Goal: Task Accomplishment & Management: Manage account settings

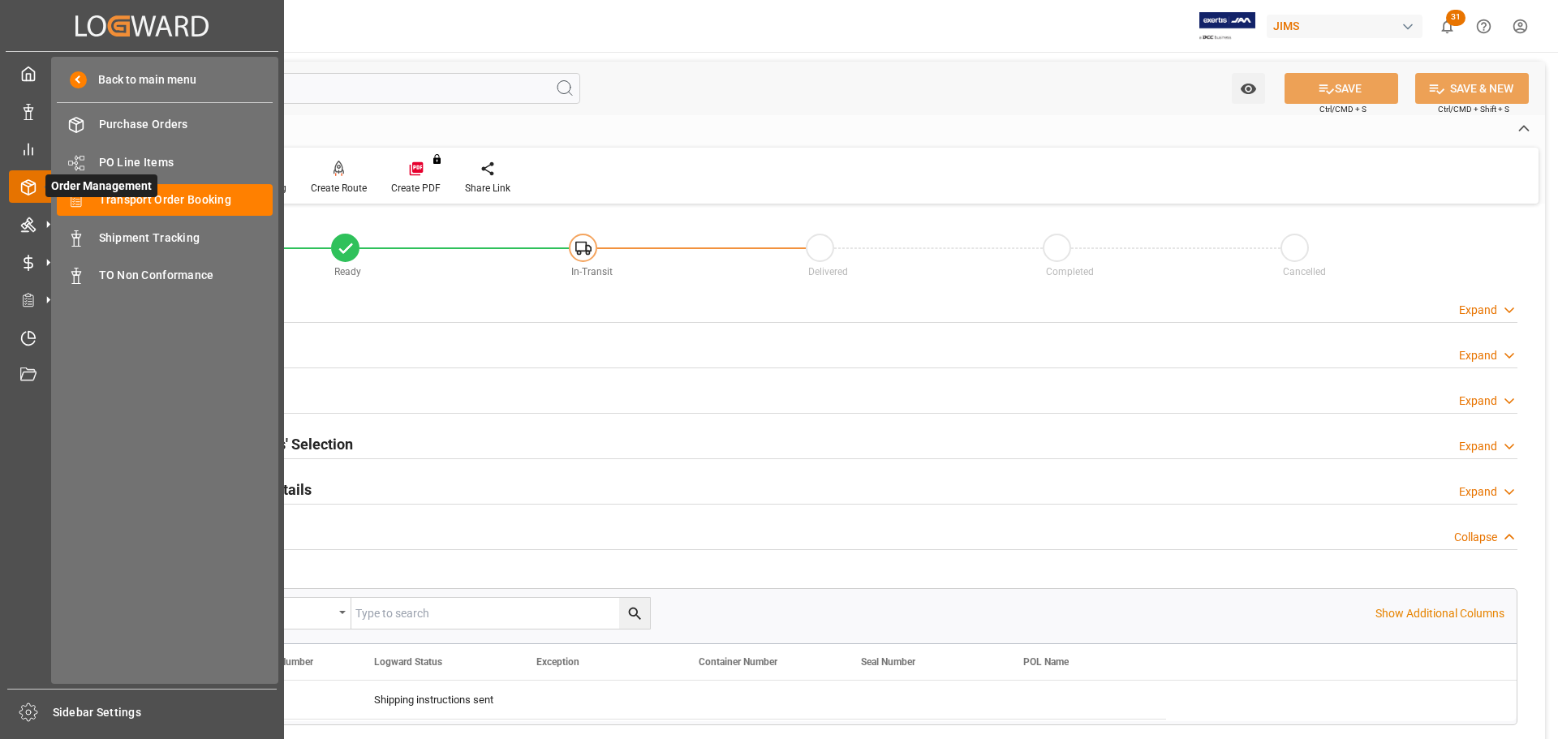
scroll to position [162, 0]
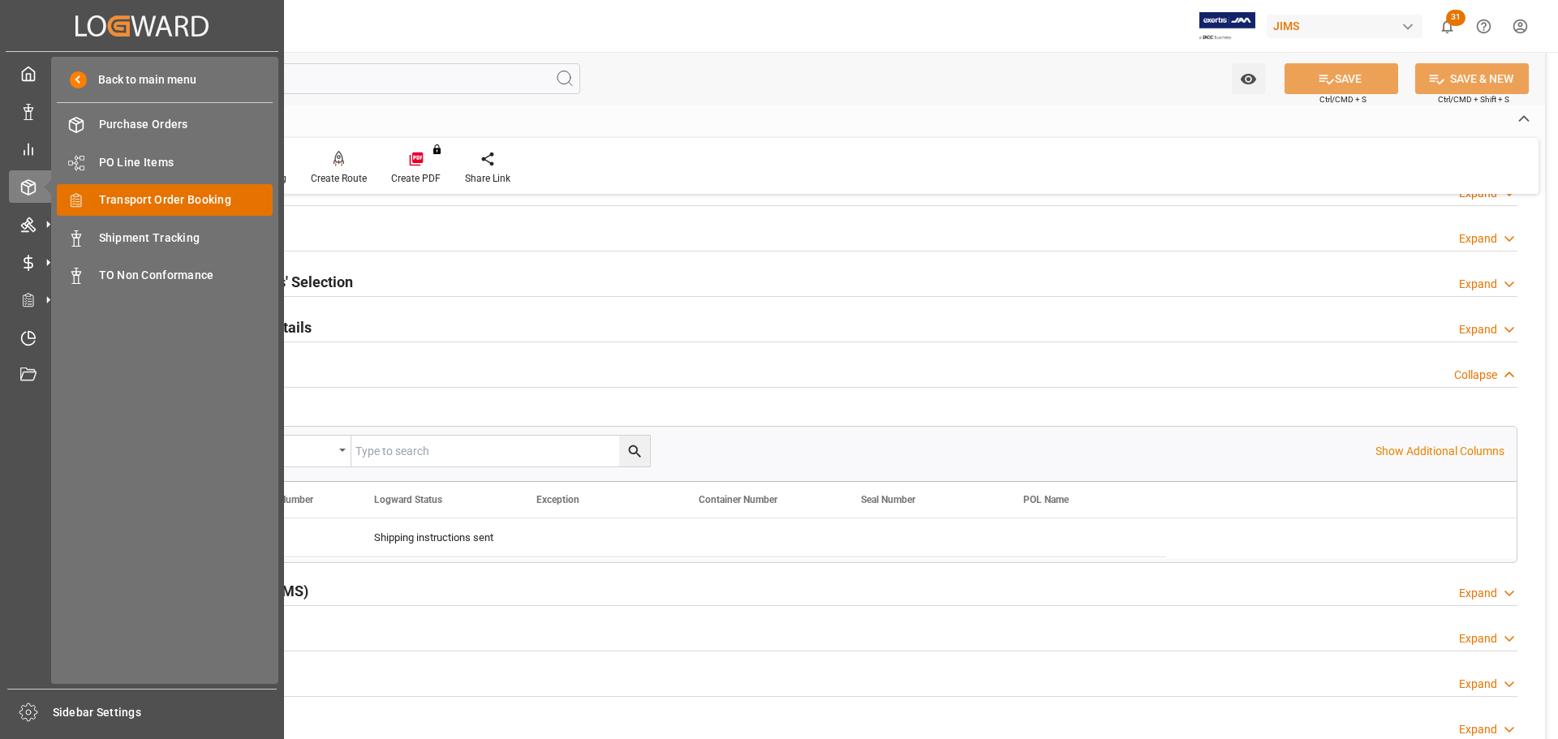
click at [187, 190] on div "Transport Order Booking Transport Order Booking" at bounding box center [165, 200] width 216 height 32
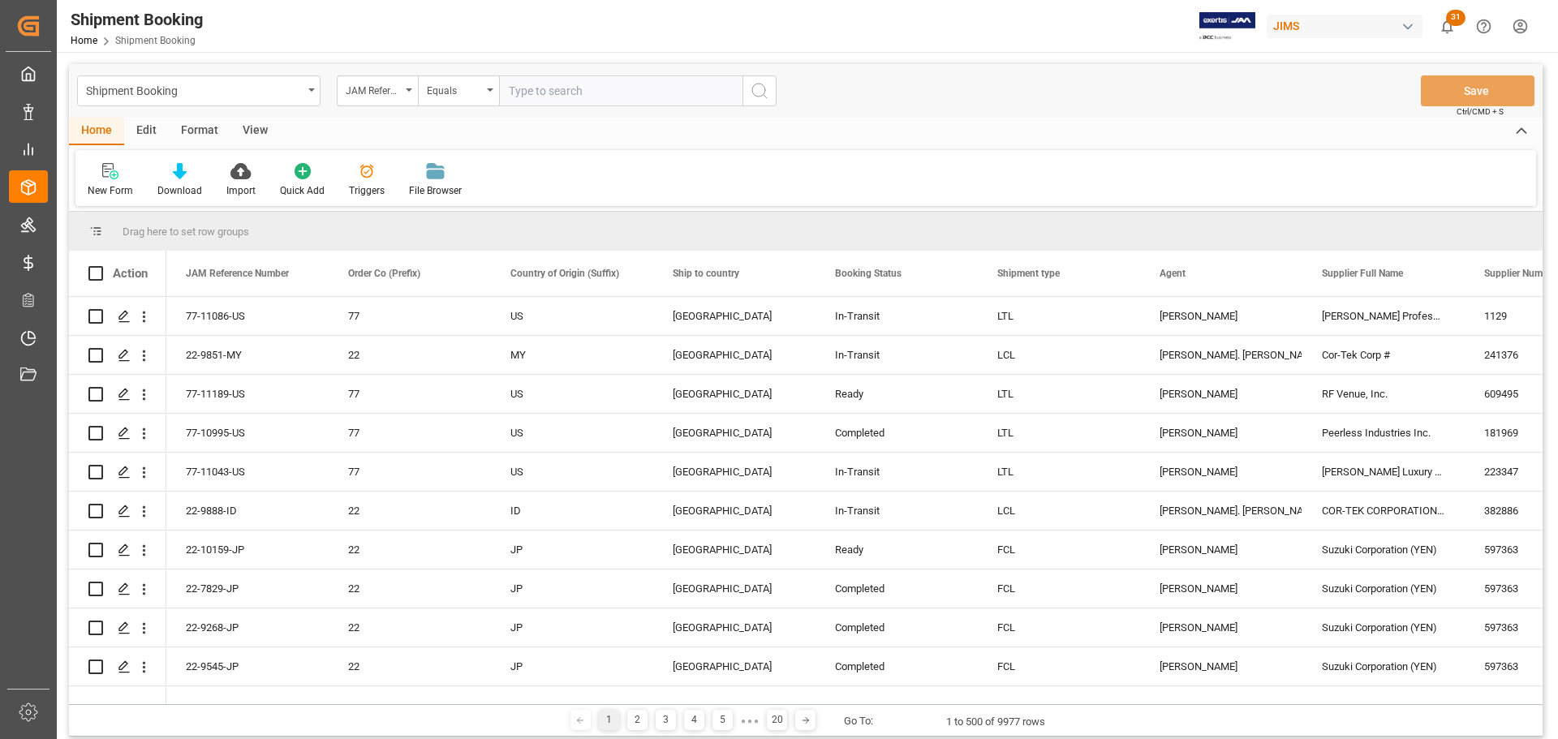
click at [540, 89] on input "text" at bounding box center [620, 90] width 243 height 31
paste input "SN# 73136"
drag, startPoint x: 605, startPoint y: 90, endPoint x: 412, endPoint y: 100, distance: 192.6
click at [412, 100] on div "JAM Reference Number Equals SN# 73136" at bounding box center [557, 90] width 440 height 31
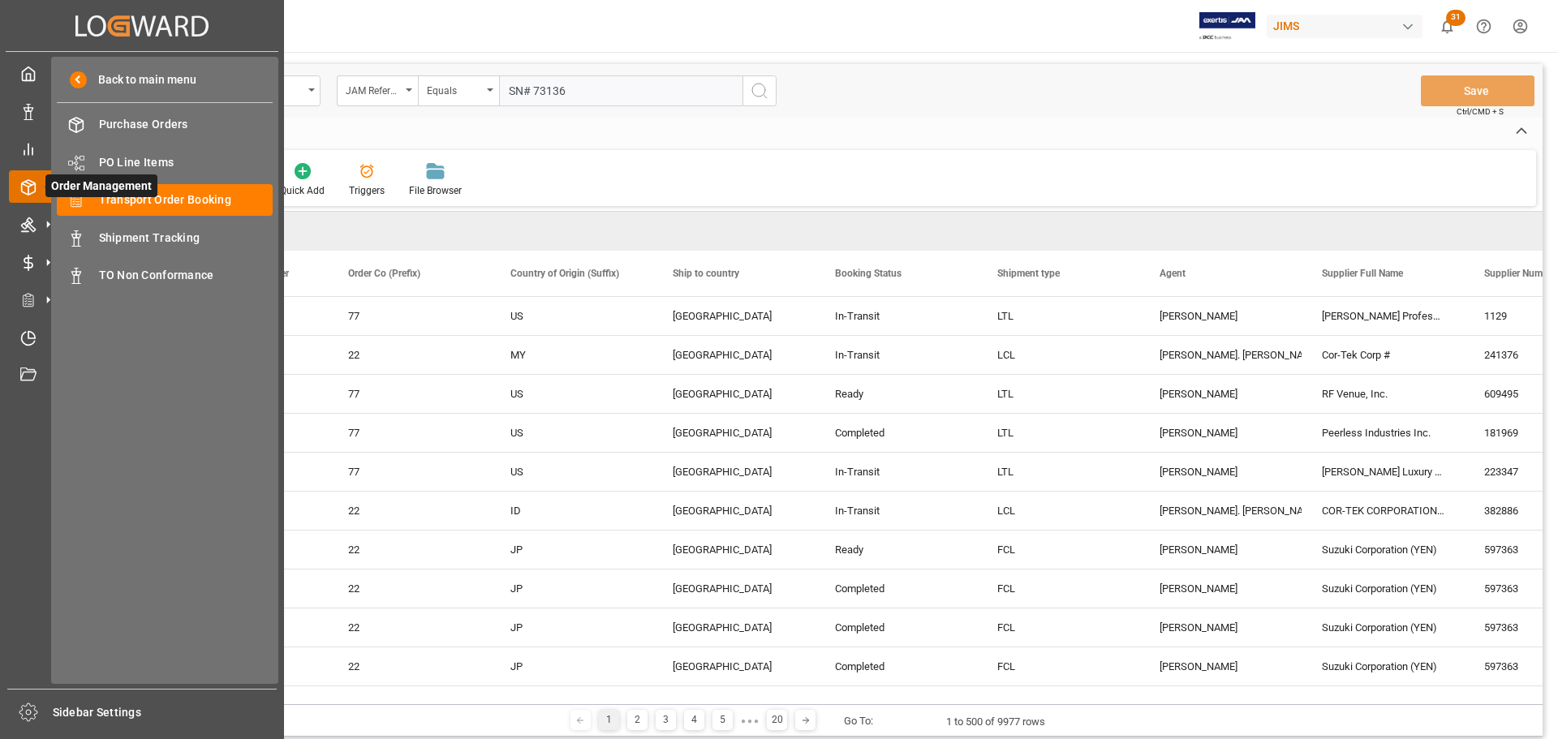
click at [27, 188] on icon at bounding box center [28, 187] width 16 height 16
click at [149, 203] on span "Transport Order Booking" at bounding box center [186, 200] width 174 height 17
click at [184, 200] on span "Transport Order Booking" at bounding box center [186, 200] width 174 height 17
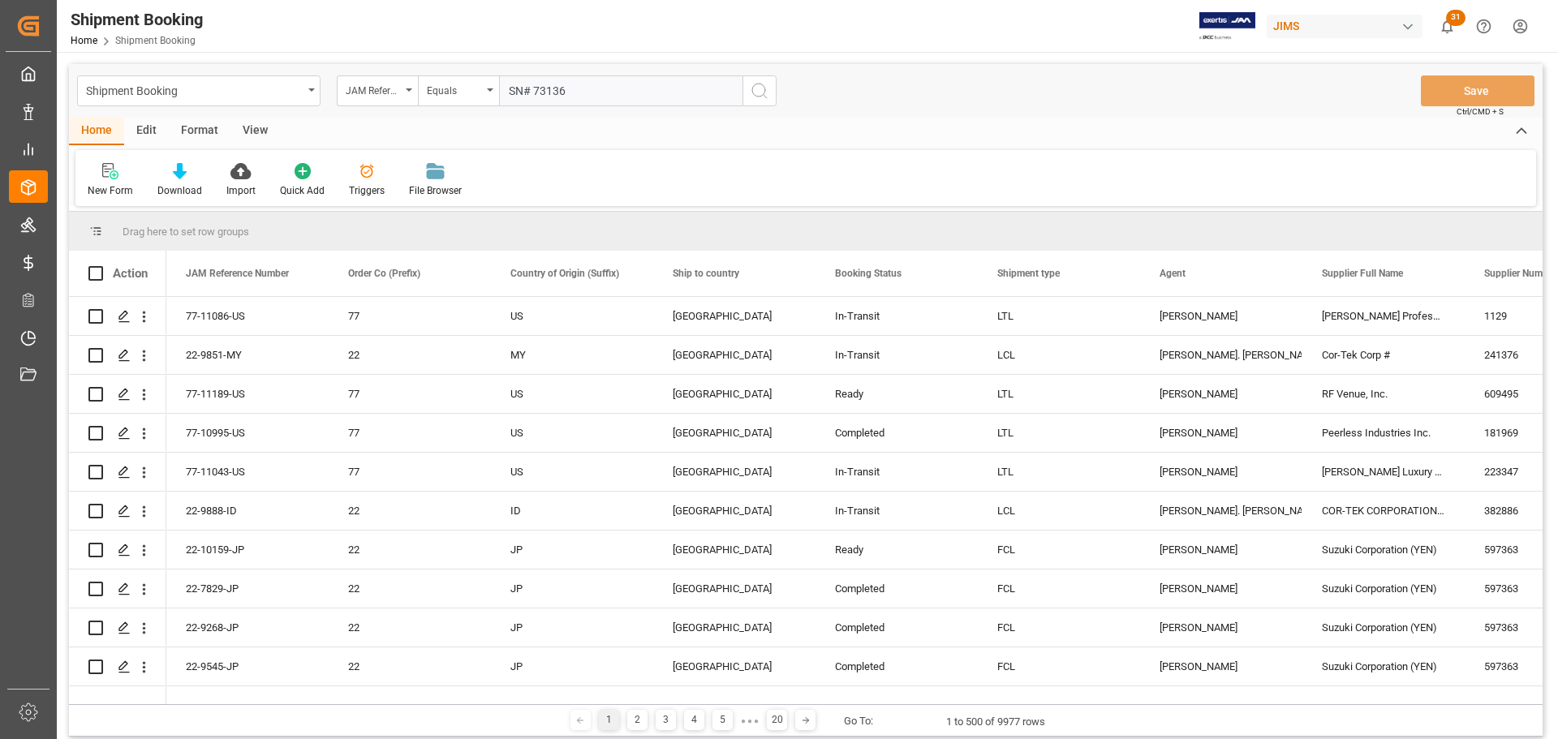
click at [611, 89] on input "SN# 73136" at bounding box center [620, 90] width 243 height 31
drag, startPoint x: 648, startPoint y: 86, endPoint x: 447, endPoint y: 89, distance: 200.5
click at [447, 89] on div "JAM Reference Number Equals SN# 73136" at bounding box center [557, 90] width 440 height 31
paste input "77-11098-[GEOGRAPHIC_DATA]"
type input "77-11098-[GEOGRAPHIC_DATA]"
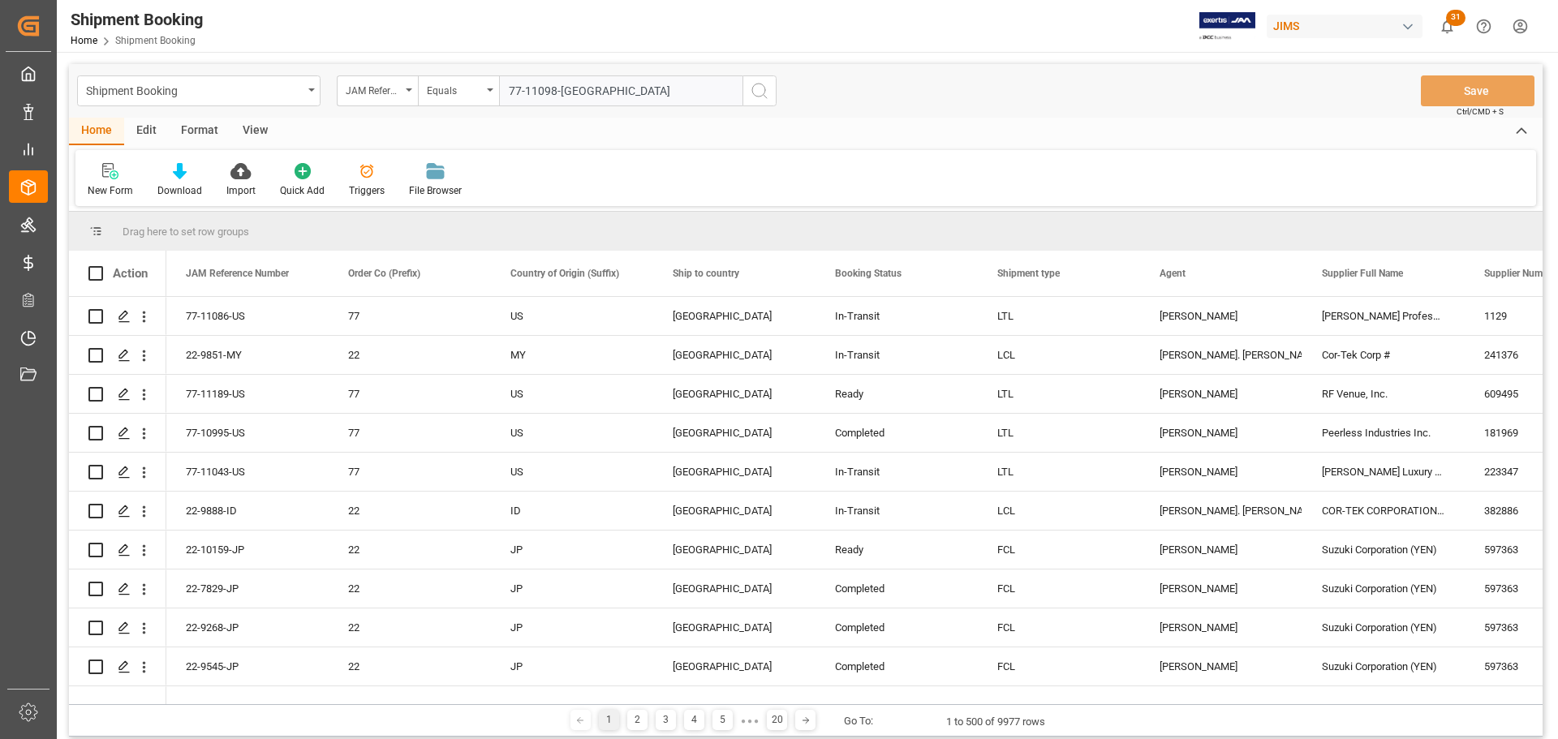
click at [774, 80] on button "search button" at bounding box center [760, 90] width 34 height 31
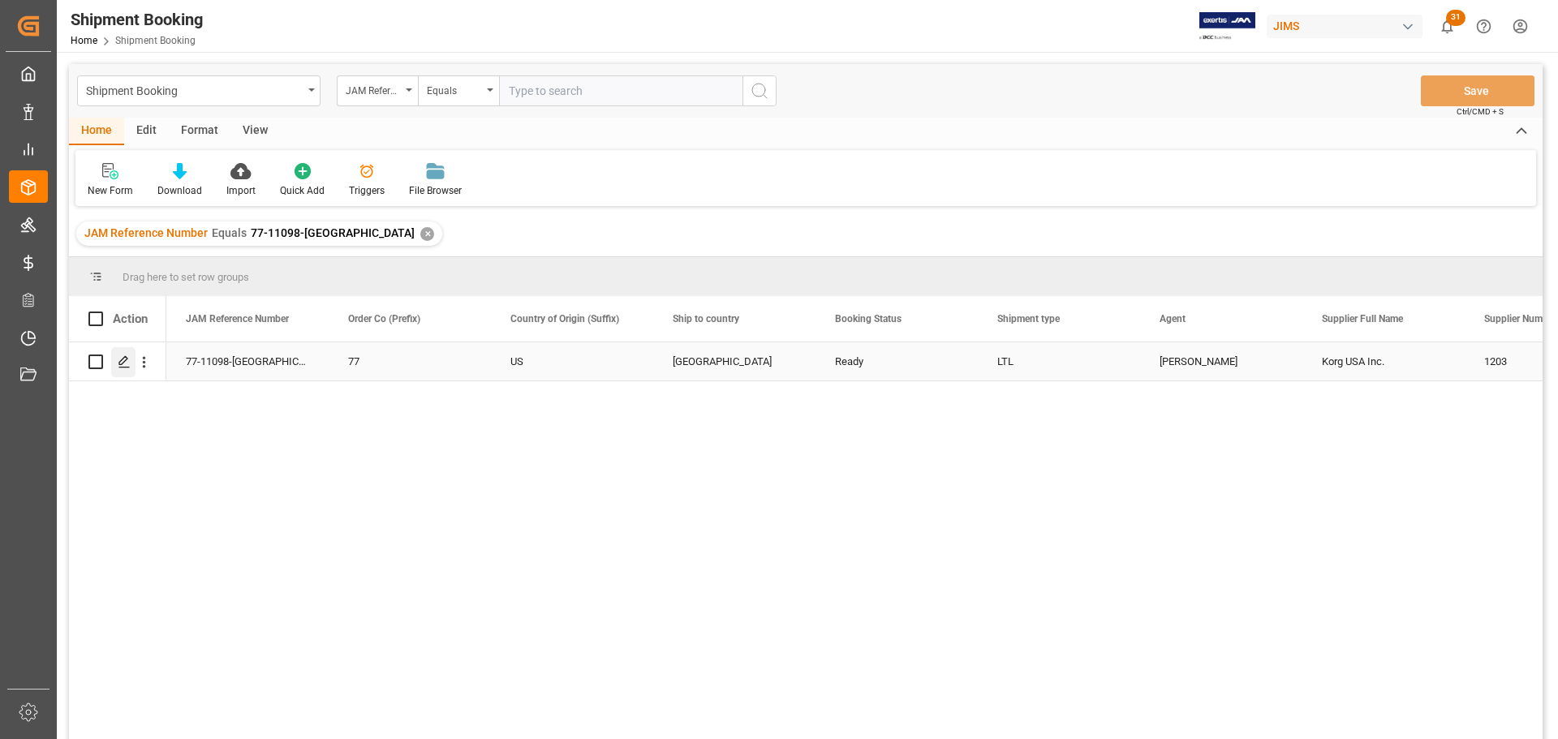
click at [115, 365] on div "Press SPACE to select this row." at bounding box center [123, 362] width 24 height 30
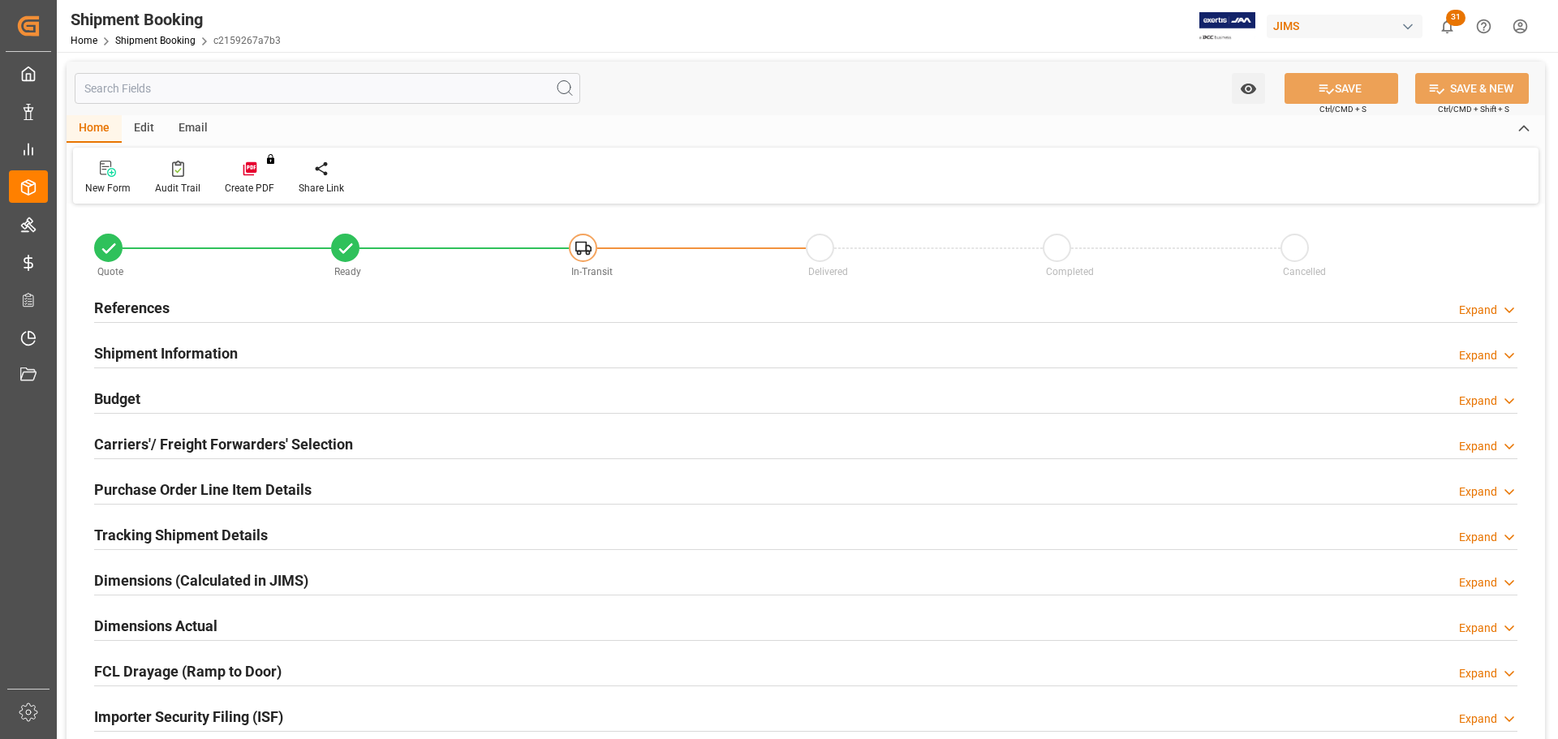
type input "0"
type input "11.5837"
type input "105.88"
click at [229, 308] on div "References Expand" at bounding box center [805, 306] width 1423 height 31
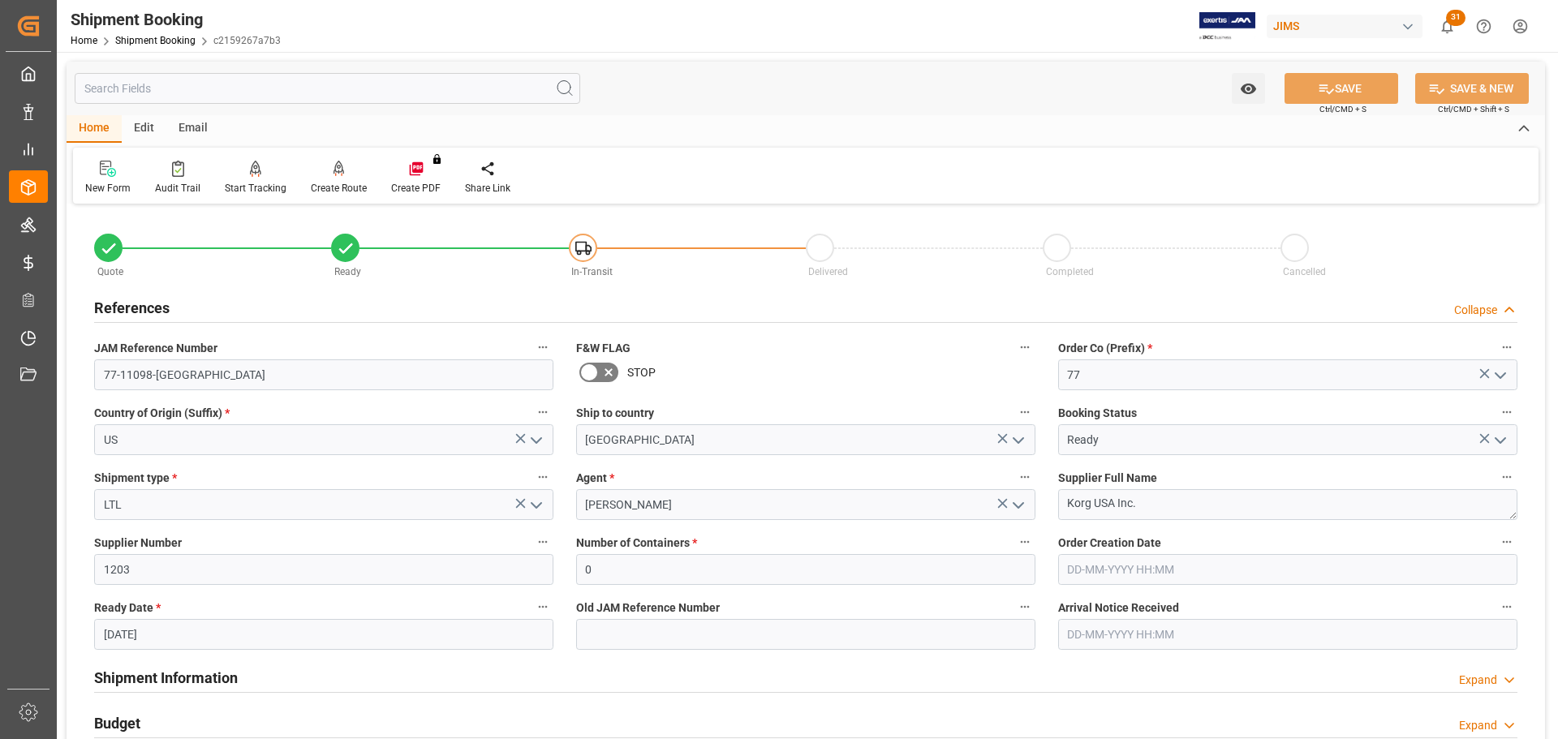
click at [229, 308] on div "References Collapse" at bounding box center [805, 306] width 1423 height 31
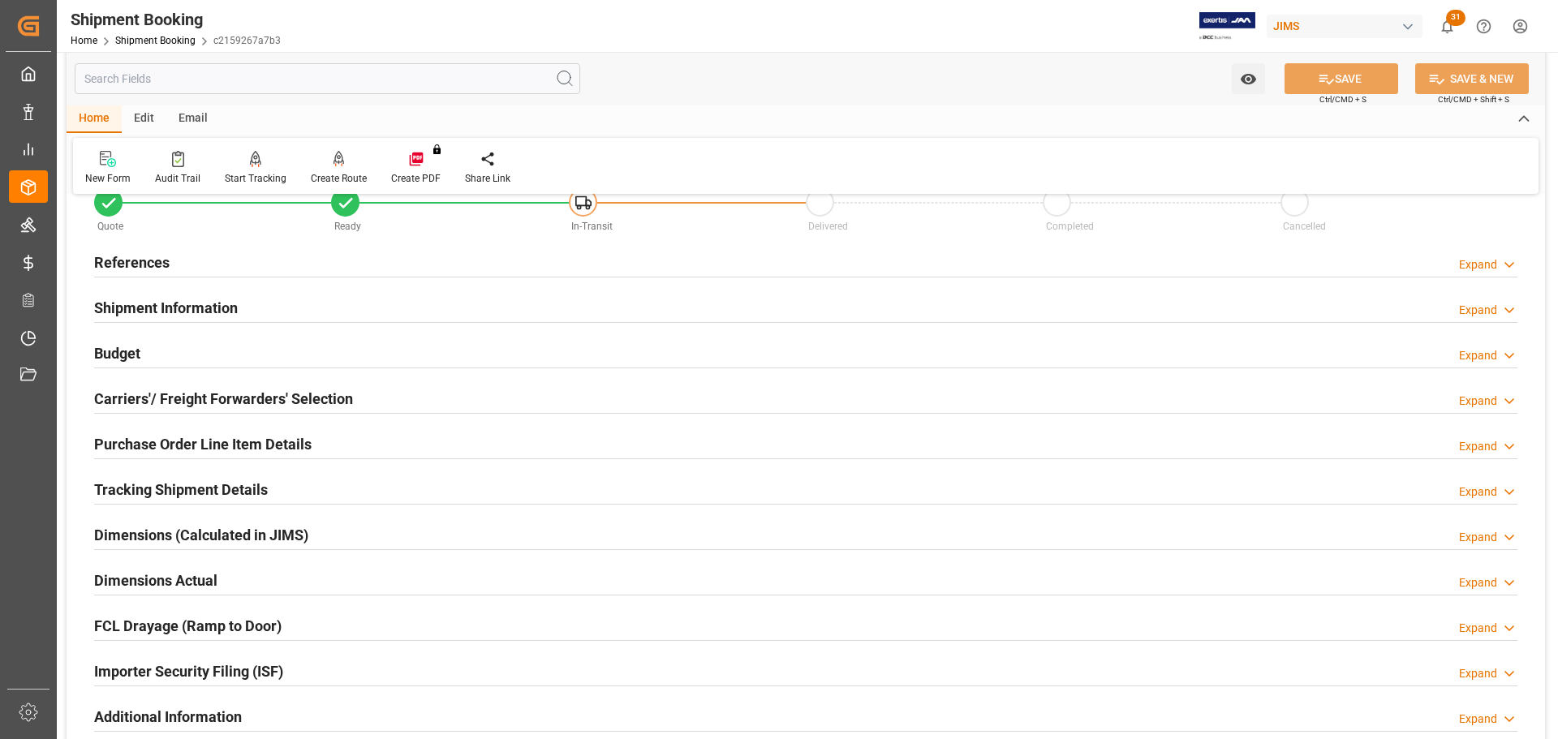
scroll to position [81, 0]
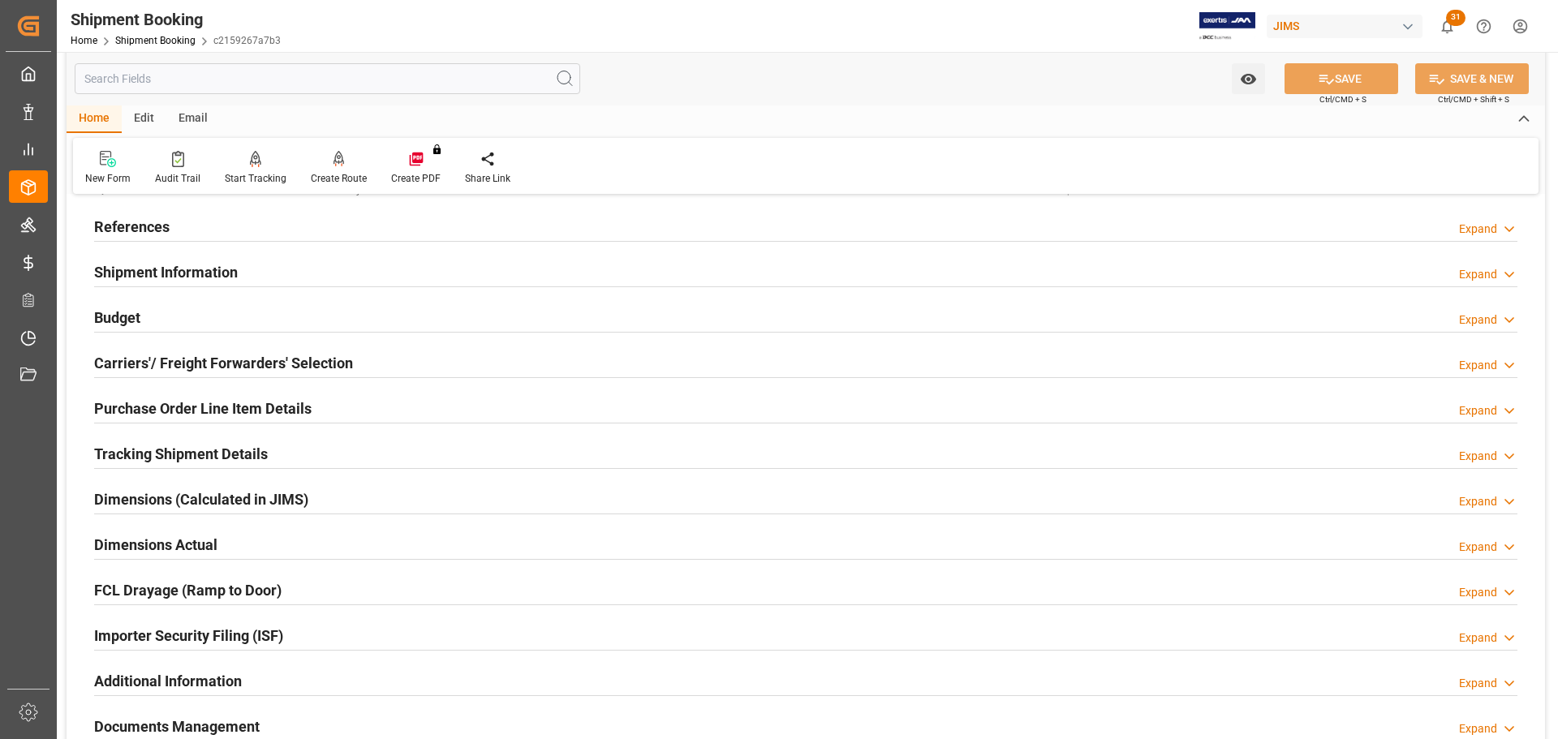
click at [235, 269] on h2 "Shipment Information" at bounding box center [166, 272] width 144 height 22
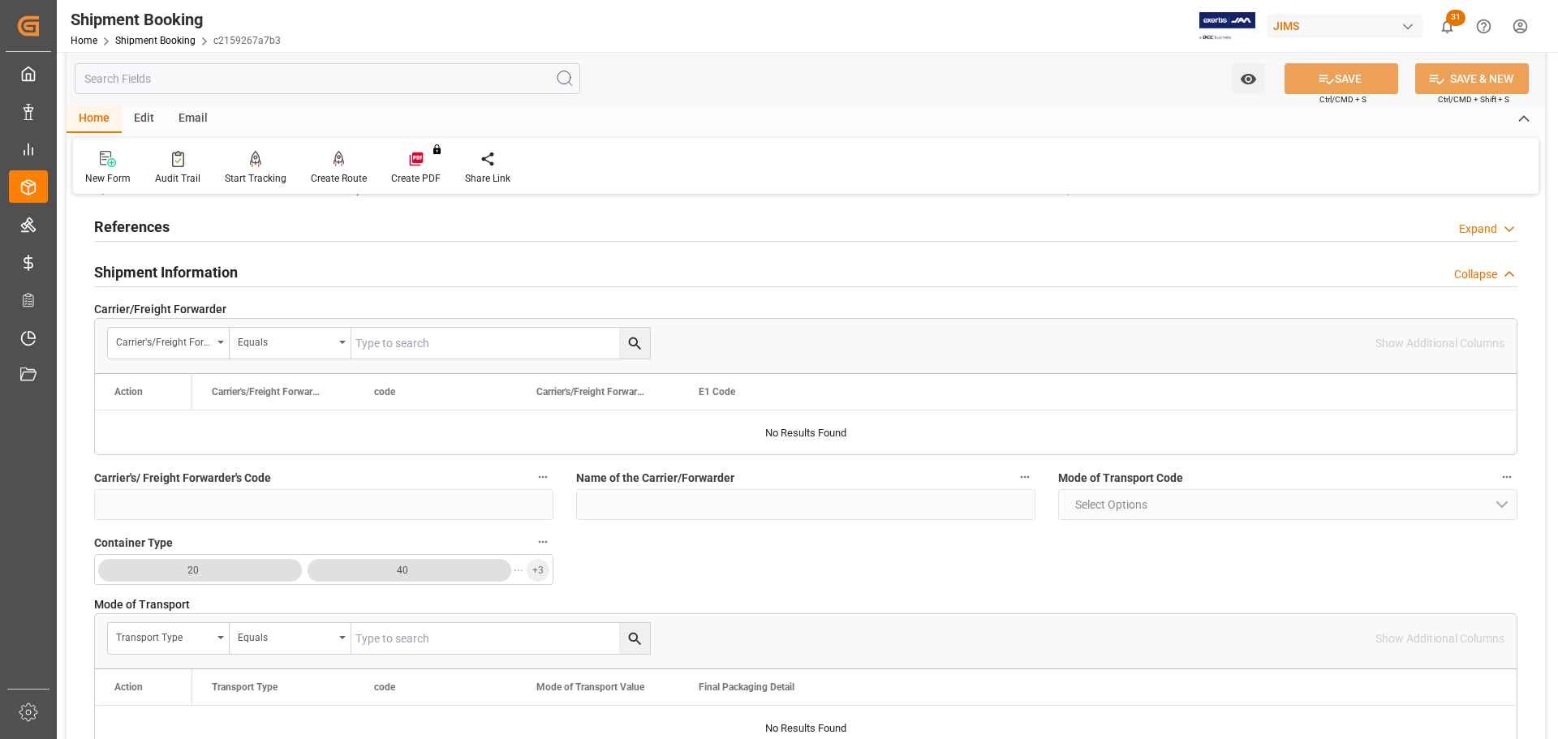
click at [235, 269] on h2 "Shipment Information" at bounding box center [166, 272] width 144 height 22
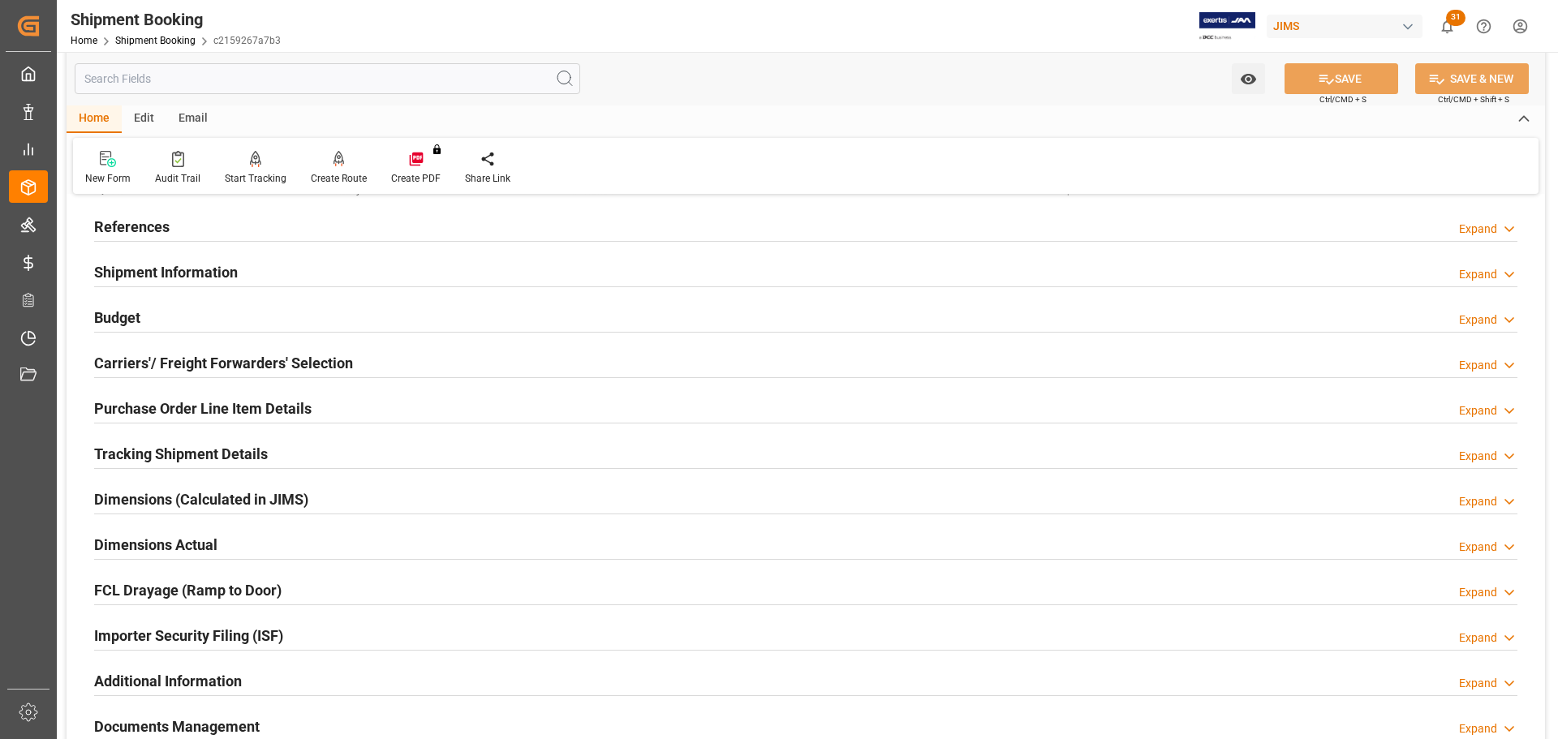
click at [217, 325] on div "Budget Expand" at bounding box center [805, 316] width 1423 height 31
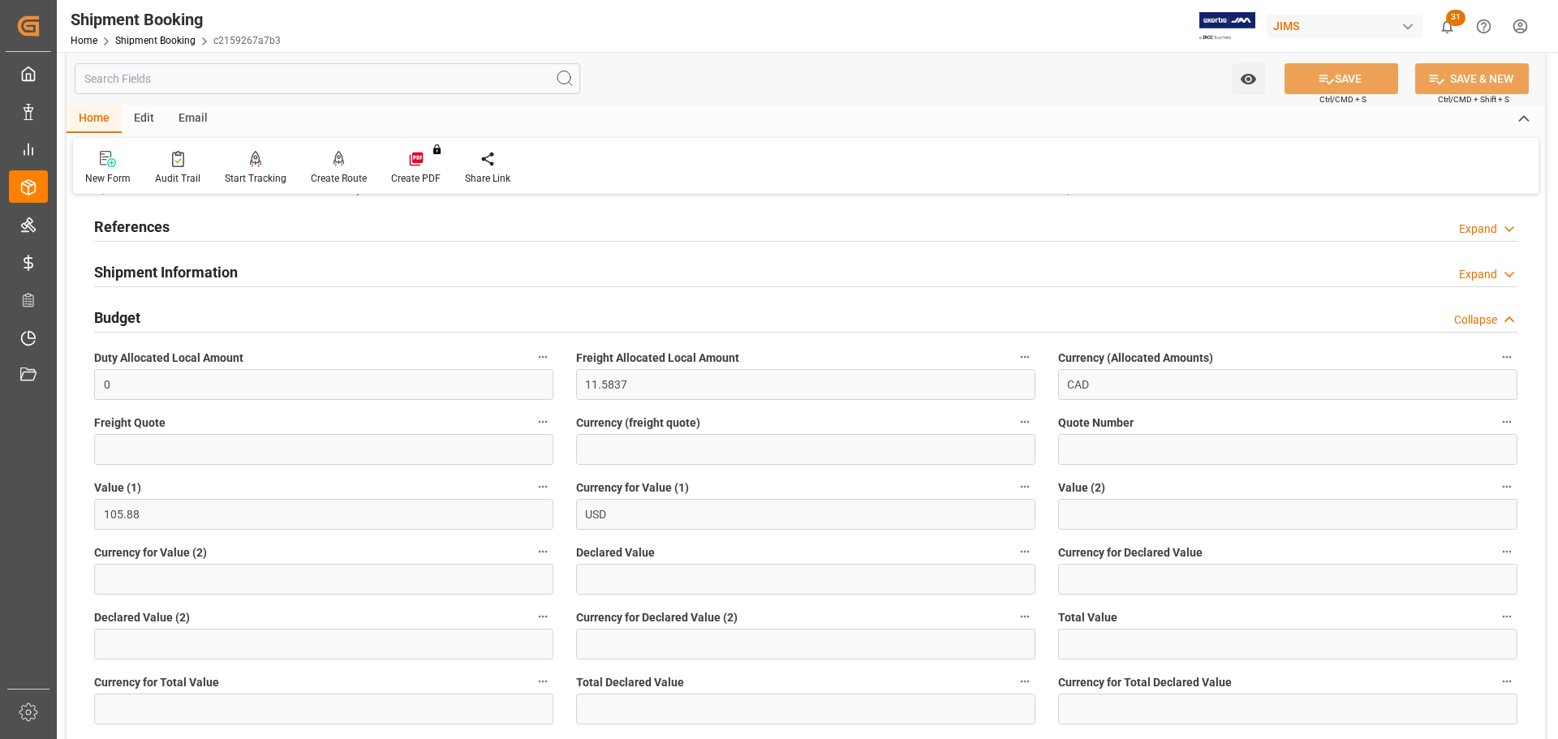
click at [218, 320] on div "Budget Collapse" at bounding box center [805, 316] width 1423 height 31
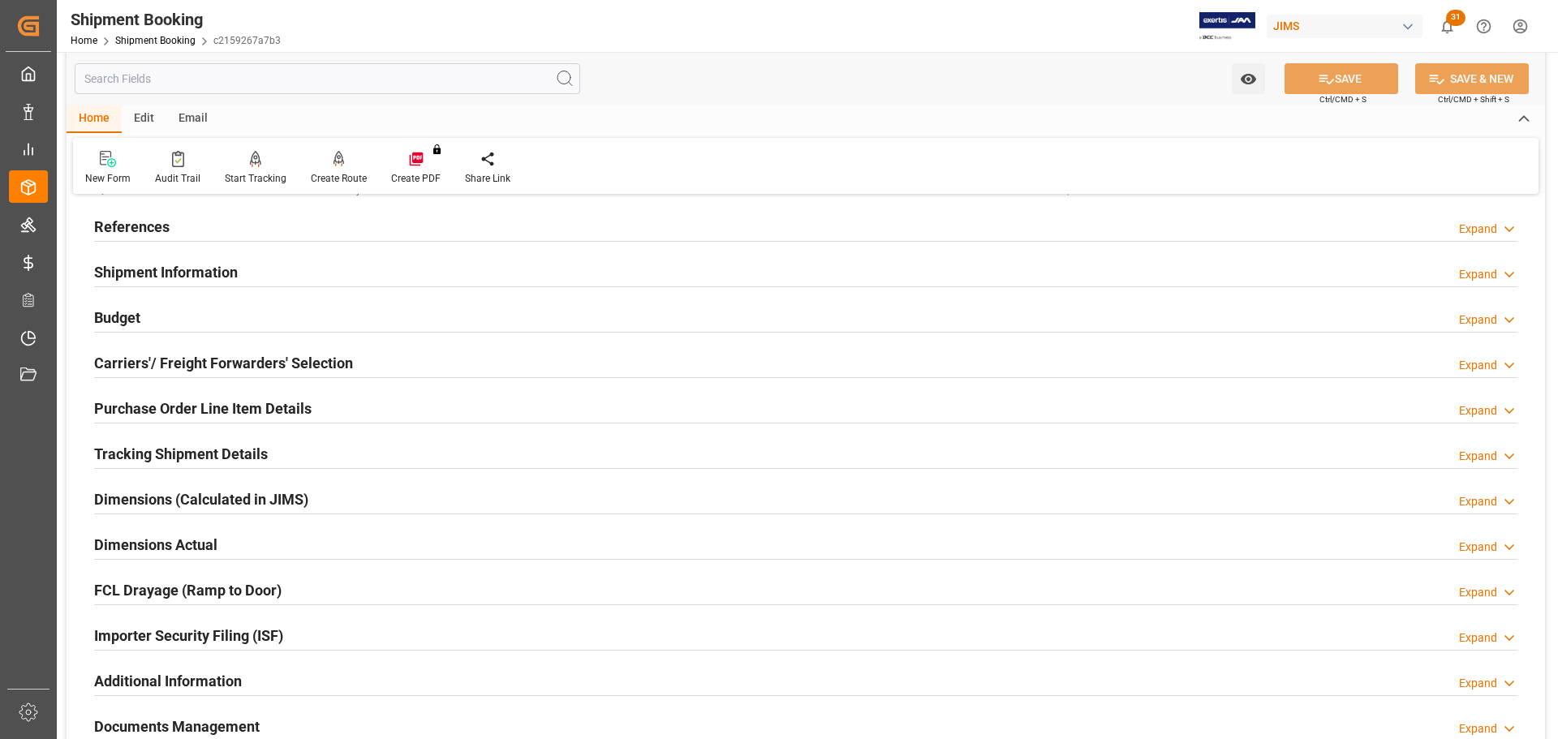
click at [207, 362] on h2 "Carriers'/ Freight Forwarders' Selection" at bounding box center [223, 363] width 259 height 22
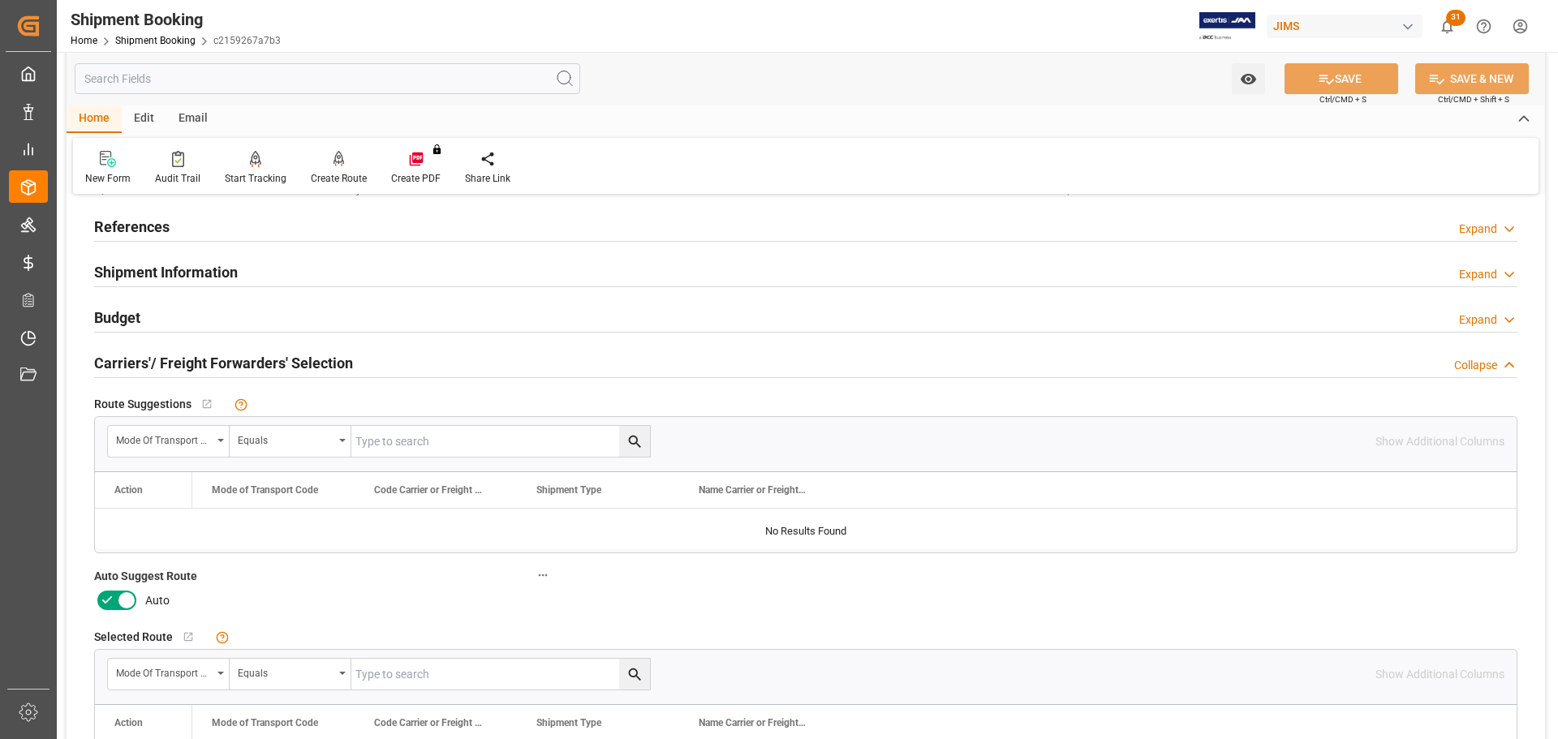
click at [108, 606] on icon at bounding box center [106, 600] width 19 height 19
click at [0, 0] on input "checkbox" at bounding box center [0, 0] width 0 height 0
click at [1339, 87] on button "SAVE" at bounding box center [1342, 78] width 114 height 31
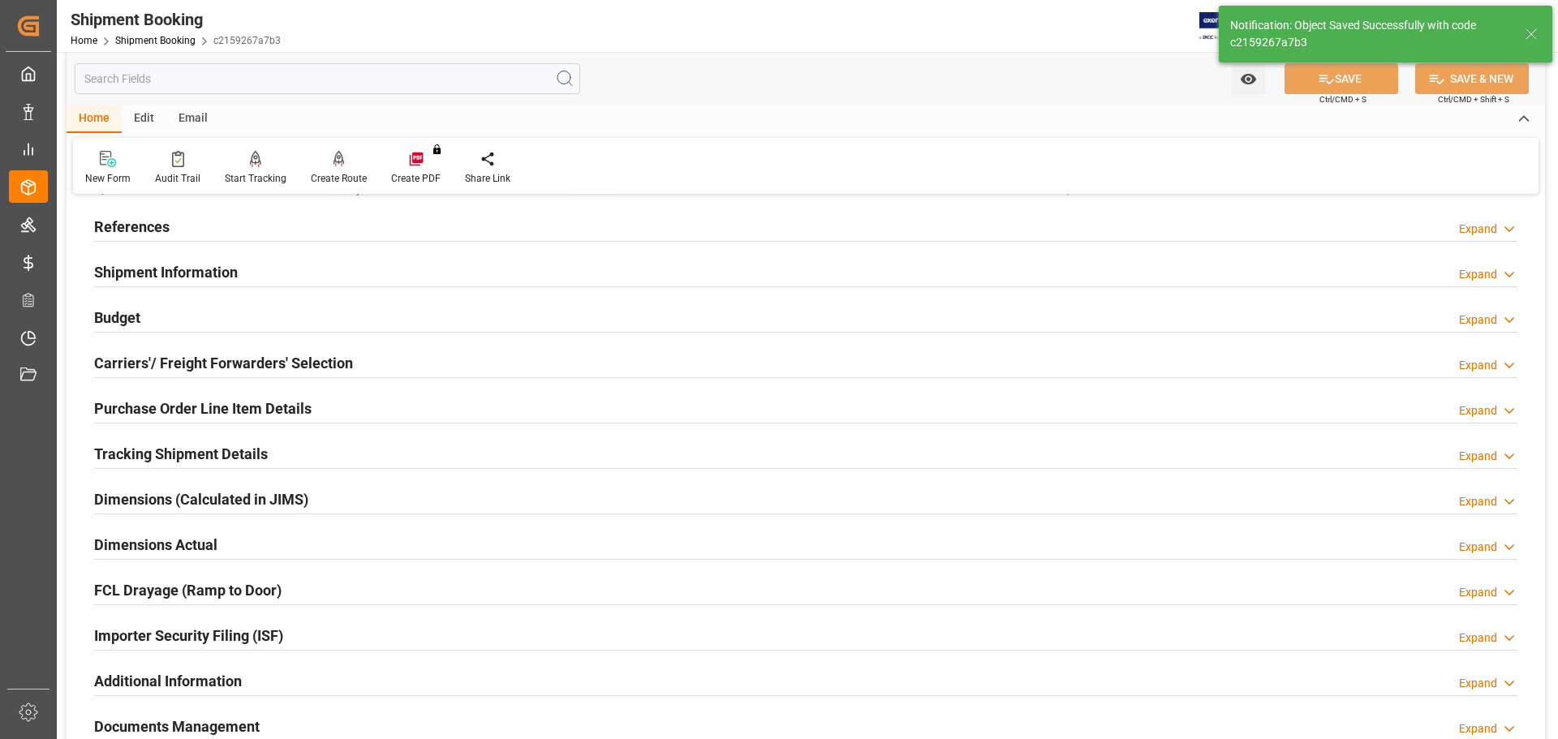
click at [332, 173] on div "Create Route" at bounding box center [339, 178] width 56 height 15
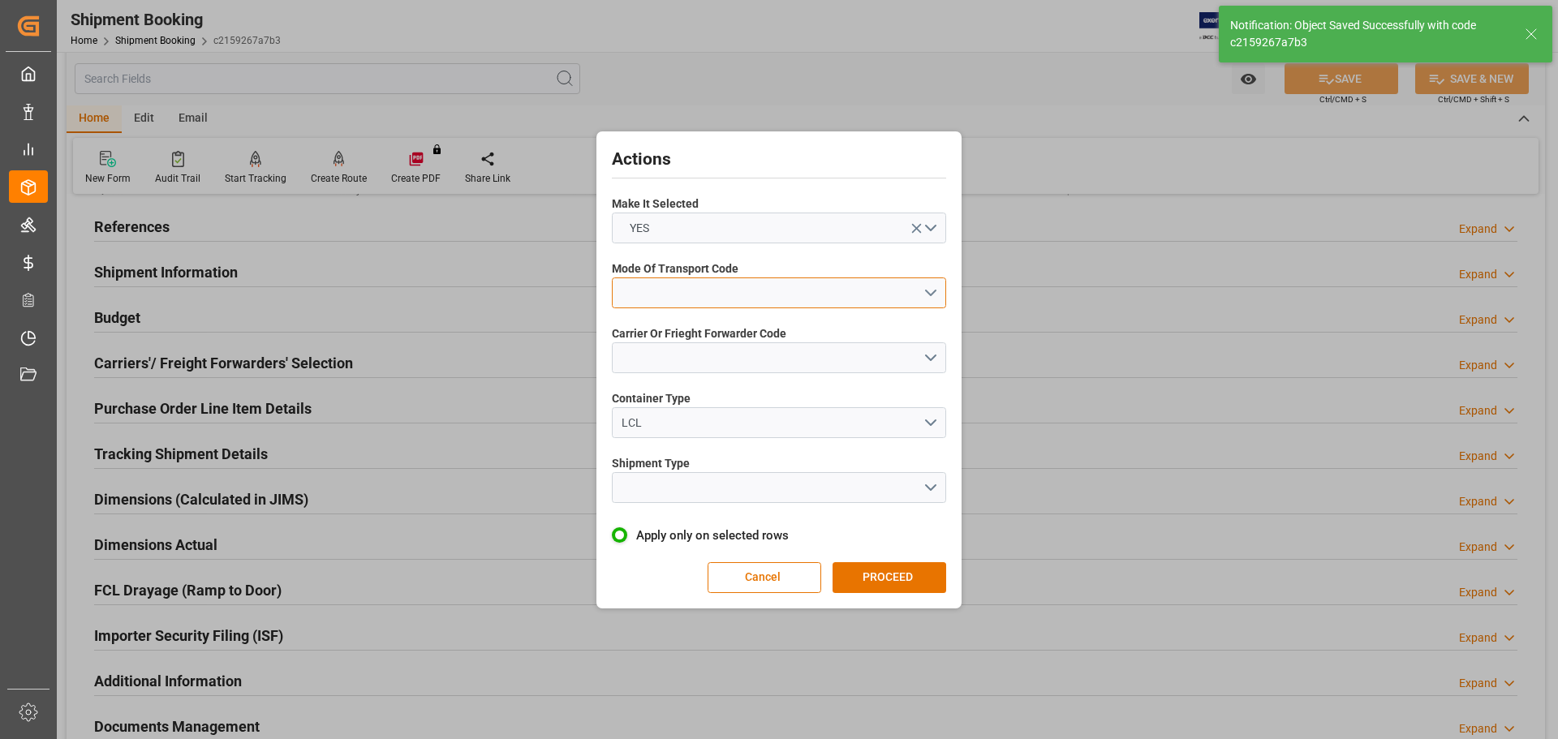
click at [865, 295] on button "open menu" at bounding box center [779, 293] width 334 height 31
click at [793, 354] on div "3- TRUCKR" at bounding box center [779, 365] width 333 height 34
click at [773, 291] on button "3- TRUCKR" at bounding box center [779, 293] width 334 height 31
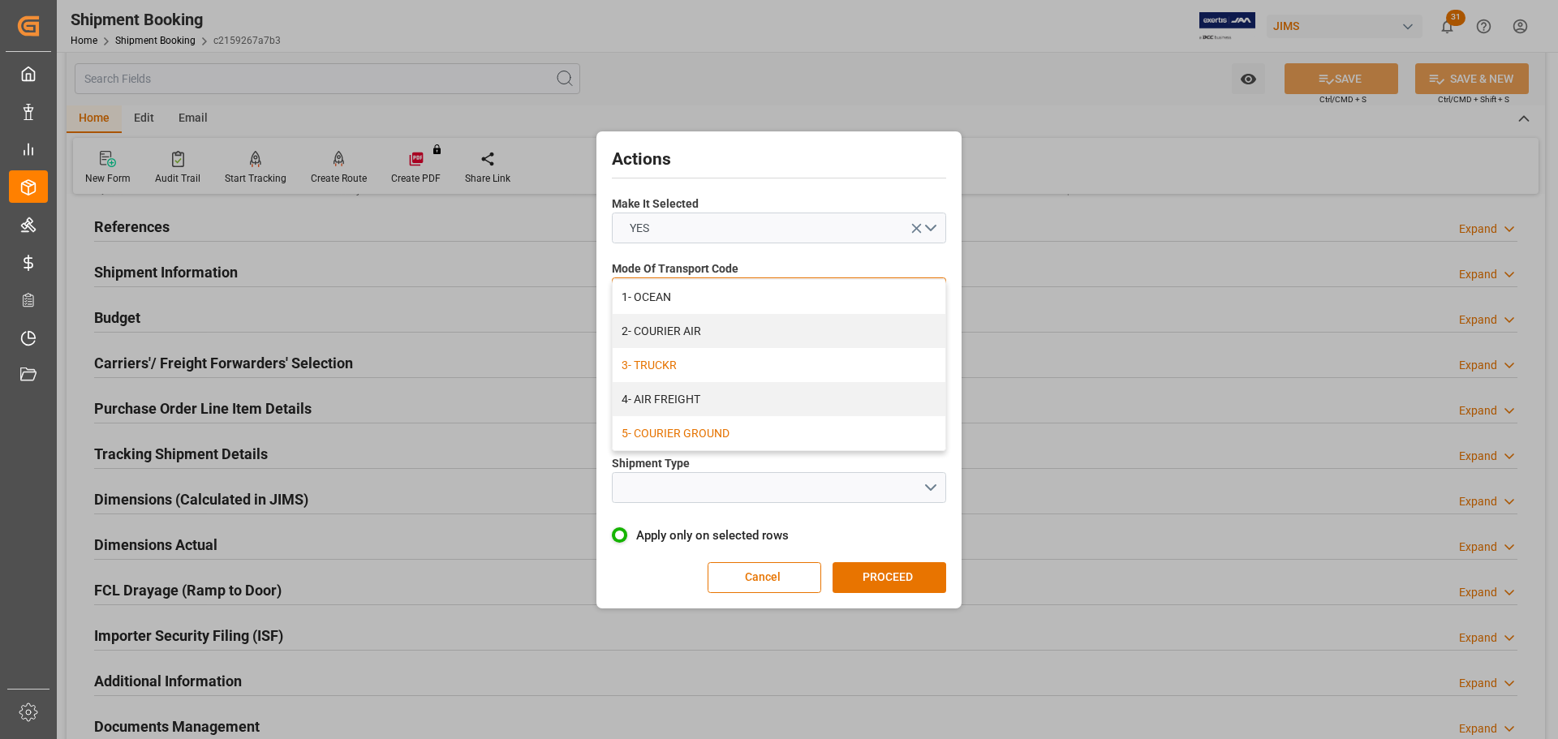
click at [708, 440] on div "5- COURIER GROUND" at bounding box center [779, 433] width 333 height 34
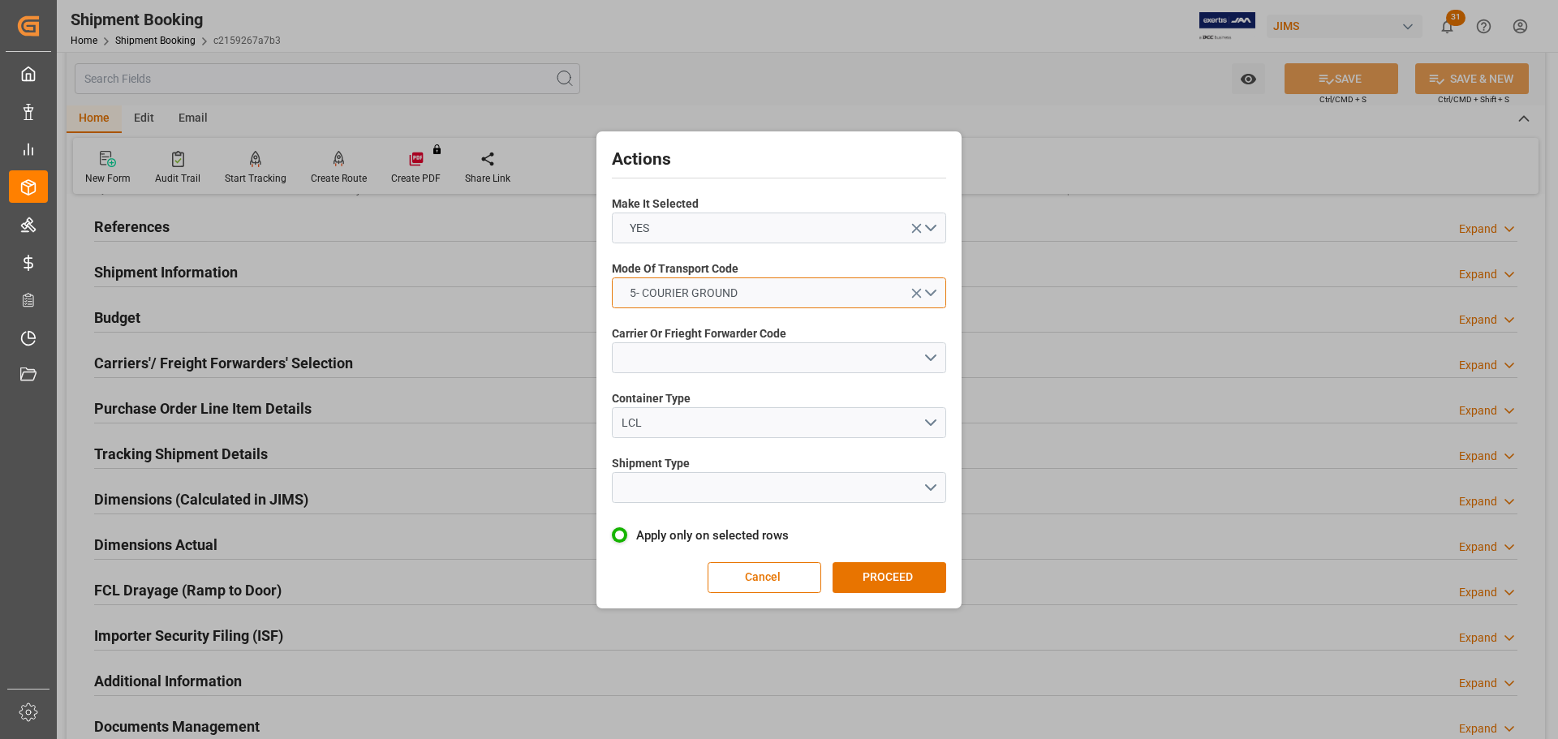
click at [708, 300] on span "5- COURIER GROUND" at bounding box center [684, 293] width 124 height 17
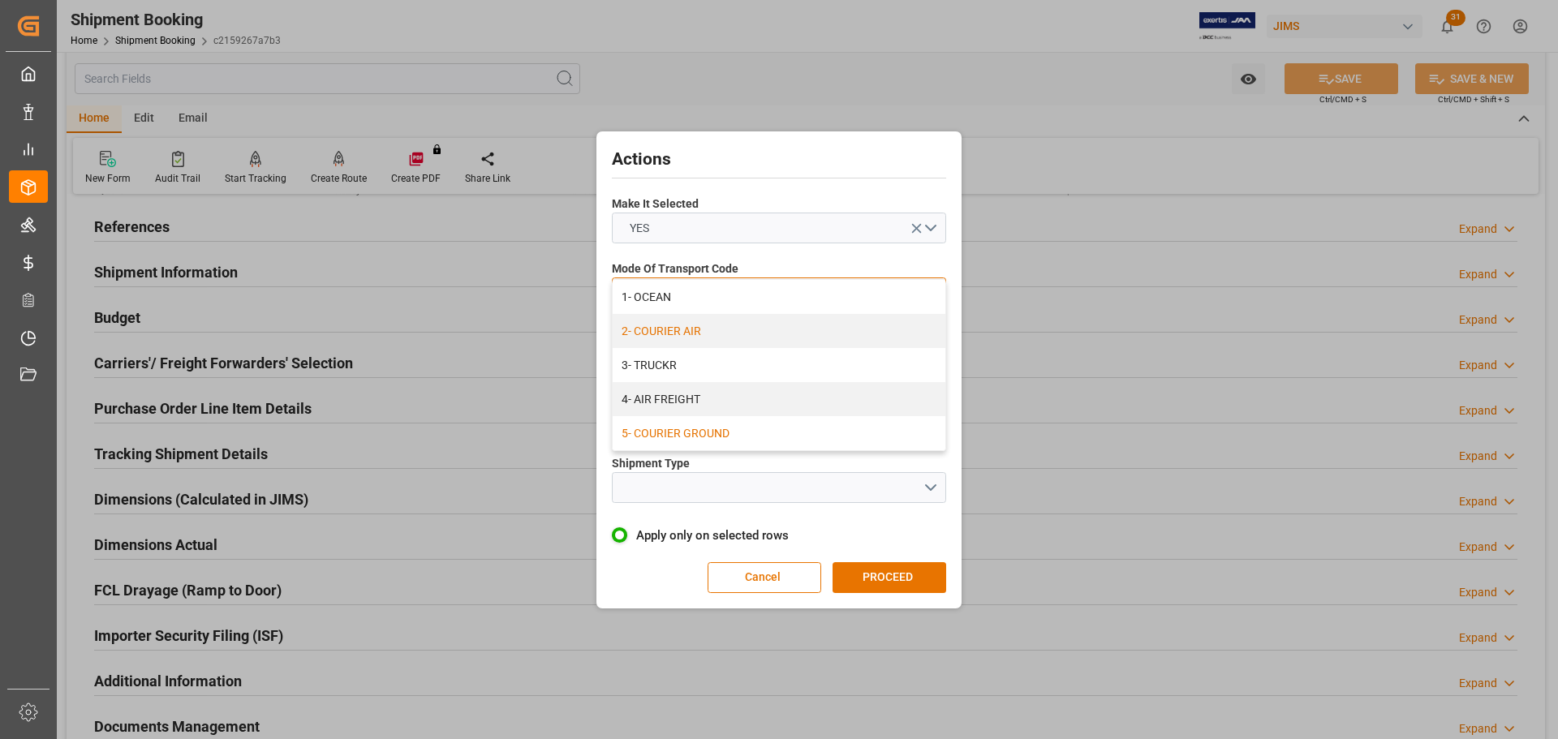
click at [710, 326] on div "2- COURIER AIR" at bounding box center [779, 331] width 333 height 34
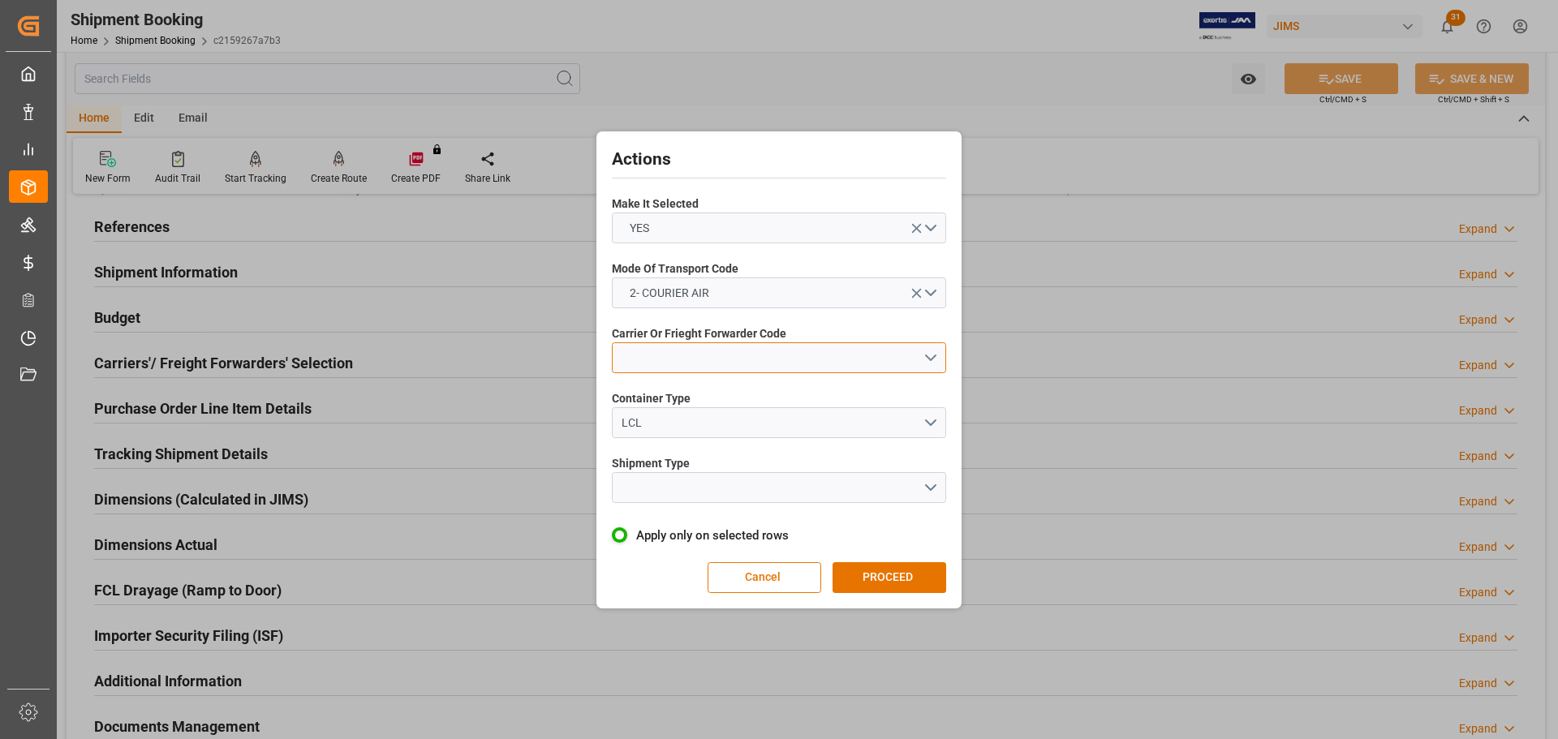
click at [710, 363] on button "open menu" at bounding box center [779, 357] width 334 height 31
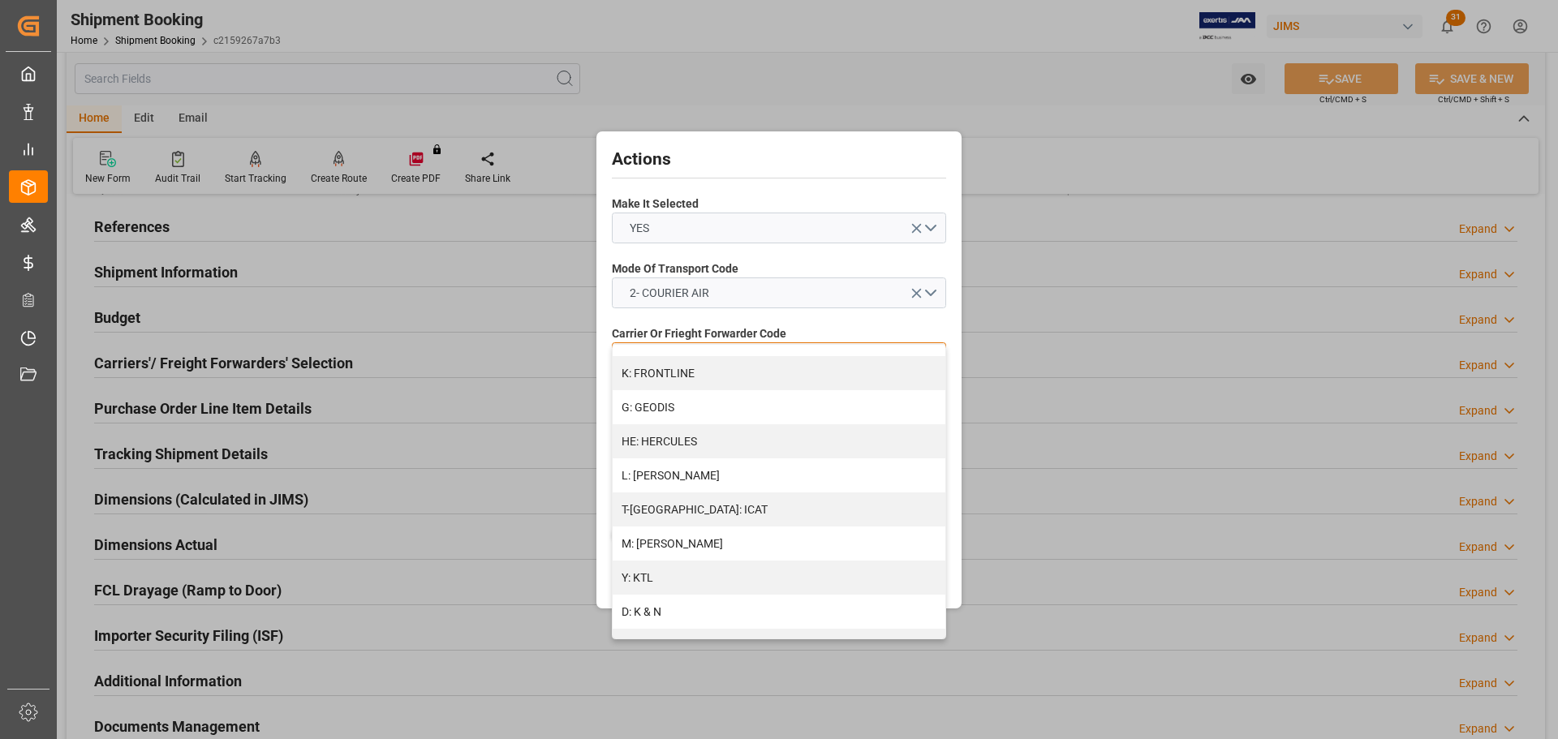
scroll to position [882, 0]
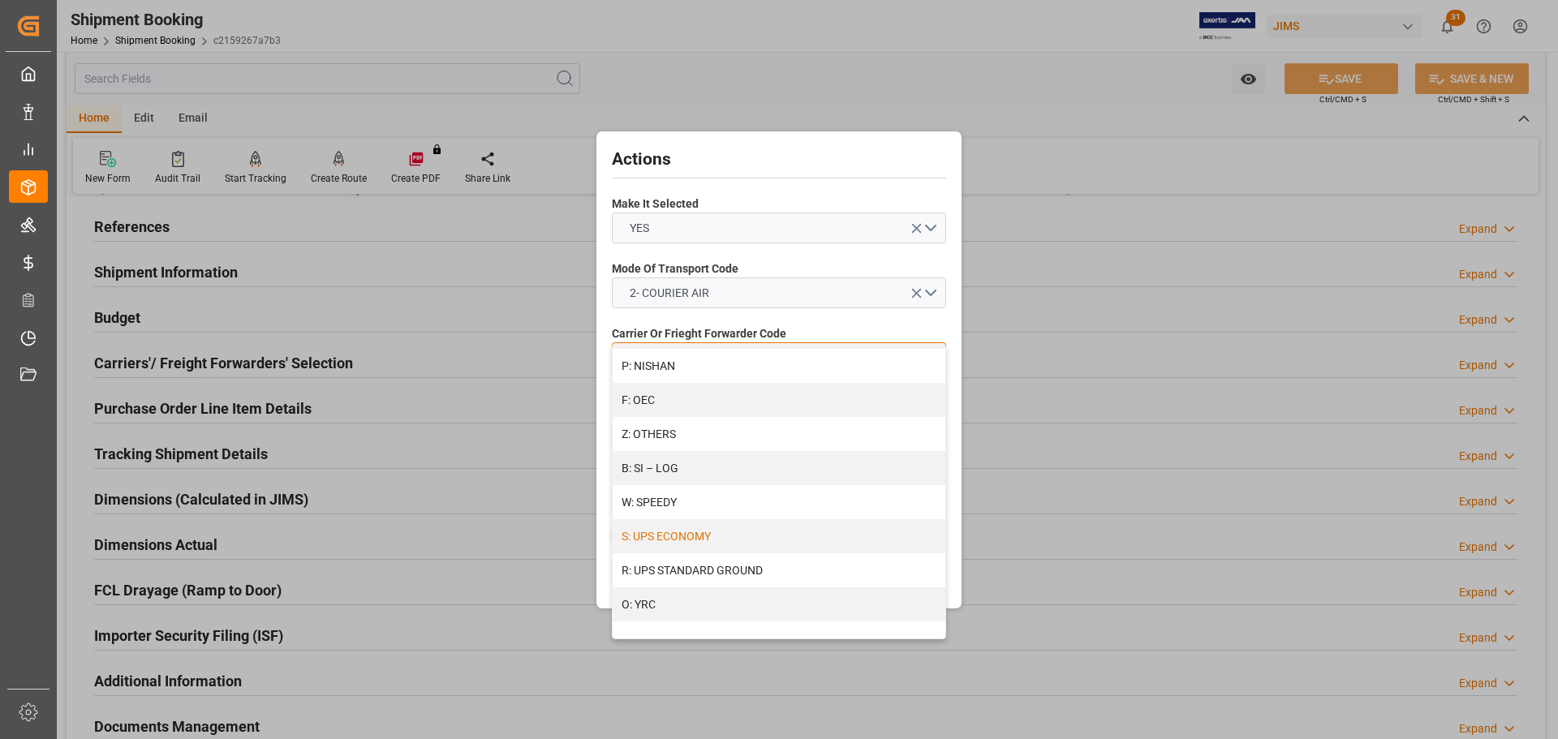
click at [695, 538] on div "S: UPS ECONOMY" at bounding box center [779, 536] width 333 height 34
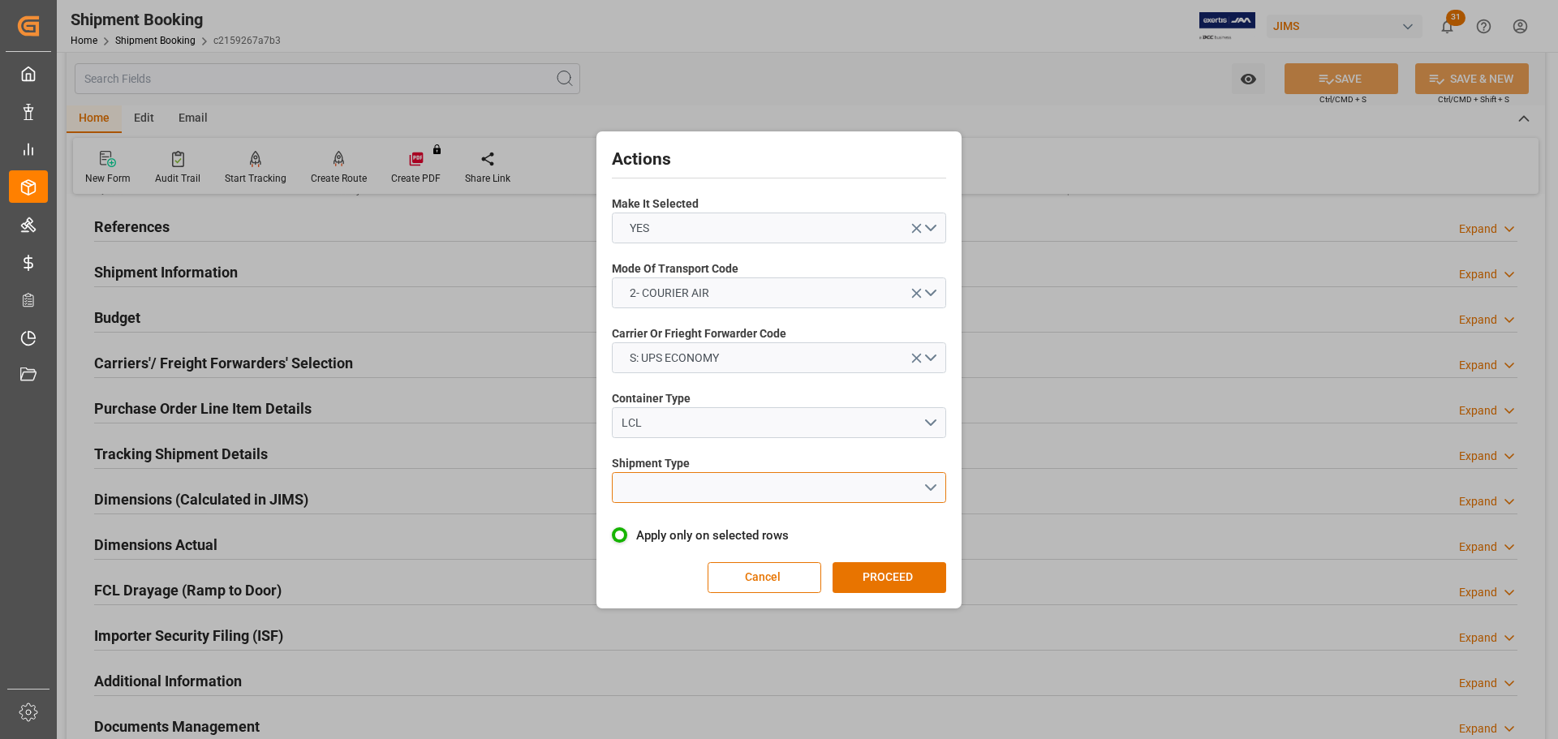
click at [684, 494] on button "open menu" at bounding box center [779, 487] width 334 height 31
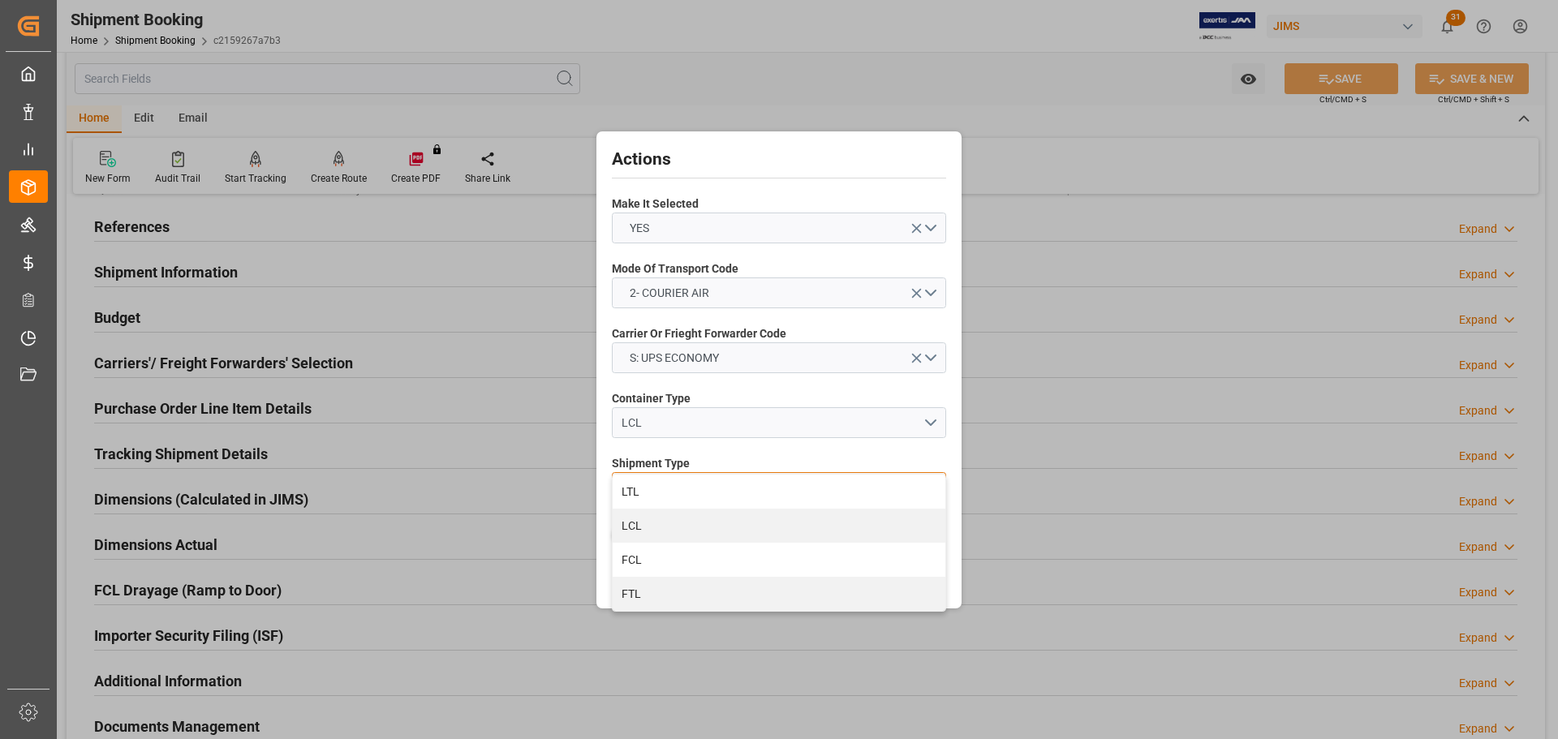
click at [684, 494] on div "LTL" at bounding box center [779, 492] width 333 height 34
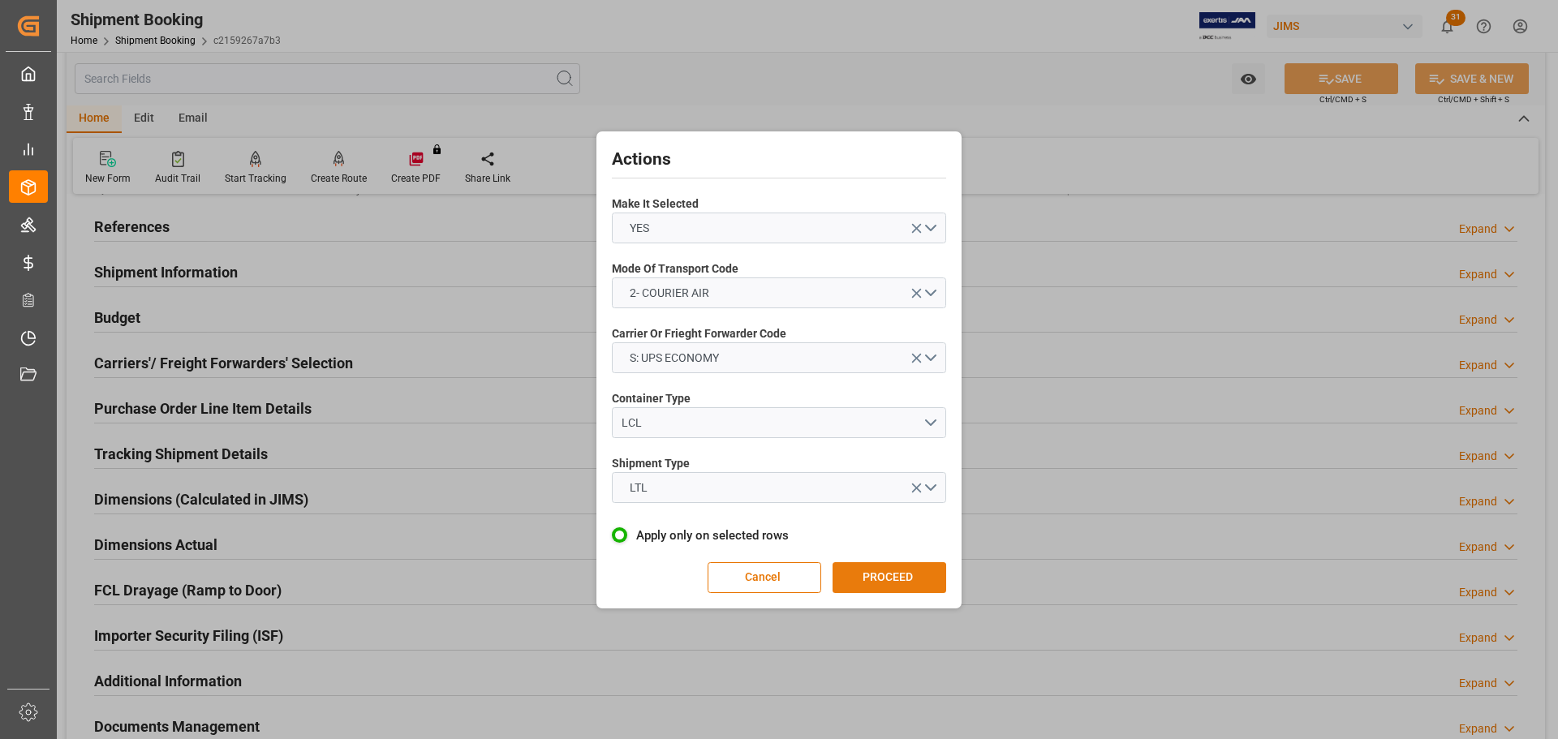
click at [886, 572] on button "PROCEED" at bounding box center [890, 577] width 114 height 31
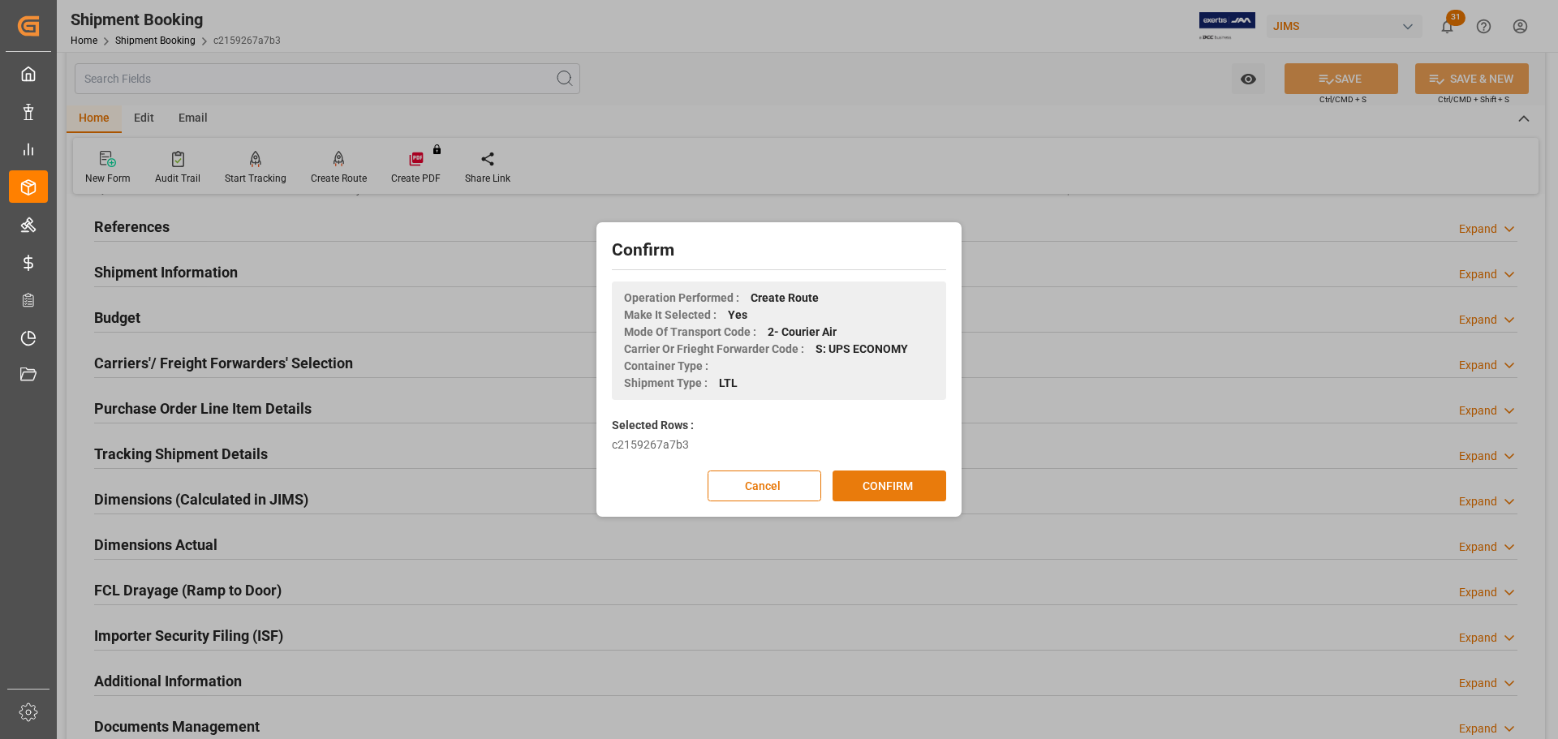
click at [914, 496] on button "CONFIRM" at bounding box center [890, 486] width 114 height 31
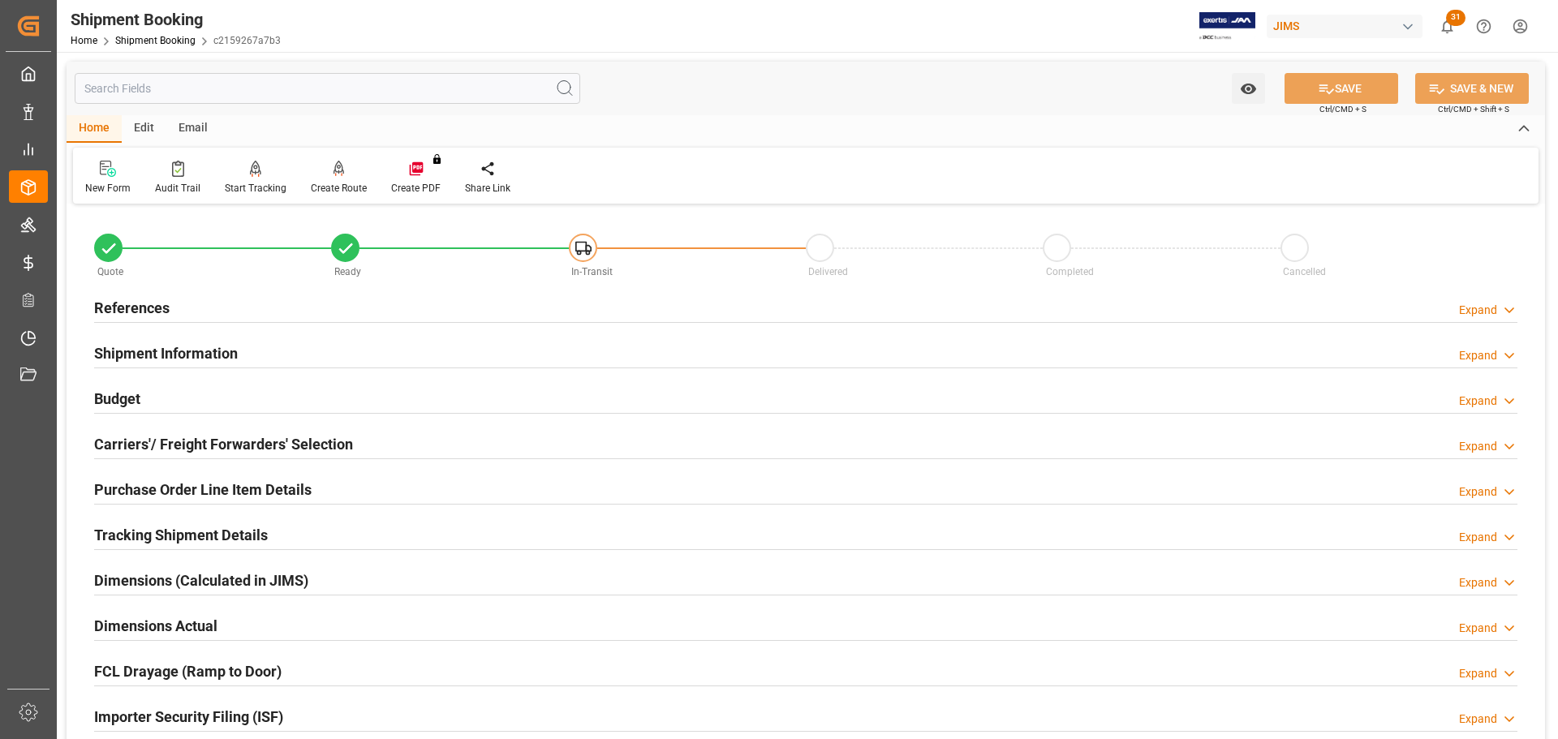
click at [277, 393] on div "Budget Expand" at bounding box center [805, 397] width 1423 height 31
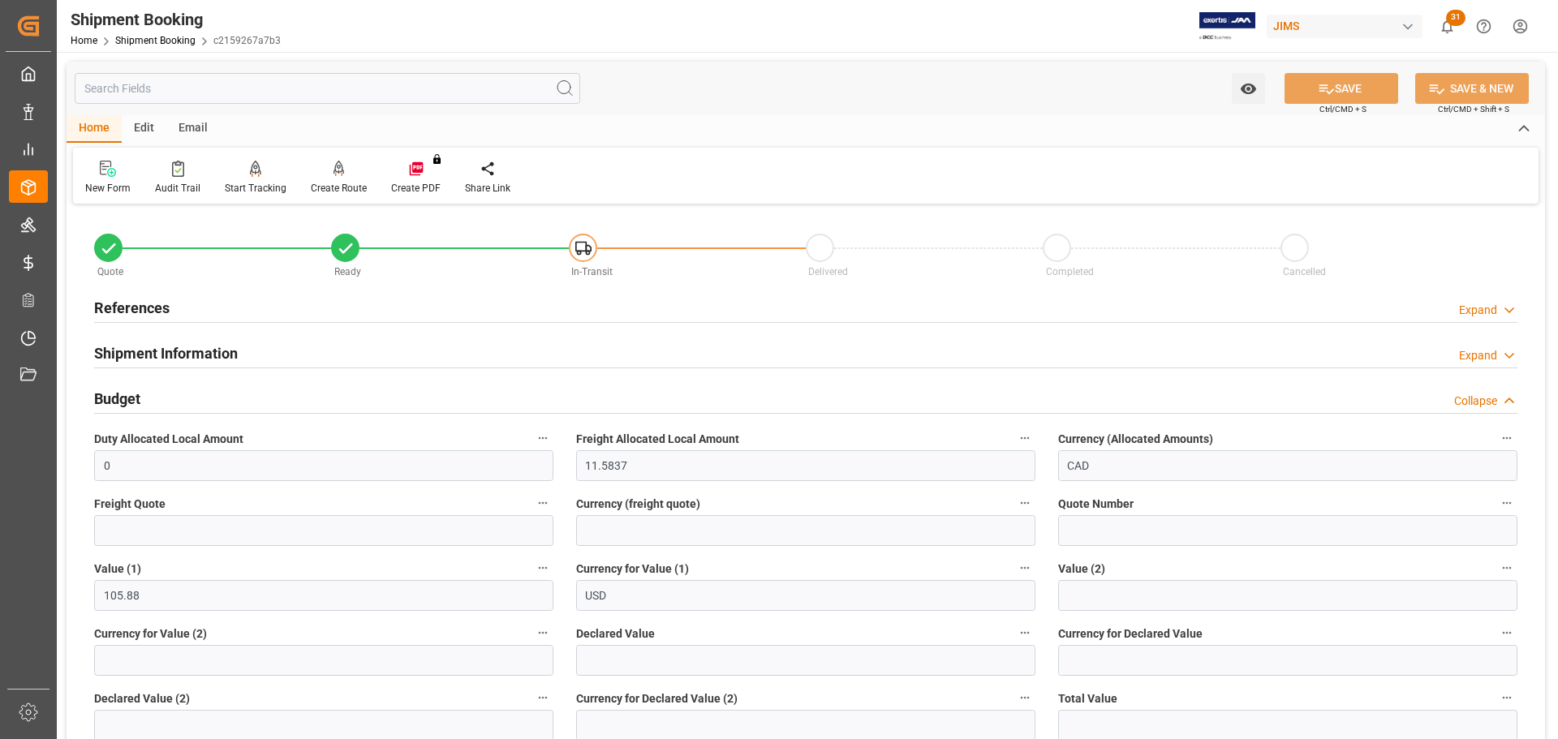
click at [277, 393] on div "Budget Collapse" at bounding box center [805, 397] width 1423 height 31
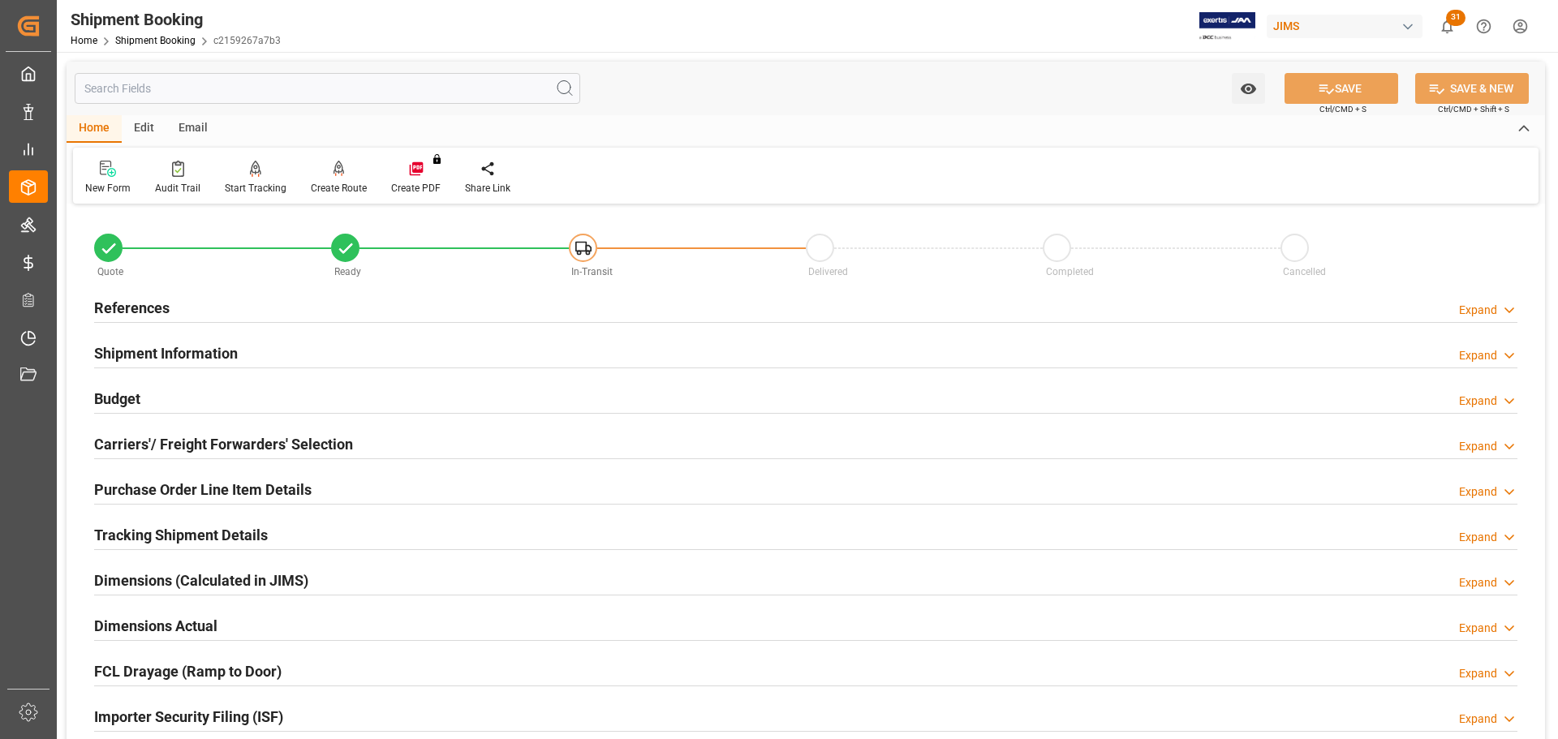
click at [281, 348] on div "Shipment Information Expand" at bounding box center [805, 352] width 1423 height 31
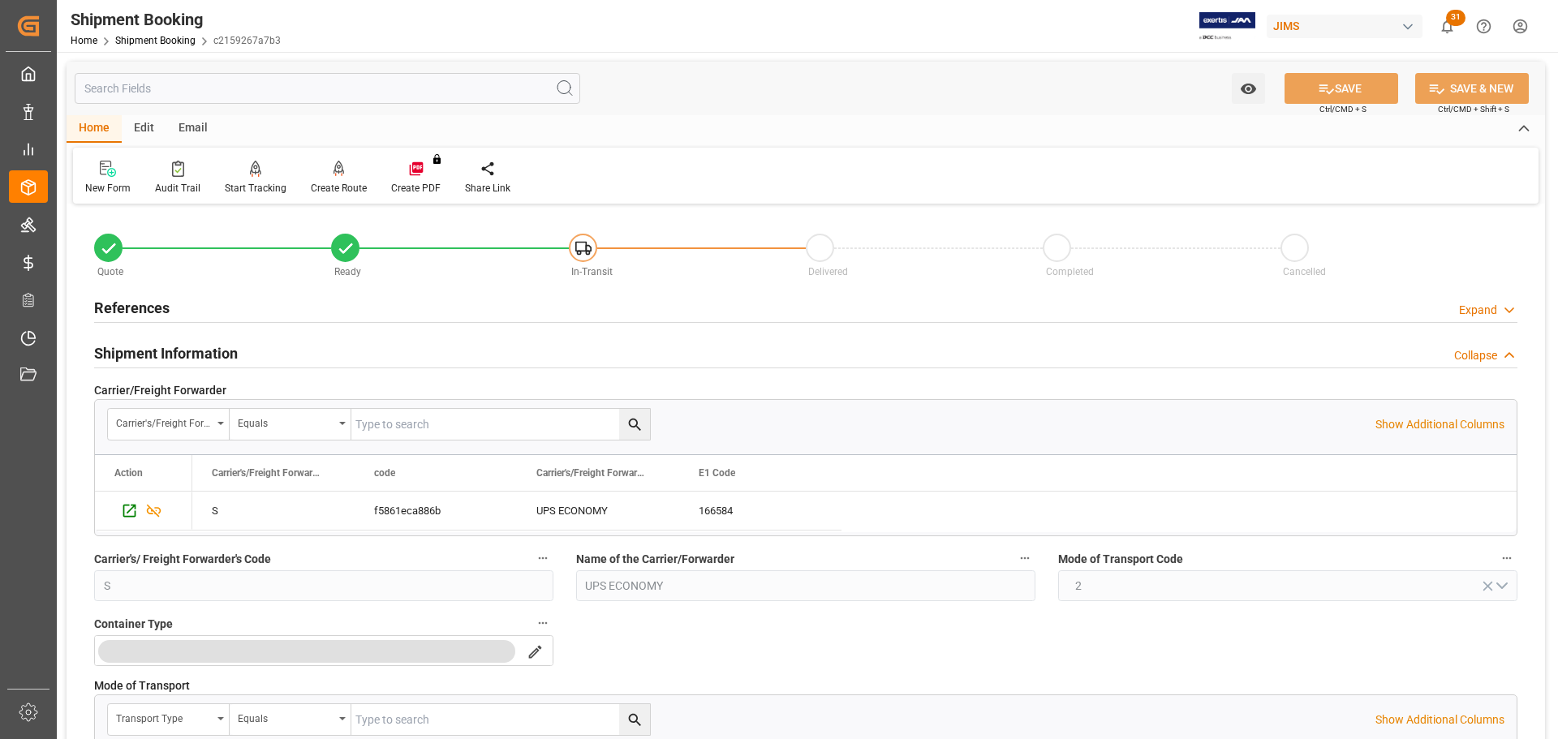
click at [286, 348] on div "Shipment Information Collapse" at bounding box center [805, 352] width 1423 height 31
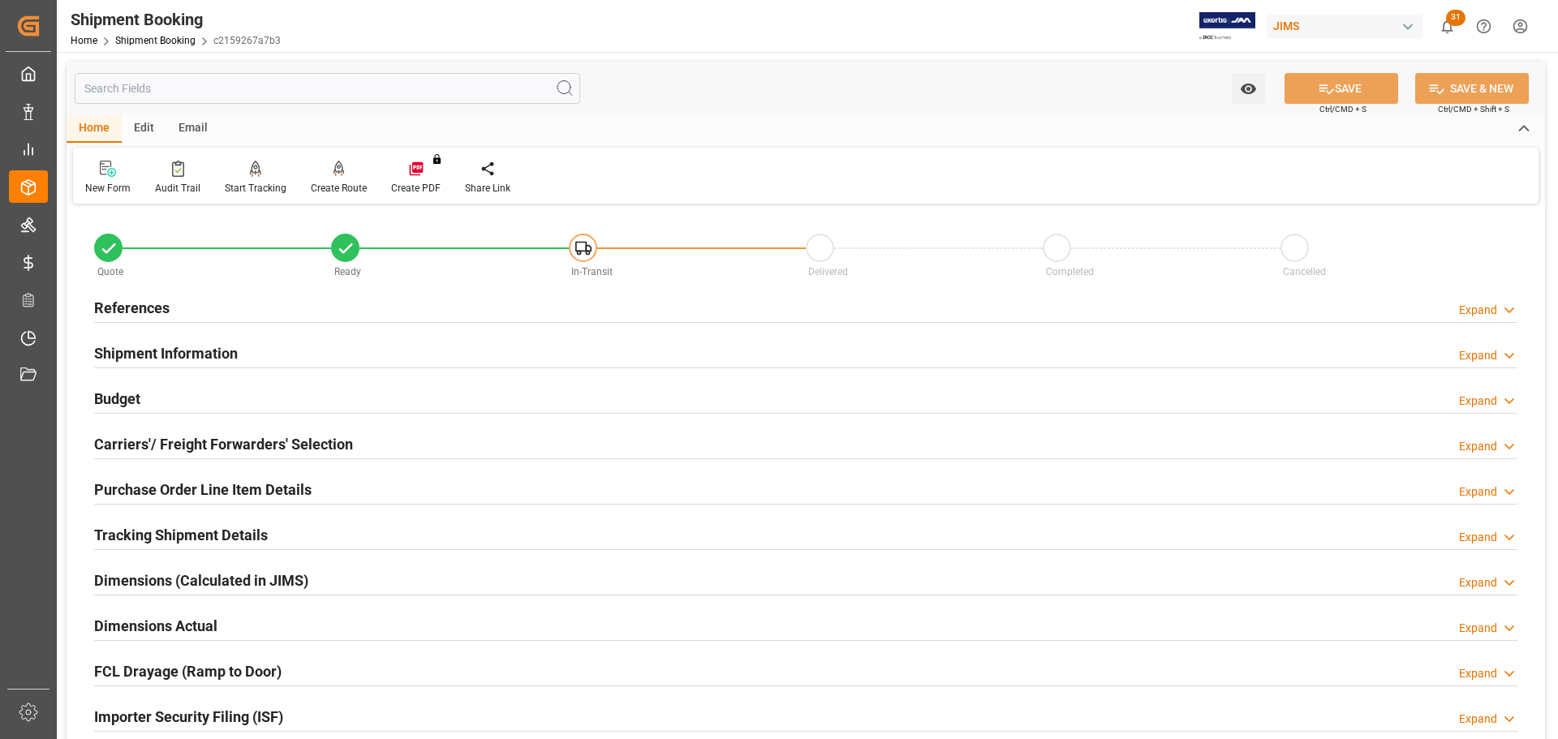
click at [180, 399] on div "Budget Expand" at bounding box center [805, 397] width 1423 height 31
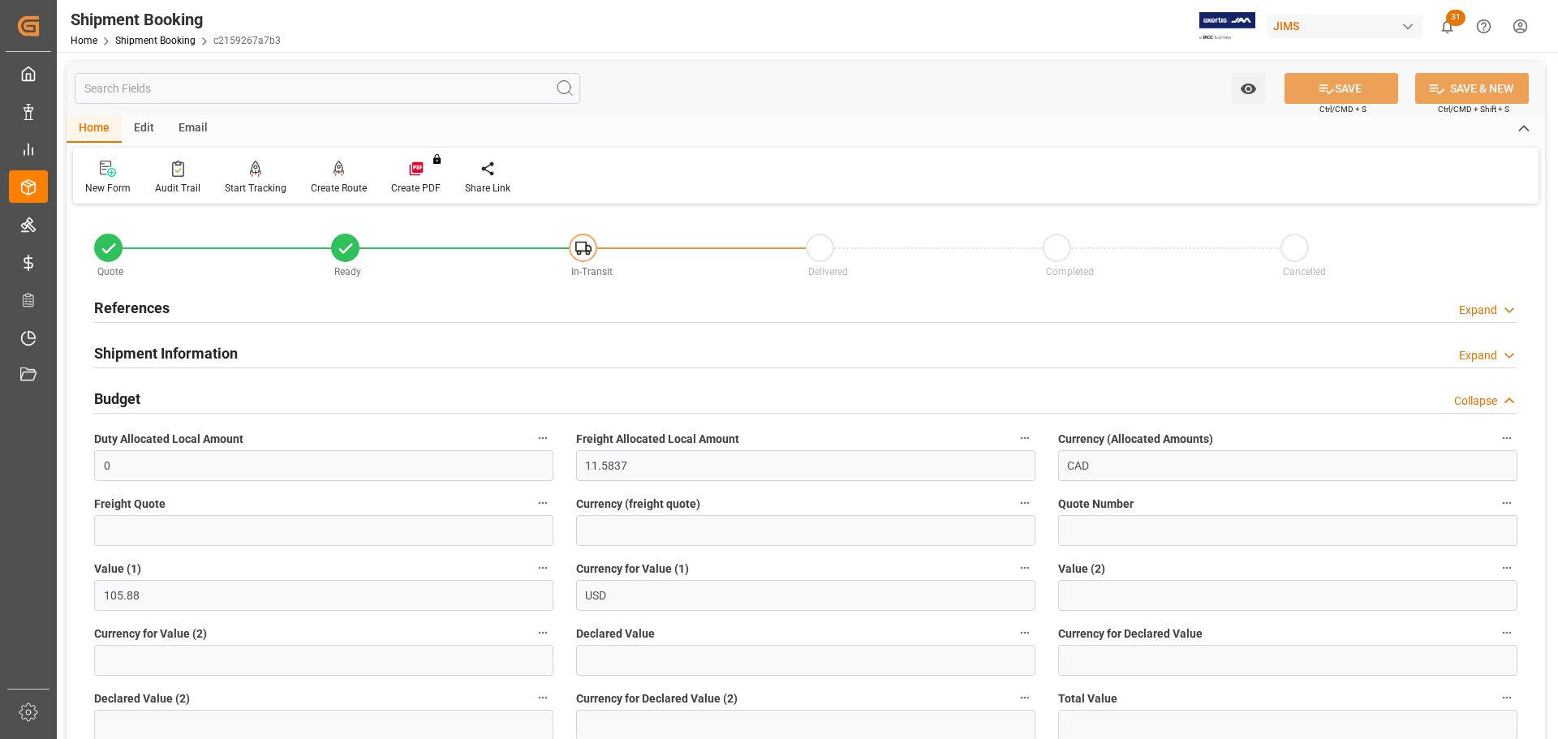
click at [185, 398] on div "Budget Collapse" at bounding box center [805, 397] width 1423 height 31
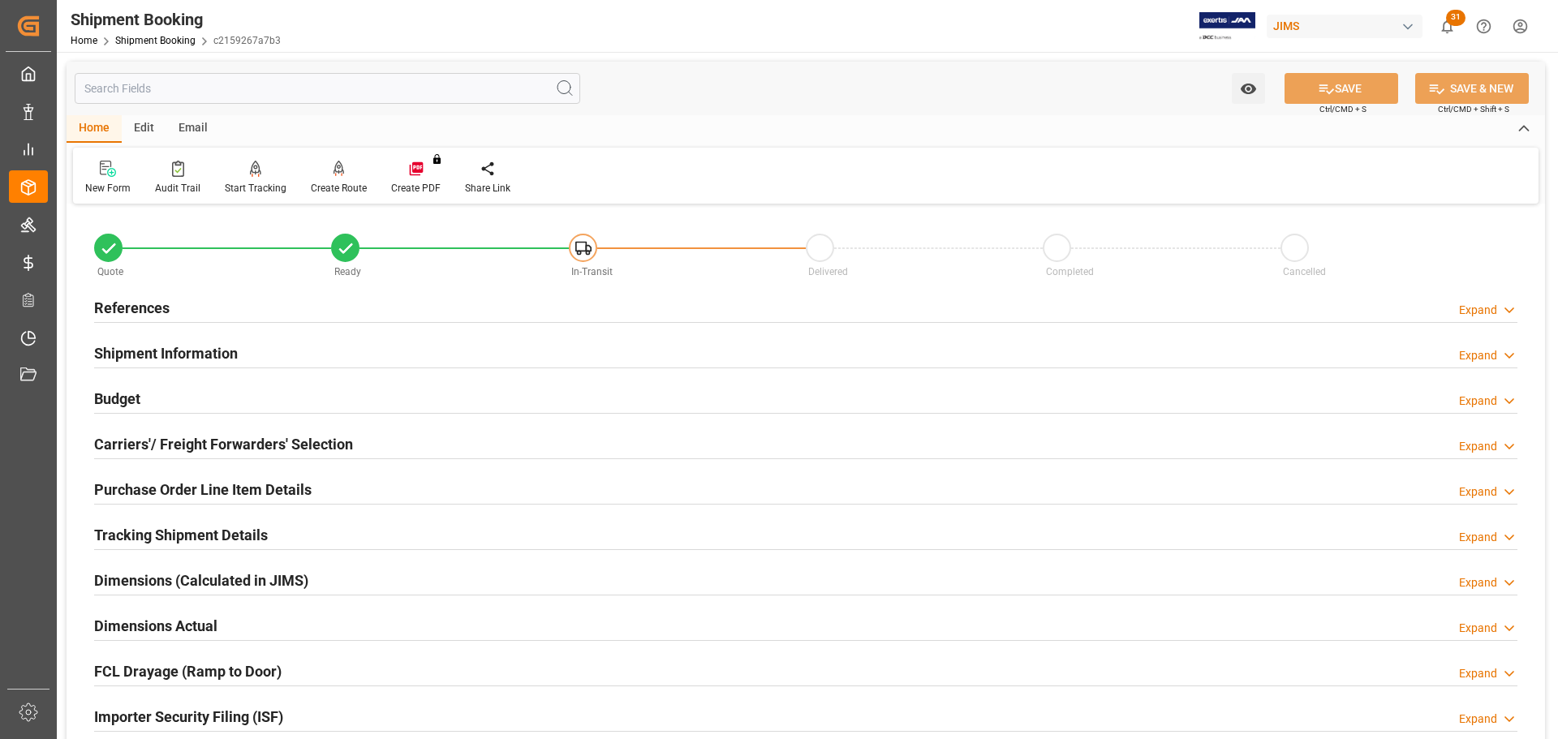
click at [254, 386] on div "Budget Expand" at bounding box center [805, 397] width 1423 height 31
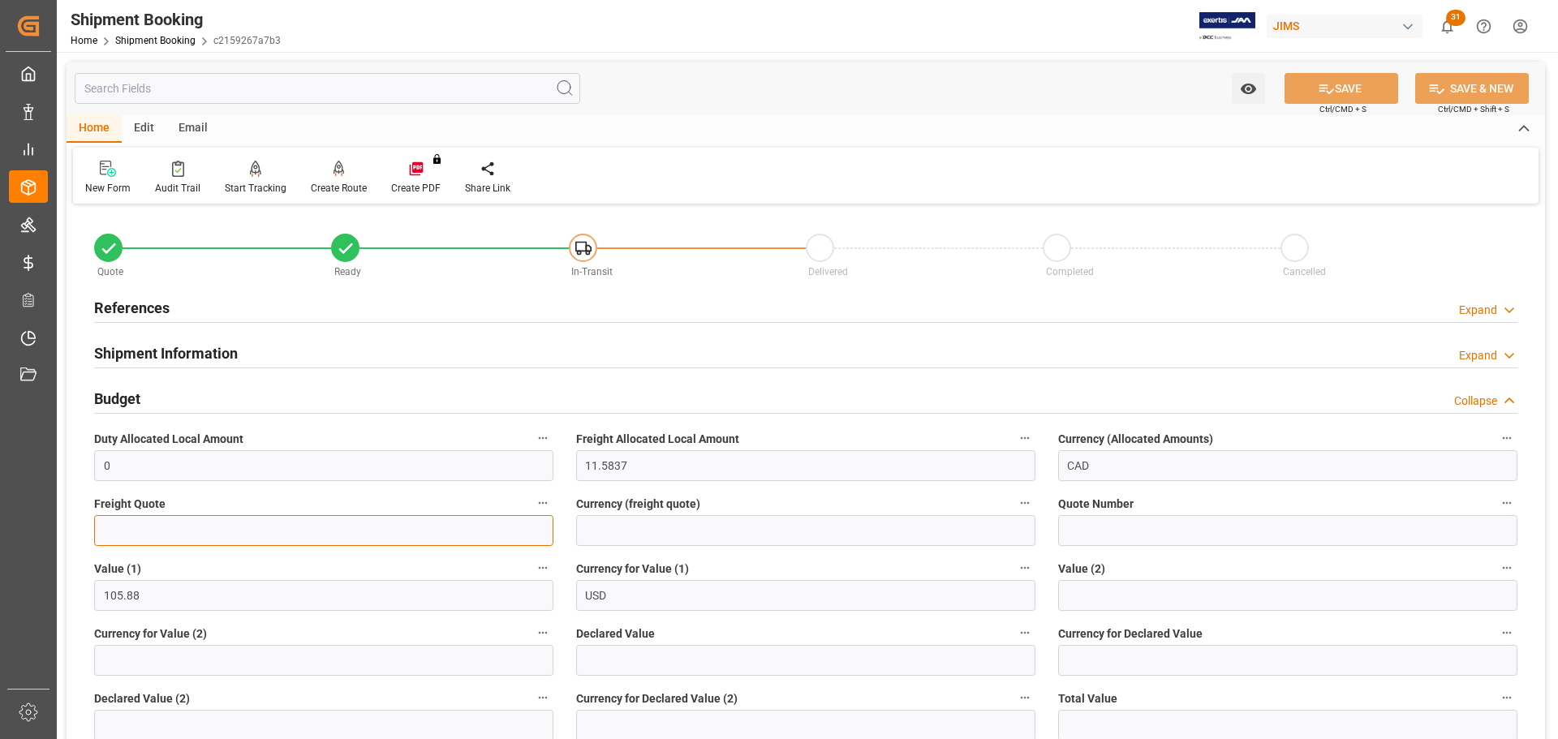
click at [186, 524] on input "text" at bounding box center [323, 530] width 459 height 31
type input "60"
click at [714, 540] on input at bounding box center [805, 530] width 459 height 31
type input "CAD"
click at [1335, 73] on button "SAVE" at bounding box center [1342, 88] width 114 height 31
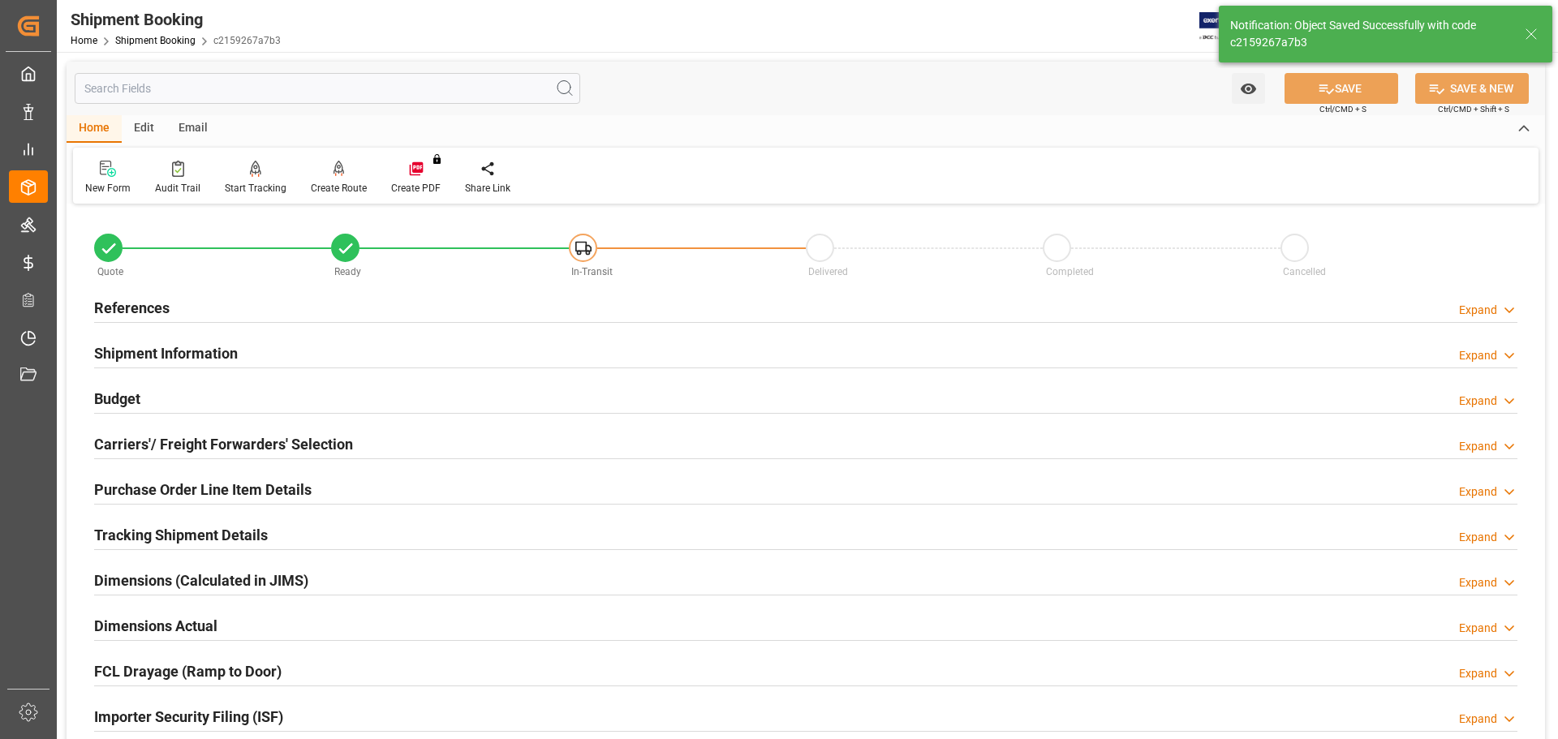
click at [143, 393] on div "Budget Expand" at bounding box center [805, 397] width 1423 height 31
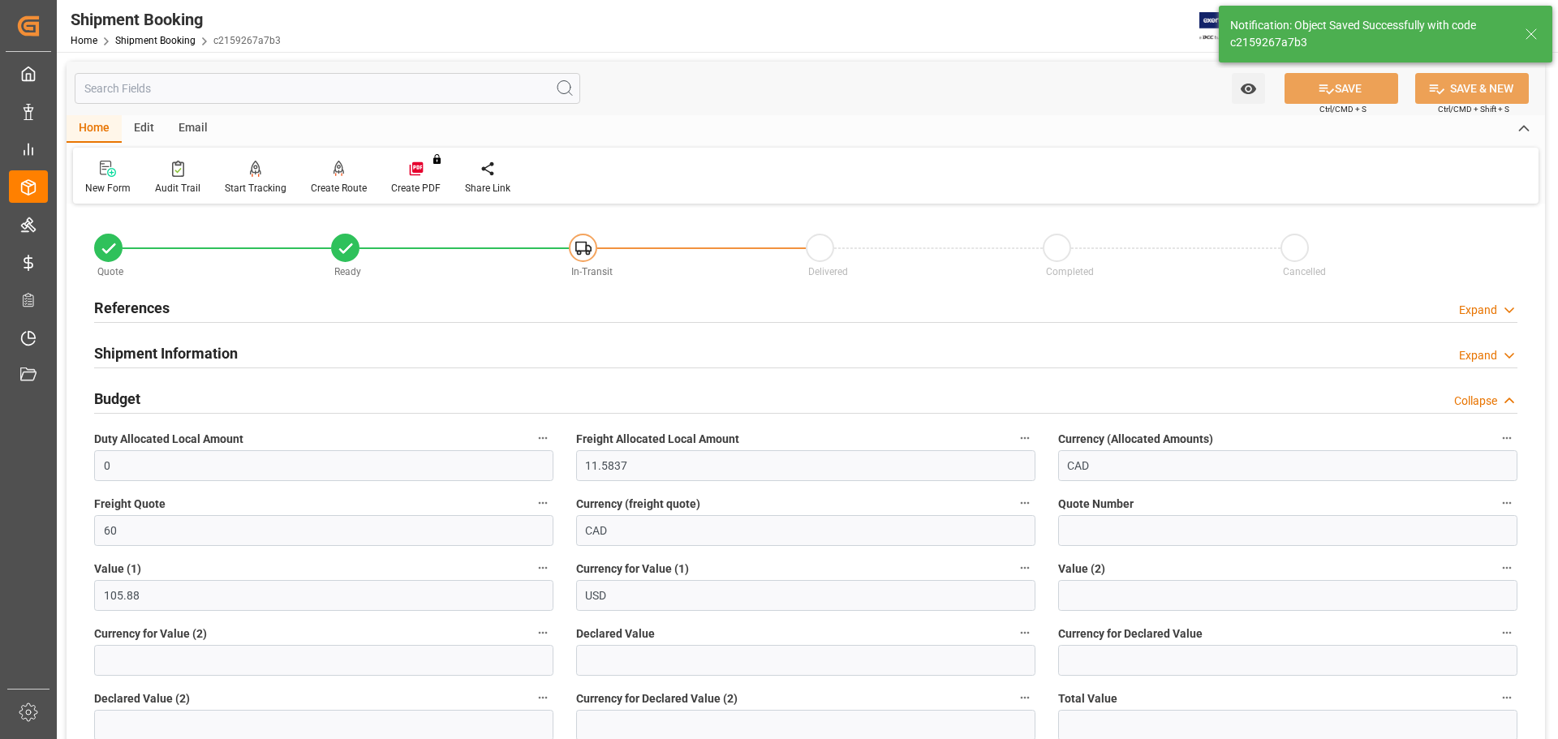
click at [150, 394] on div "Budget Collapse" at bounding box center [805, 397] width 1423 height 31
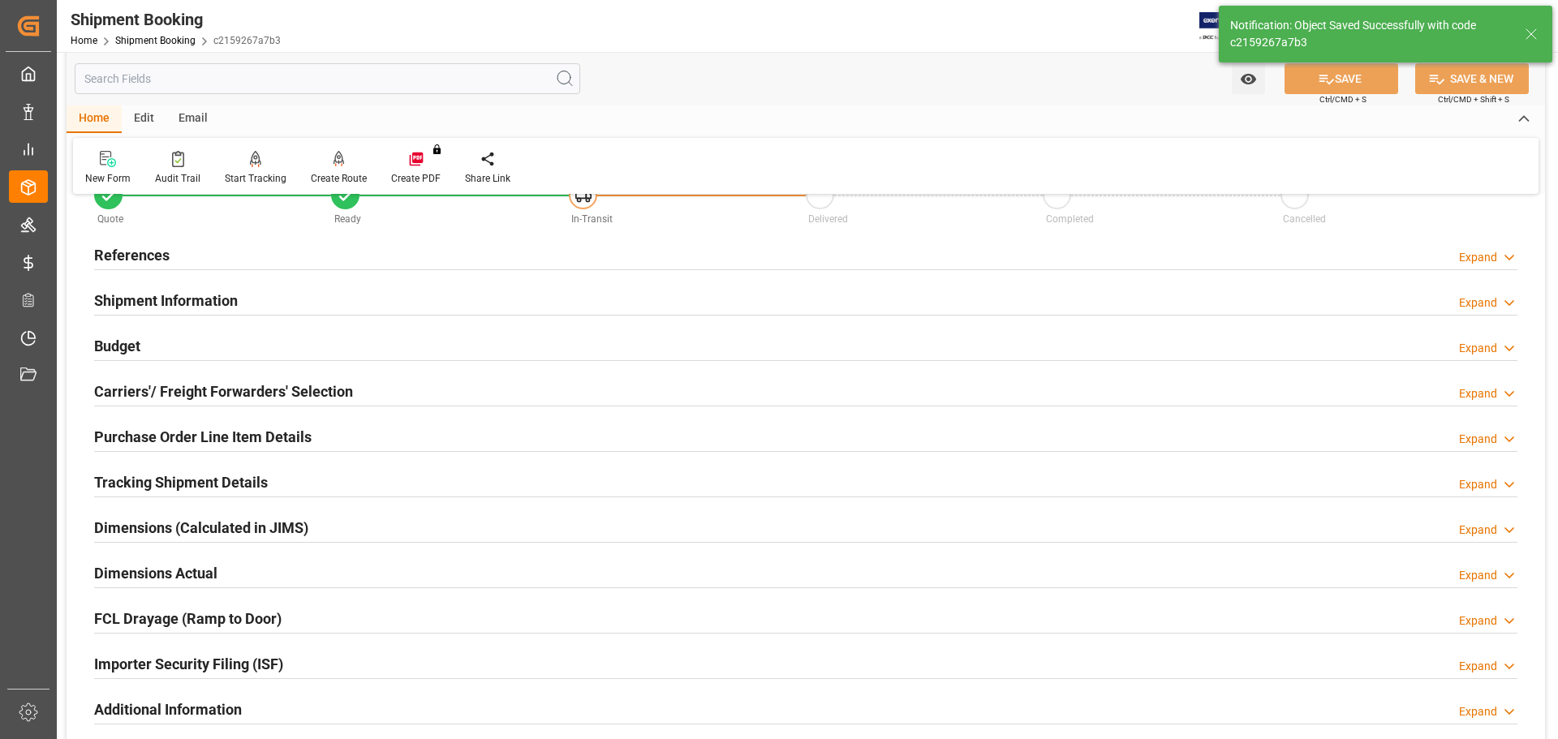
scroll to position [81, 0]
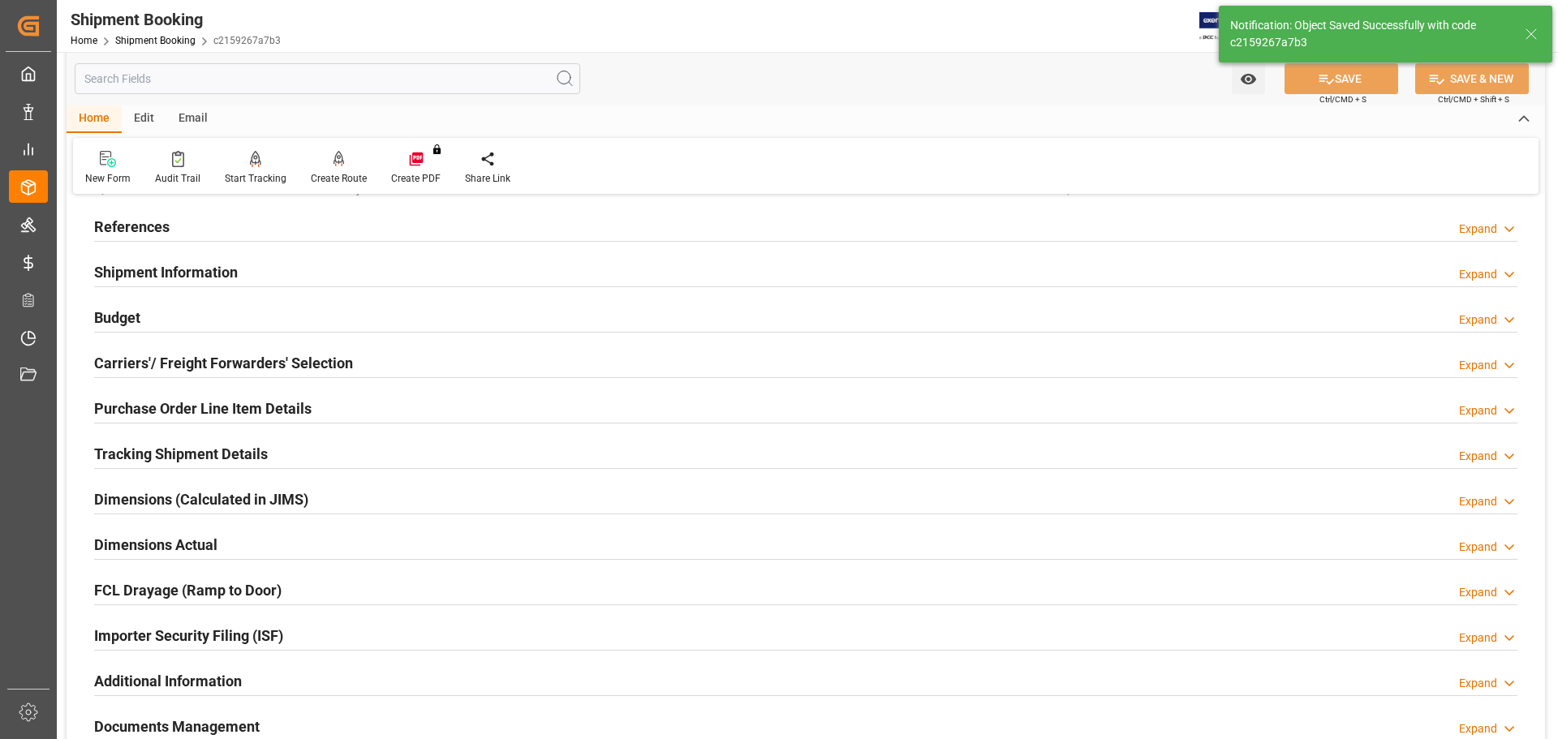
click at [176, 355] on h2 "Carriers'/ Freight Forwarders' Selection" at bounding box center [223, 363] width 259 height 22
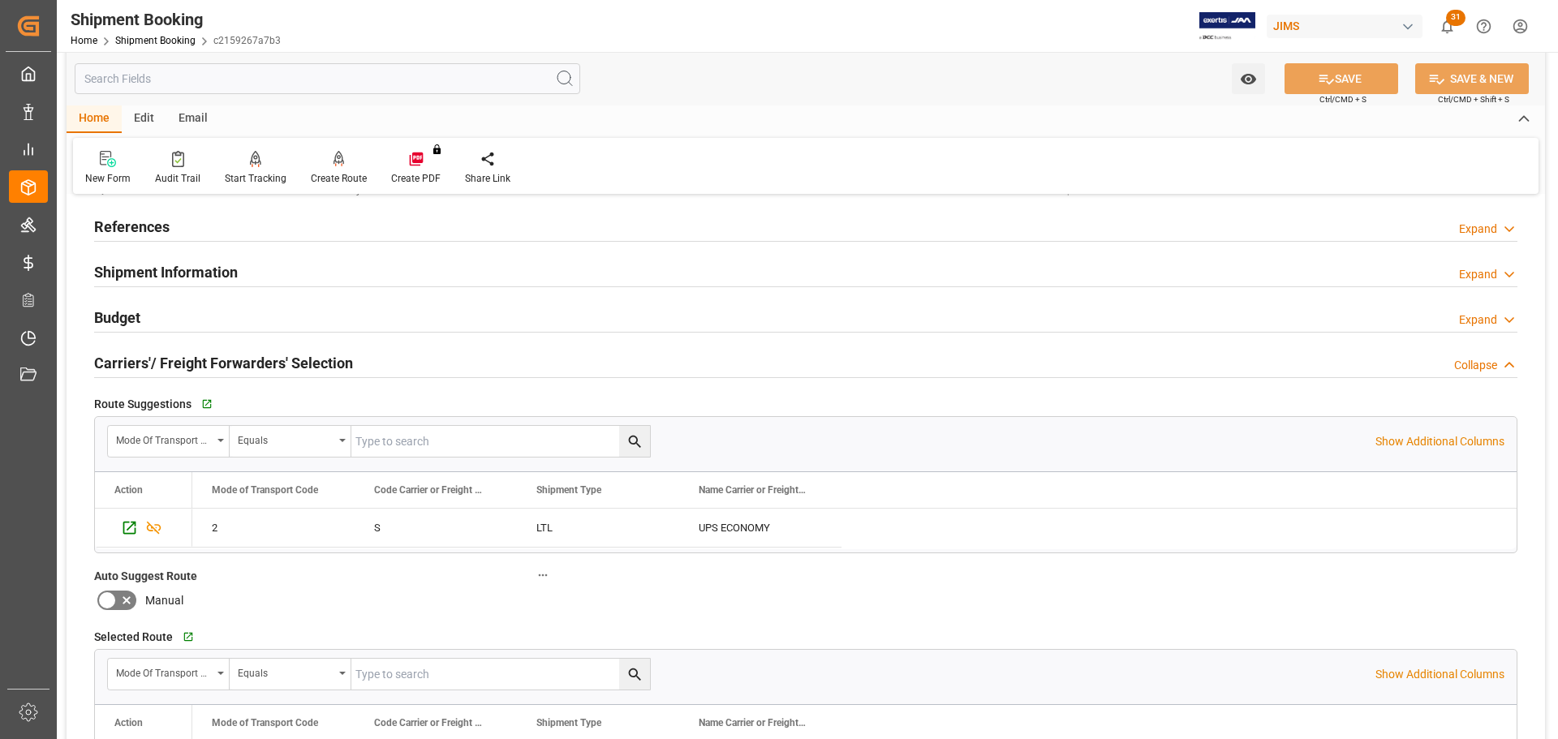
click at [192, 358] on h2 "Carriers'/ Freight Forwarders' Selection" at bounding box center [223, 363] width 259 height 22
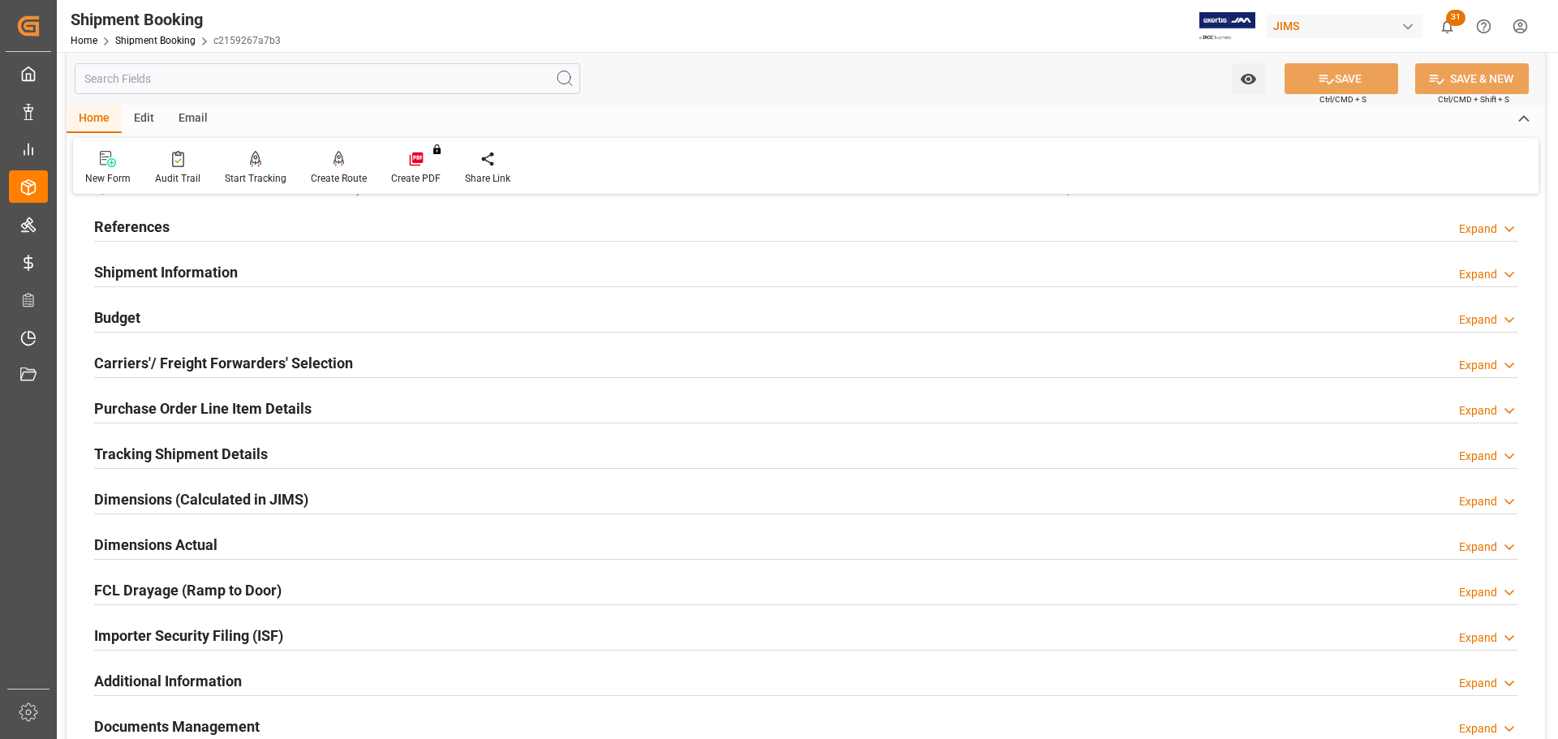
click at [192, 358] on h2 "Carriers'/ Freight Forwarders' Selection" at bounding box center [223, 363] width 259 height 22
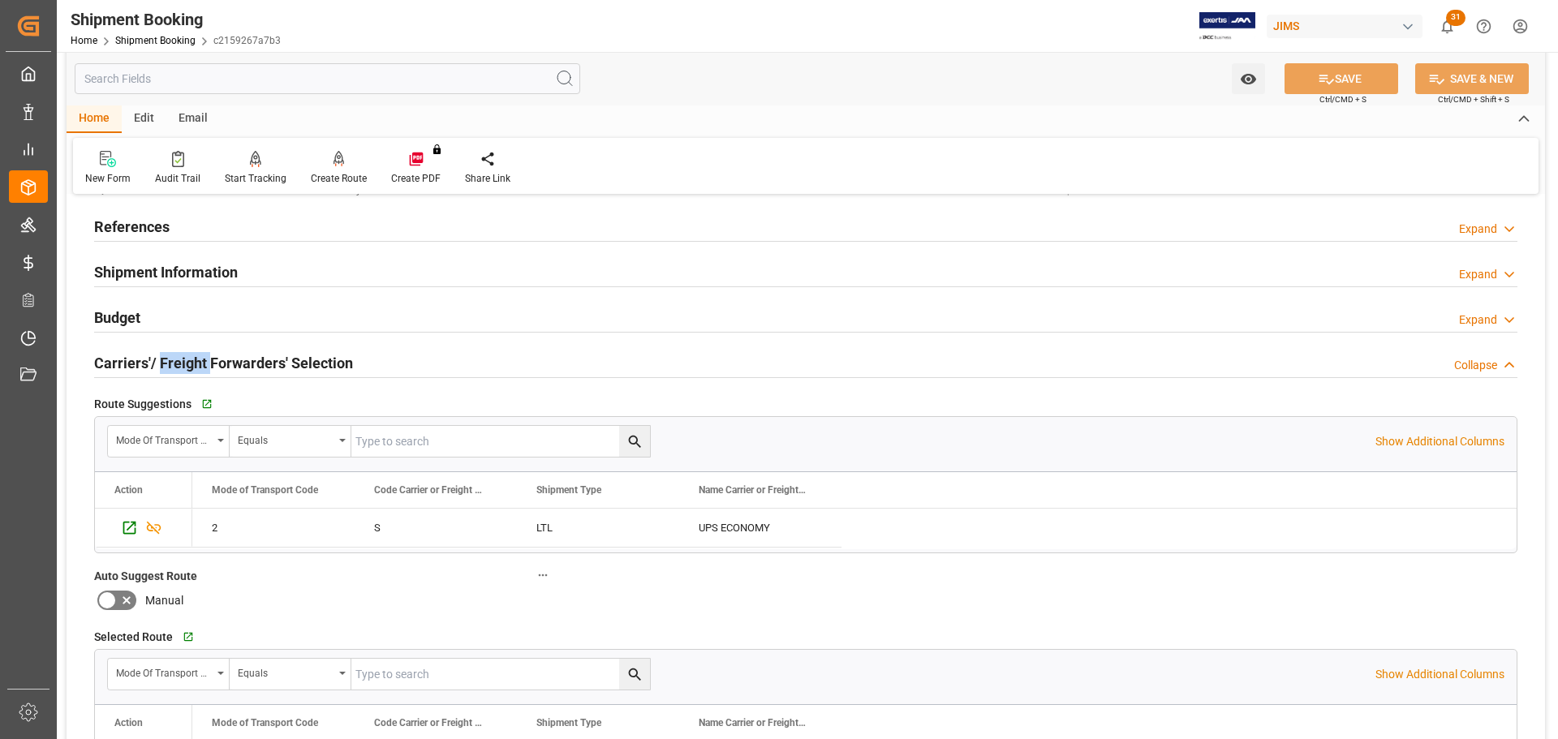
click at [192, 358] on h2 "Carriers'/ Freight Forwarders' Selection" at bounding box center [223, 363] width 259 height 22
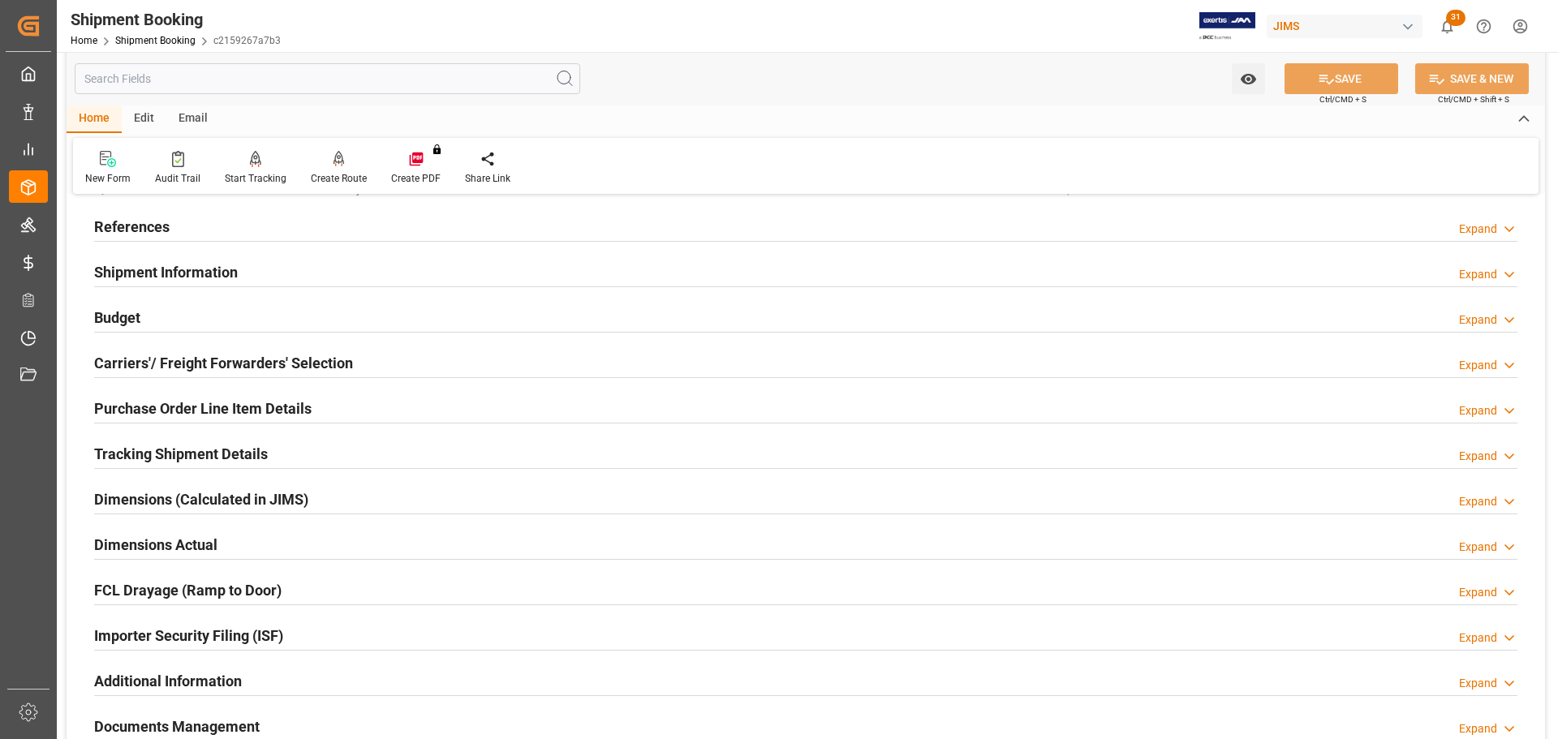
click at [187, 403] on h2 "Purchase Order Line Item Details" at bounding box center [202, 409] width 217 height 22
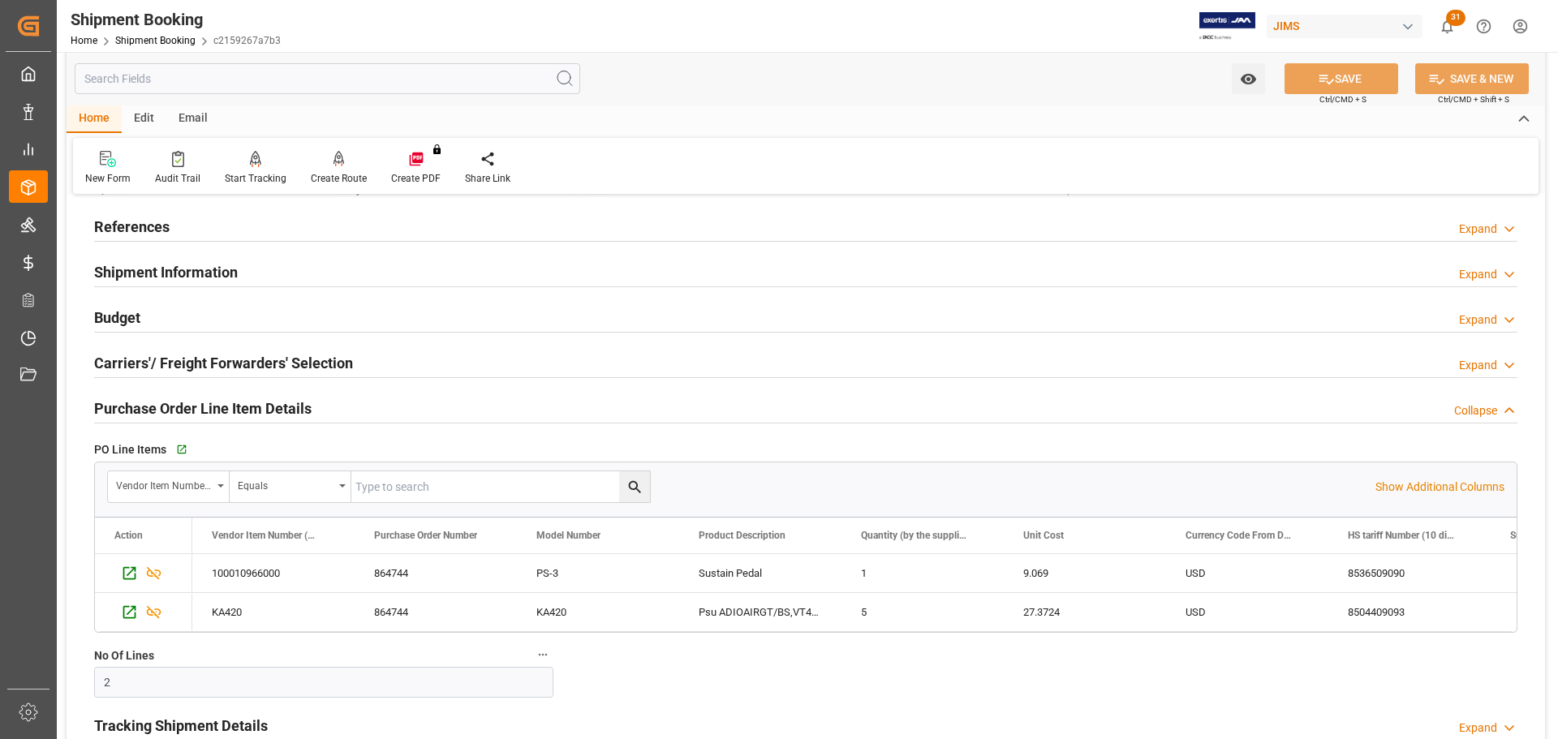
click at [187, 403] on h2 "Purchase Order Line Item Details" at bounding box center [202, 409] width 217 height 22
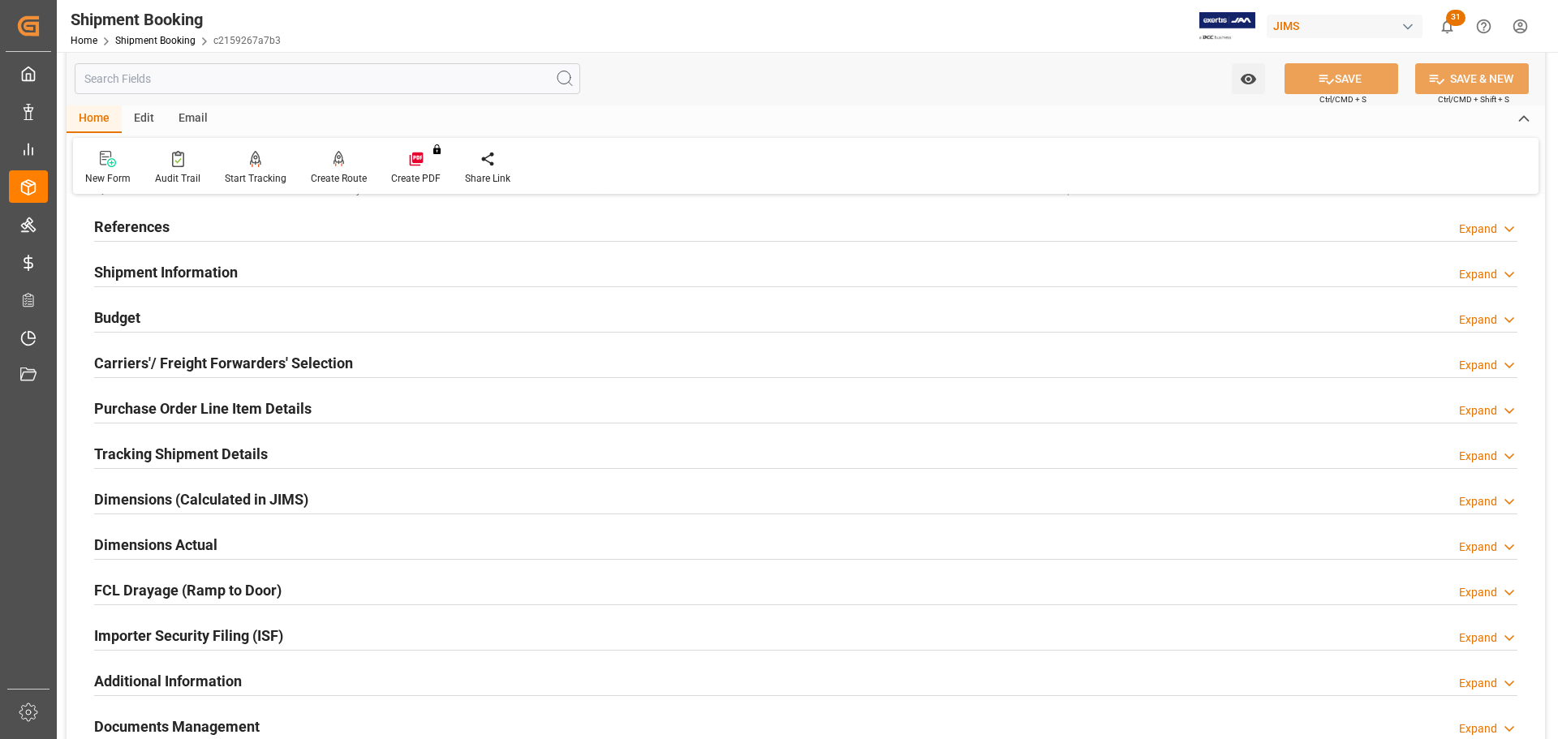
scroll to position [162, 0]
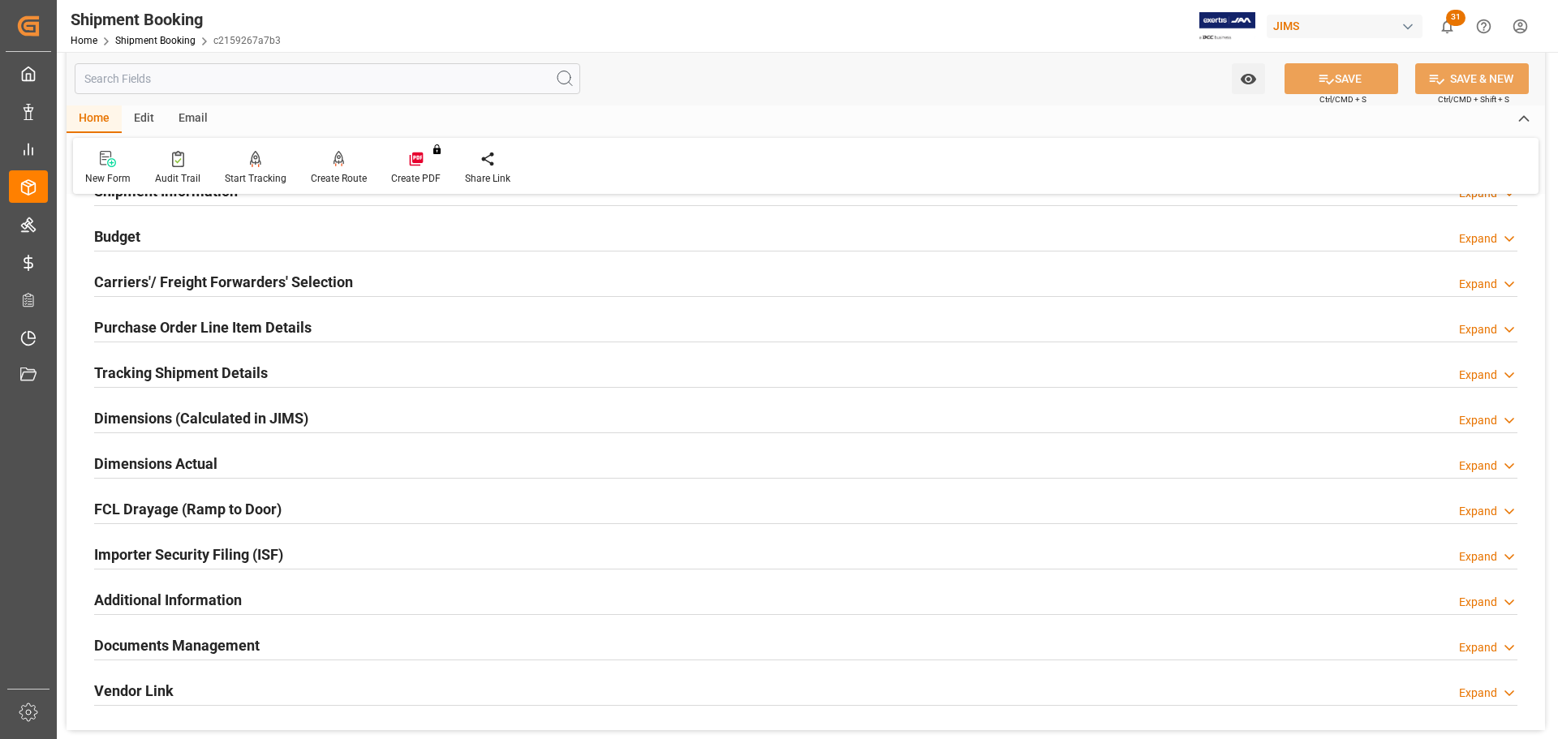
click at [187, 375] on h2 "Tracking Shipment Details" at bounding box center [181, 373] width 174 height 22
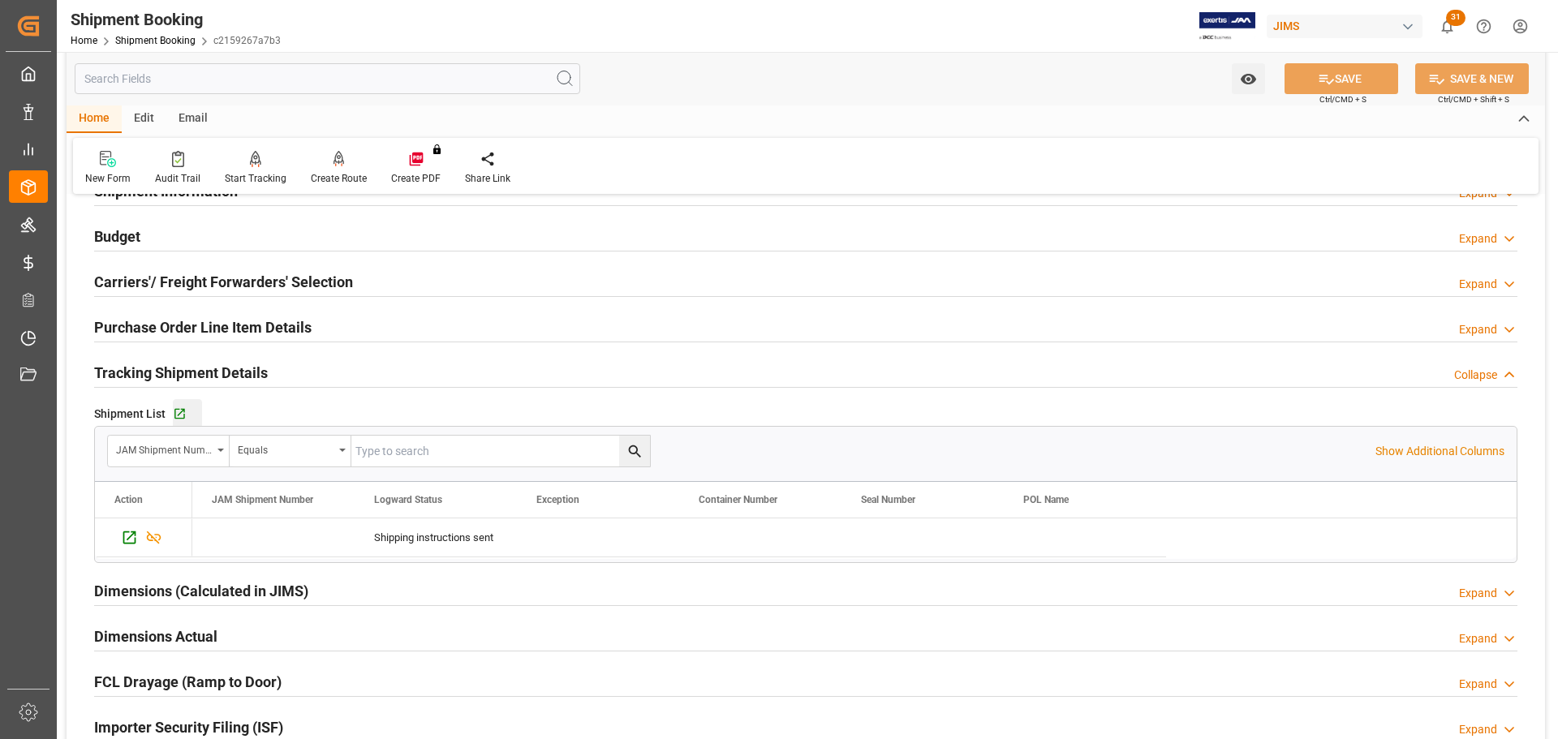
click at [177, 404] on button "Go to Shipment Tracking Grid" at bounding box center [187, 413] width 29 height 29
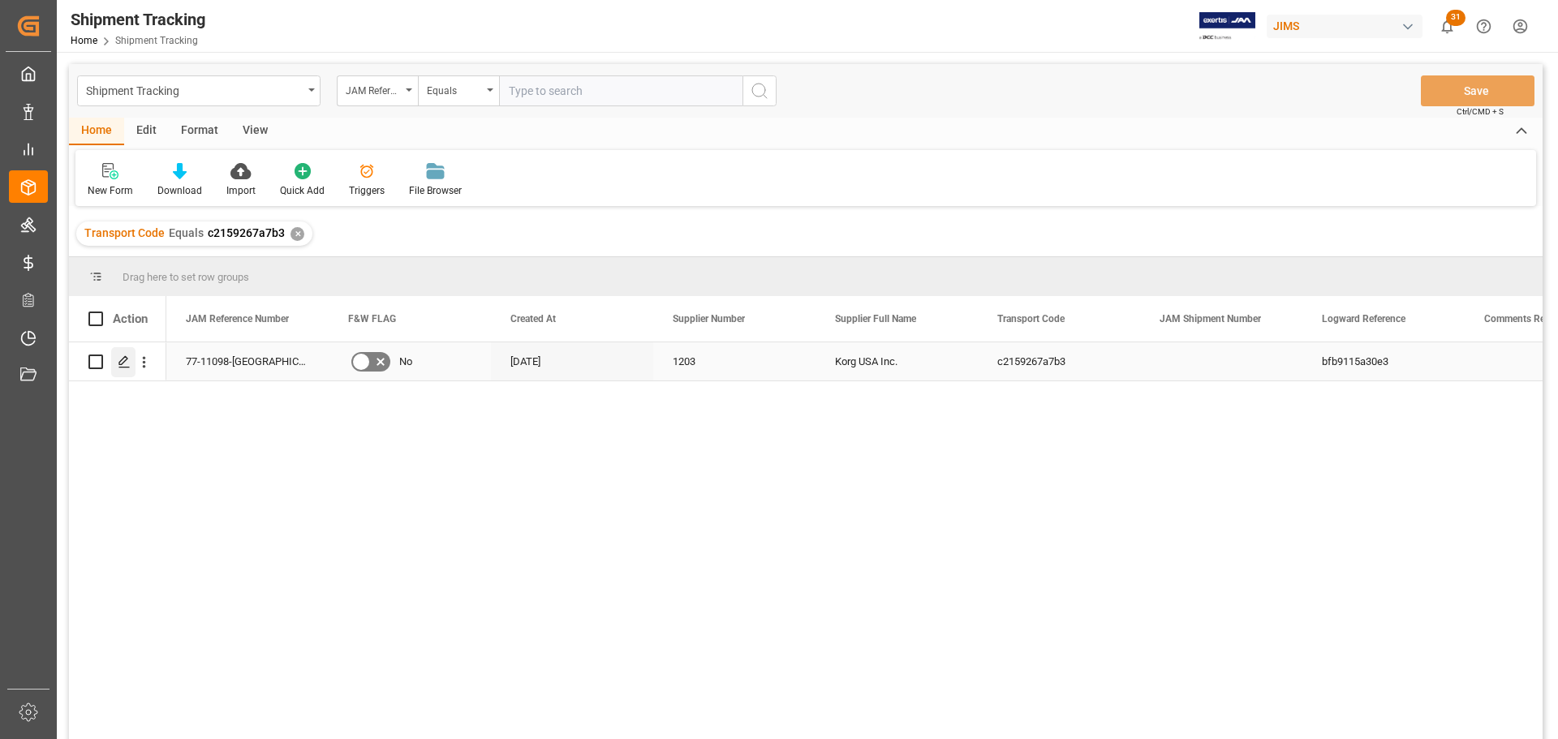
click at [117, 362] on div "Press SPACE to select this row." at bounding box center [123, 362] width 24 height 30
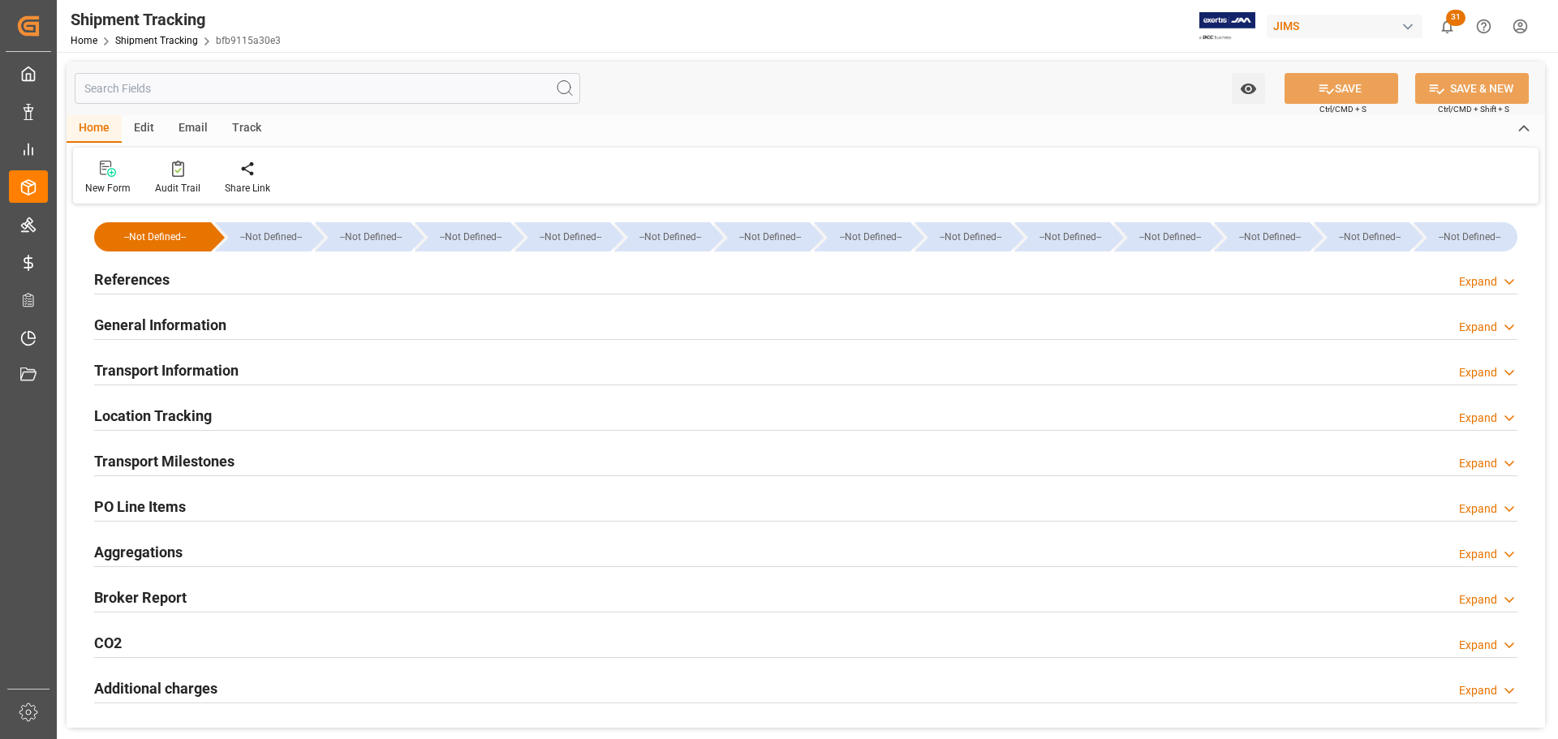
type input "[DATE]"
click at [159, 276] on h2 "References" at bounding box center [131, 280] width 75 height 22
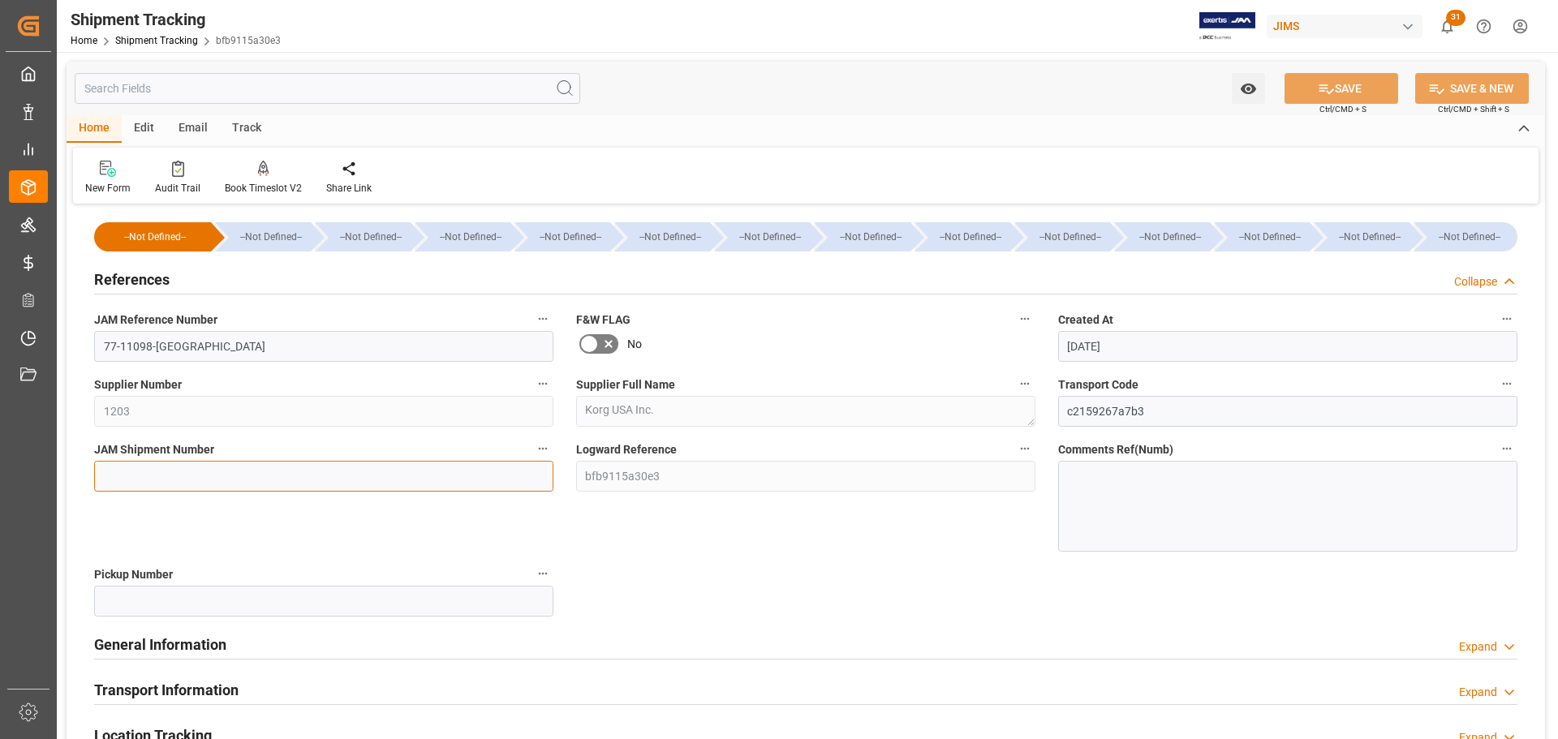
click at [196, 480] on input at bounding box center [323, 476] width 459 height 31
drag, startPoint x: 196, startPoint y: 480, endPoint x: 173, endPoint y: 466, distance: 26.6
click at [173, 466] on input at bounding box center [323, 476] width 459 height 31
paste input "73136"
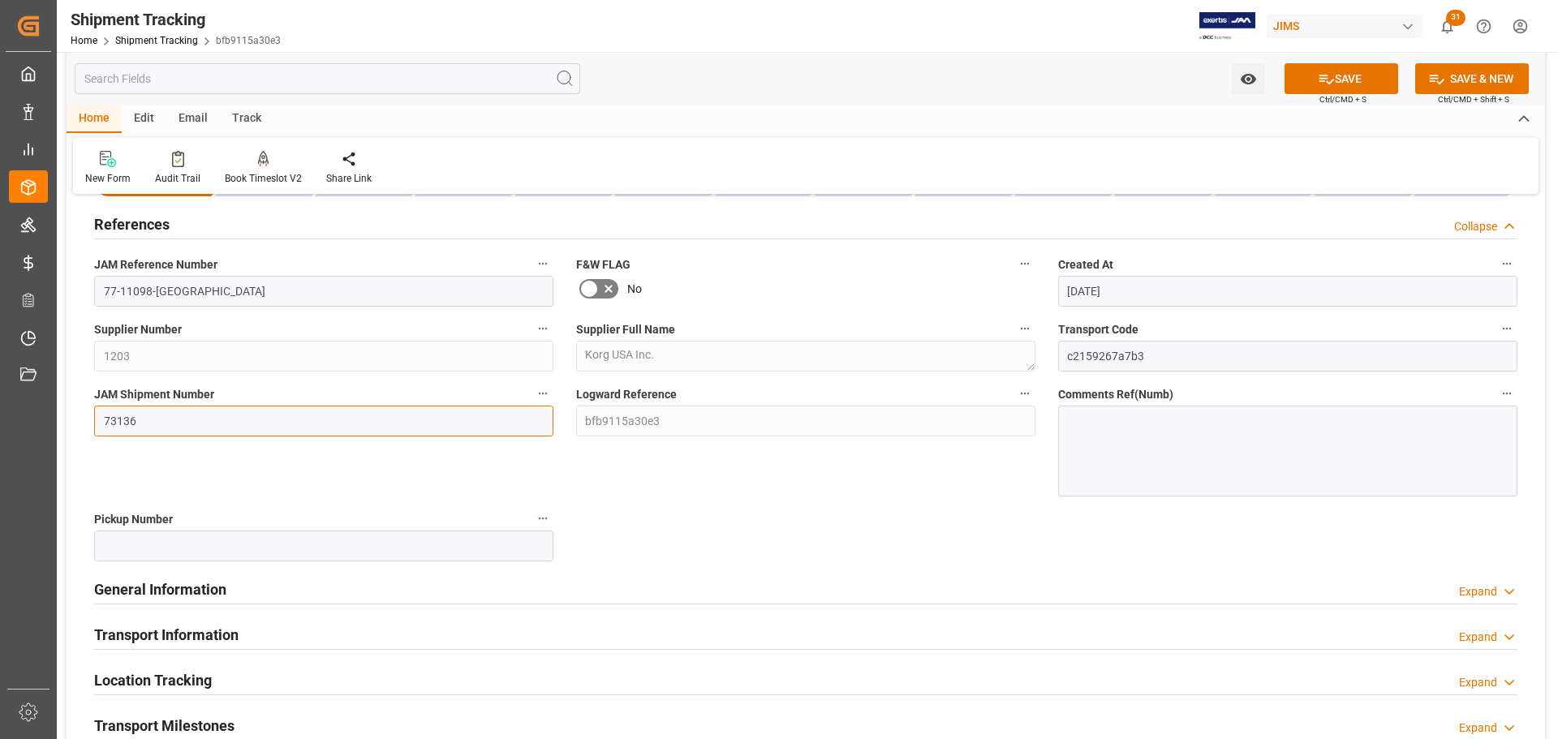
scroll to position [81, 0]
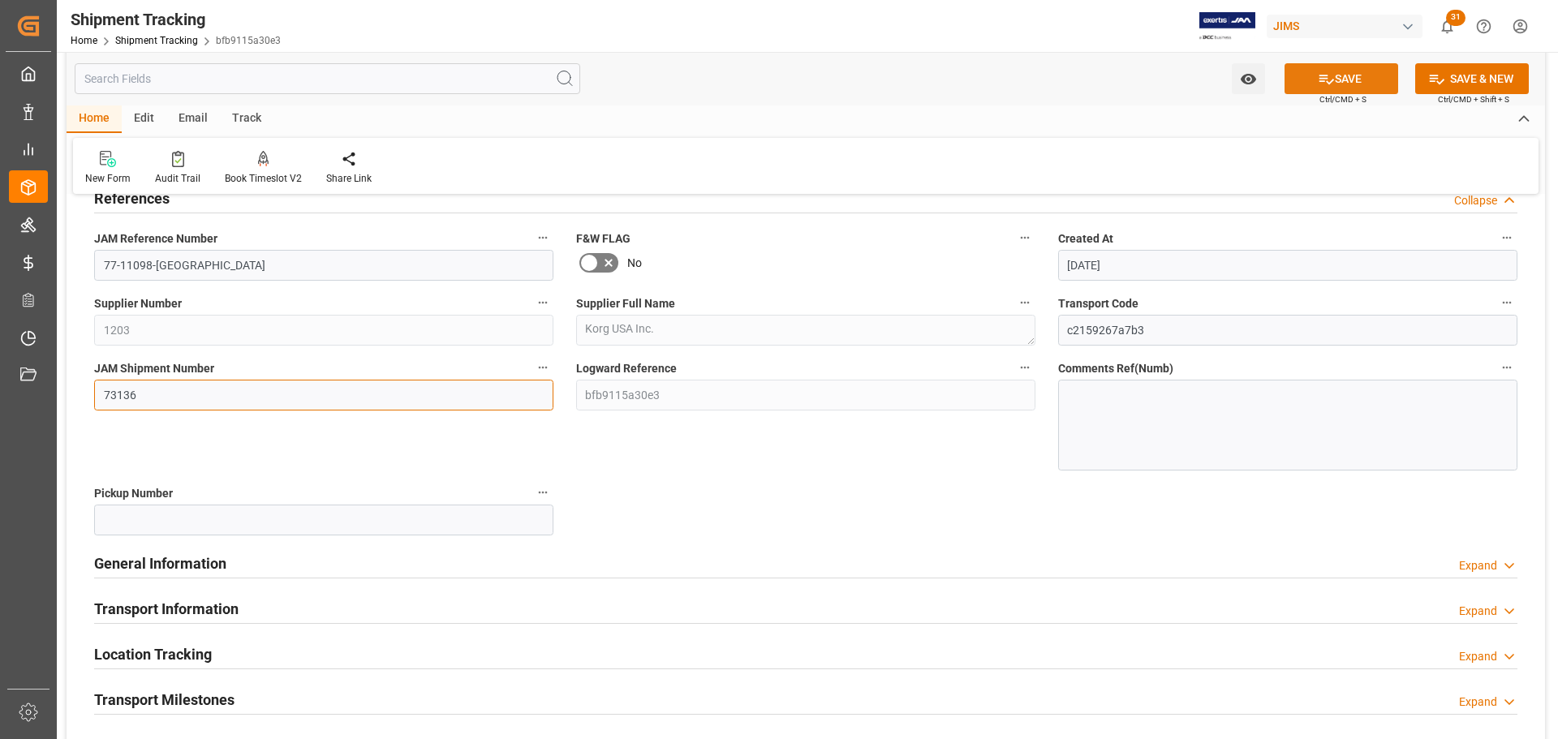
type input "73136"
click at [1322, 79] on icon at bounding box center [1327, 80] width 15 height 10
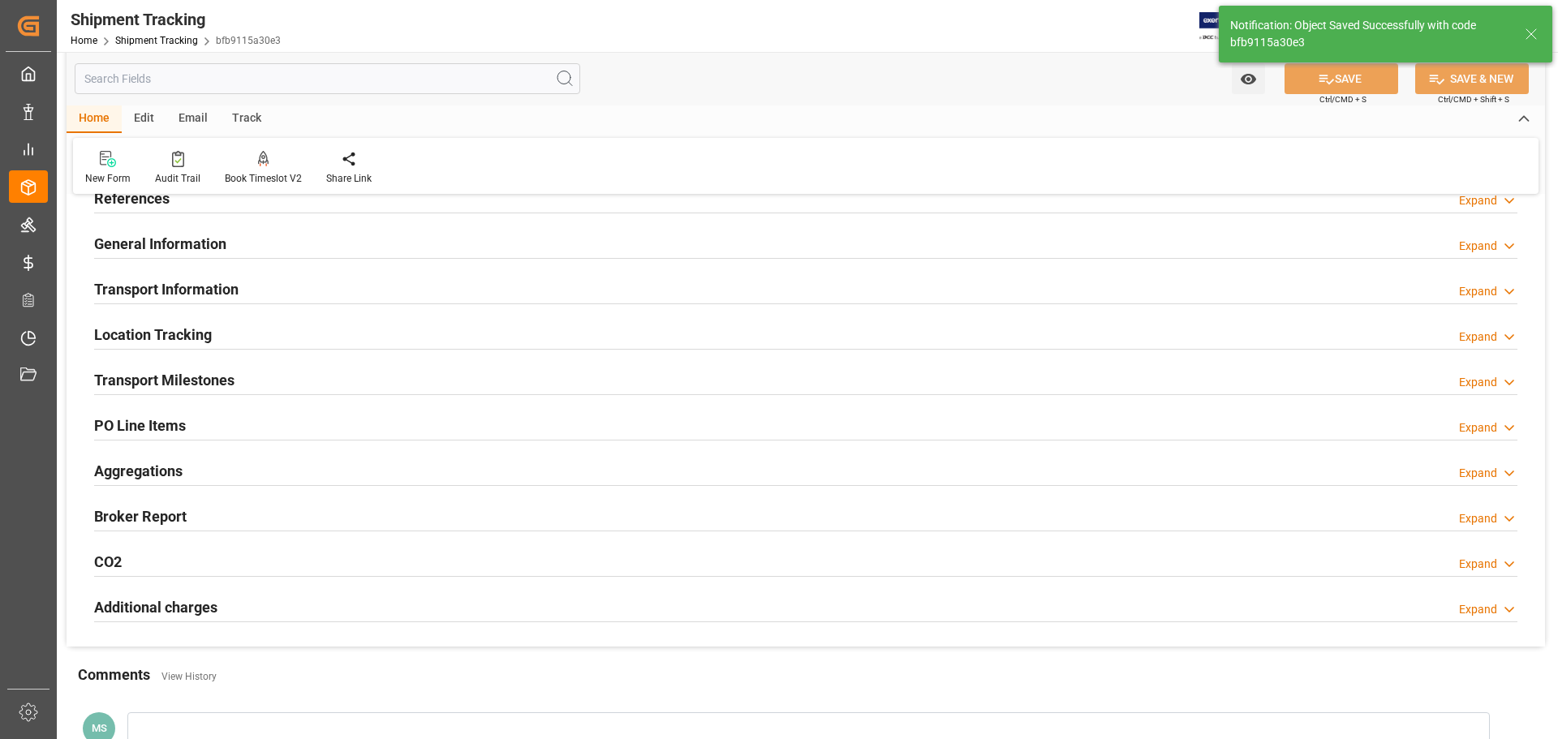
click at [260, 250] on div "General Information Expand" at bounding box center [805, 242] width 1423 height 31
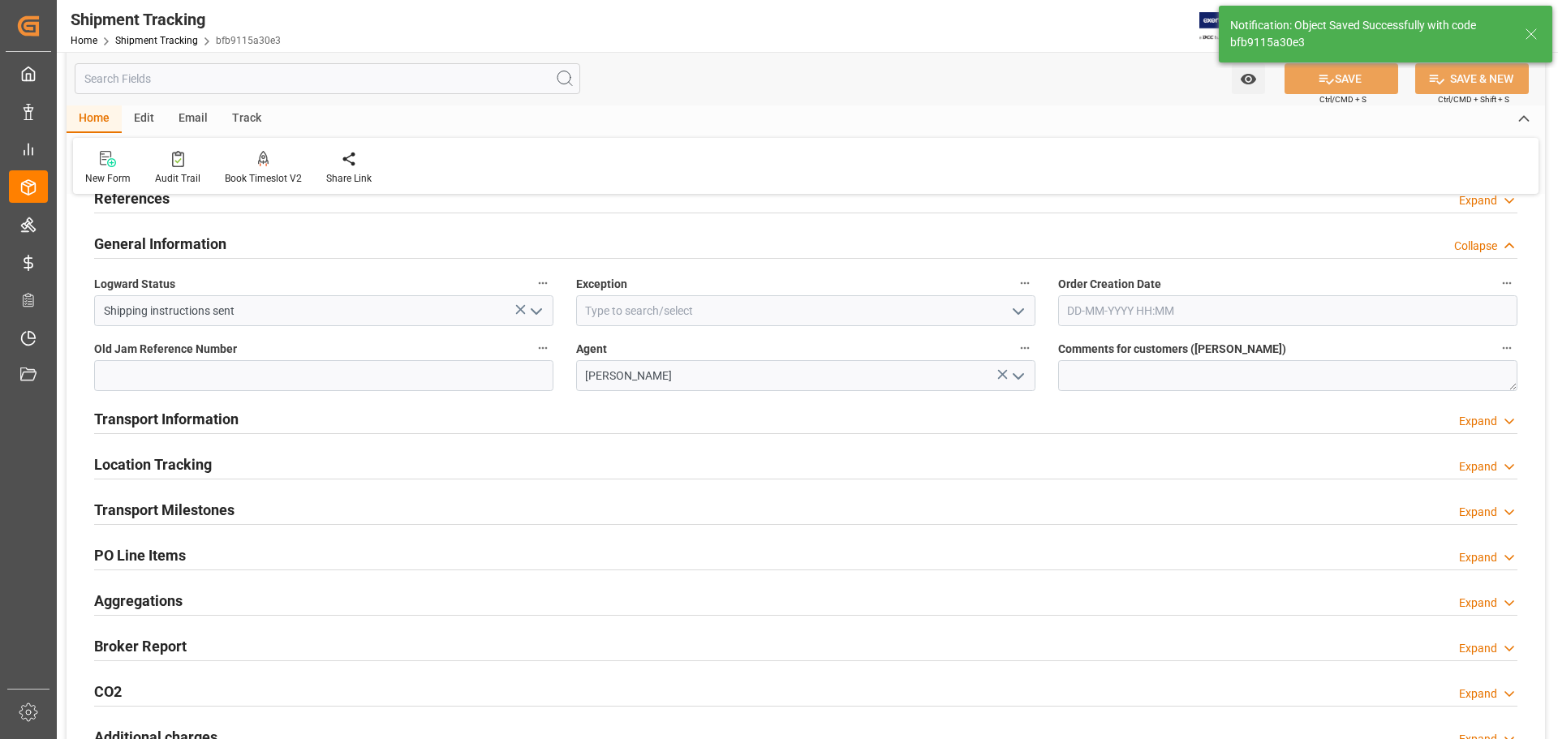
click at [262, 243] on div "General Information Collapse" at bounding box center [805, 242] width 1423 height 31
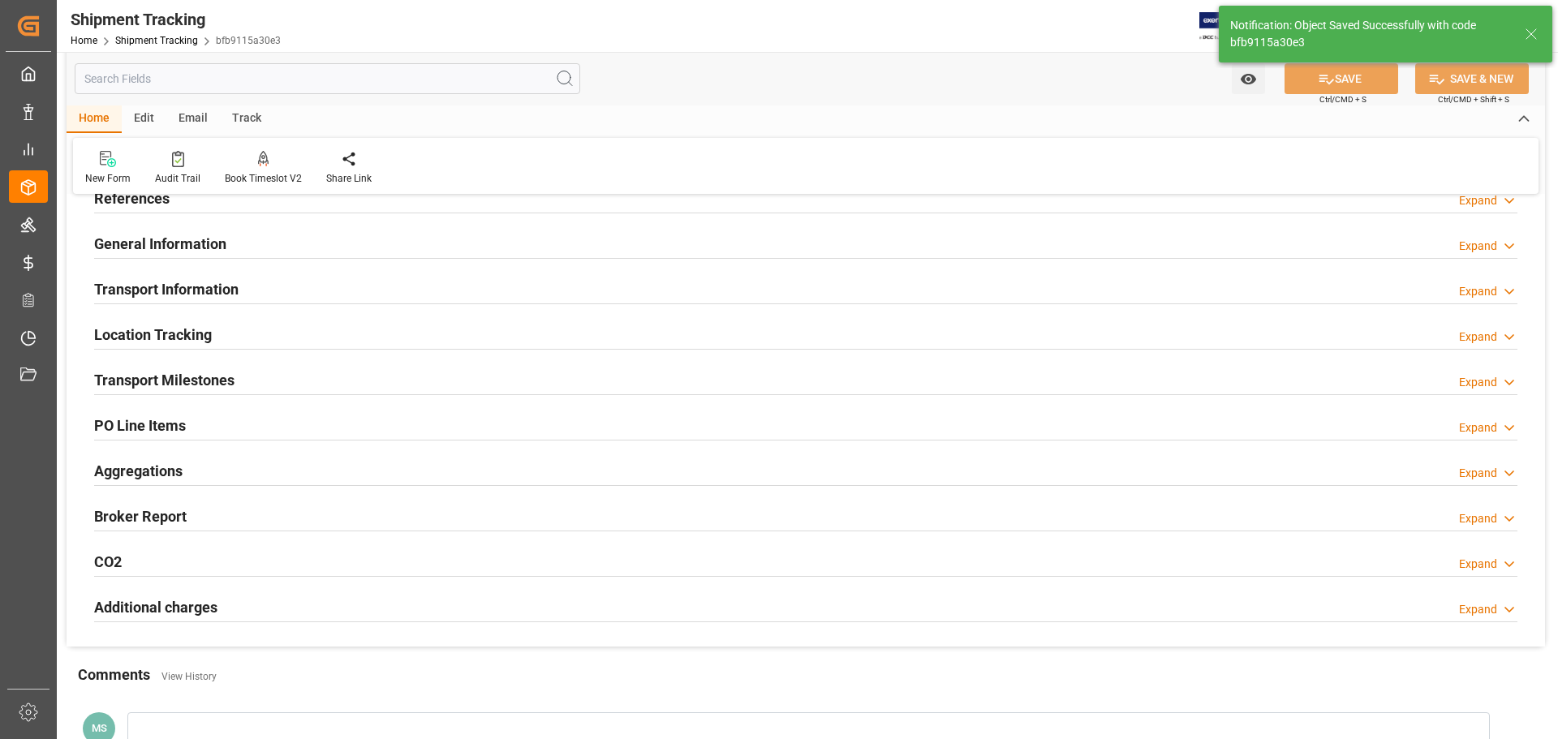
click at [259, 278] on div "Transport Information Expand" at bounding box center [805, 288] width 1423 height 31
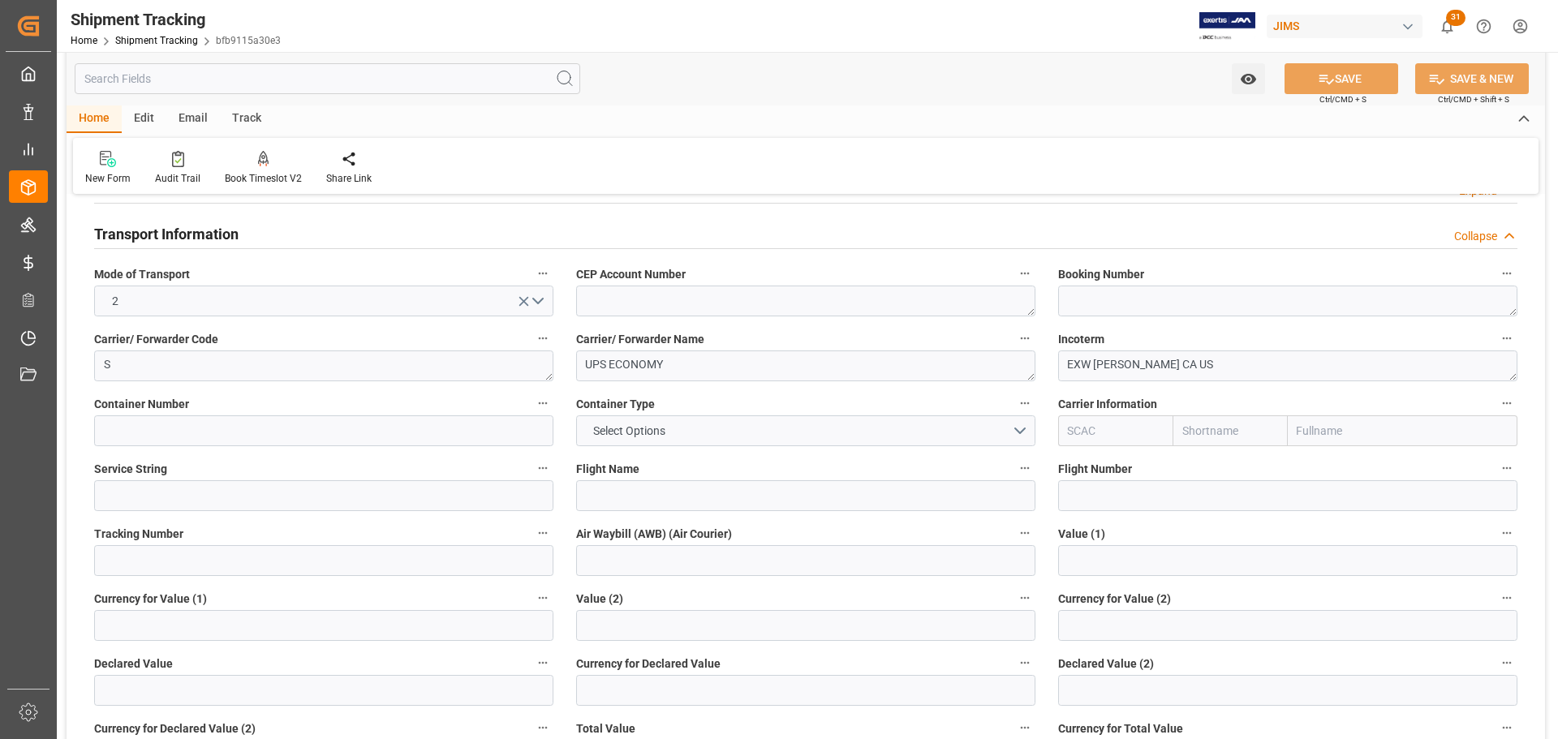
scroll to position [162, 0]
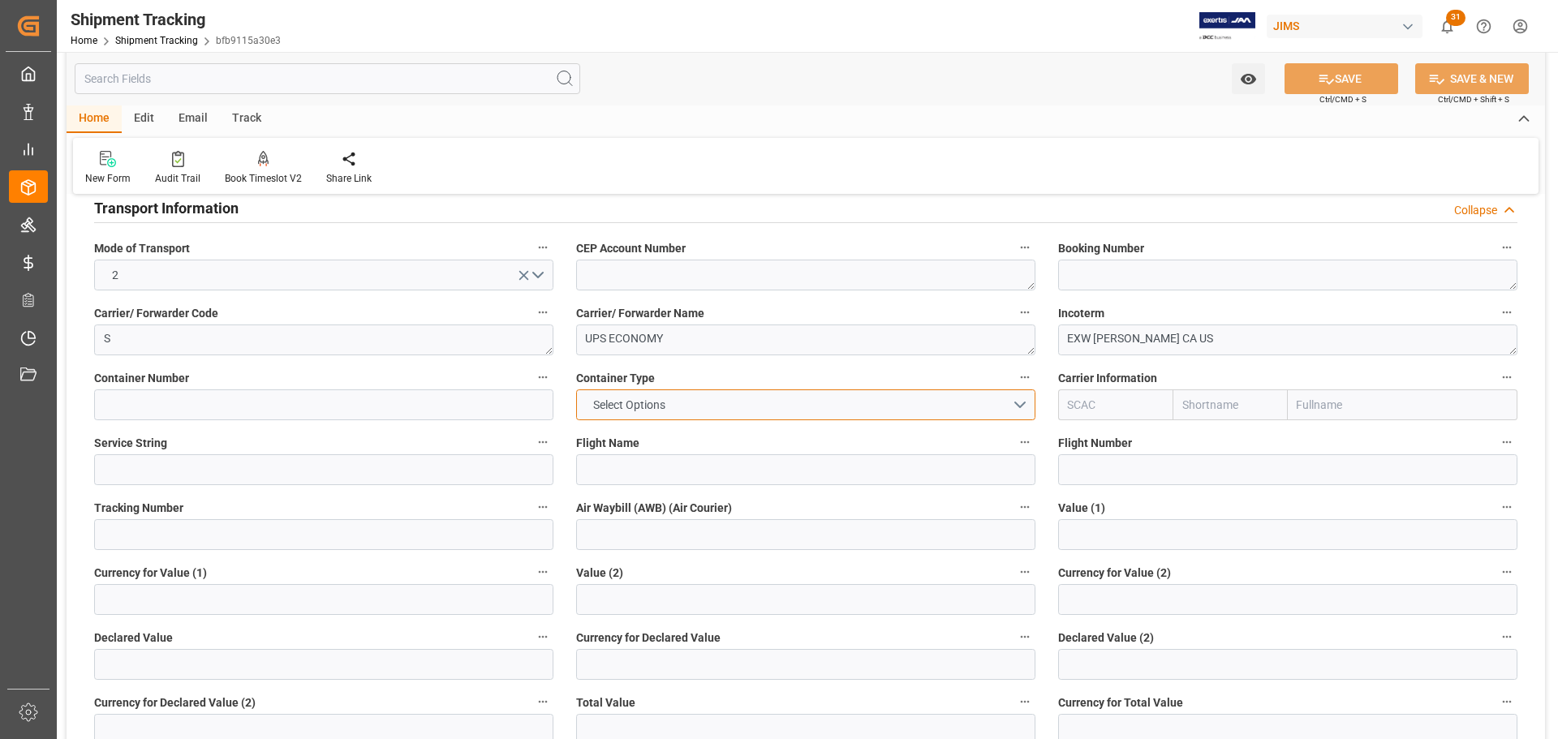
click at [704, 394] on button "Select Options" at bounding box center [805, 405] width 459 height 31
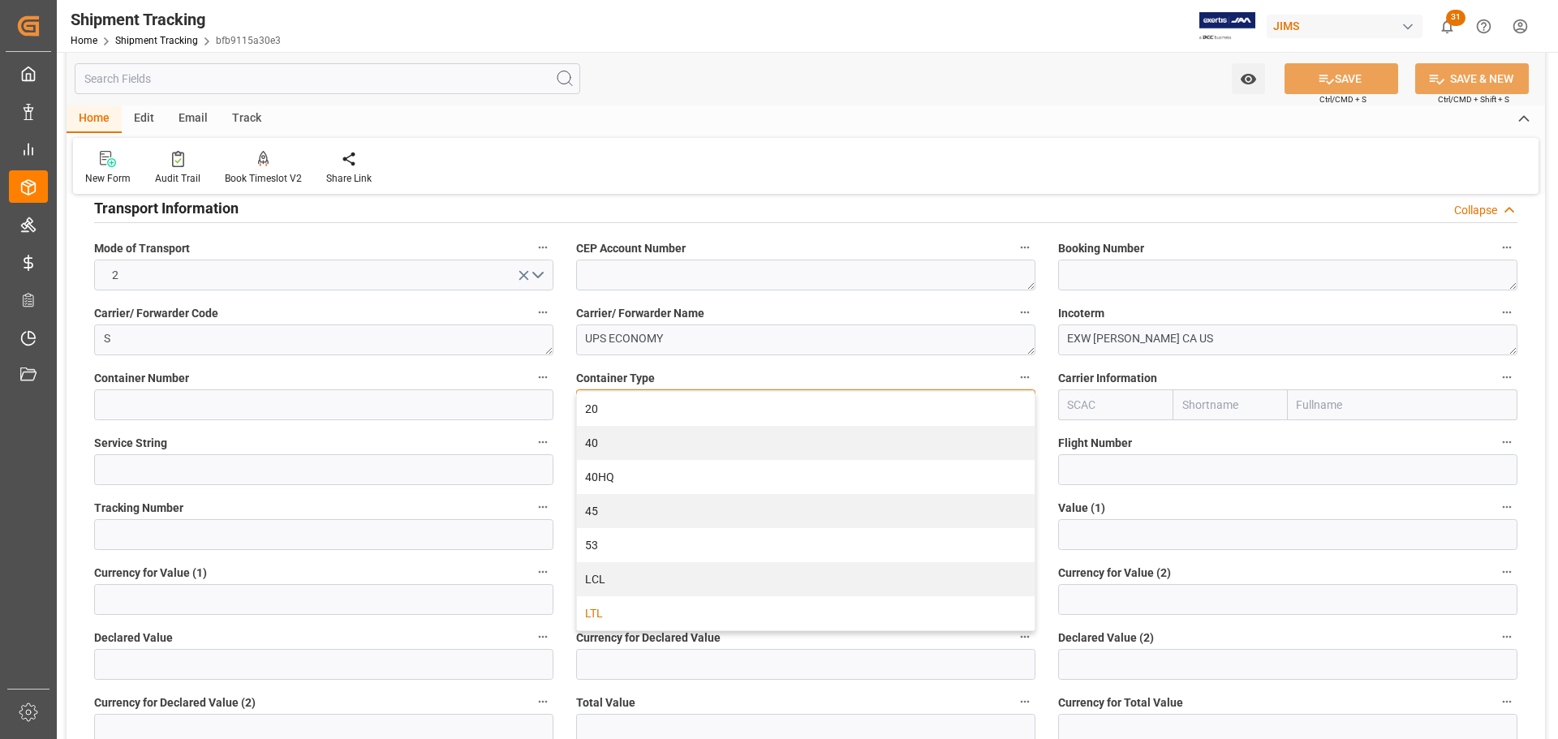
click at [635, 610] on div "LTL" at bounding box center [806, 613] width 458 height 34
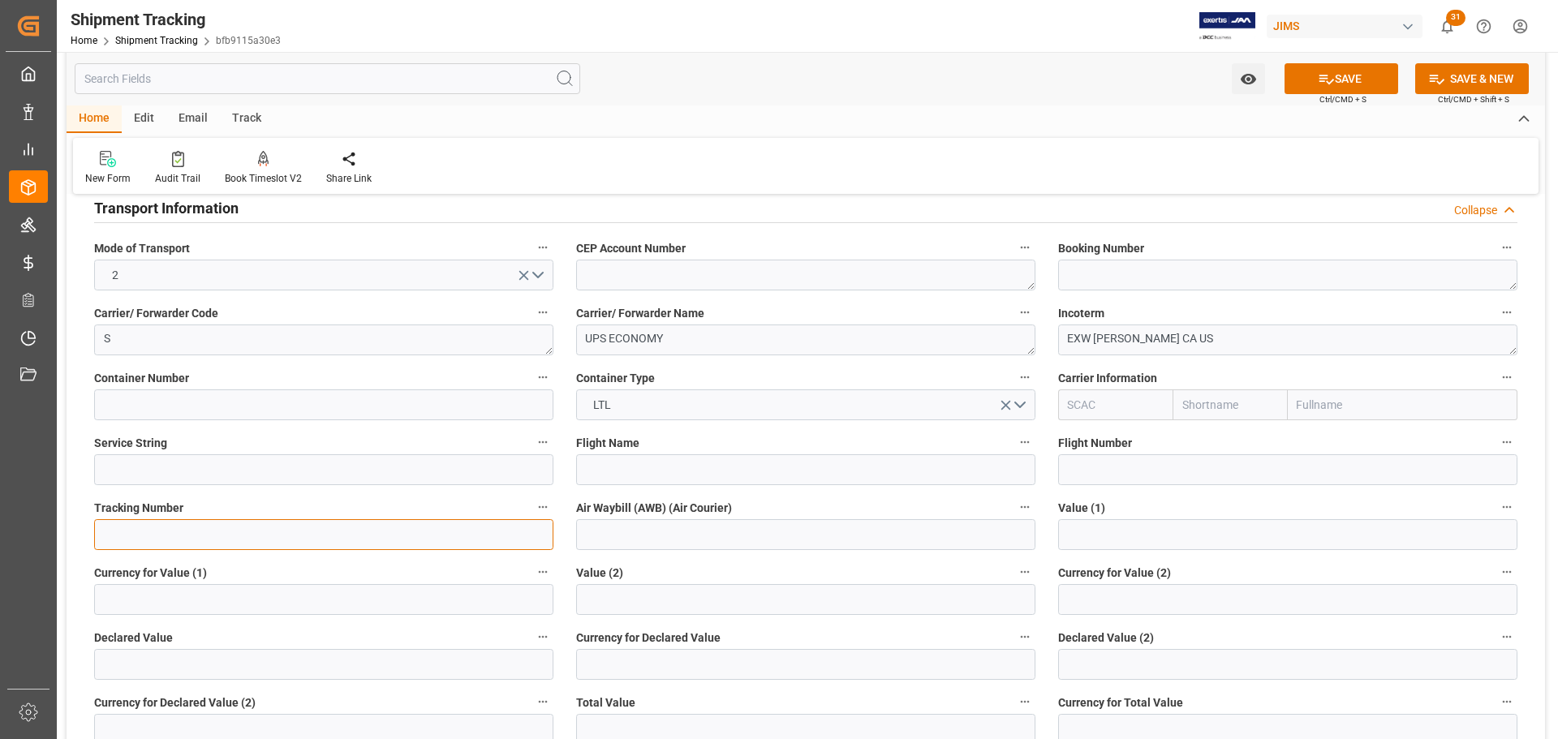
click at [143, 533] on input at bounding box center [323, 534] width 459 height 31
paste input "1Z1418710498266922"
type input "1Z1418710498266922"
click at [1342, 79] on button "SAVE" at bounding box center [1342, 78] width 114 height 31
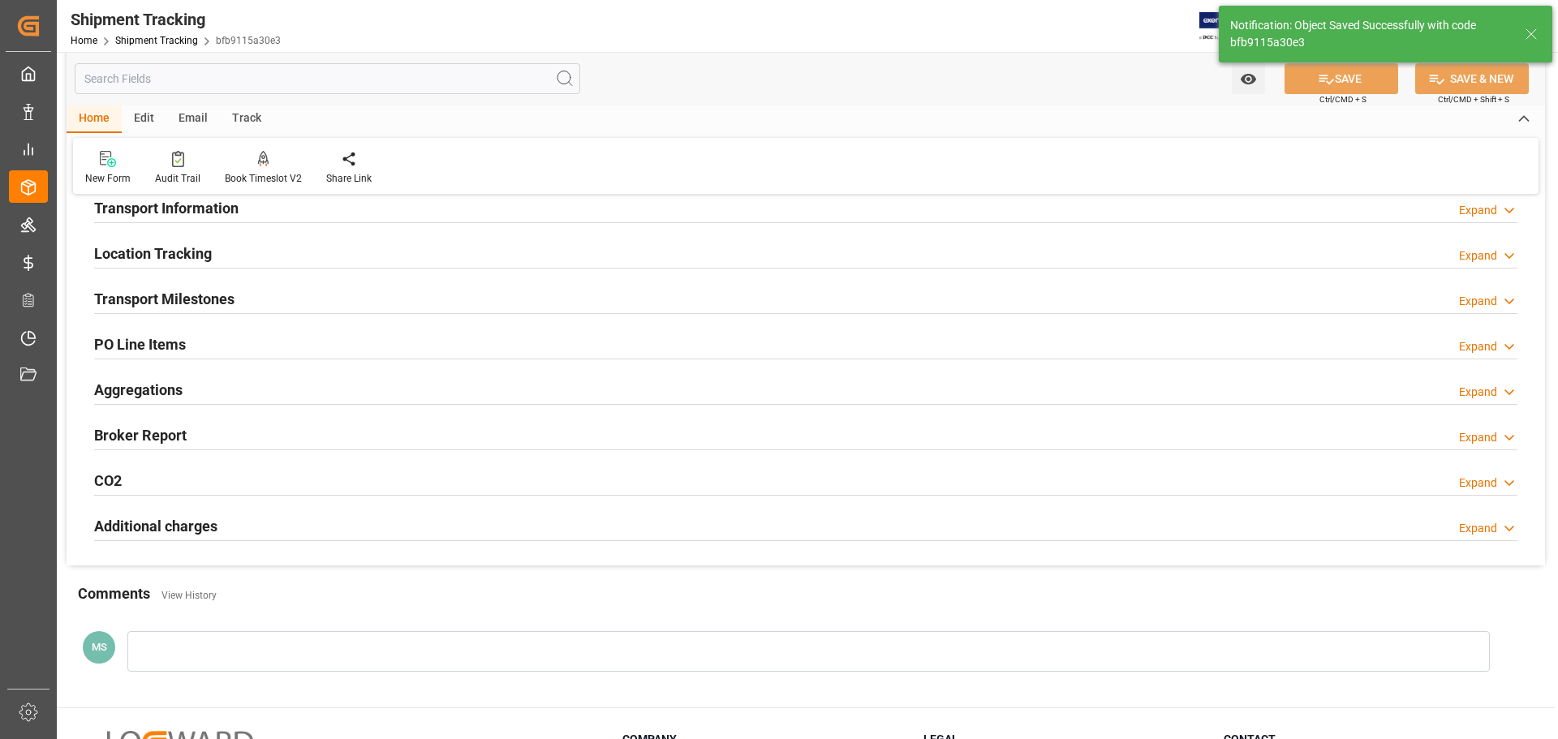
click at [254, 305] on div "Transport Milestones Expand" at bounding box center [805, 297] width 1423 height 31
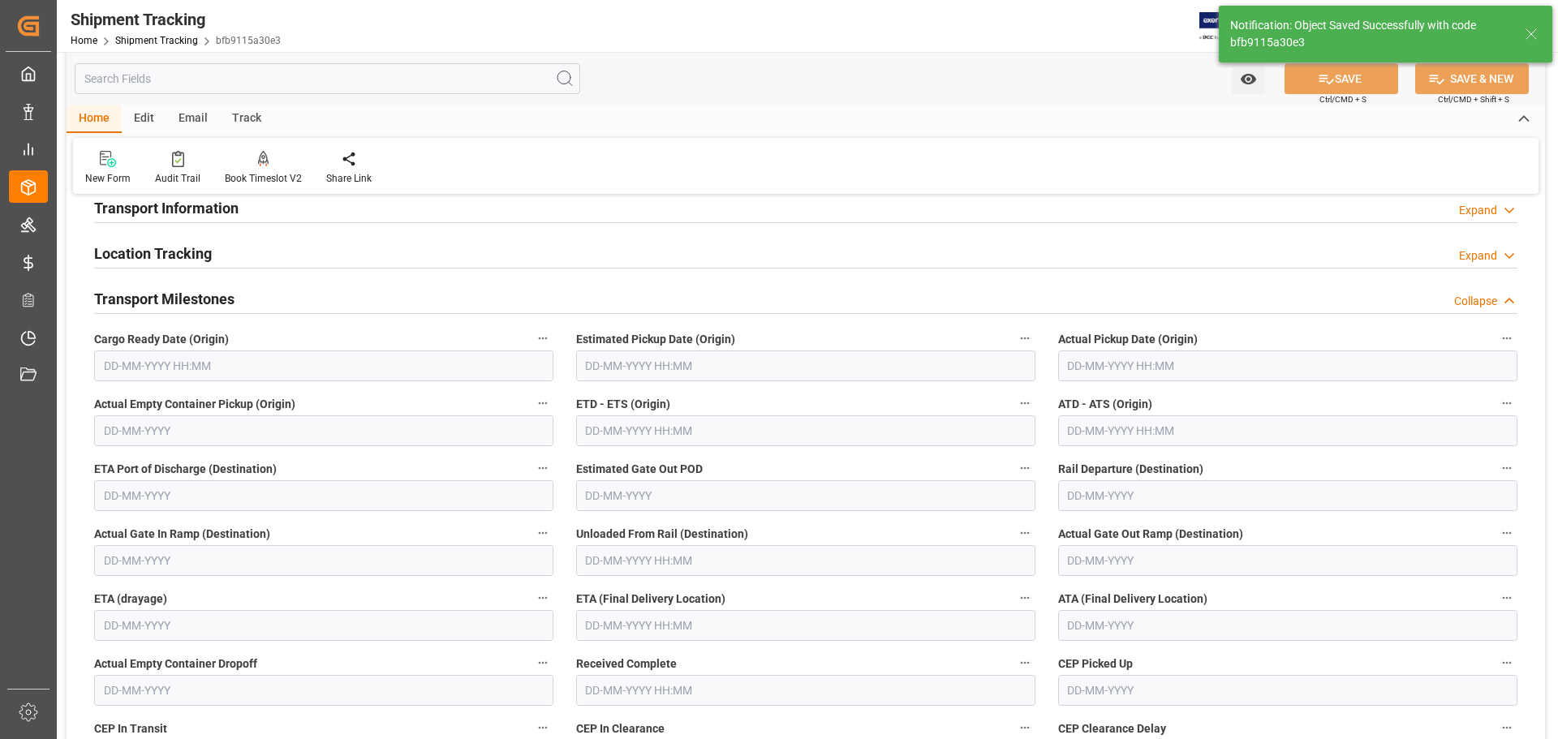
click at [259, 294] on div "Transport Milestones Collapse" at bounding box center [805, 297] width 1423 height 31
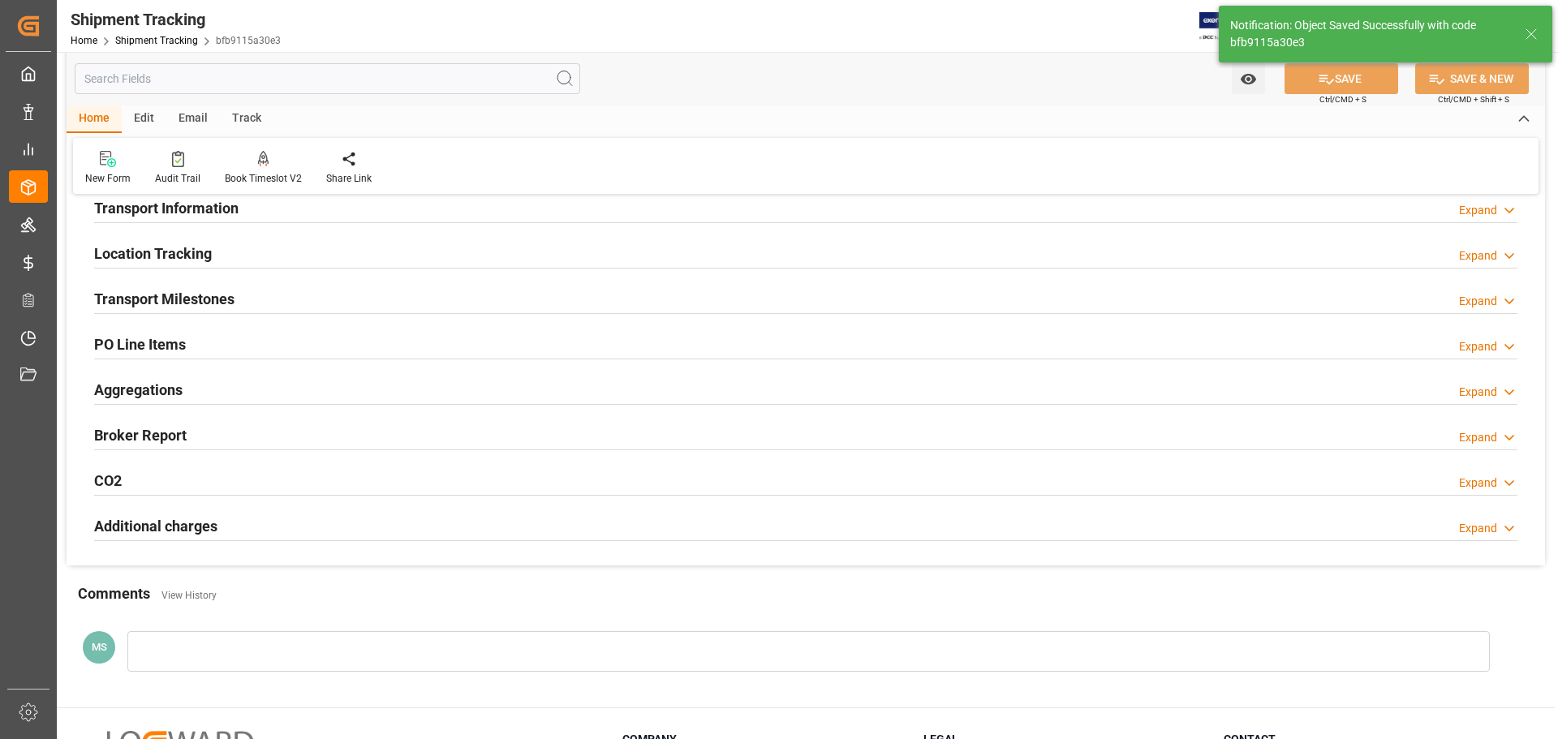
click at [250, 207] on div "Transport Information Expand" at bounding box center [805, 207] width 1423 height 31
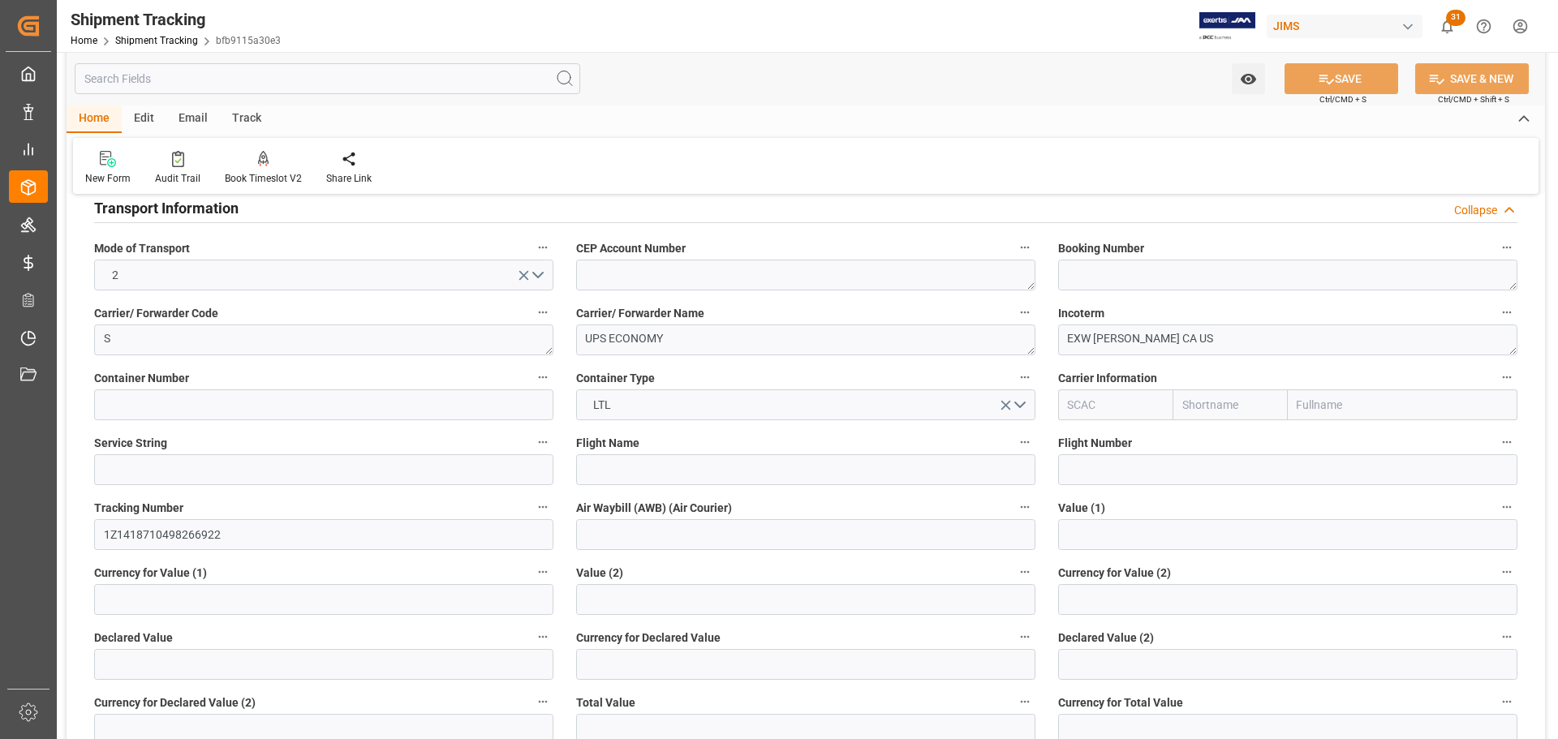
click at [250, 207] on div "Transport Information Collapse" at bounding box center [805, 207] width 1423 height 31
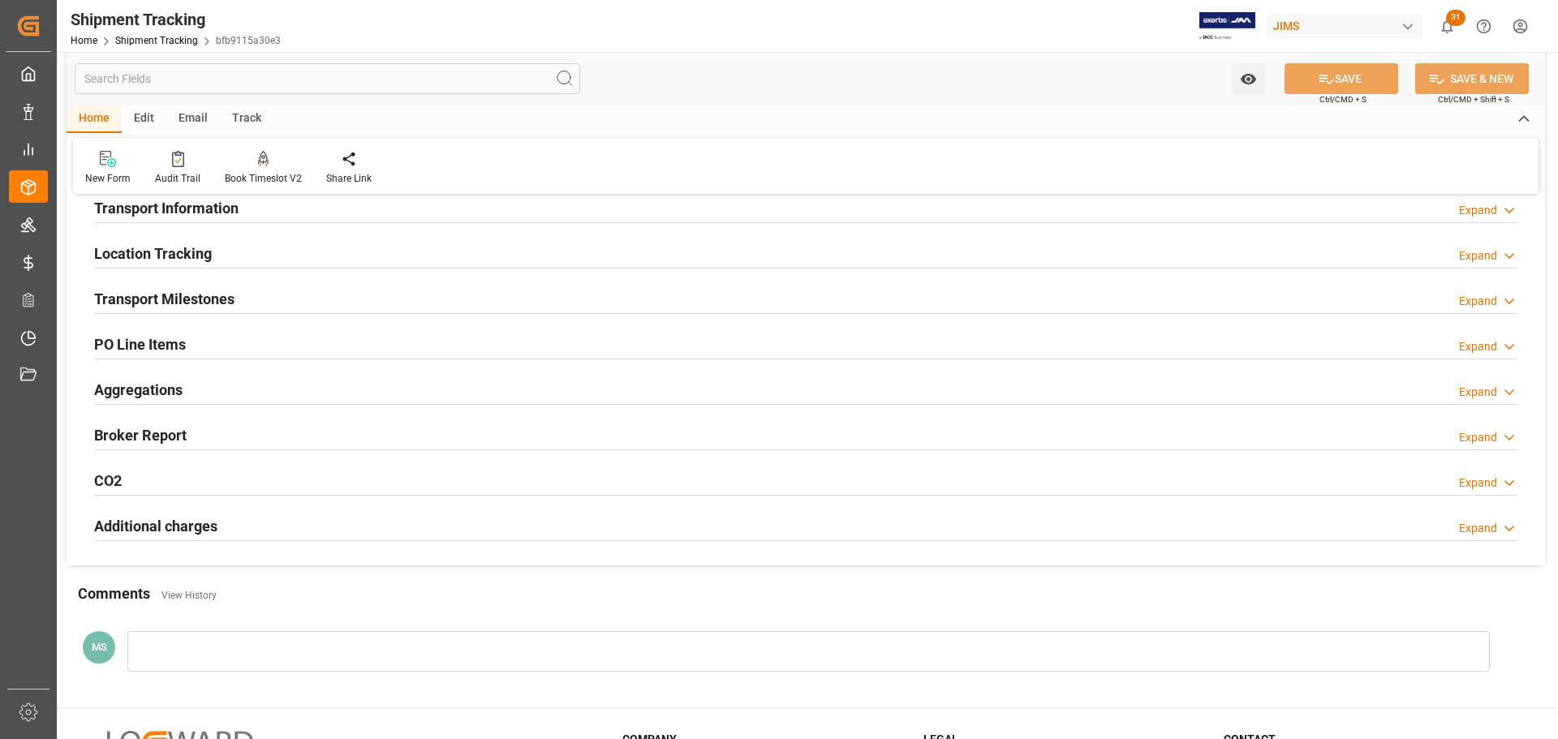
click at [232, 307] on h2 "Transport Milestones" at bounding box center [164, 299] width 140 height 22
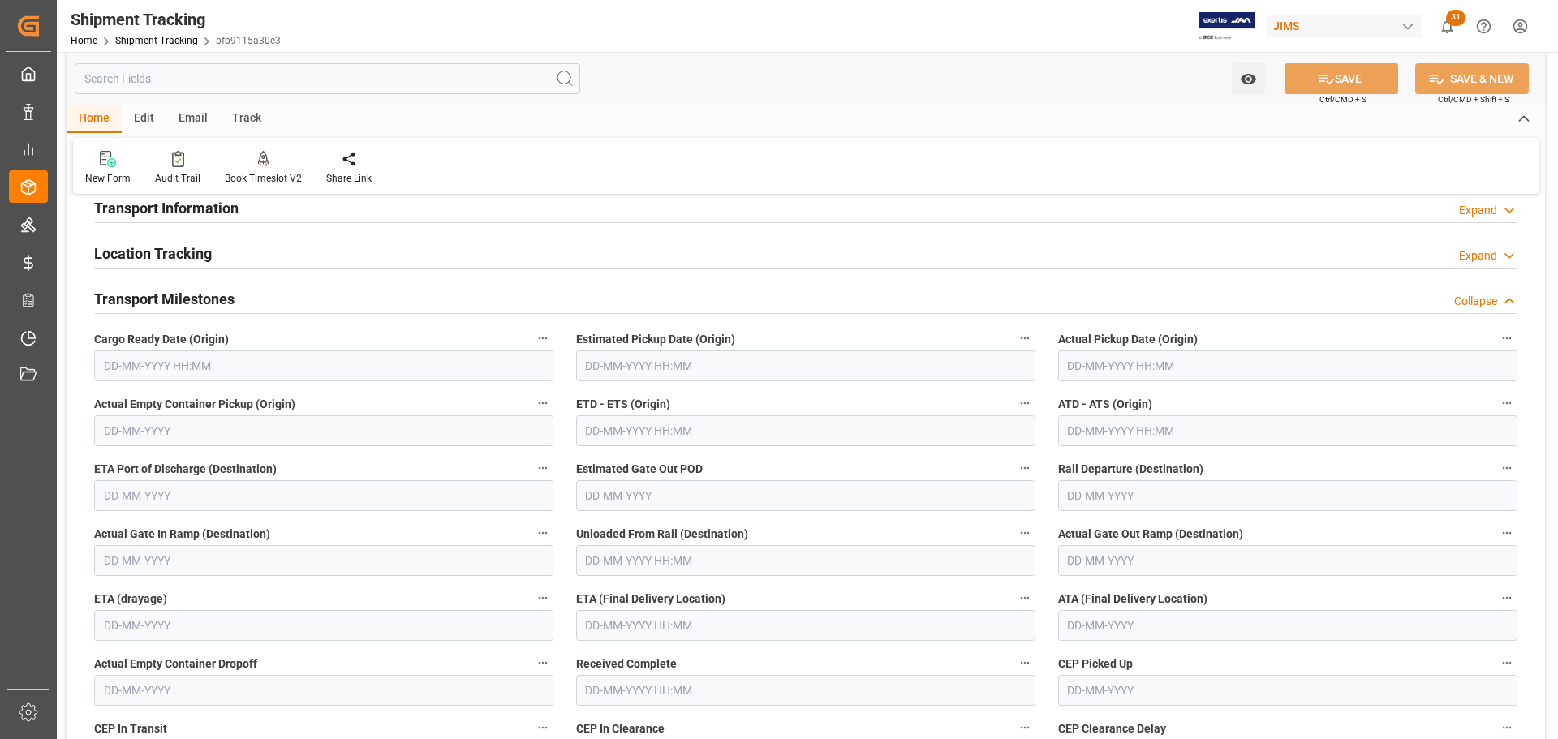
click at [200, 365] on input "text" at bounding box center [323, 366] width 459 height 31
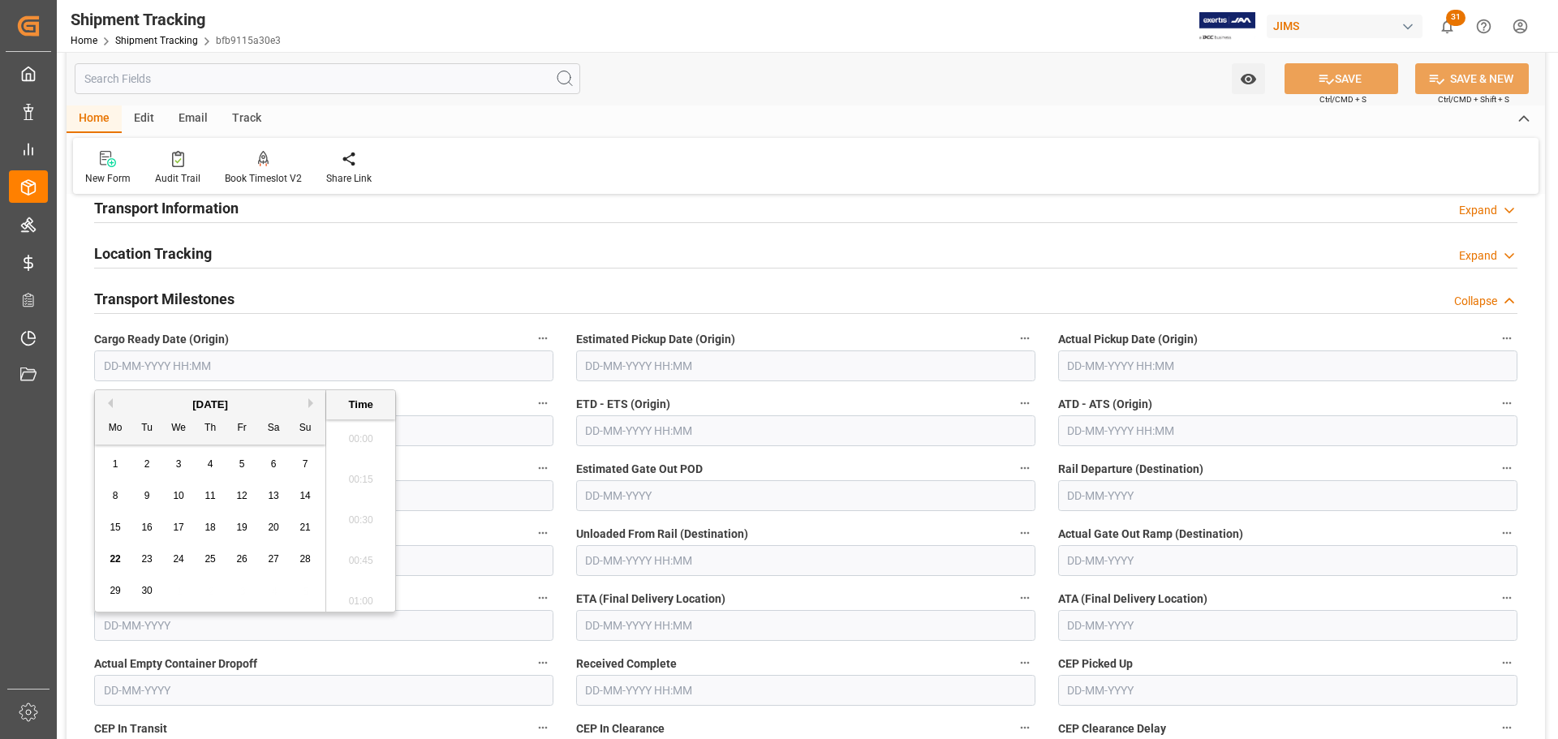
scroll to position [2319, 0]
click at [236, 534] on div "19" at bounding box center [242, 528] width 20 height 19
type input "19-09-2025 00:00"
click at [643, 364] on input "text" at bounding box center [805, 366] width 459 height 31
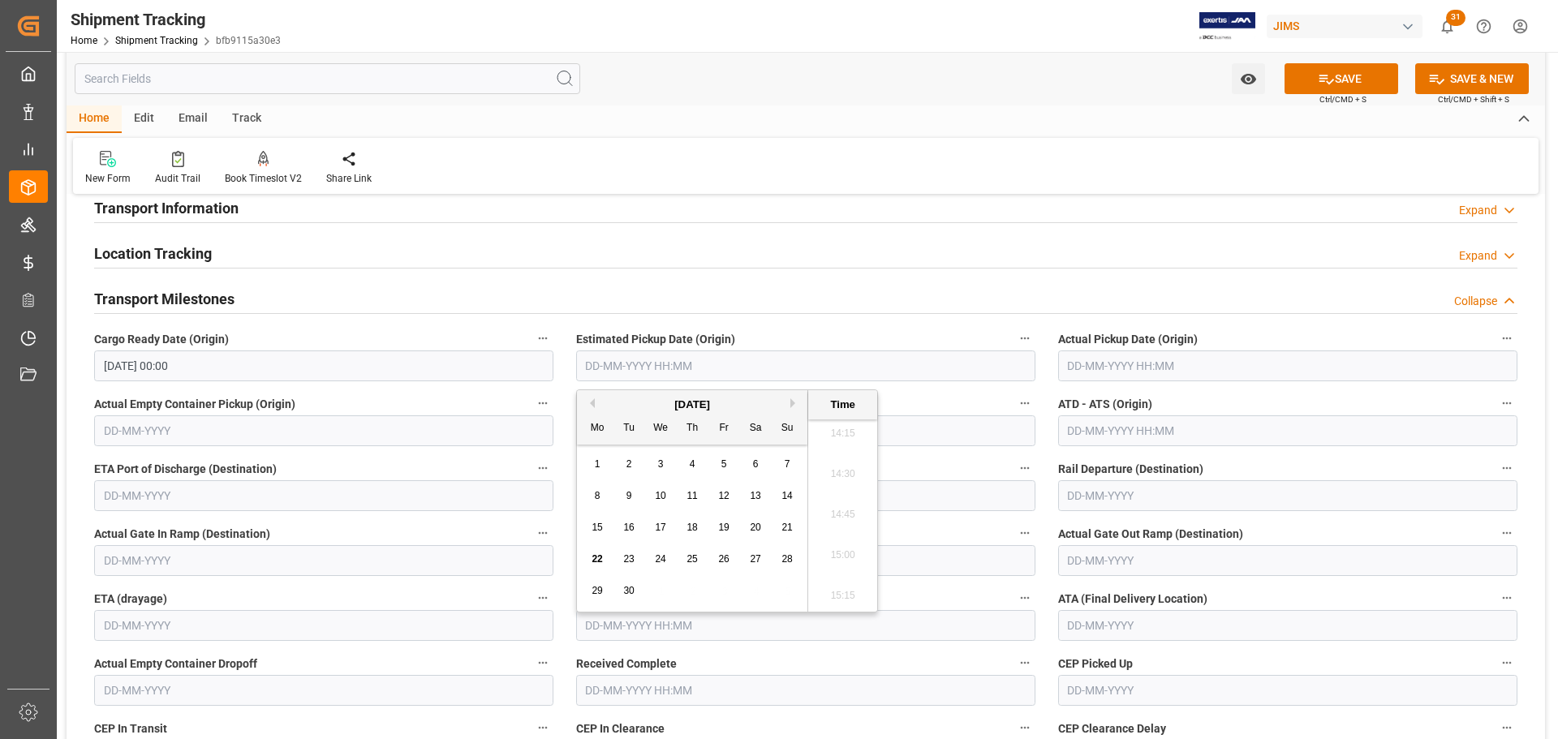
click at [721, 530] on span "19" at bounding box center [723, 527] width 11 height 11
type input "19-09-2025 00:00"
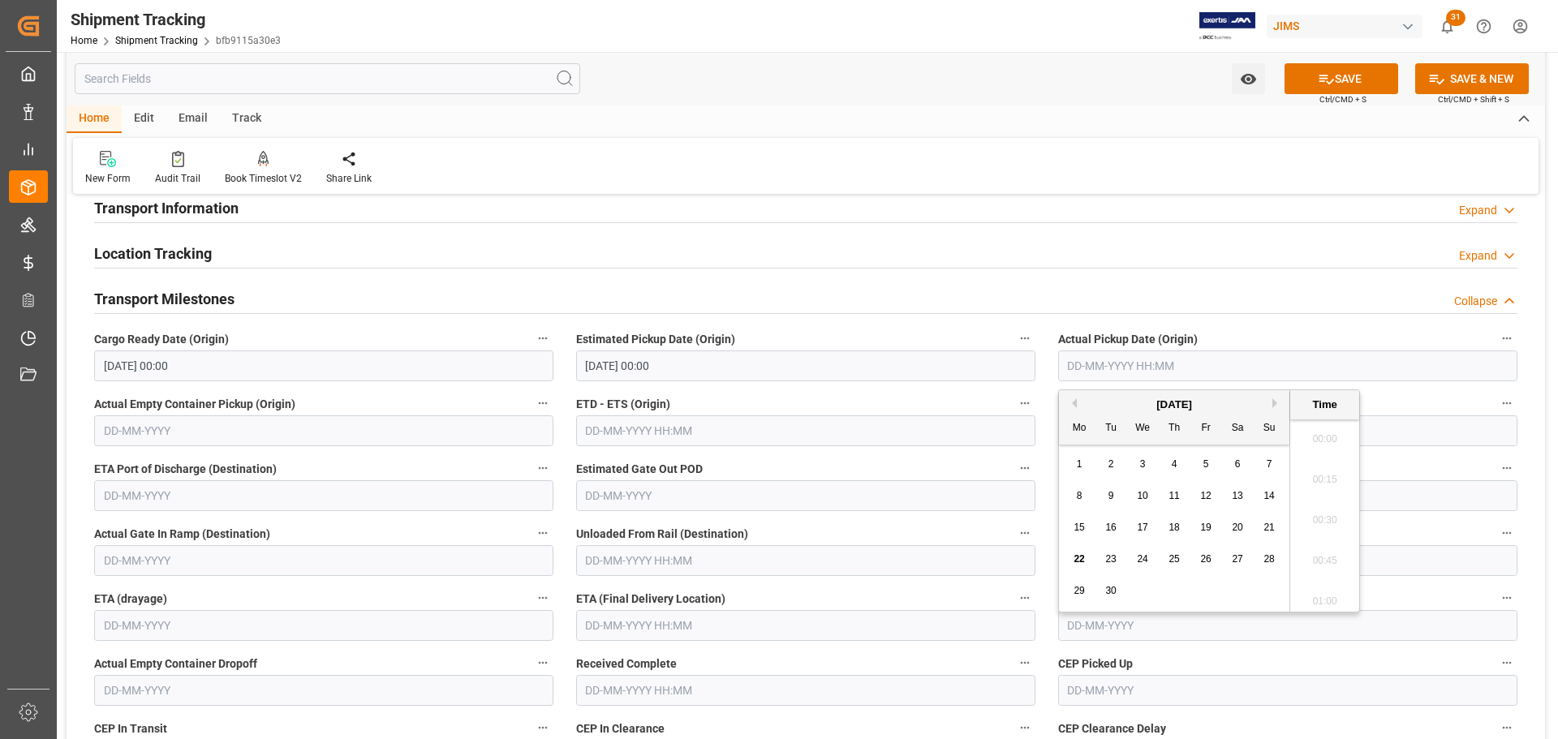
click at [1183, 360] on input "text" at bounding box center [1287, 366] width 459 height 31
click at [1214, 524] on div "19" at bounding box center [1206, 528] width 20 height 19
type input "19-09-2025 00:00"
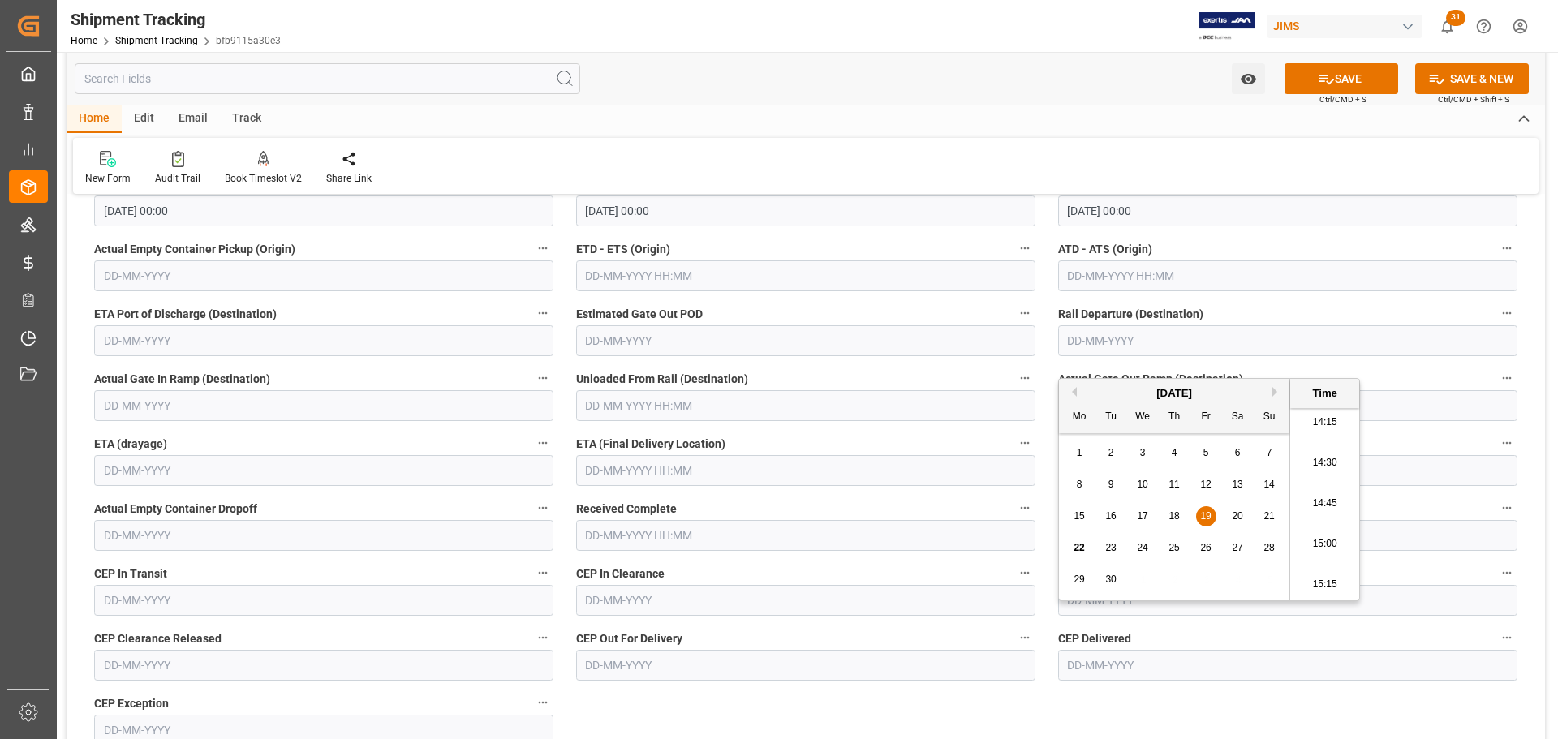
scroll to position [325, 0]
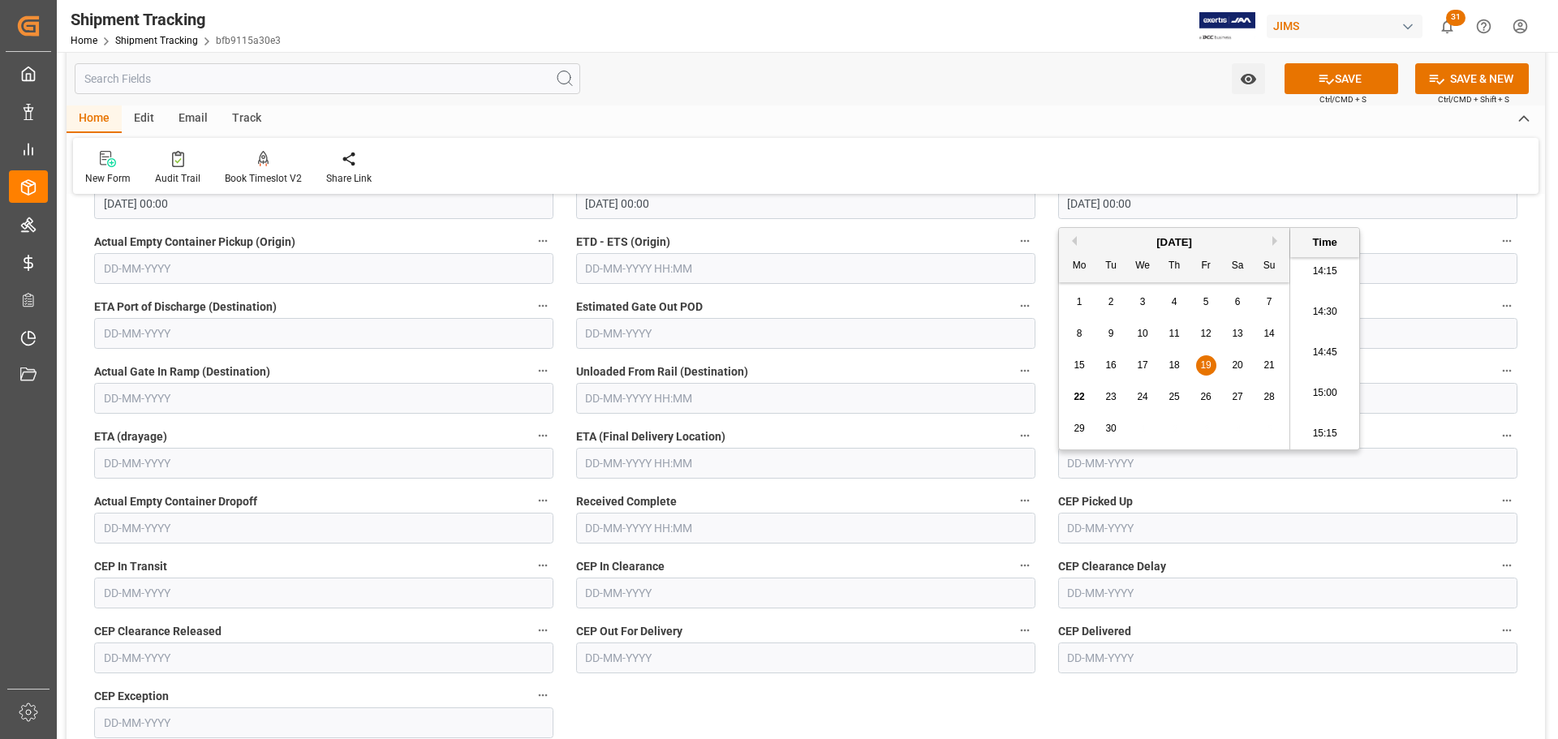
click at [683, 462] on input "text" at bounding box center [805, 463] width 459 height 31
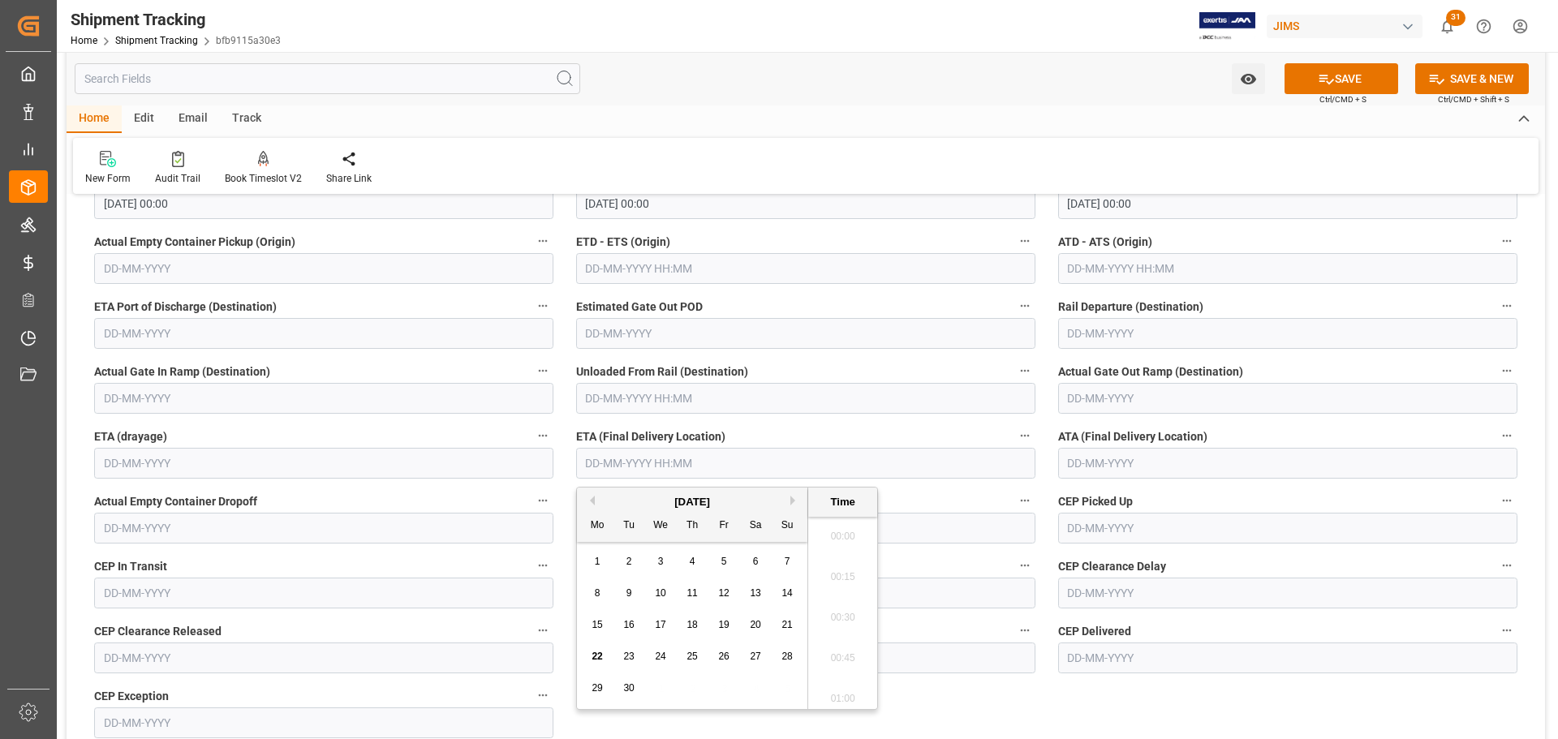
scroll to position [2359, 0]
click at [596, 651] on span "22" at bounding box center [597, 656] width 11 height 11
type input "22-09-2025 00:00"
click at [1123, 468] on input "text" at bounding box center [1287, 463] width 459 height 31
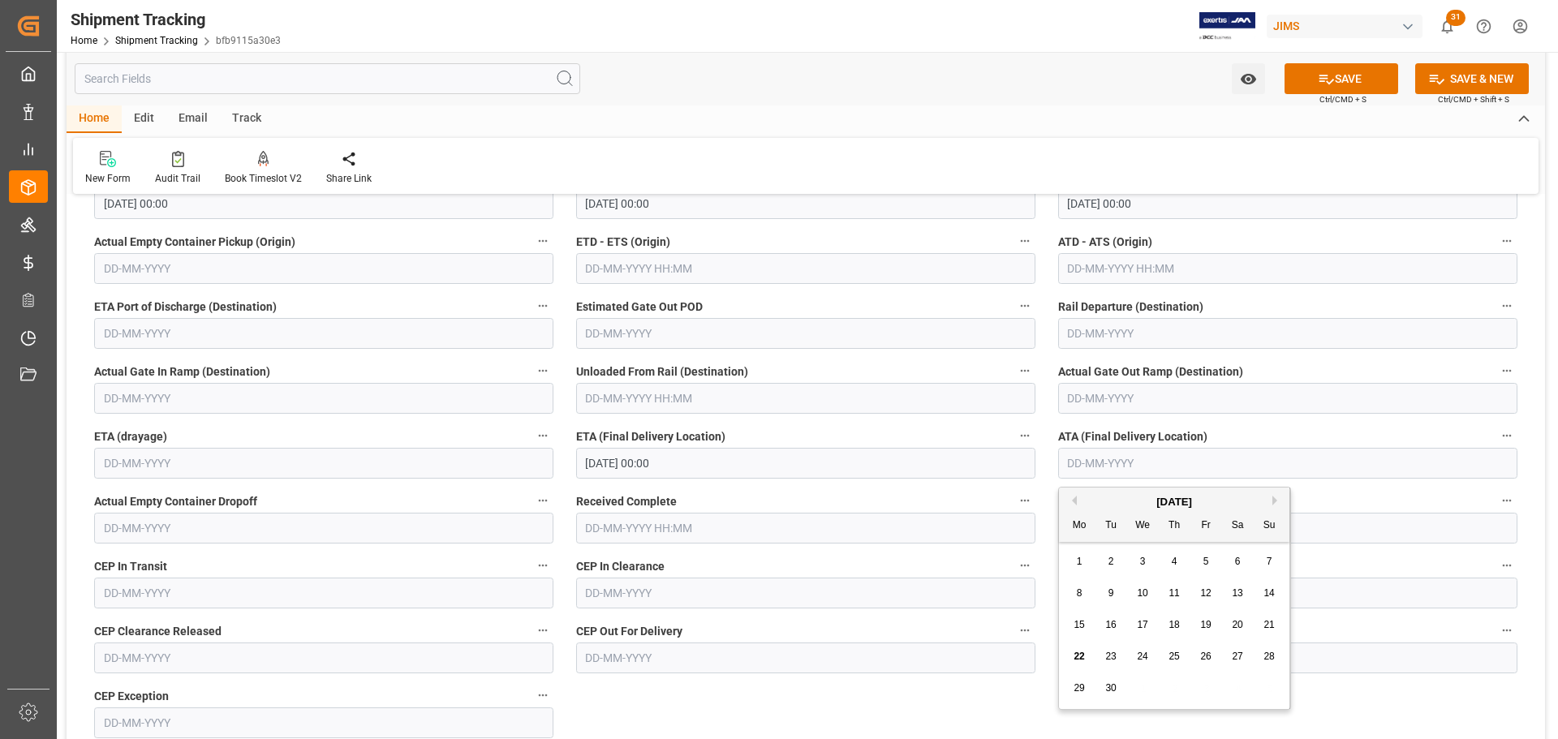
click at [1078, 657] on span "22" at bounding box center [1079, 656] width 11 height 11
type input "22-09-2025"
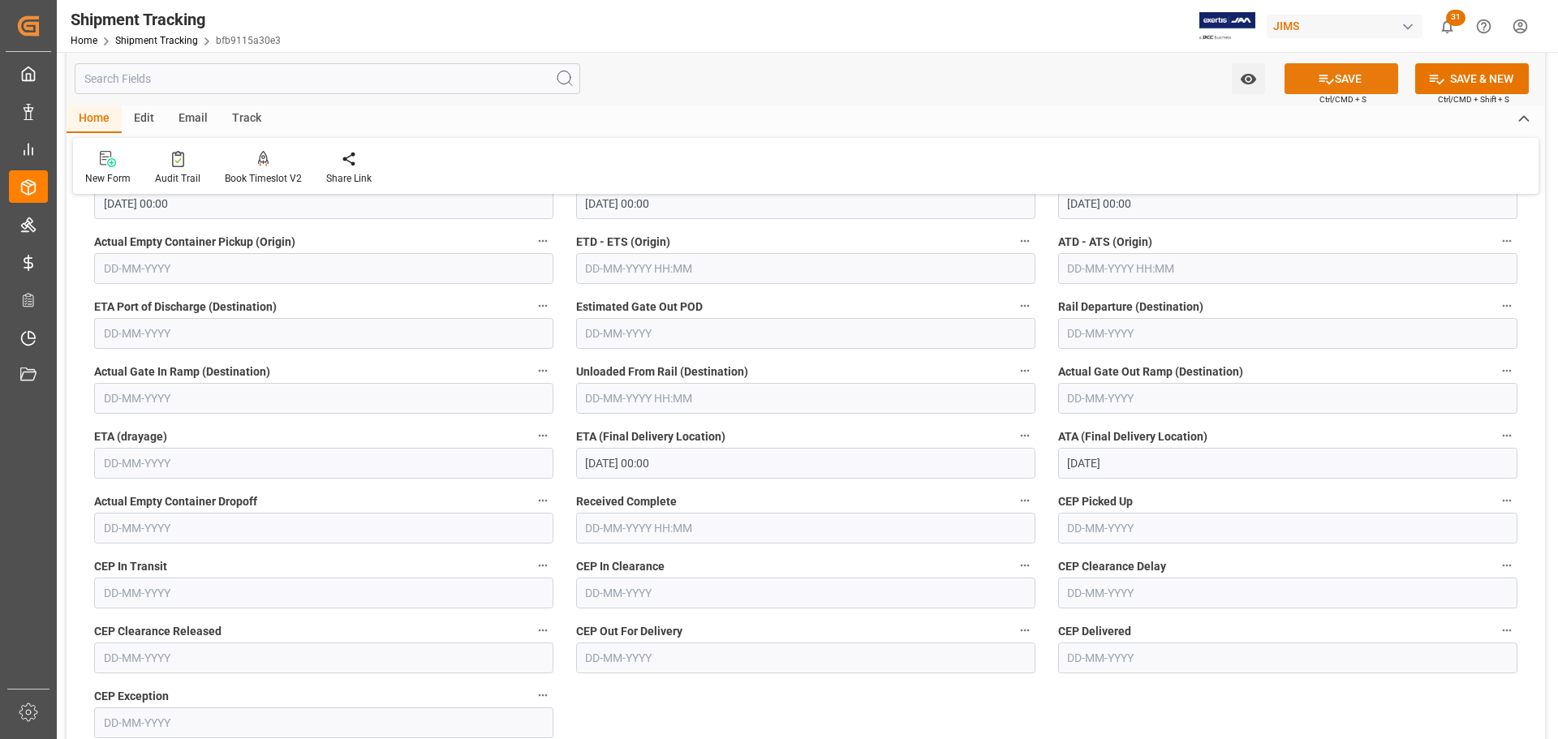
click at [1343, 81] on button "SAVE" at bounding box center [1342, 78] width 114 height 31
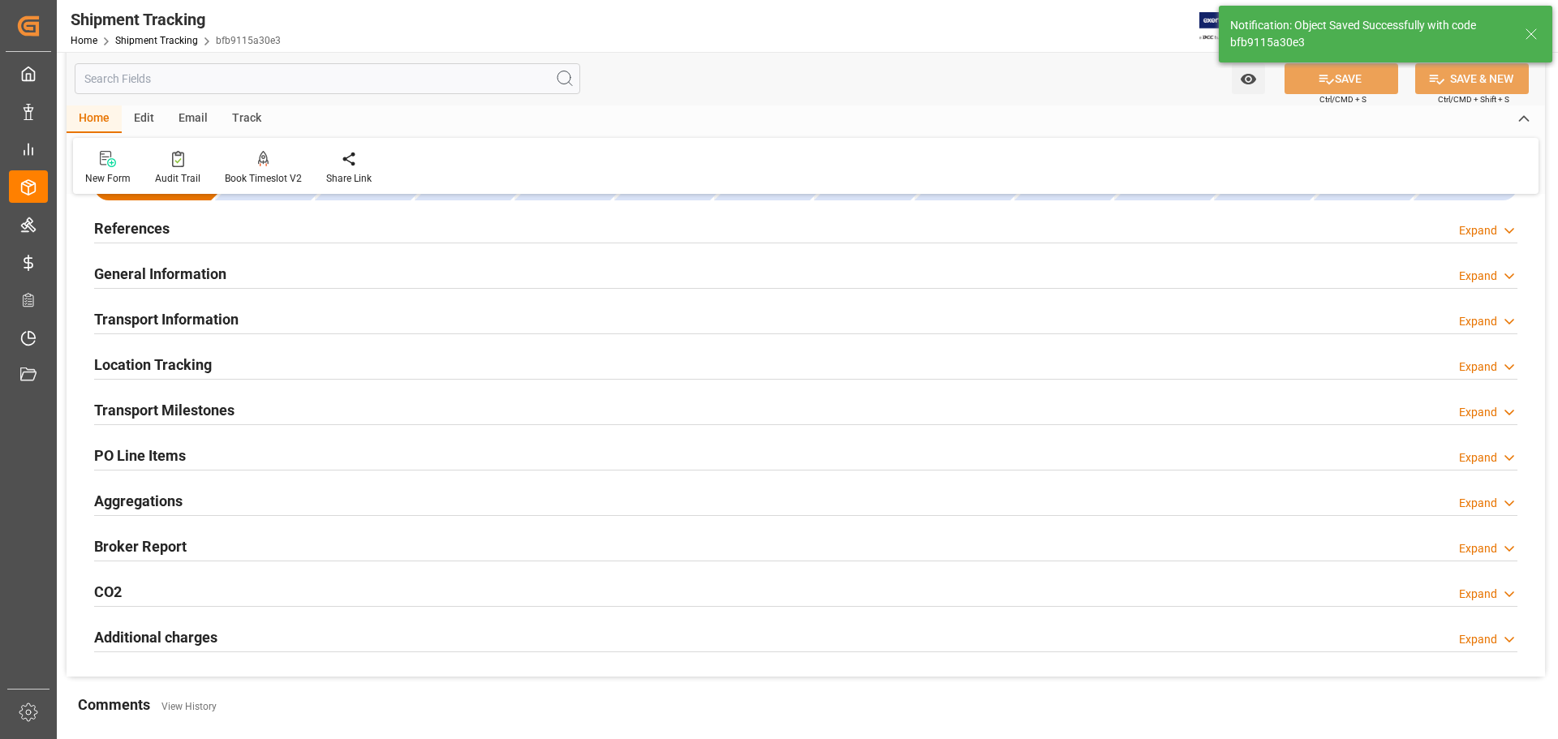
scroll to position [0, 0]
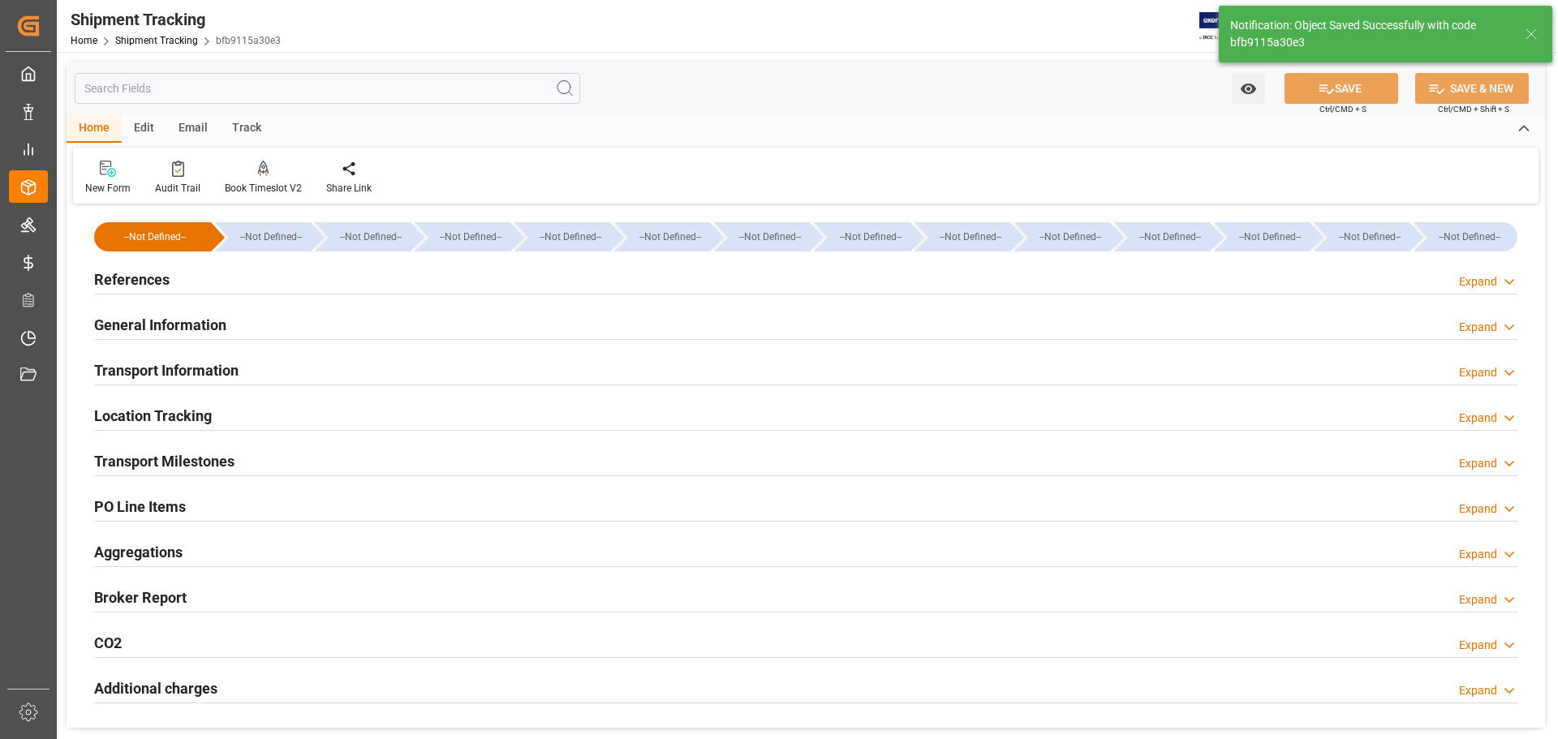
click at [425, 459] on div "Transport Milestones Expand" at bounding box center [805, 460] width 1423 height 31
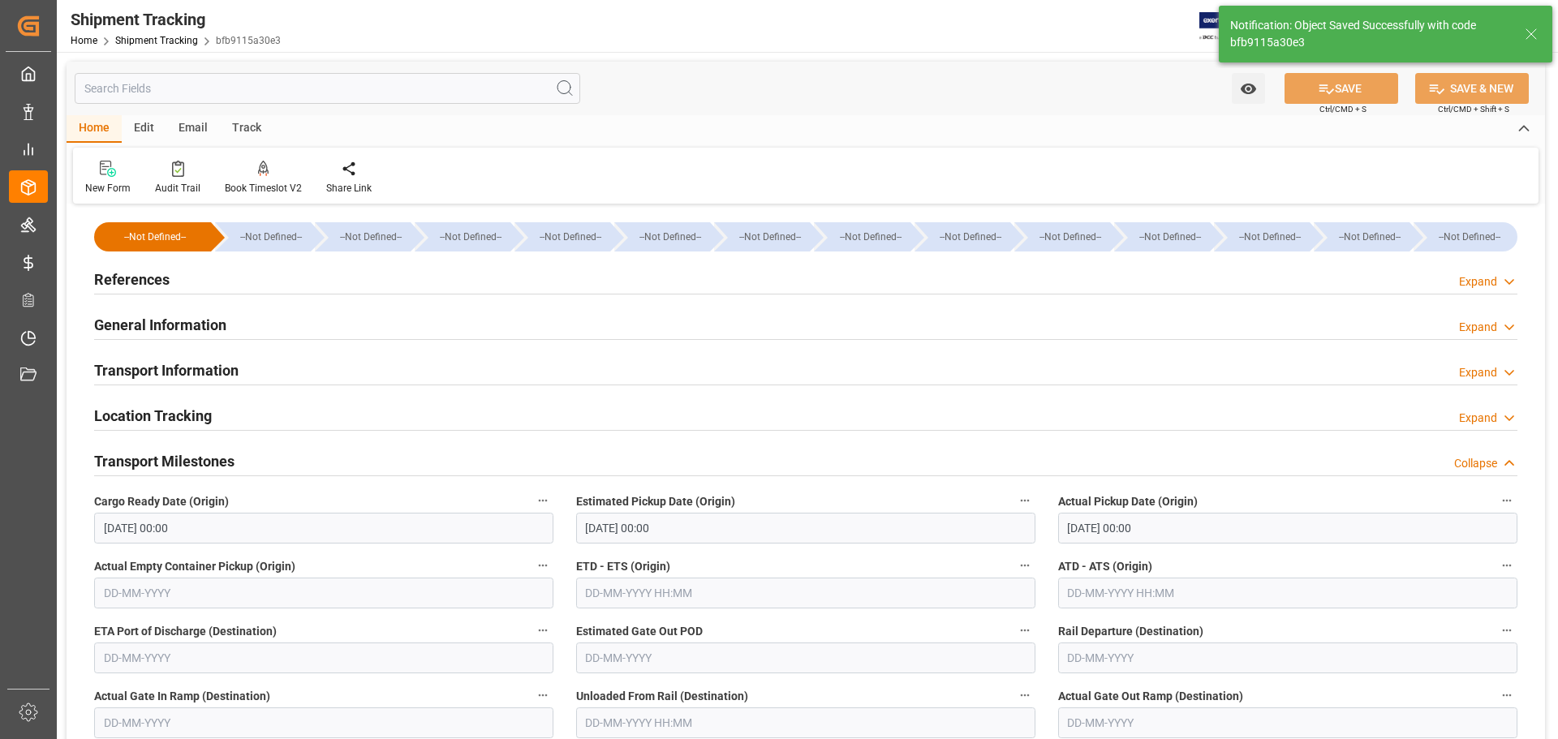
click at [425, 459] on div "Transport Milestones Collapse" at bounding box center [805, 460] width 1423 height 31
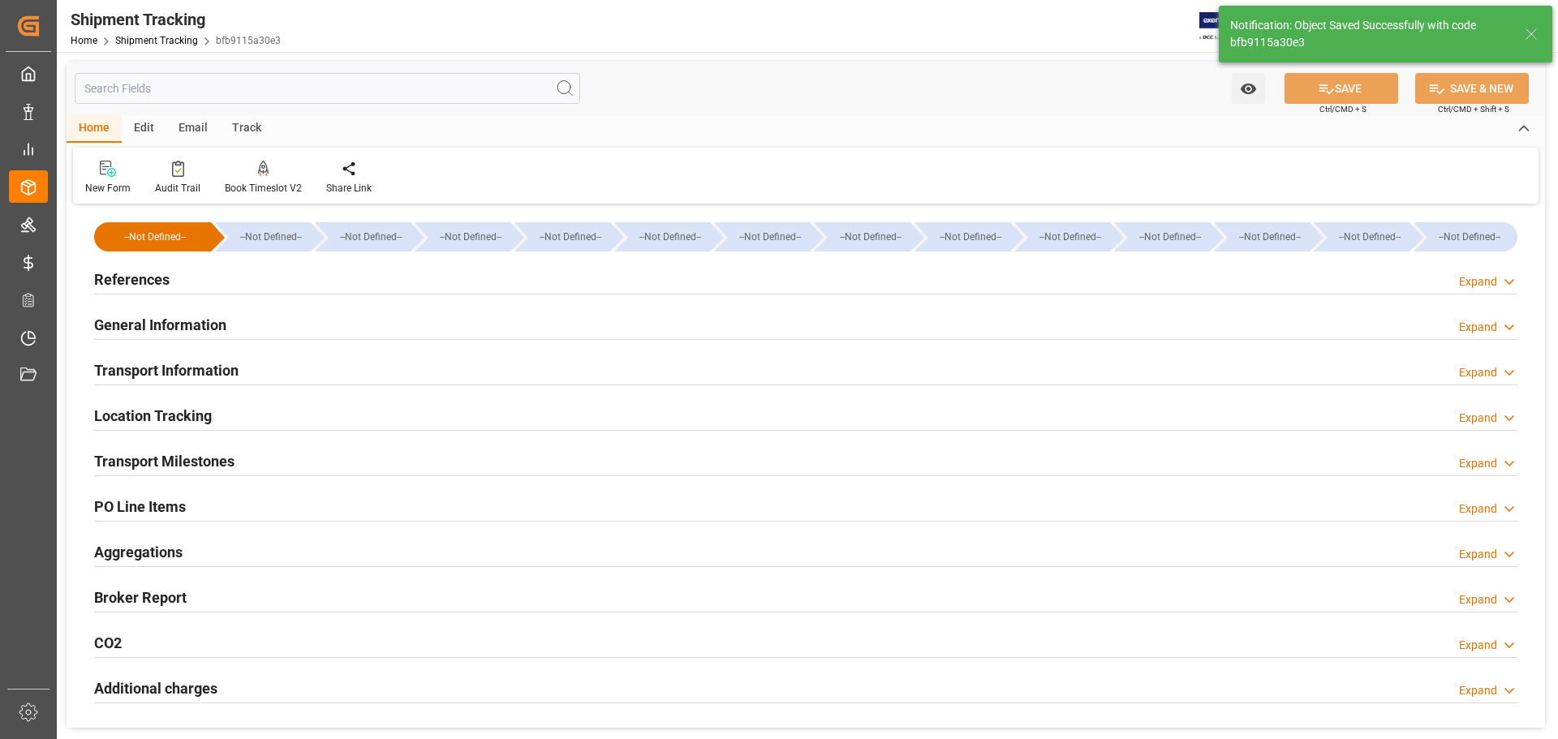
click at [352, 314] on div "General Information Expand" at bounding box center [805, 323] width 1423 height 31
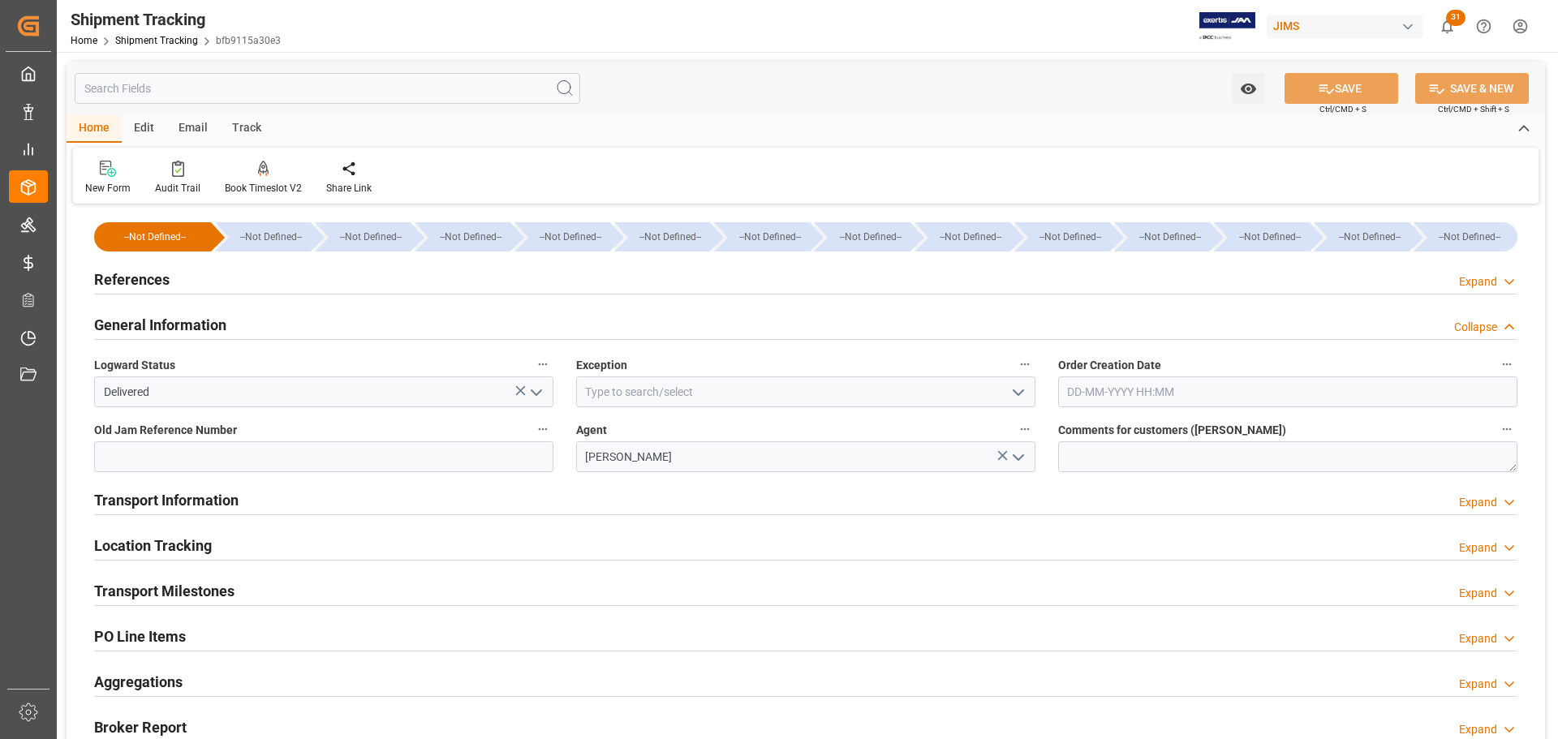
click at [352, 314] on div "General Information Collapse" at bounding box center [805, 323] width 1423 height 31
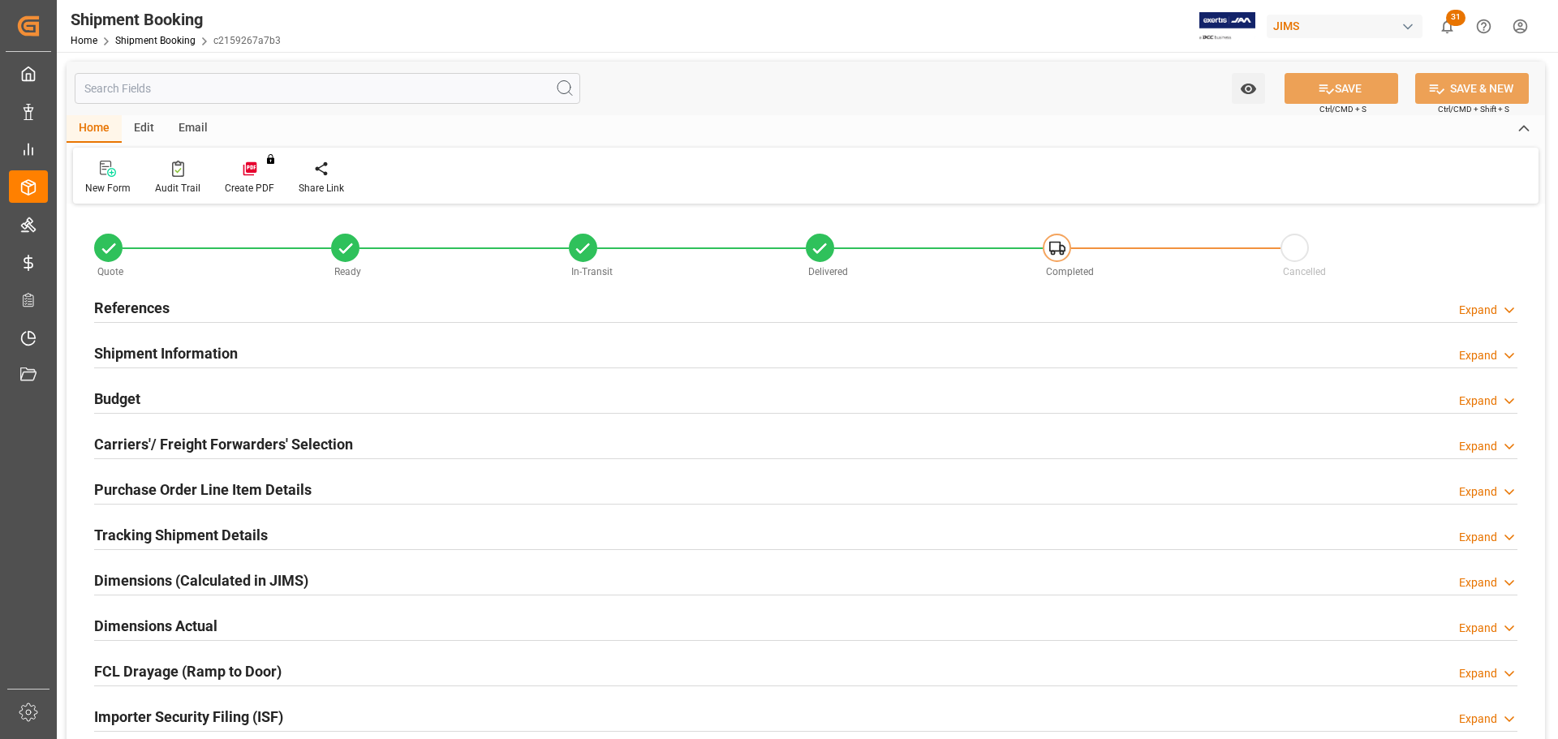
type input "0"
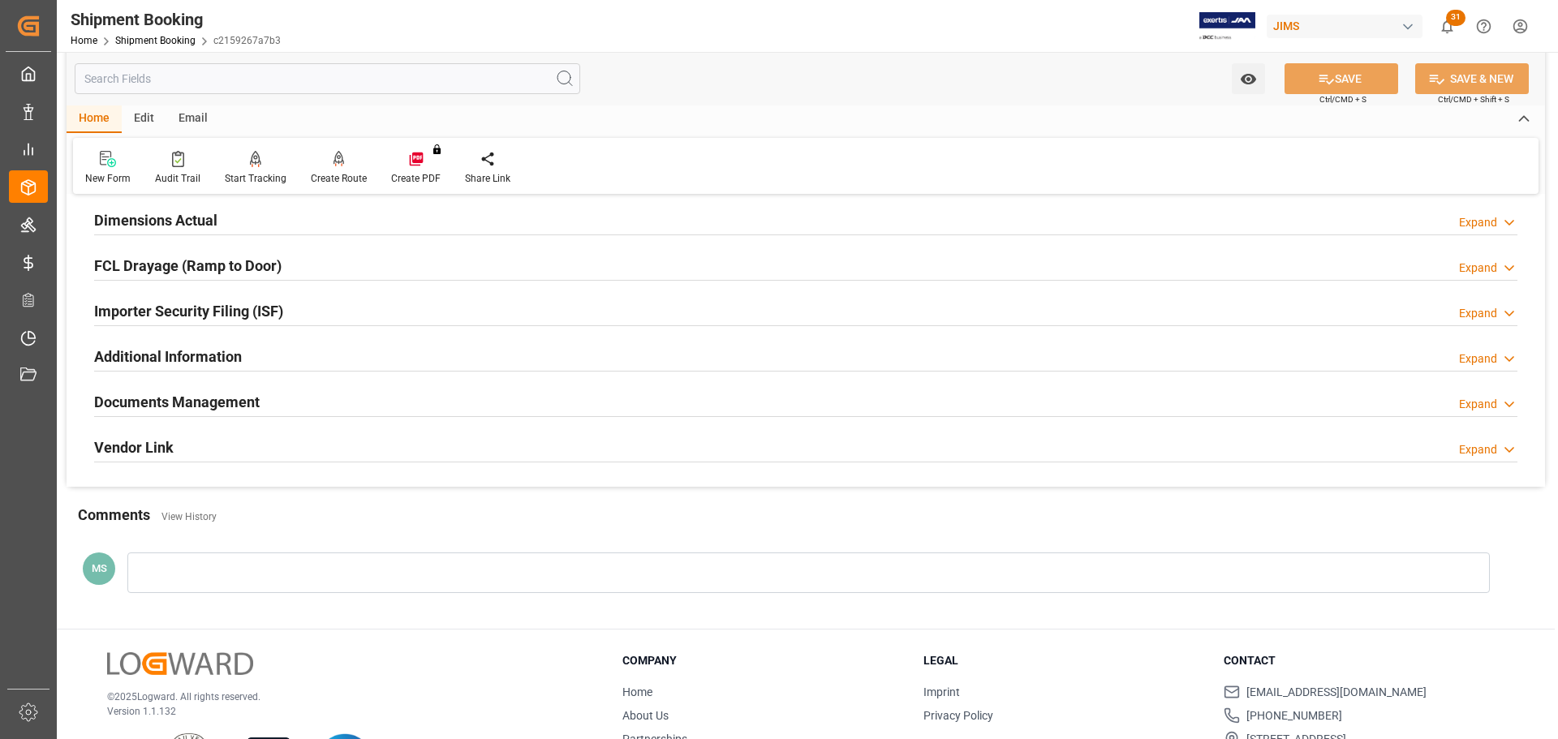
scroll to position [243, 0]
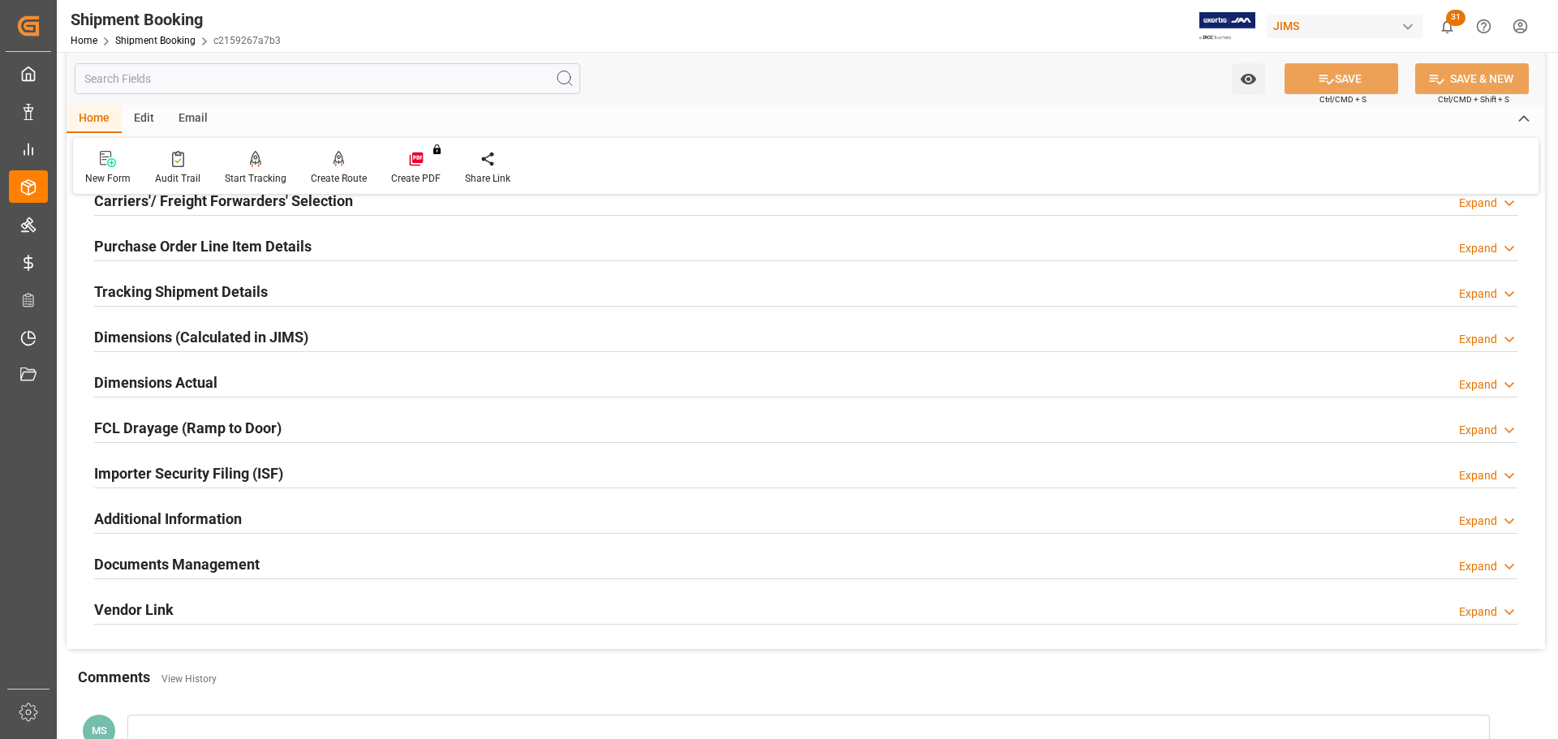
click at [310, 375] on div "Dimensions Actual Expand" at bounding box center [805, 381] width 1423 height 31
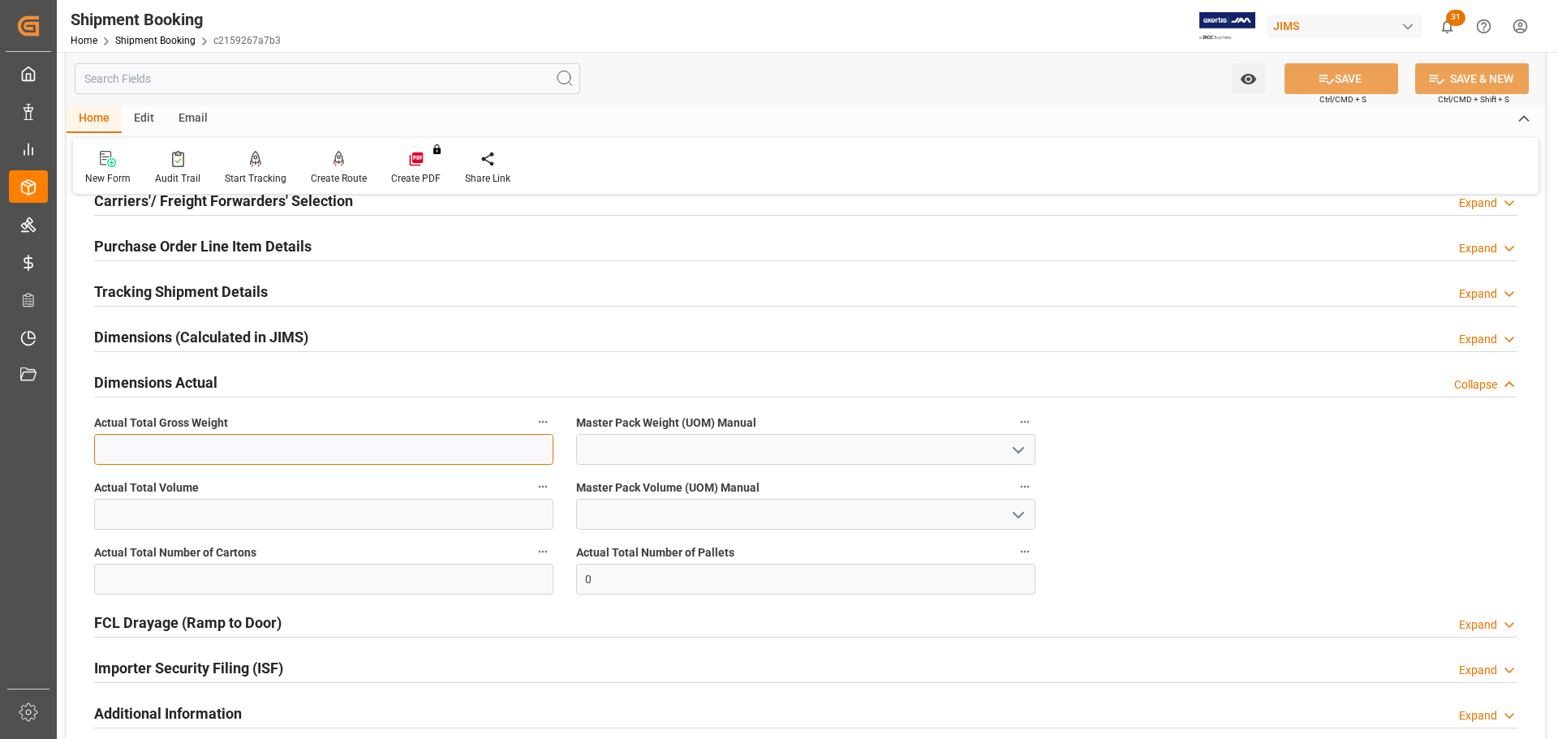
click at [288, 448] on input "text" at bounding box center [323, 449] width 459 height 31
type input "8"
click at [1017, 450] on polyline "open menu" at bounding box center [1019, 450] width 10 height 5
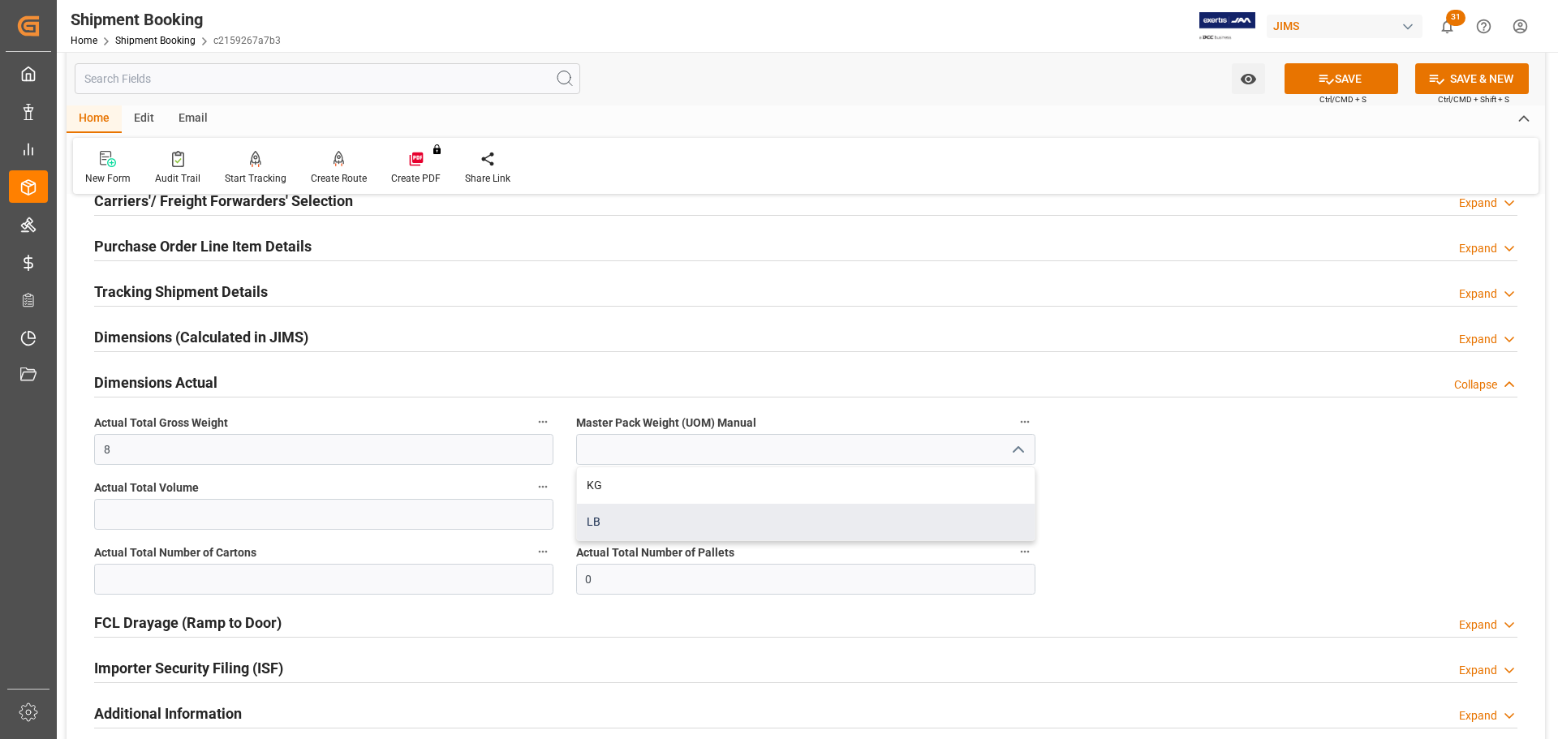
click at [829, 527] on div "LB" at bounding box center [806, 522] width 458 height 37
type input "LB"
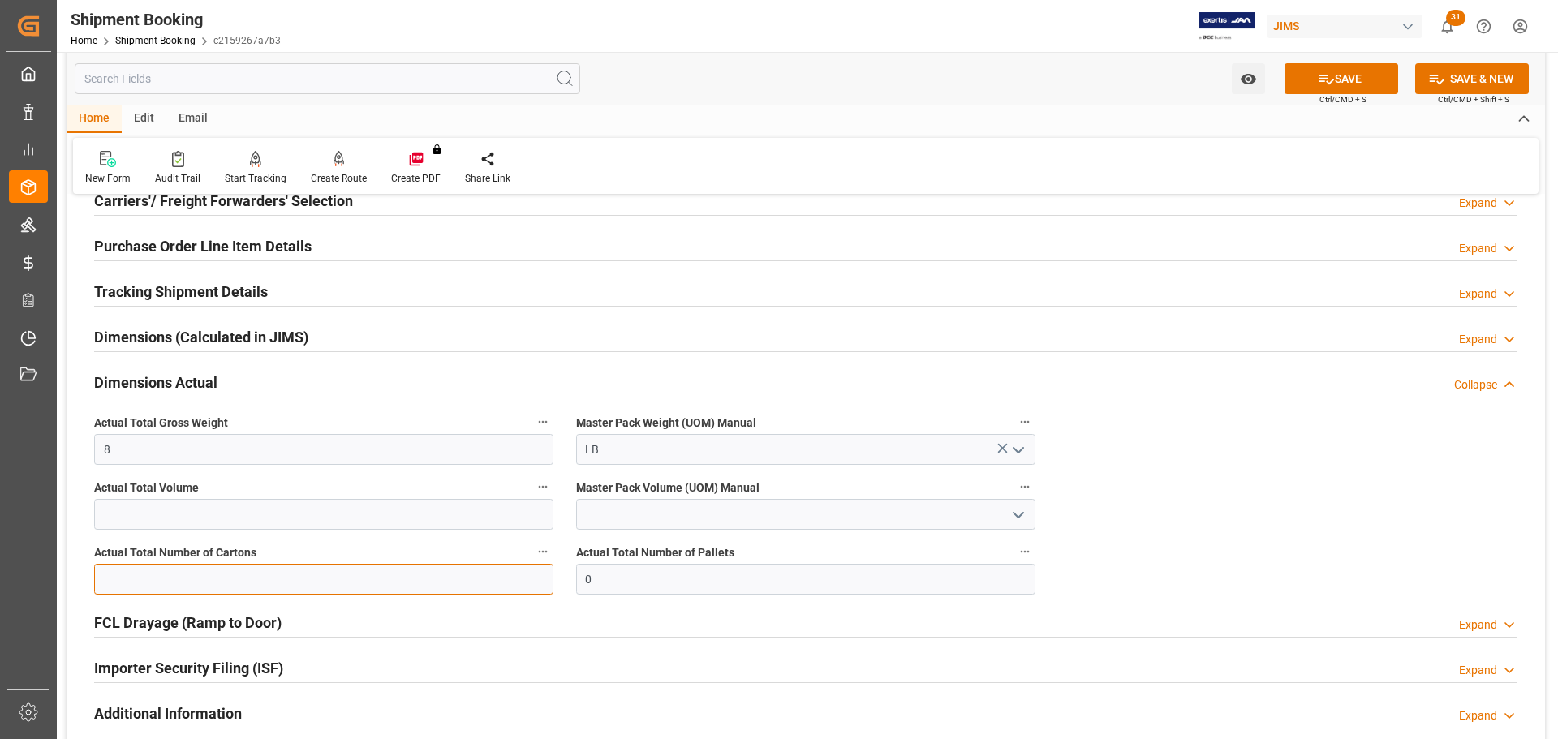
click at [352, 573] on input "text" at bounding box center [323, 579] width 459 height 31
type input "1"
click at [1359, 67] on button "SAVE" at bounding box center [1342, 78] width 114 height 31
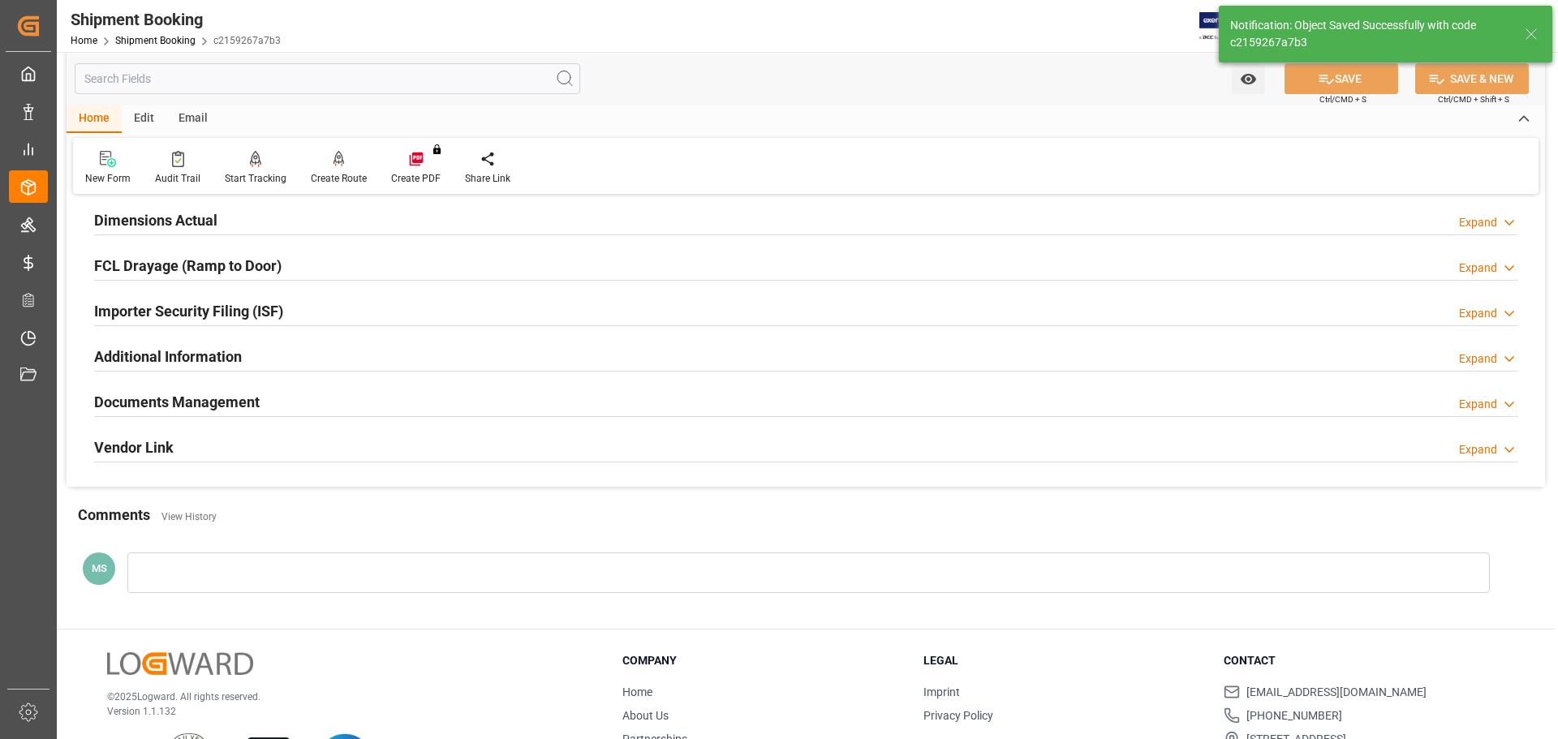
click at [333, 397] on div "Documents Management Expand" at bounding box center [805, 400] width 1423 height 31
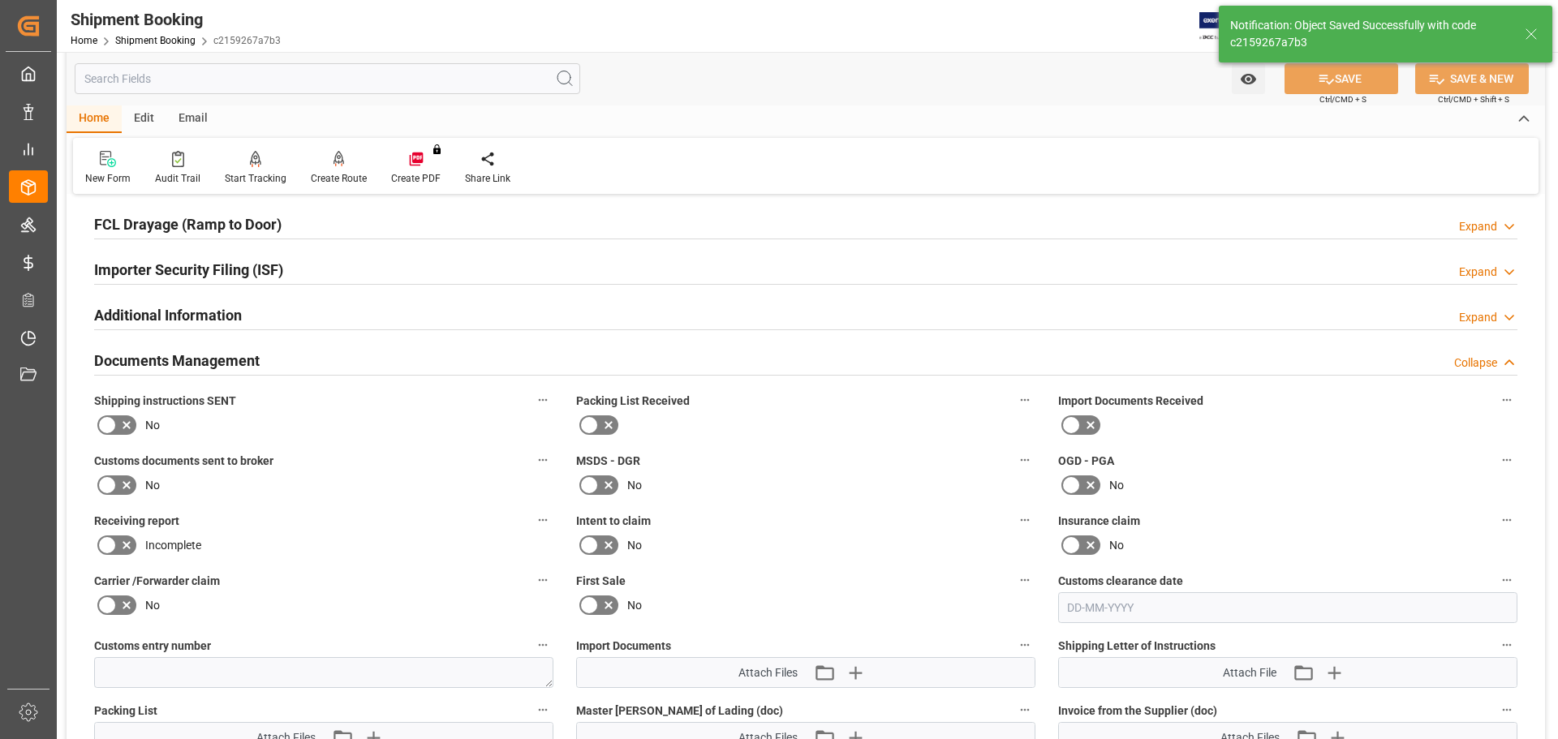
scroll to position [487, 0]
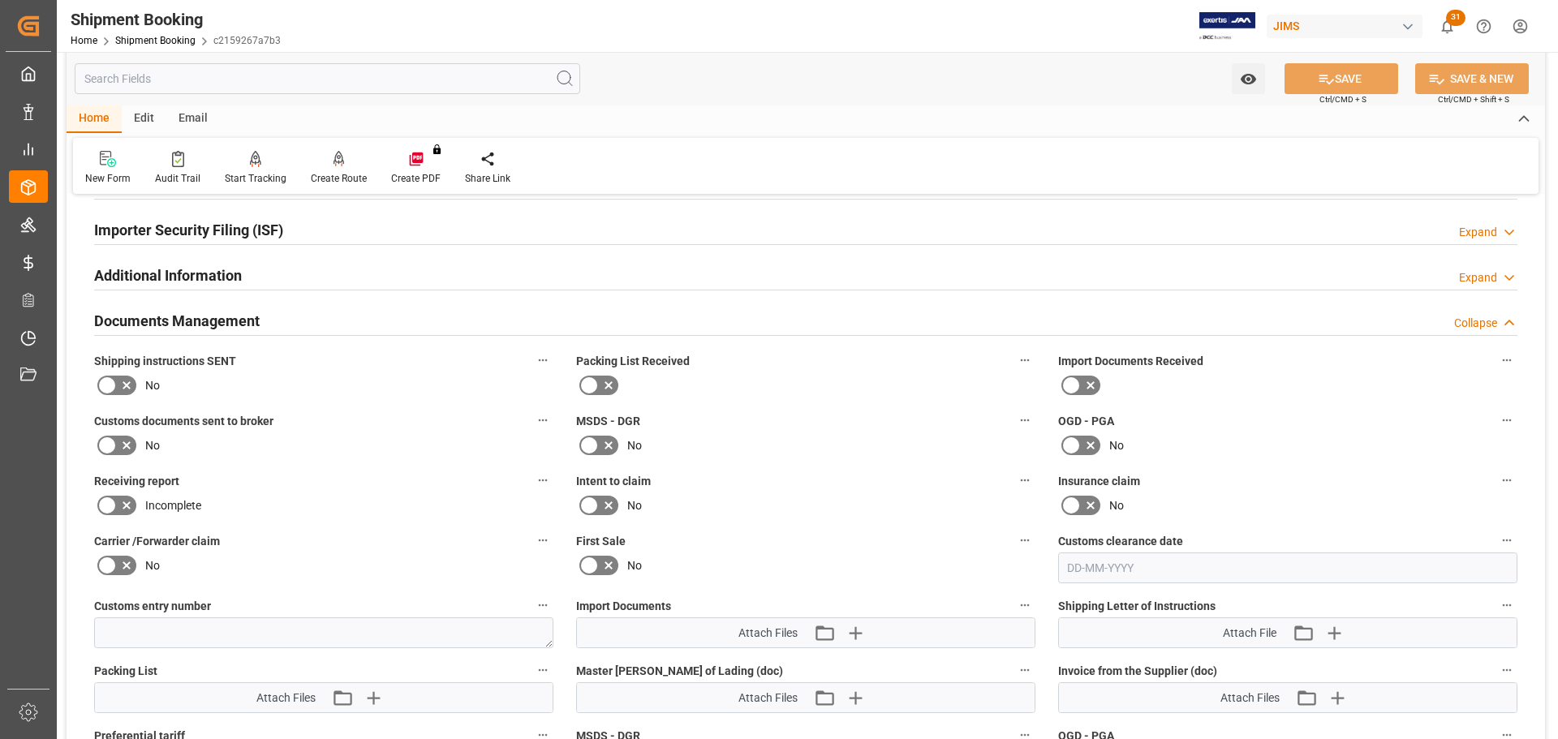
click at [104, 388] on icon at bounding box center [106, 385] width 19 height 19
click at [0, 0] on input "checkbox" at bounding box center [0, 0] width 0 height 0
click at [1373, 69] on button "SAVE" at bounding box center [1342, 78] width 114 height 31
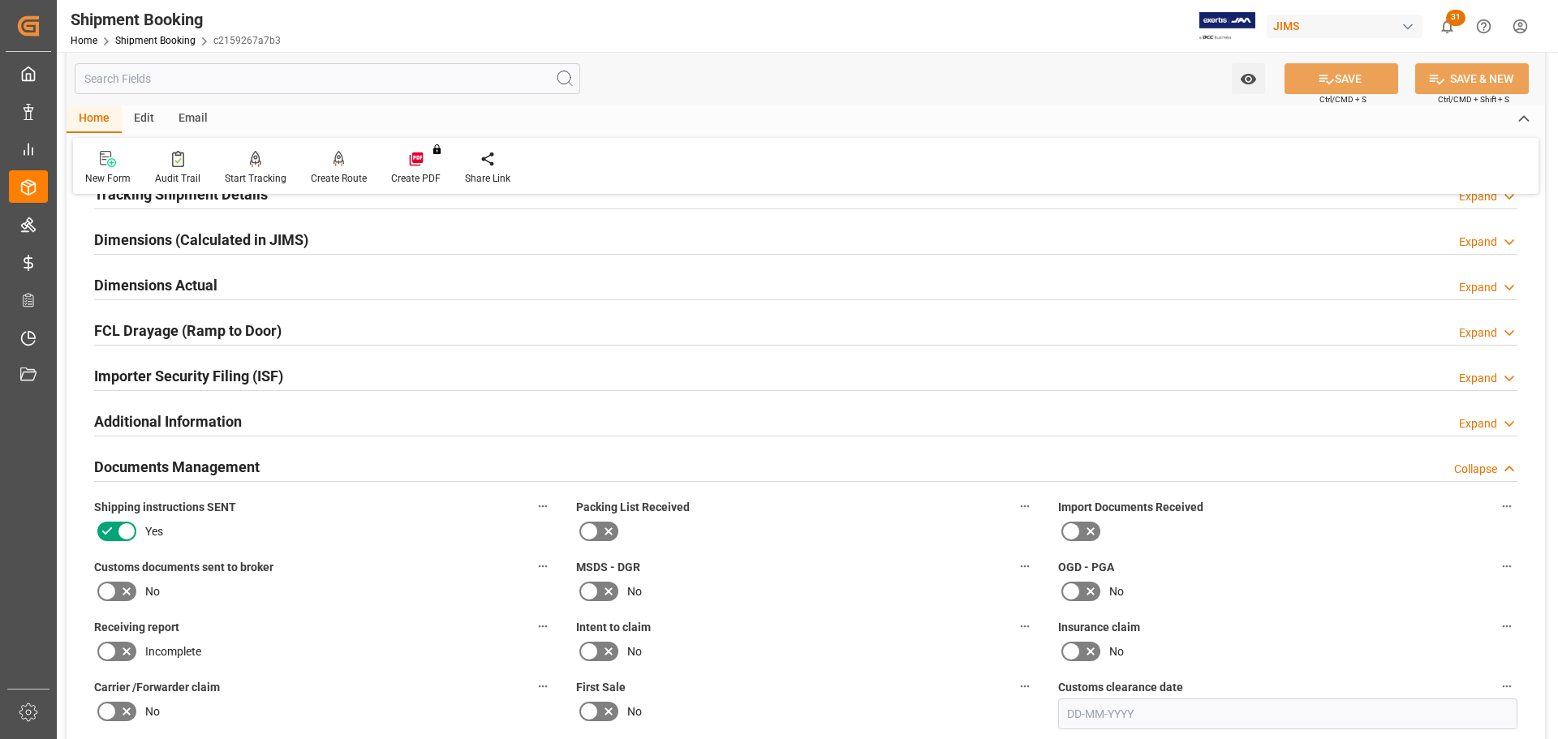
scroll to position [325, 0]
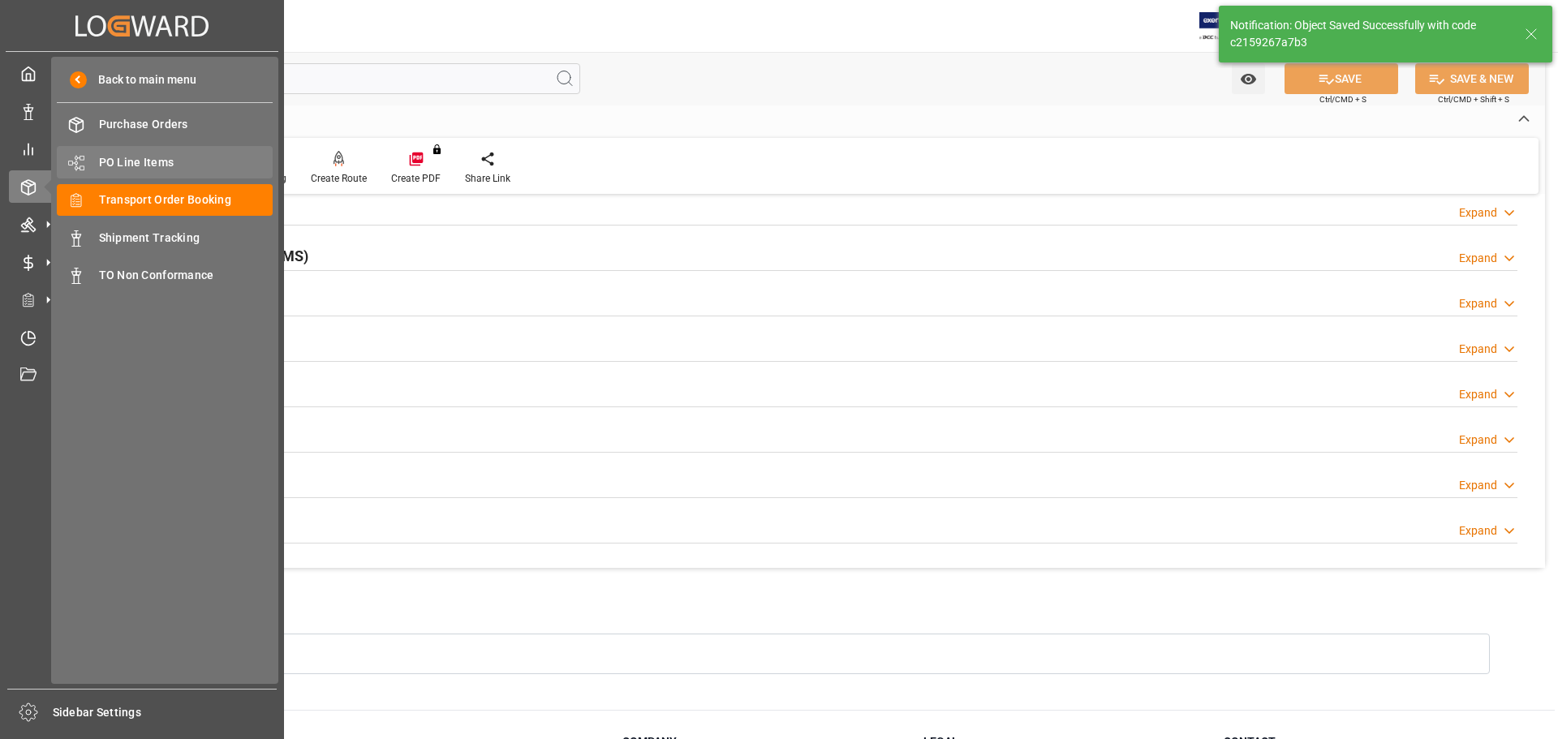
click at [142, 152] on div "PO Line Items PO Line Items" at bounding box center [165, 162] width 216 height 32
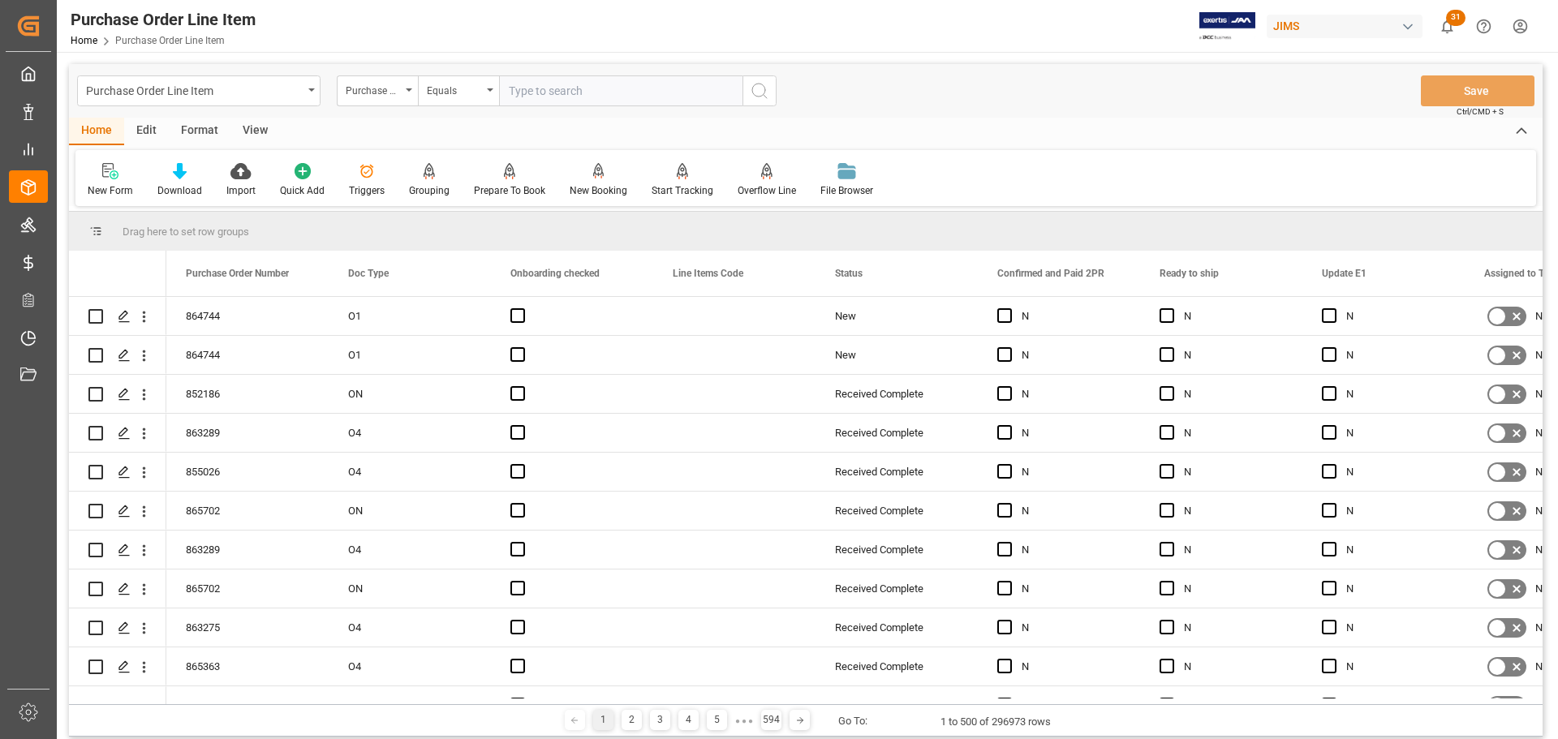
click at [573, 88] on input "text" at bounding box center [620, 90] width 243 height 31
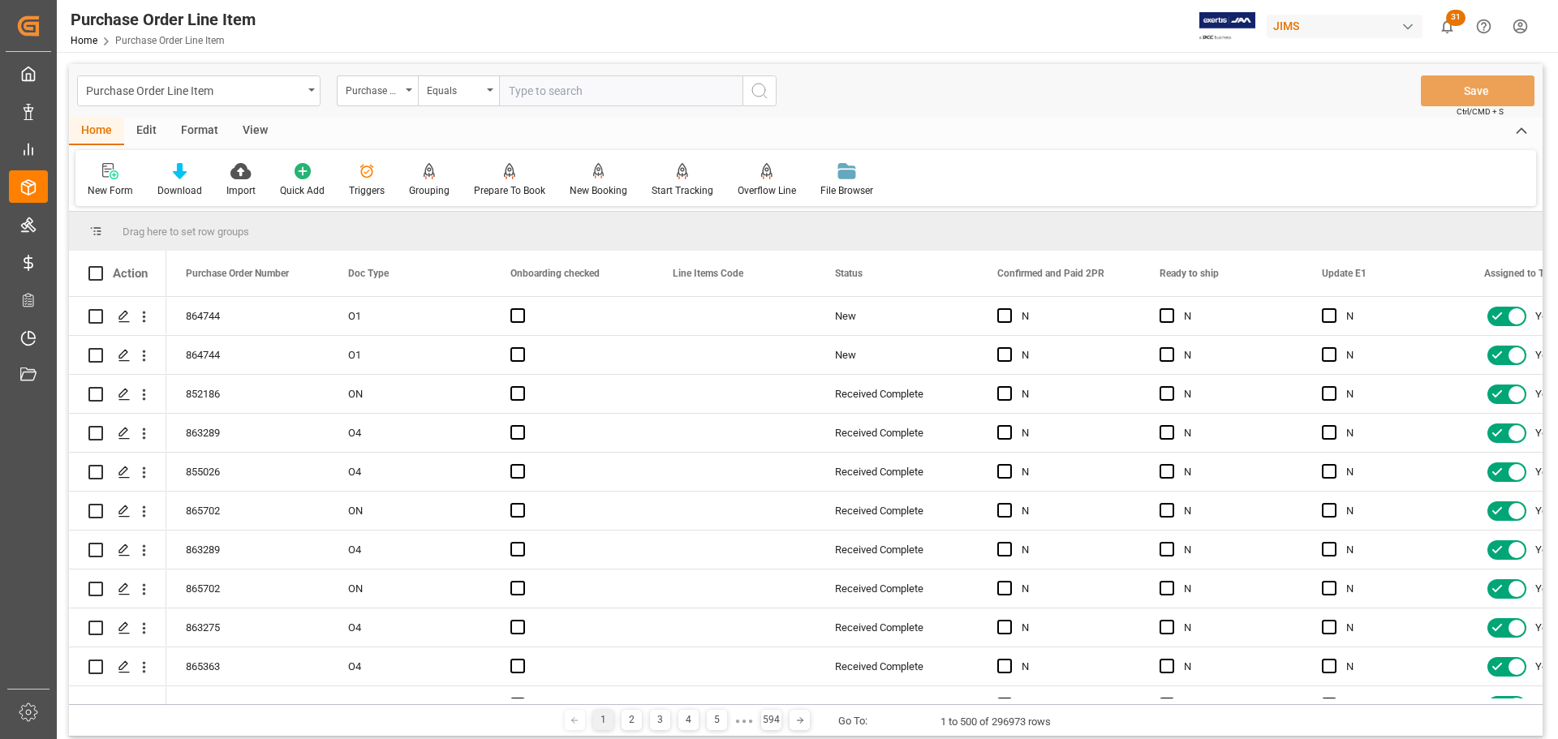
type input "1Z1418710498266922"
drag, startPoint x: 656, startPoint y: 95, endPoint x: 395, endPoint y: 110, distance: 261.0
click at [395, 110] on div "Purchase Order Line Item Purchase Order Number Equals 1Z1418710498266922 Save C…" at bounding box center [806, 91] width 1474 height 54
paste input "77-11098-US"
type input "77-11098-US"
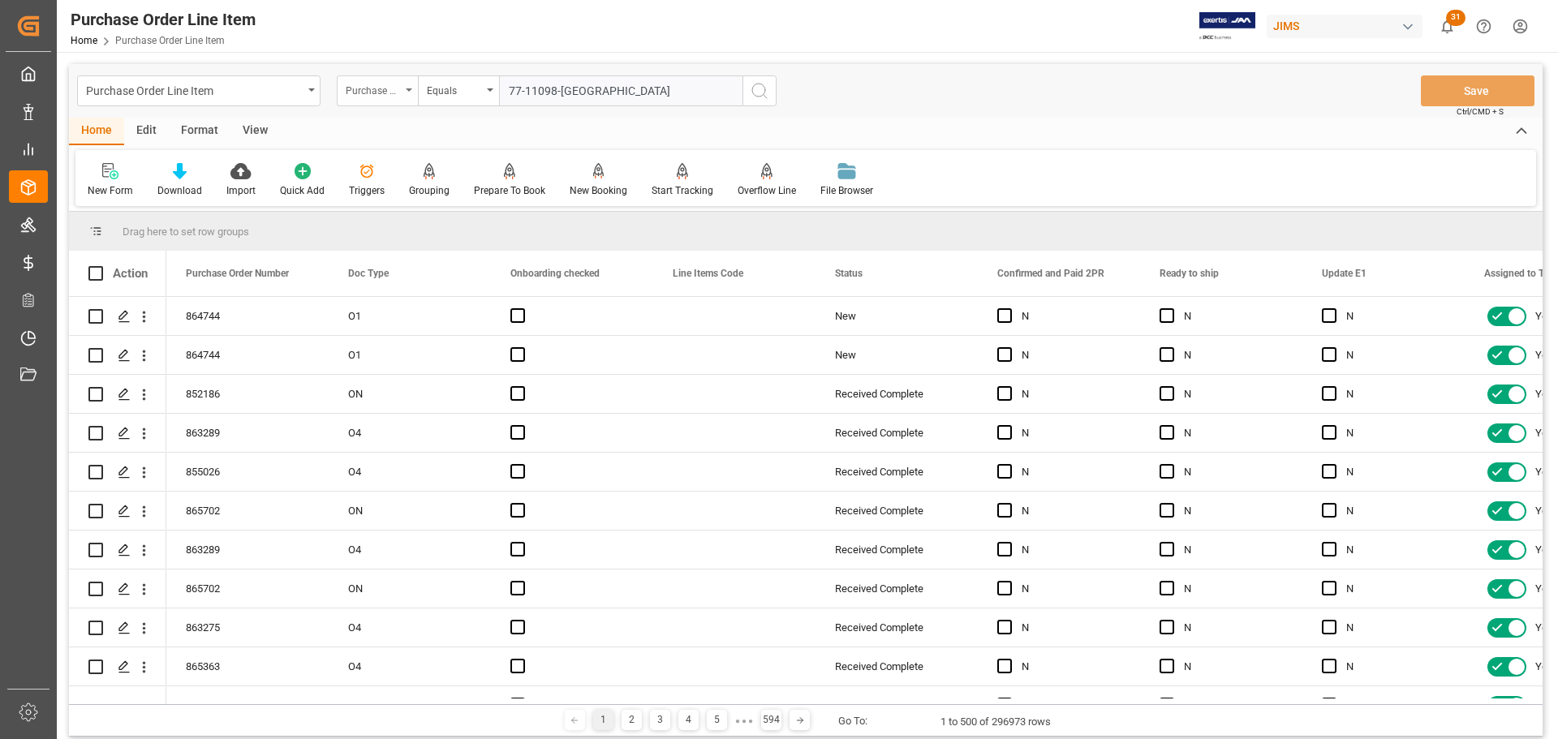
click at [388, 88] on div "Purchase Order Number" at bounding box center [373, 89] width 55 height 19
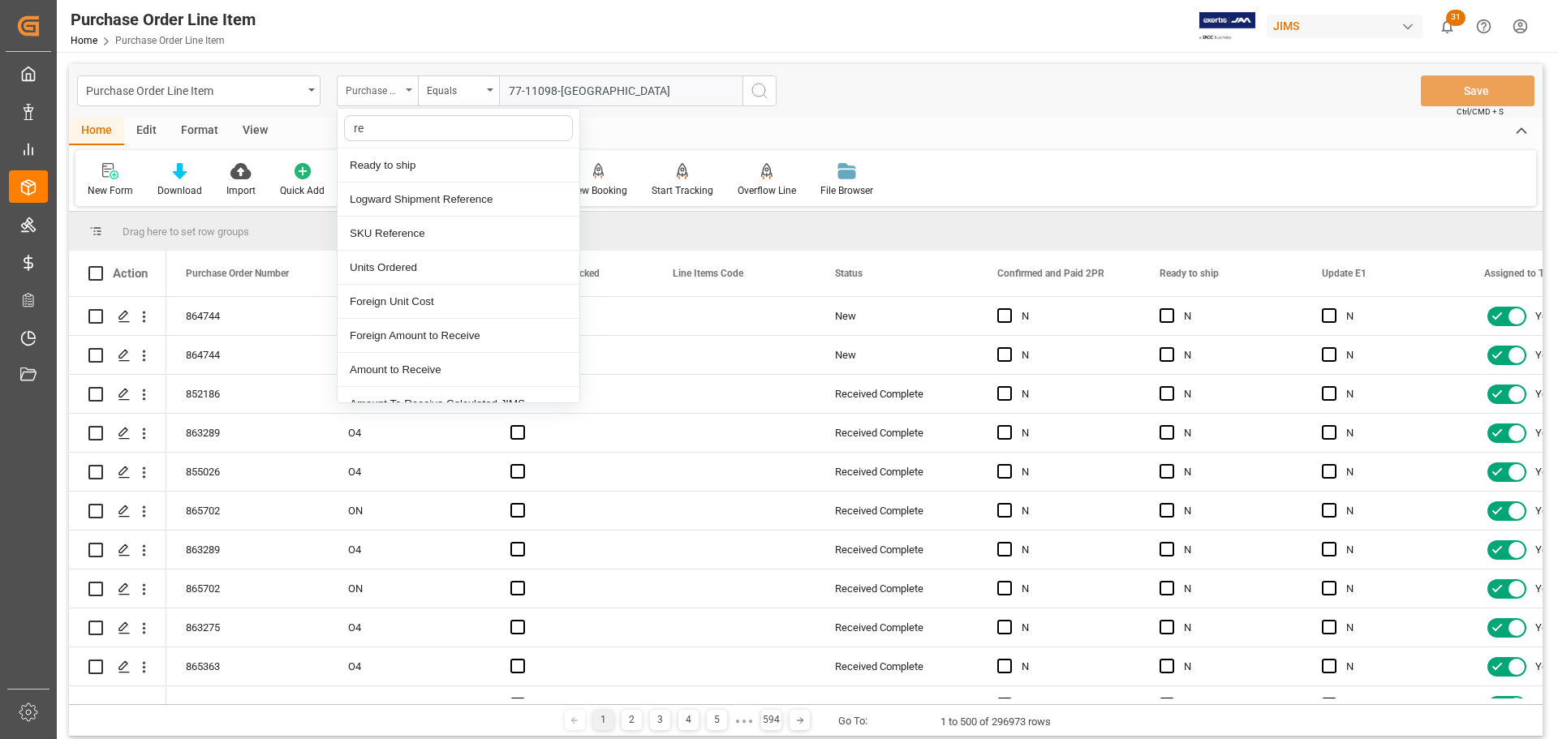
type input "ref"
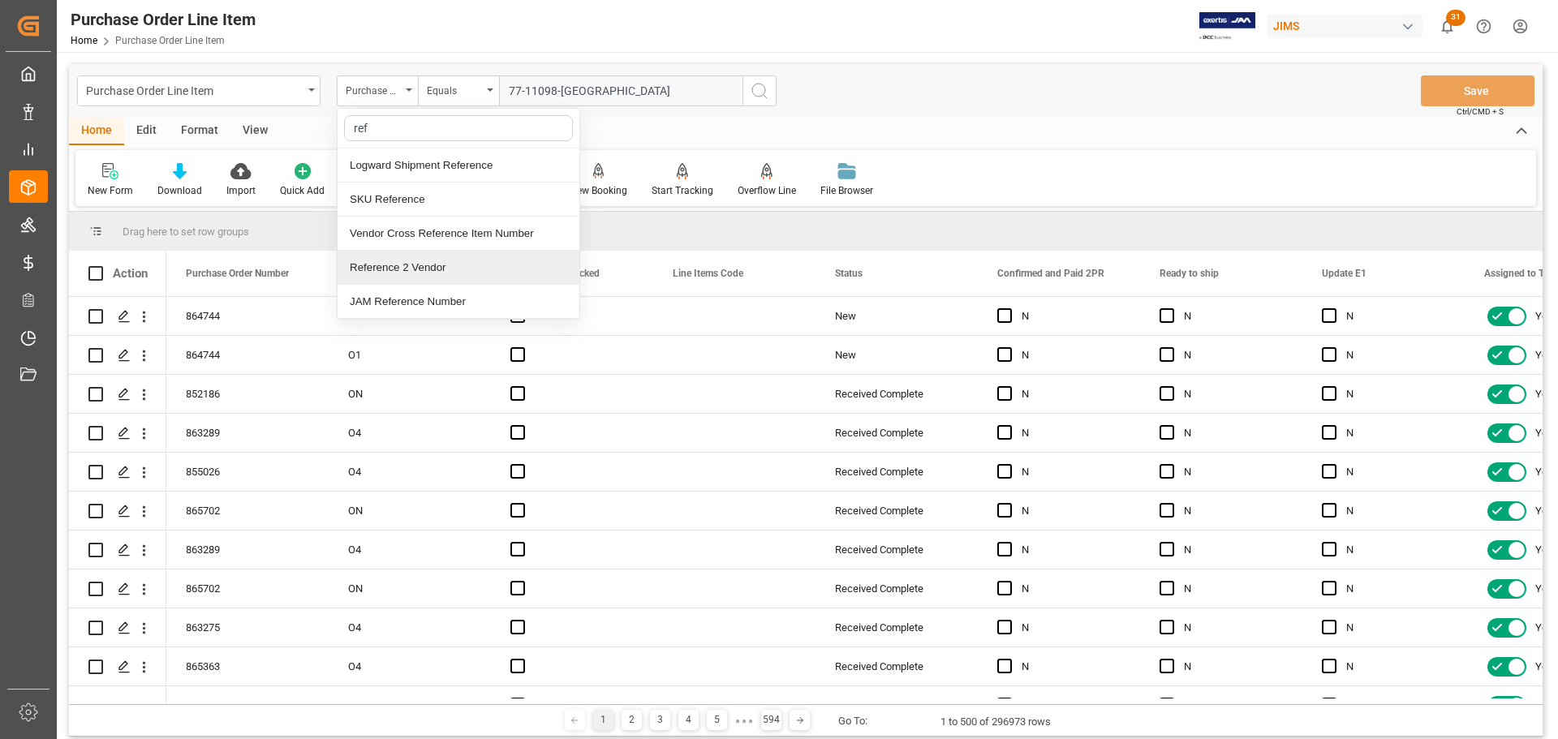
click at [383, 265] on div "Reference 2 Vendor" at bounding box center [459, 268] width 242 height 34
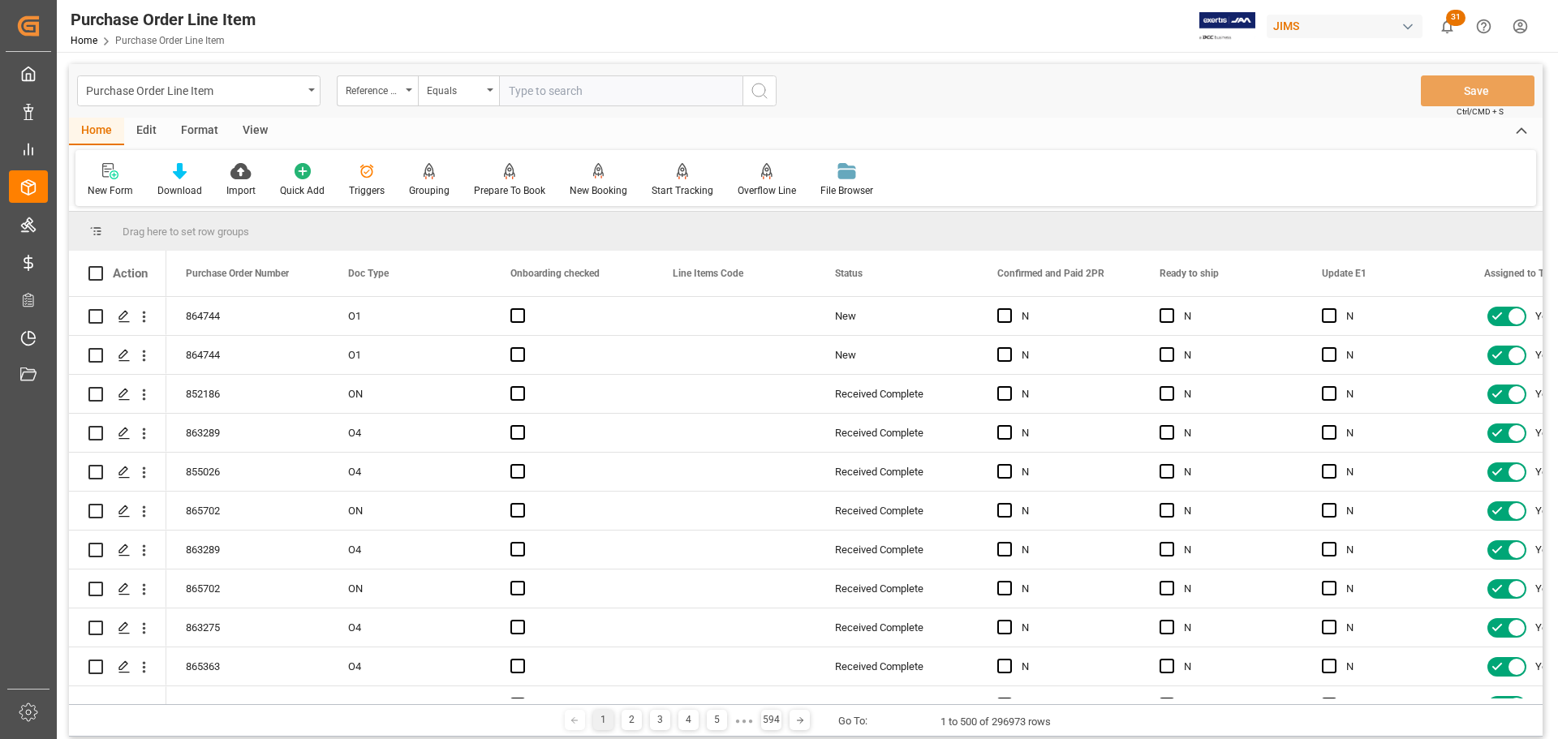
click at [562, 92] on input "text" at bounding box center [620, 90] width 243 height 31
paste input "77-11098-US"
type input "77-11098-US"
click at [769, 91] on icon "search button" at bounding box center [759, 90] width 19 height 19
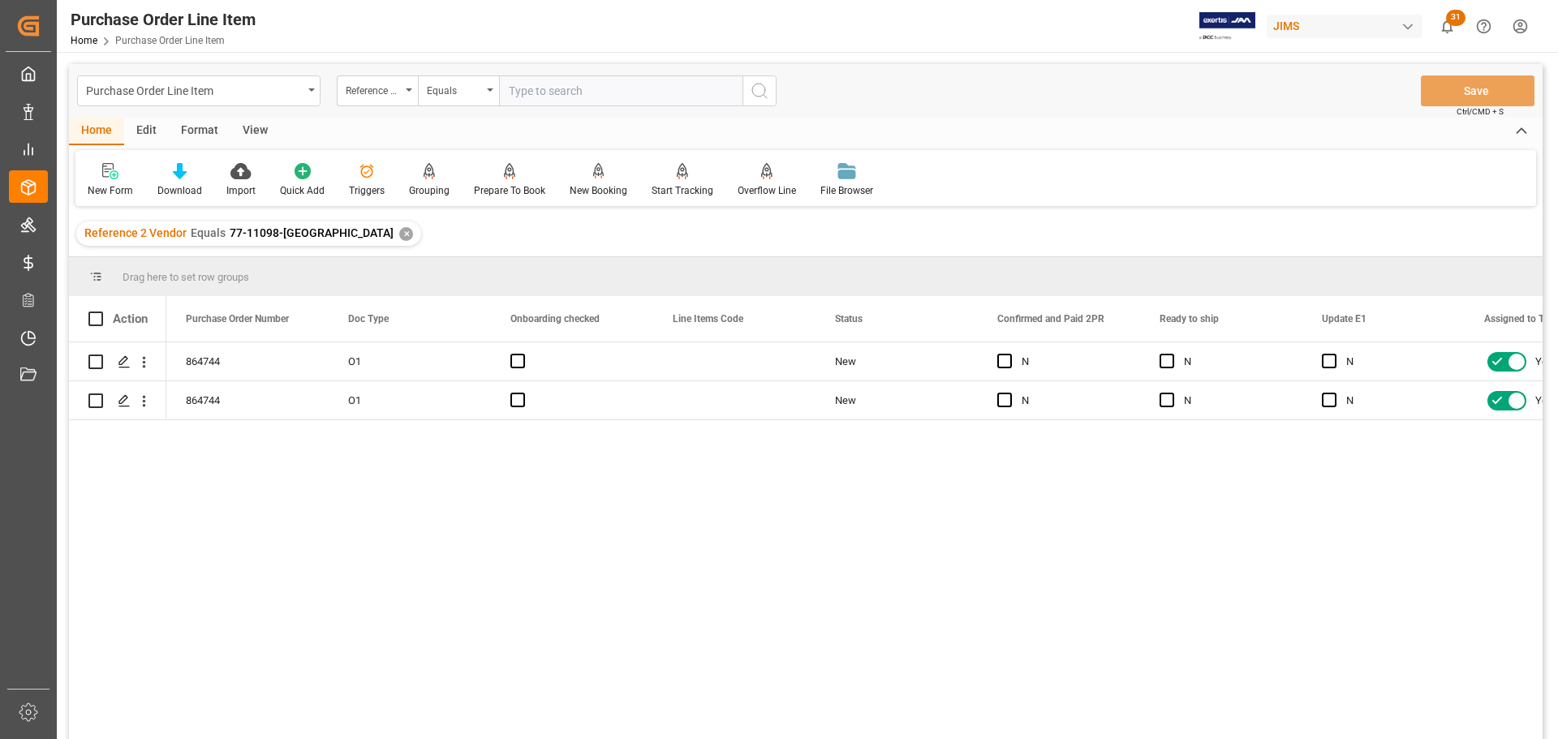
click at [258, 125] on div "View" at bounding box center [255, 132] width 50 height 28
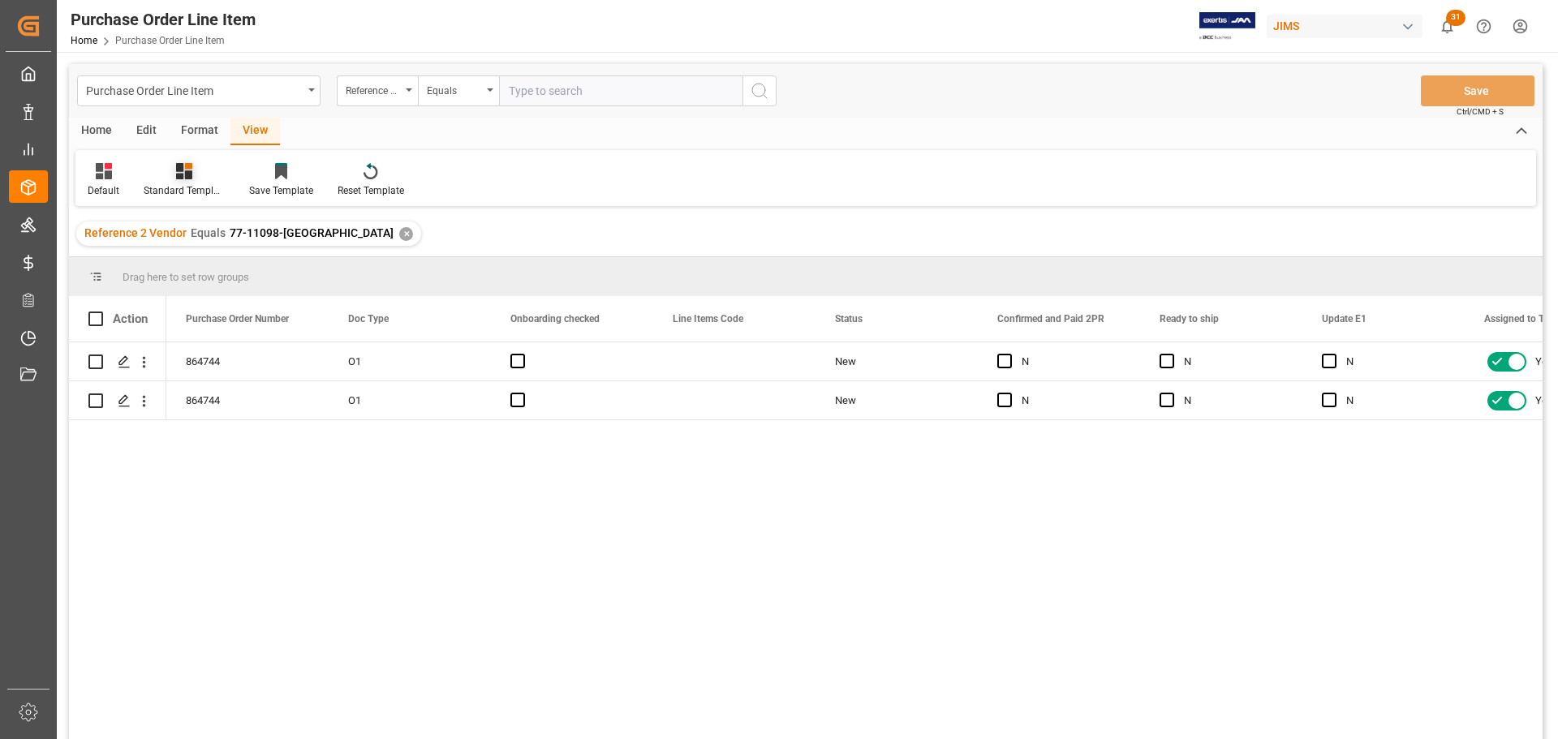
click at [176, 177] on icon at bounding box center [184, 171] width 16 height 16
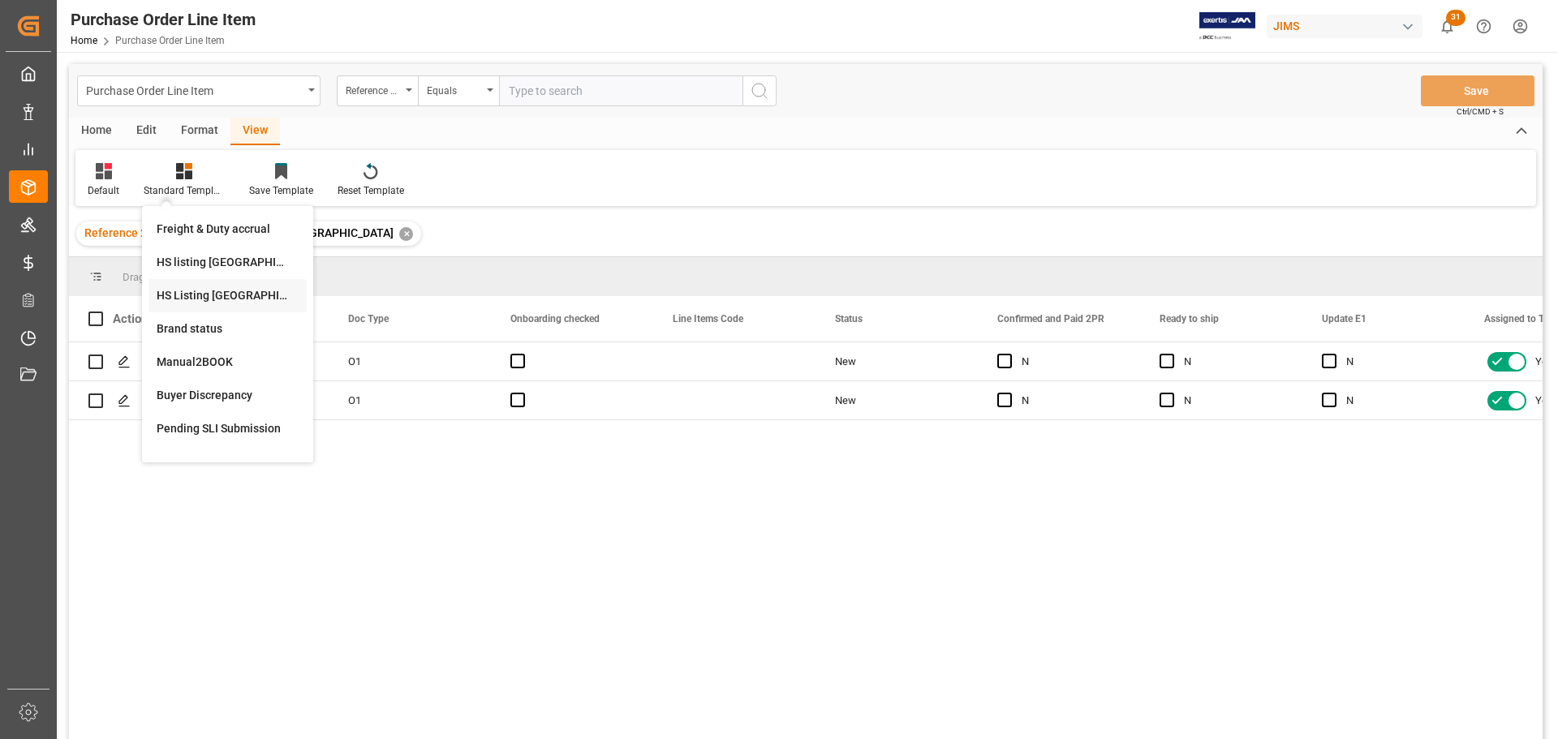
click at [199, 299] on div "HS Listing CANADA" at bounding box center [228, 295] width 142 height 17
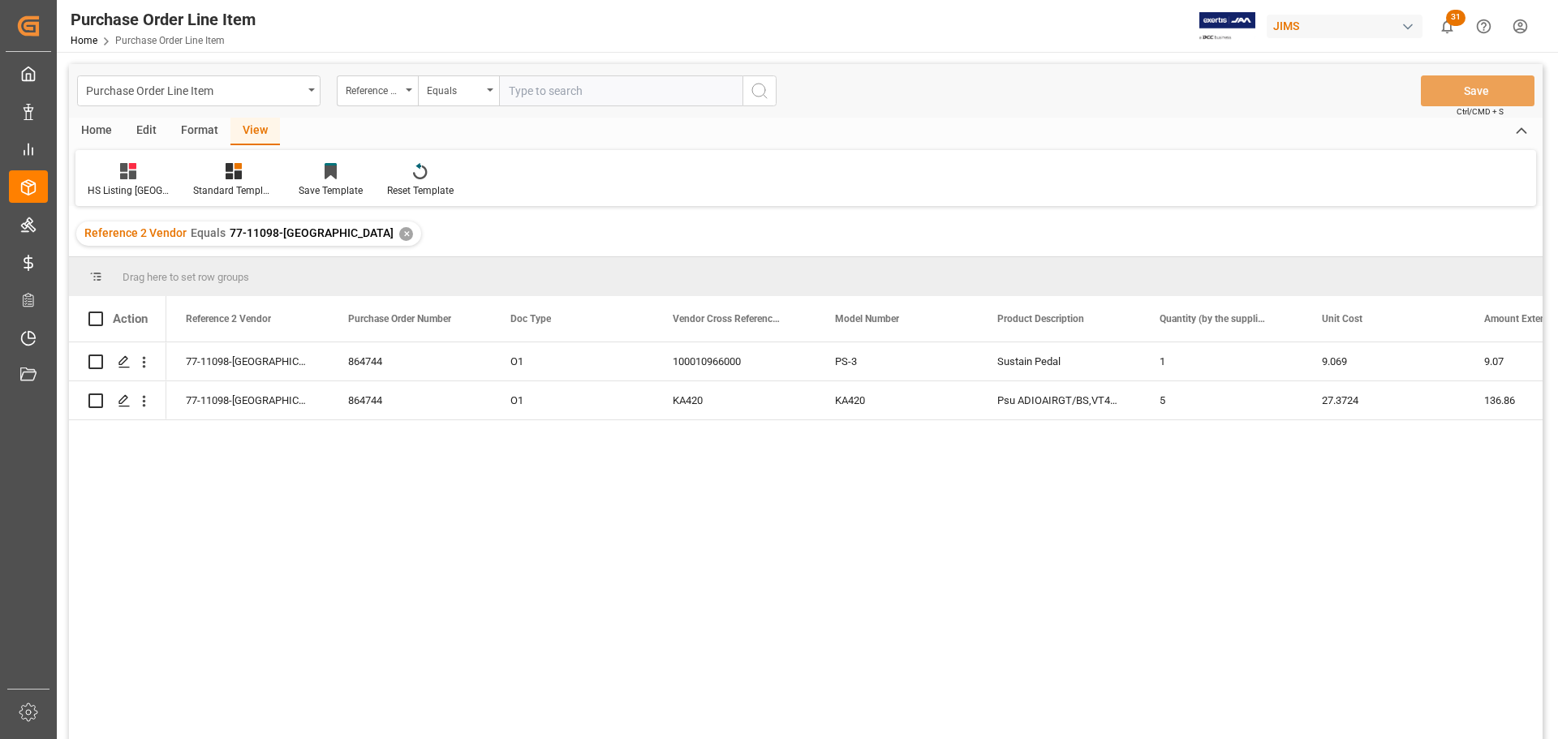
click at [102, 126] on div "Home" at bounding box center [96, 132] width 55 height 28
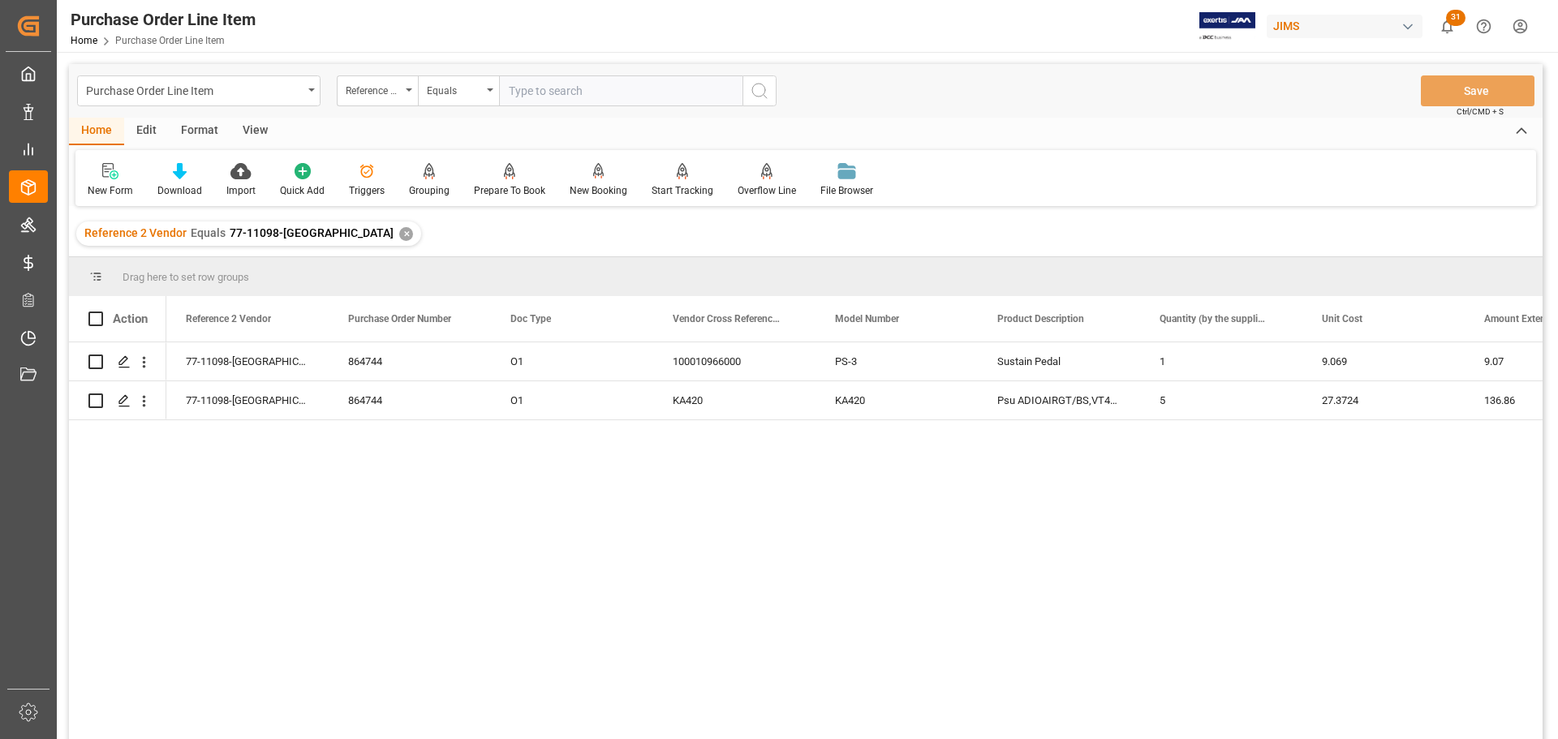
click at [167, 157] on div "New Form Download Import Quick Add Triggers Grouping Grouping Tooltip Prepare T…" at bounding box center [805, 178] width 1461 height 56
click at [180, 174] on icon at bounding box center [180, 171] width 14 height 16
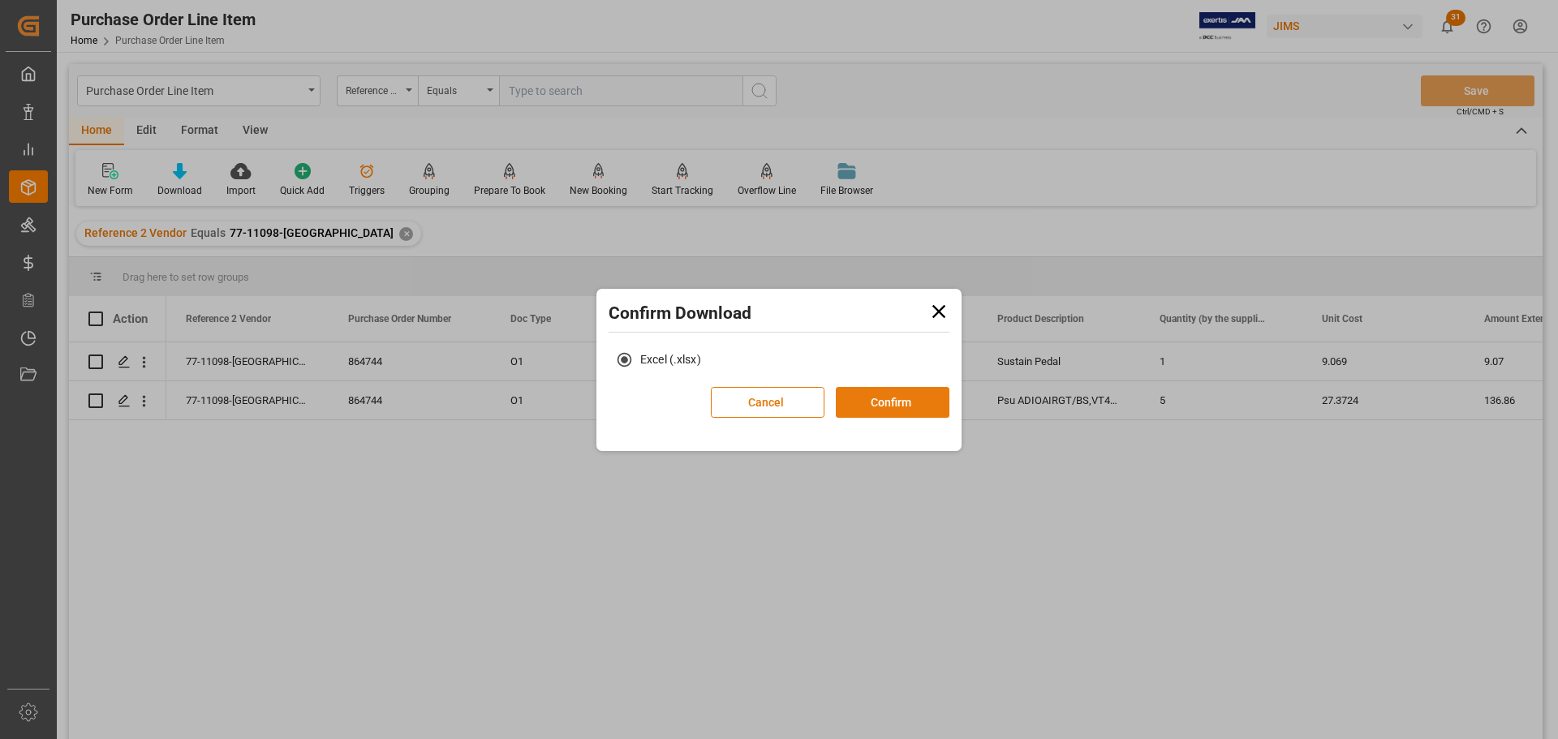
click at [861, 411] on button "Confirm" at bounding box center [893, 402] width 114 height 31
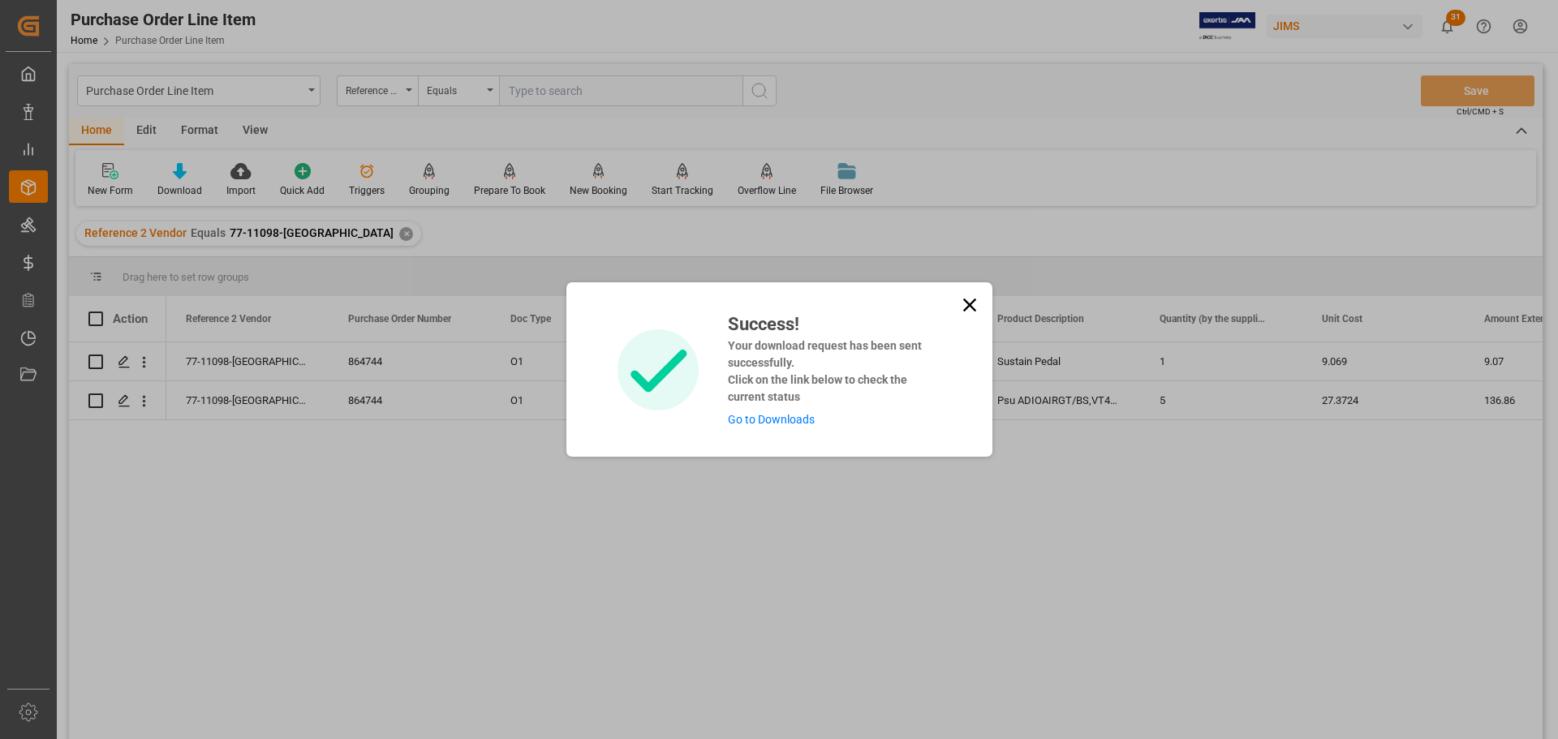
click at [781, 419] on link "Go to Downloads" at bounding box center [771, 419] width 87 height 13
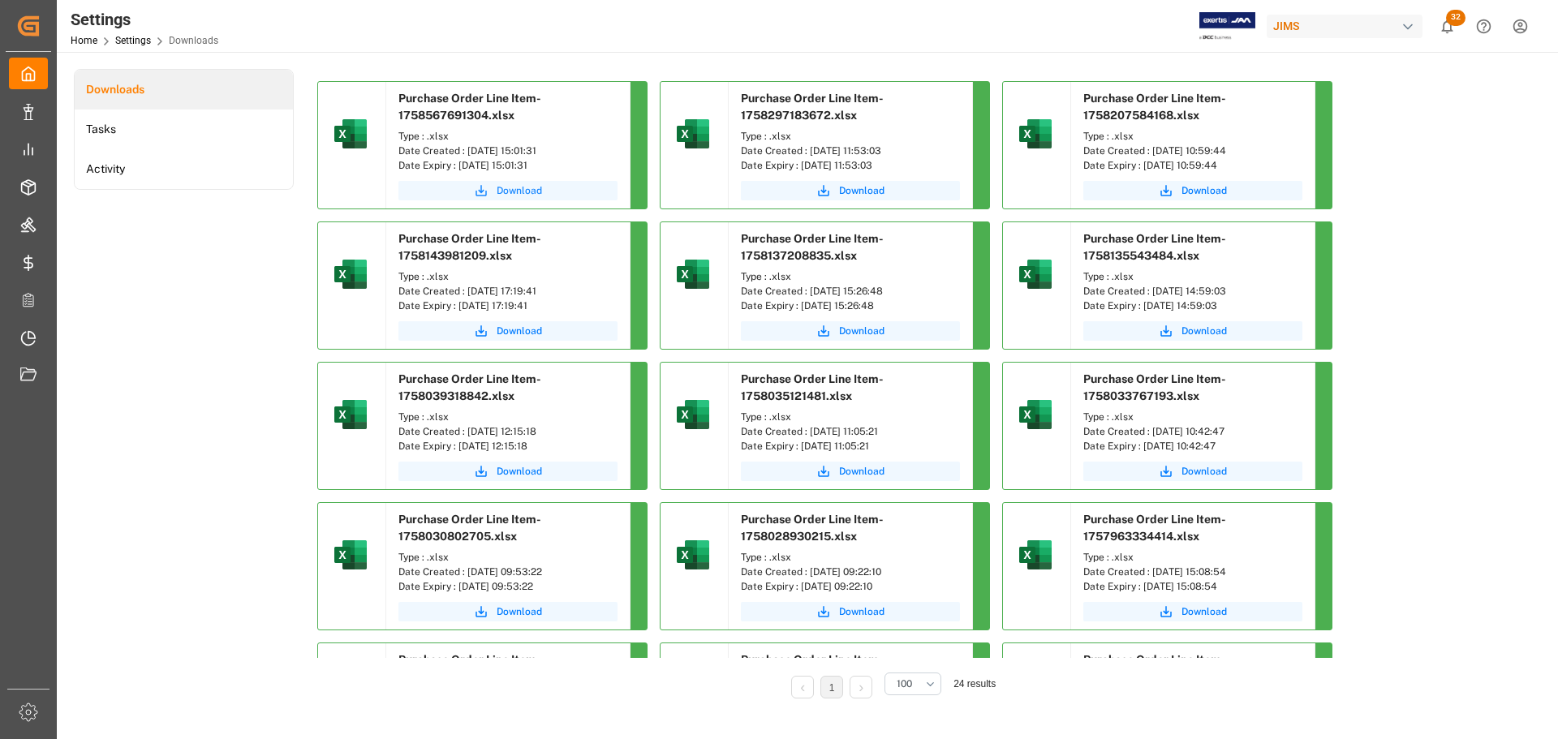
click at [493, 194] on button "Download" at bounding box center [507, 190] width 219 height 19
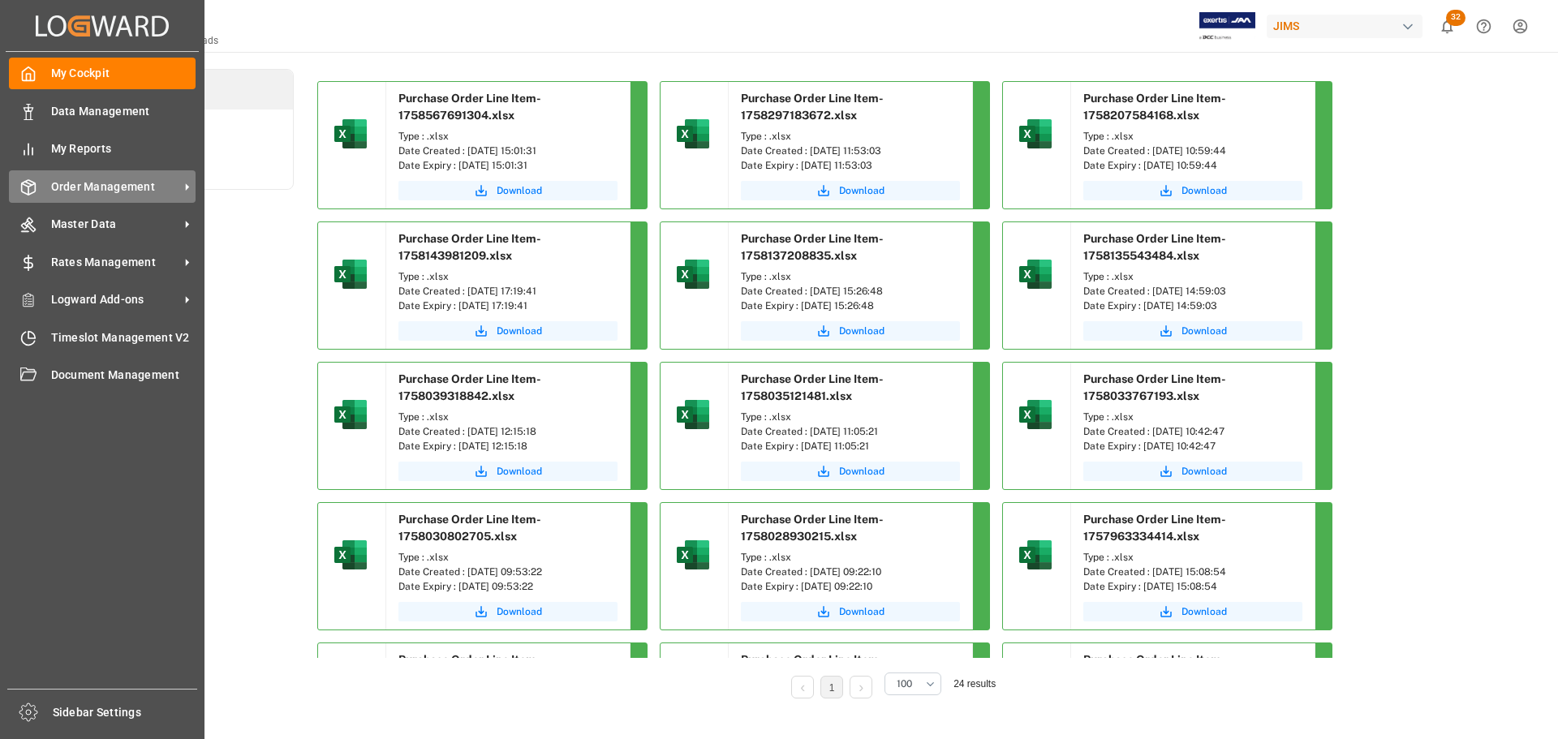
click at [31, 196] on div "Order Management Order Management" at bounding box center [102, 186] width 187 height 32
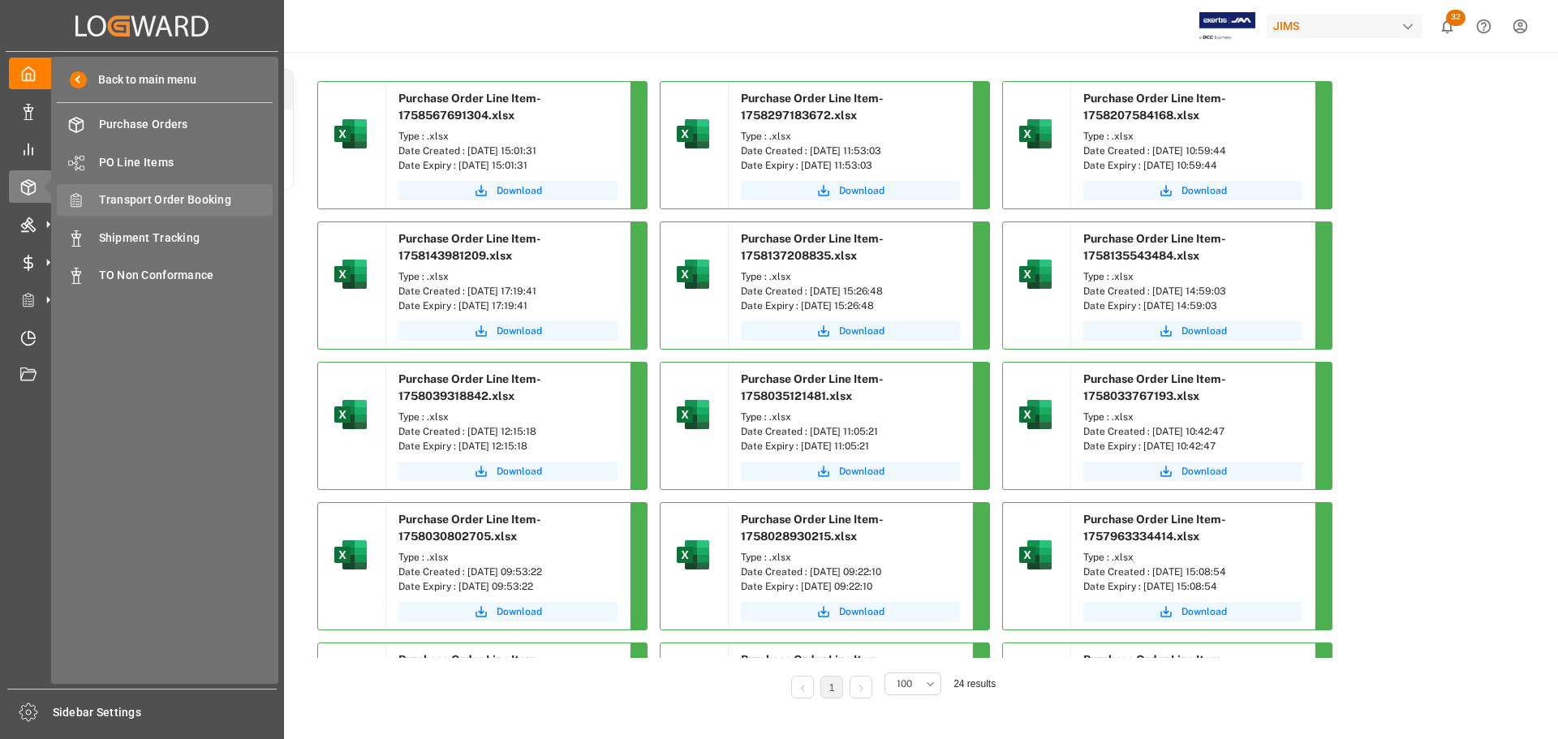
click at [199, 208] on span "Transport Order Booking" at bounding box center [186, 200] width 174 height 17
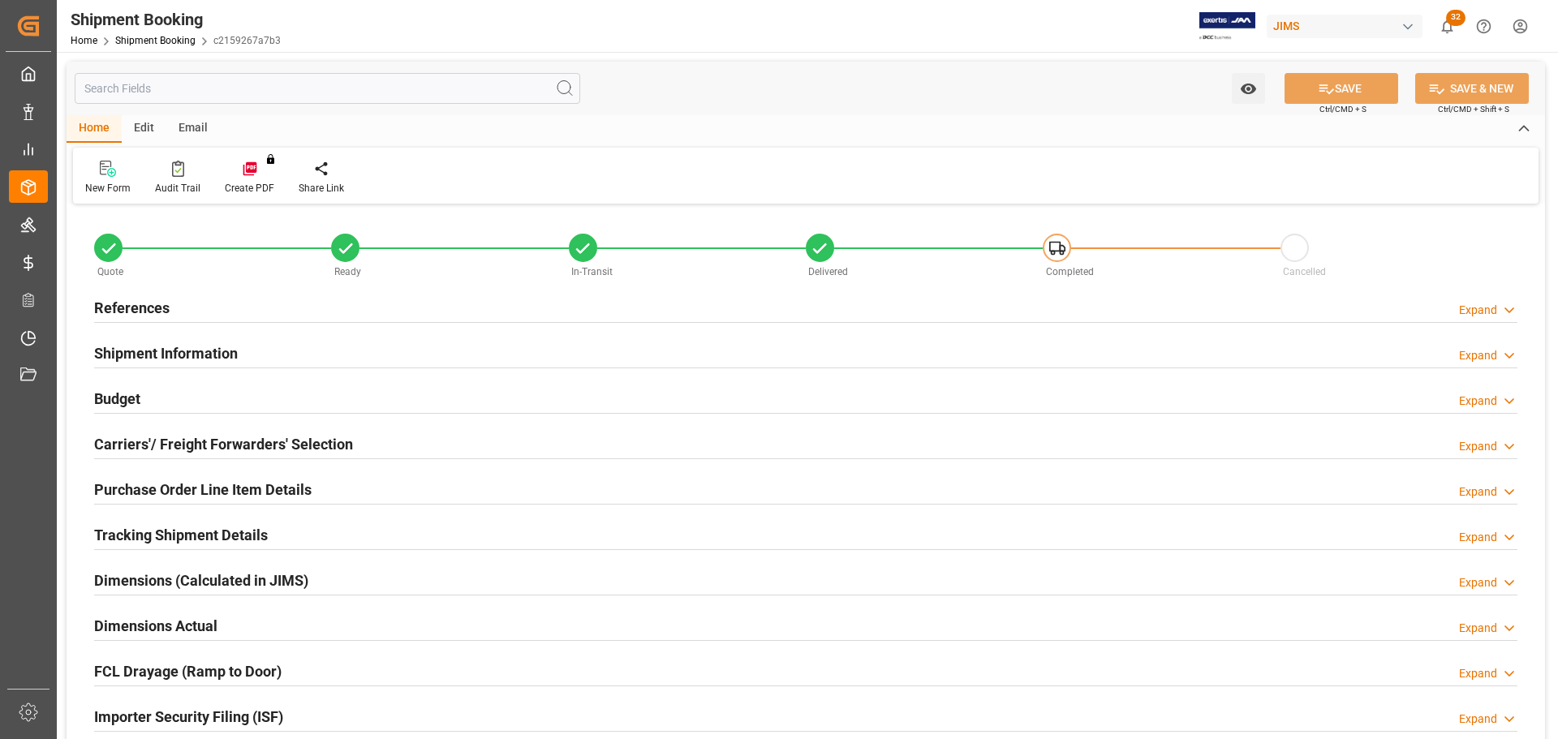
type input "0"
type input "11.87"
type input "60"
type input "108.85"
click at [150, 390] on div "Budget Expand" at bounding box center [805, 397] width 1423 height 31
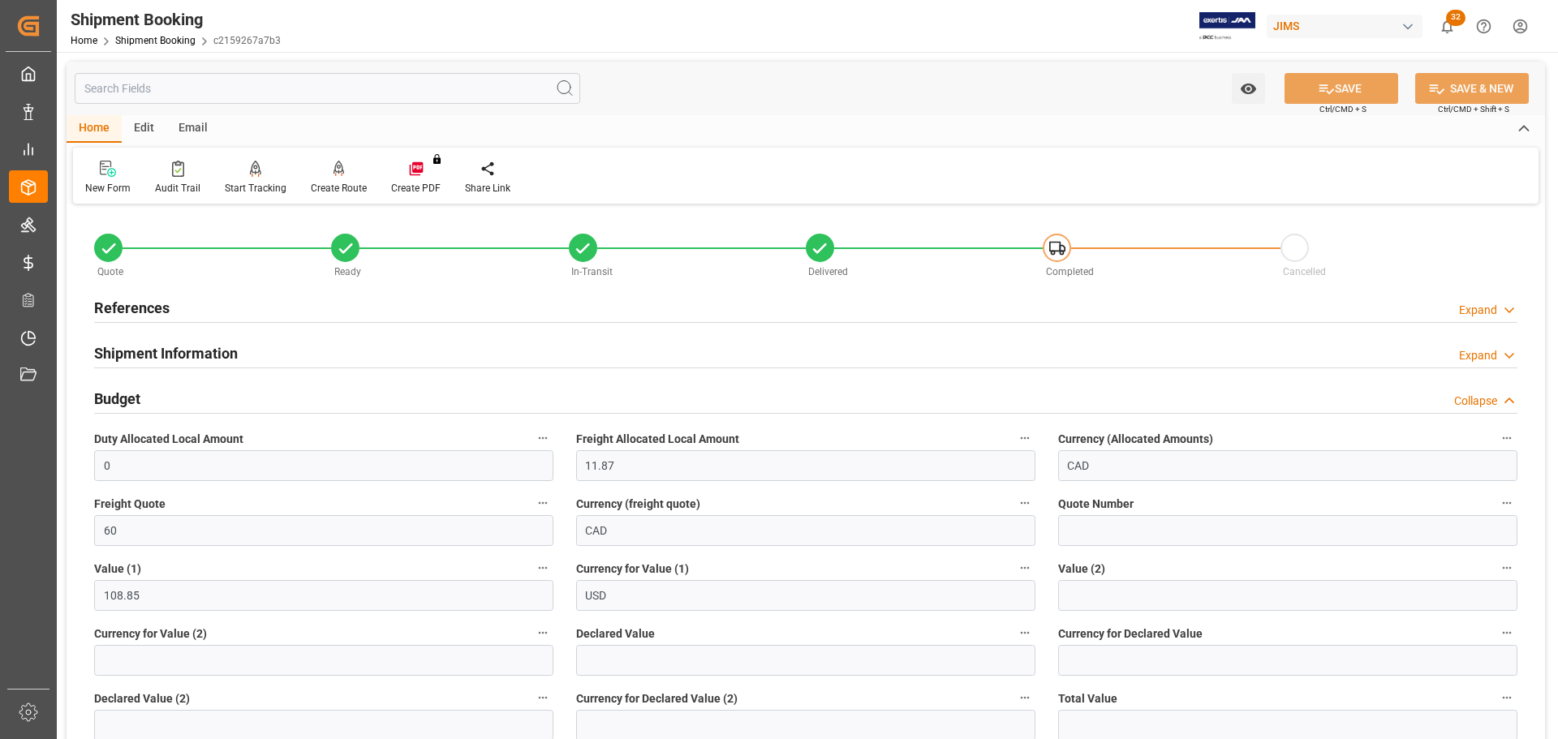
click at [150, 390] on div "Budget Collapse" at bounding box center [805, 397] width 1423 height 31
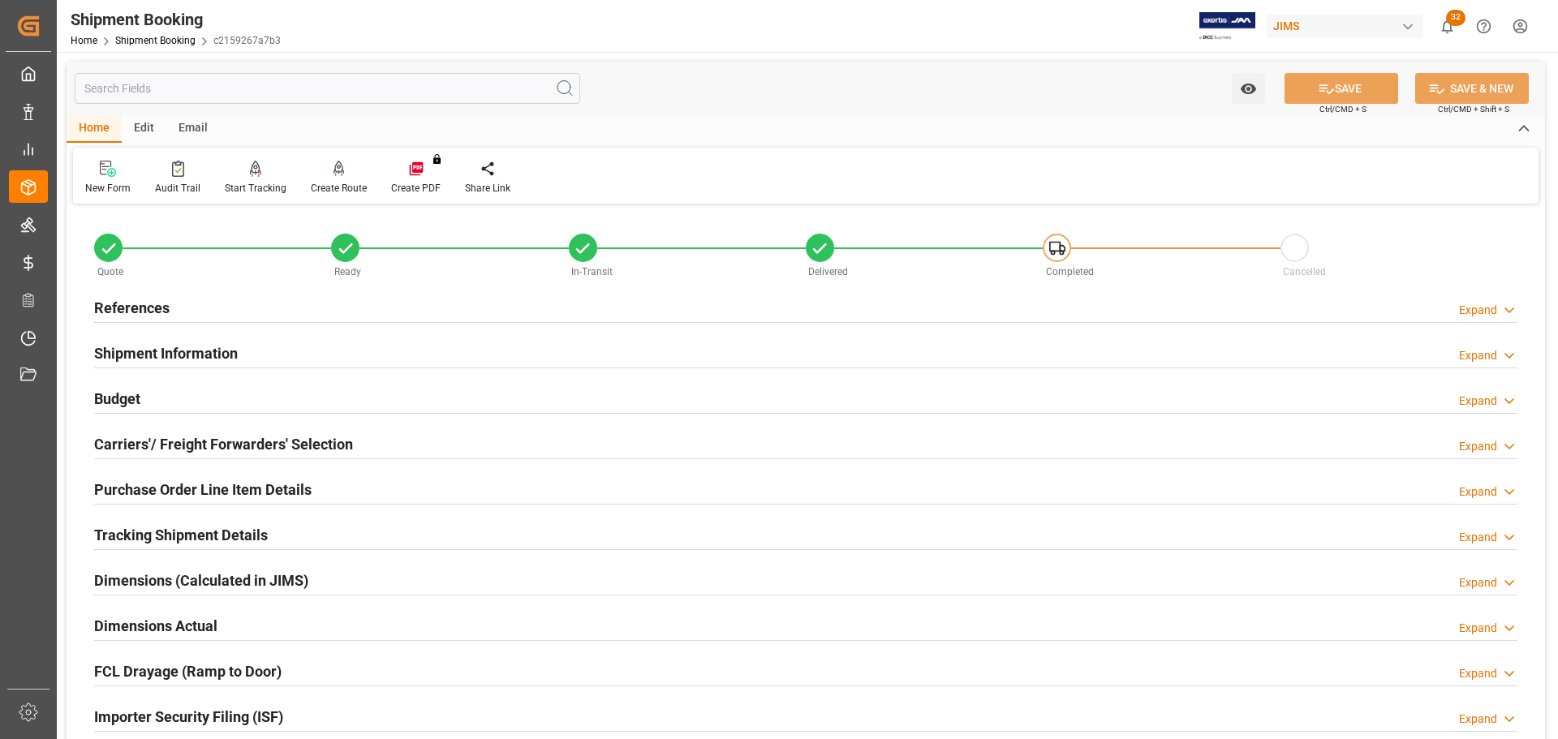
scroll to position [81, 0]
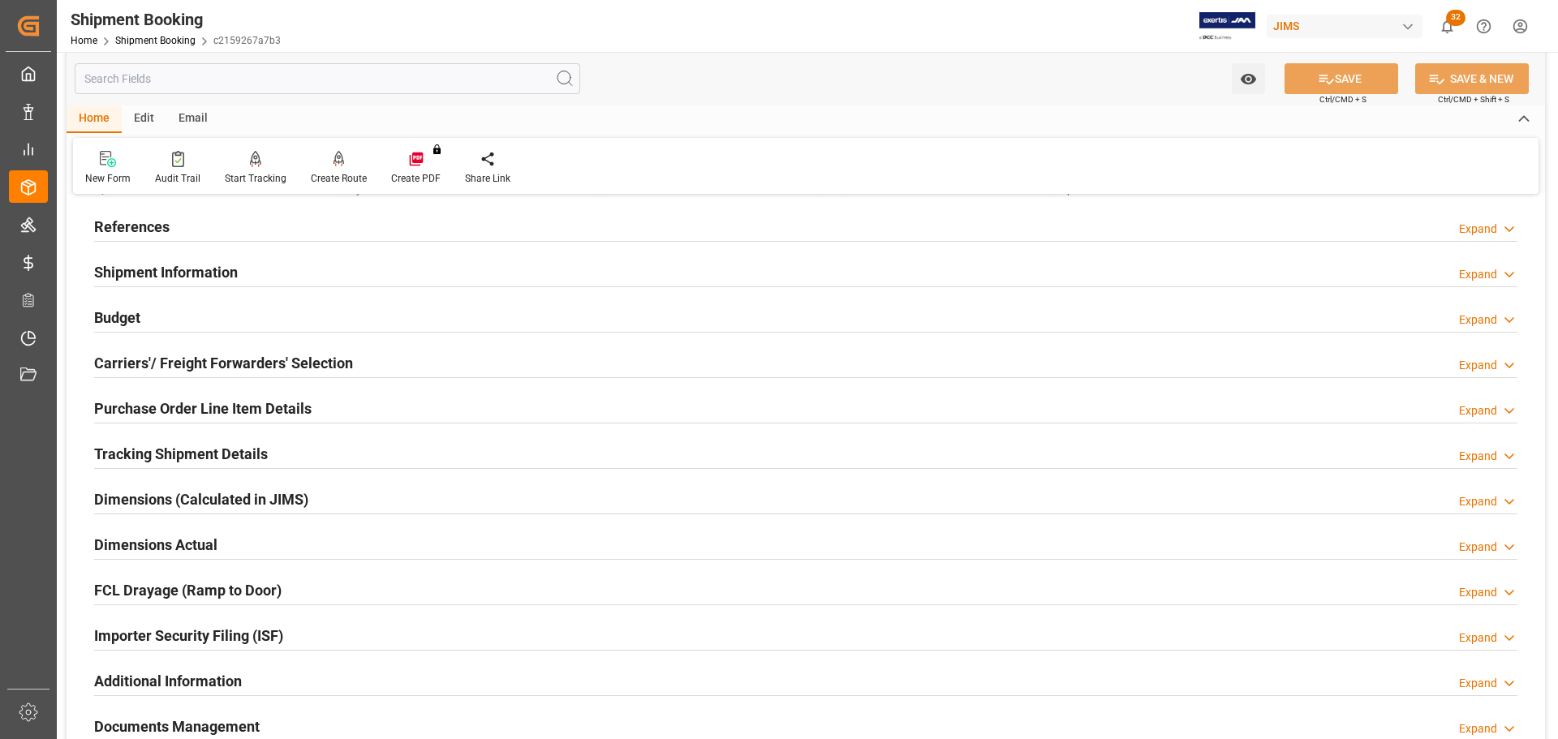
click at [164, 359] on h2 "Carriers'/ Freight Forwarders' Selection" at bounding box center [223, 363] width 259 height 22
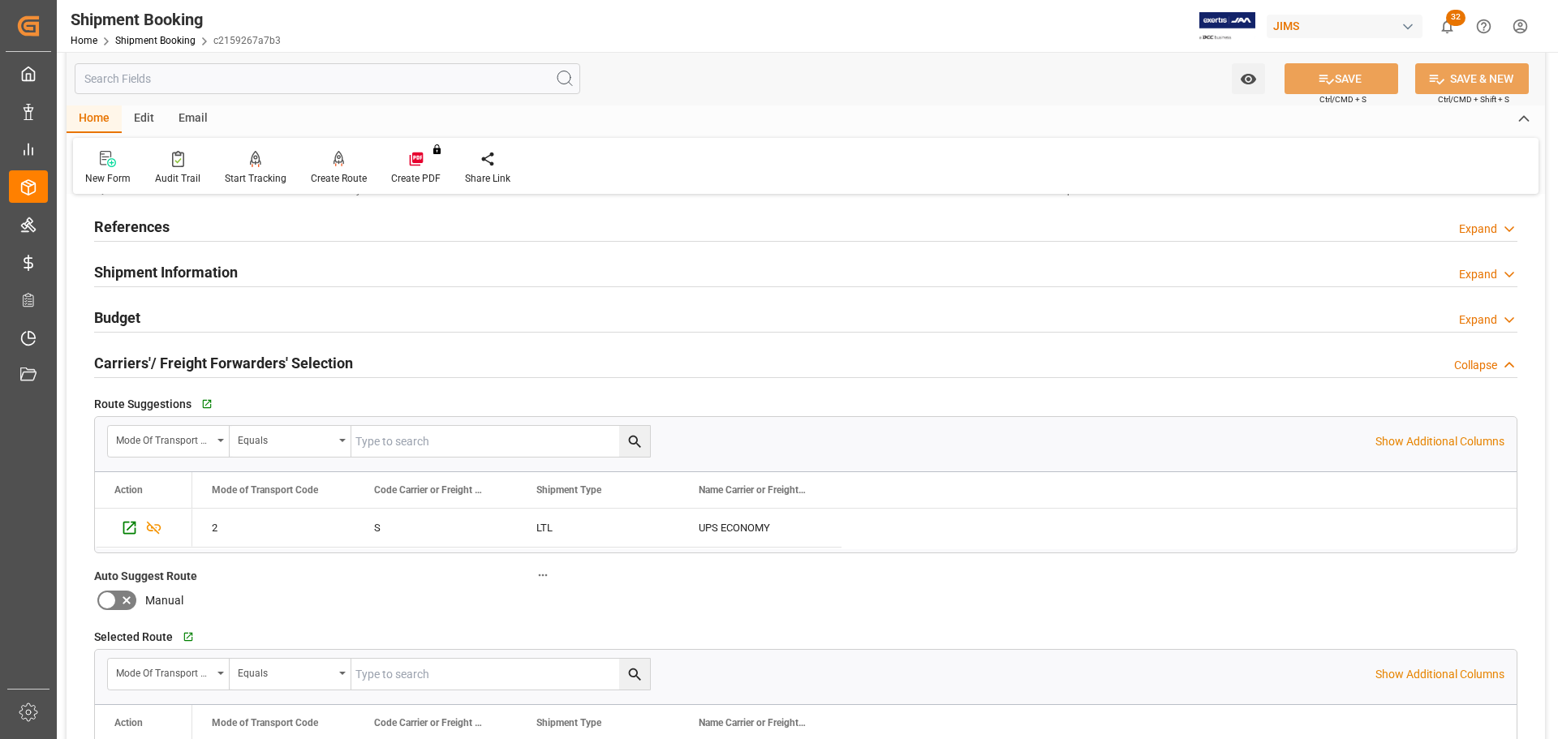
click at [215, 360] on h2 "Carriers'/ Freight Forwarders' Selection" at bounding box center [223, 363] width 259 height 22
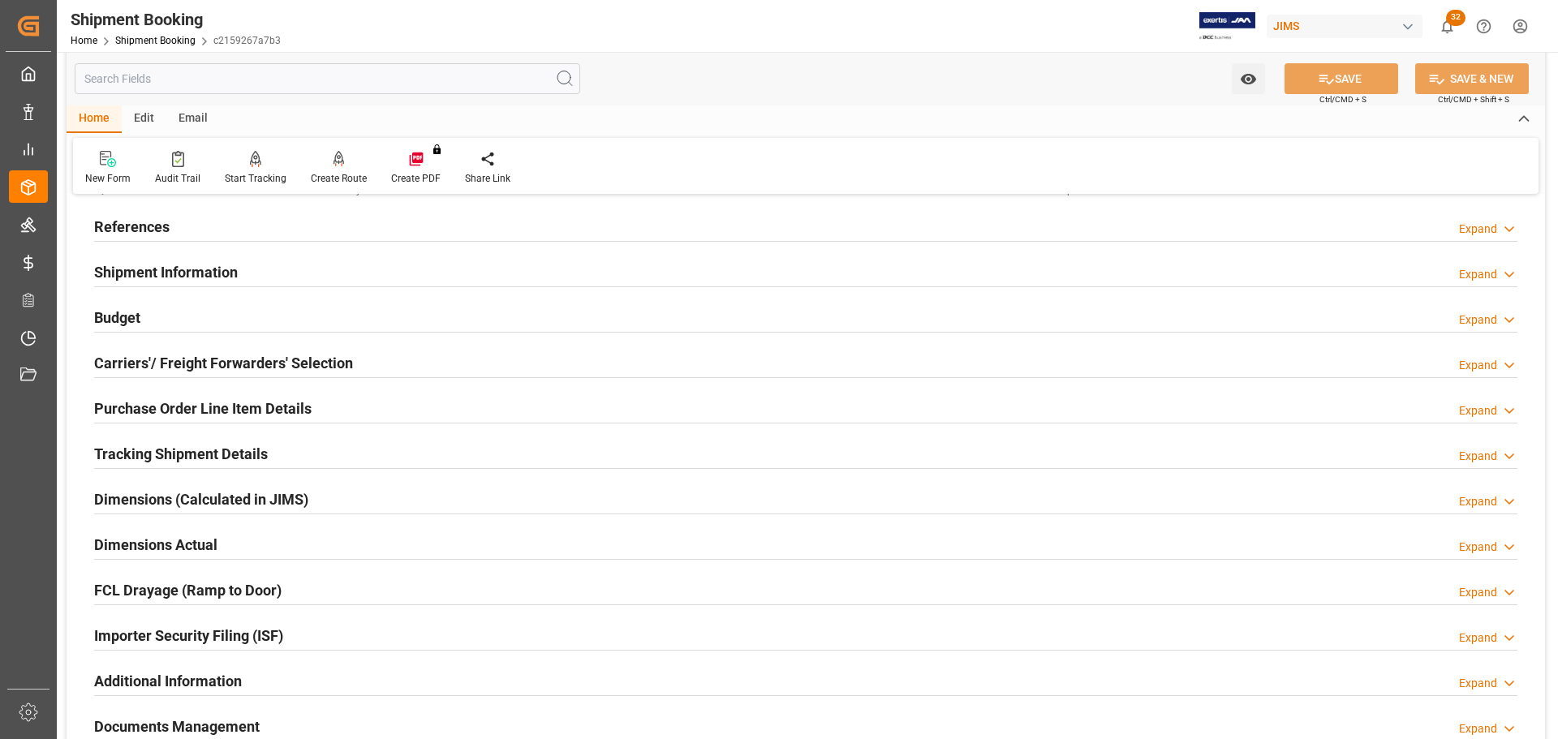
click at [217, 415] on h2 "Purchase Order Line Item Details" at bounding box center [202, 409] width 217 height 22
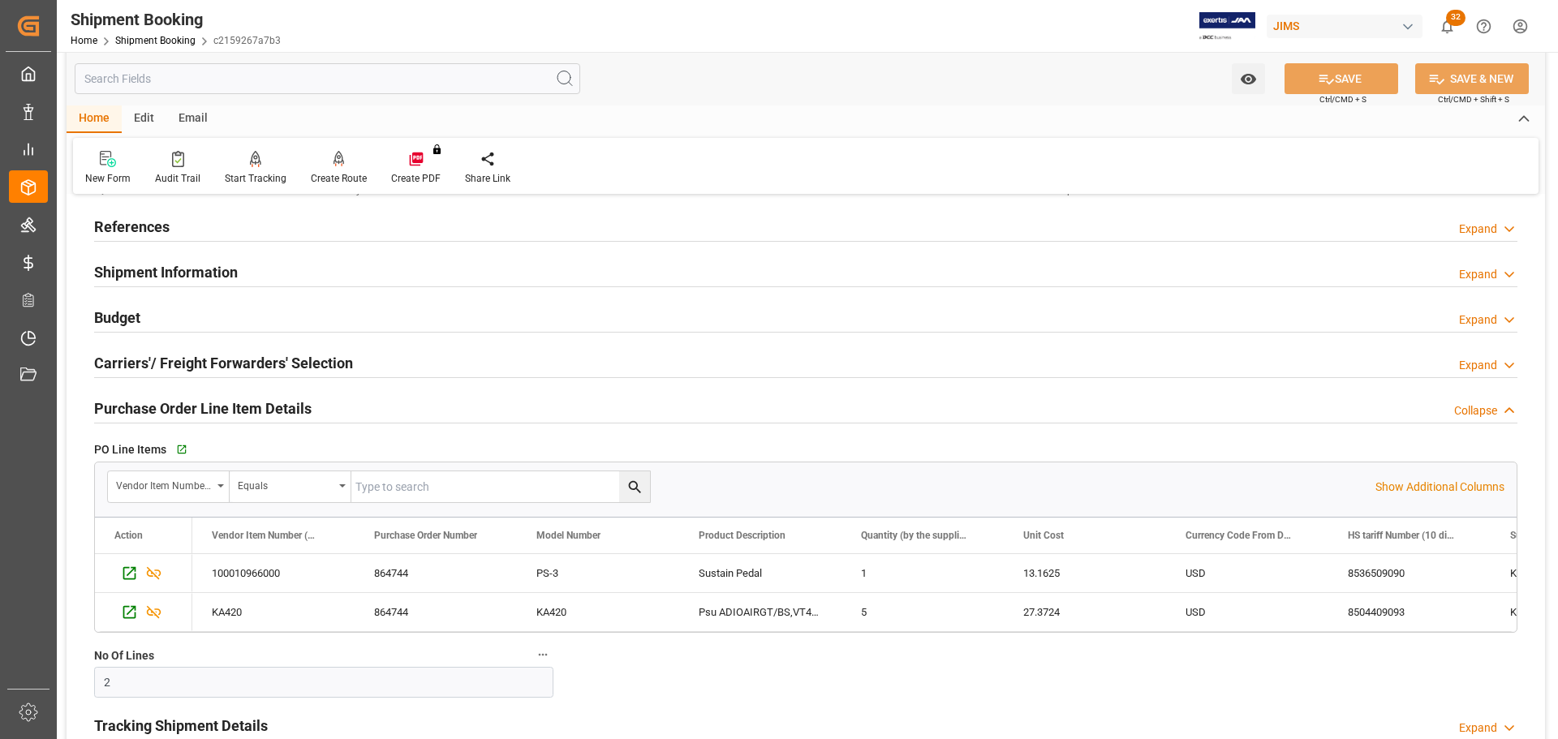
click at [222, 410] on h2 "Purchase Order Line Item Details" at bounding box center [202, 409] width 217 height 22
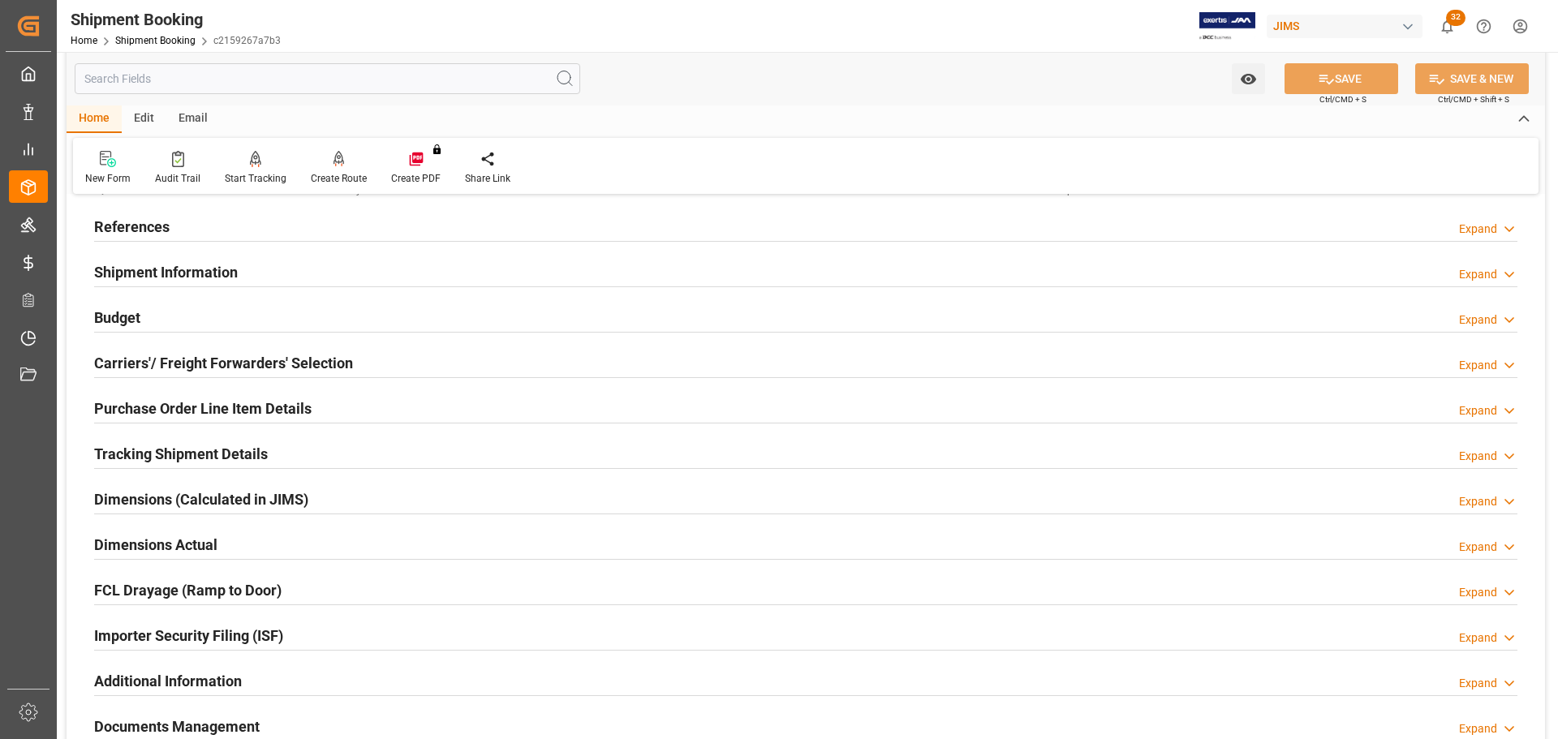
click at [209, 457] on h2 "Tracking Shipment Details" at bounding box center [181, 454] width 174 height 22
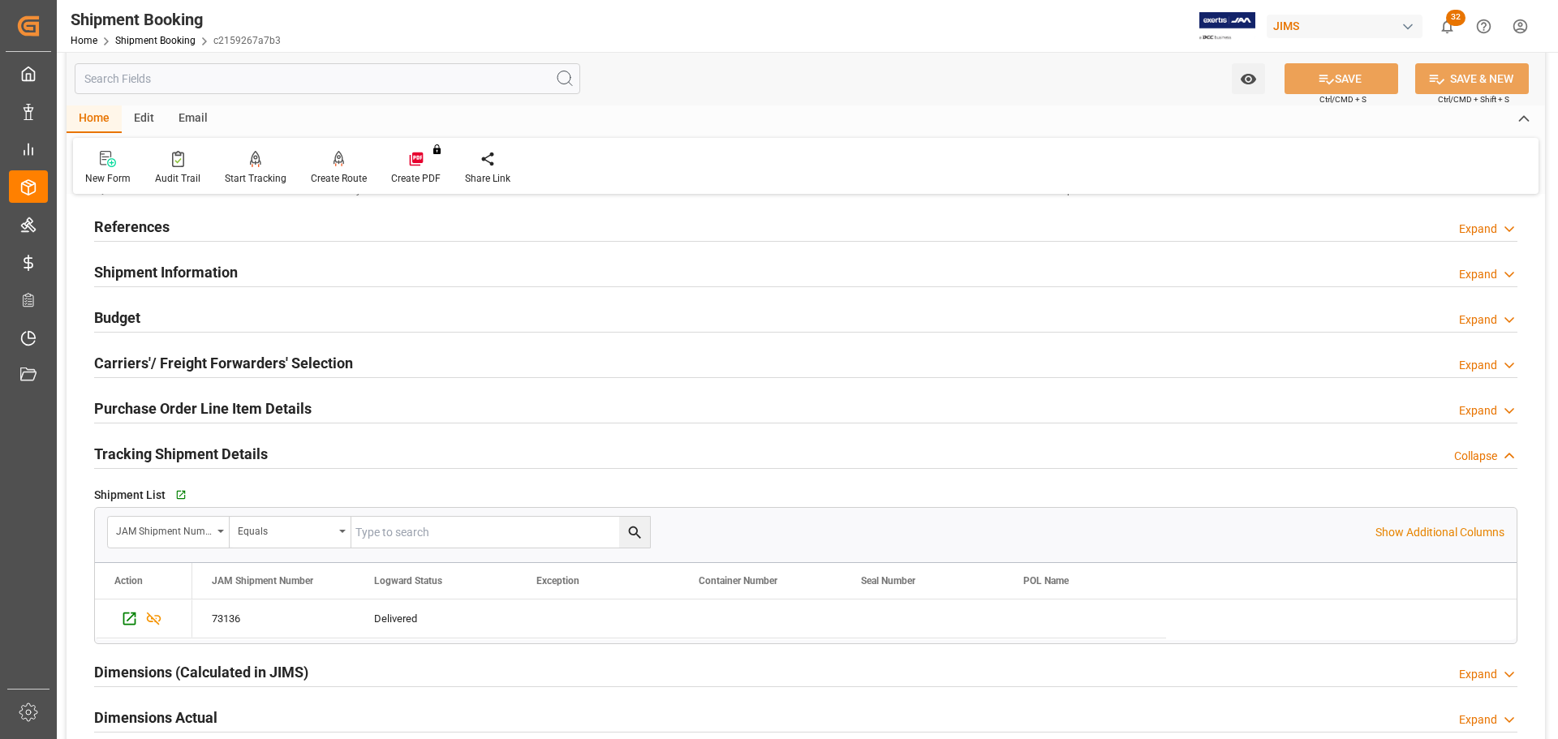
click at [194, 450] on h2 "Tracking Shipment Details" at bounding box center [181, 454] width 174 height 22
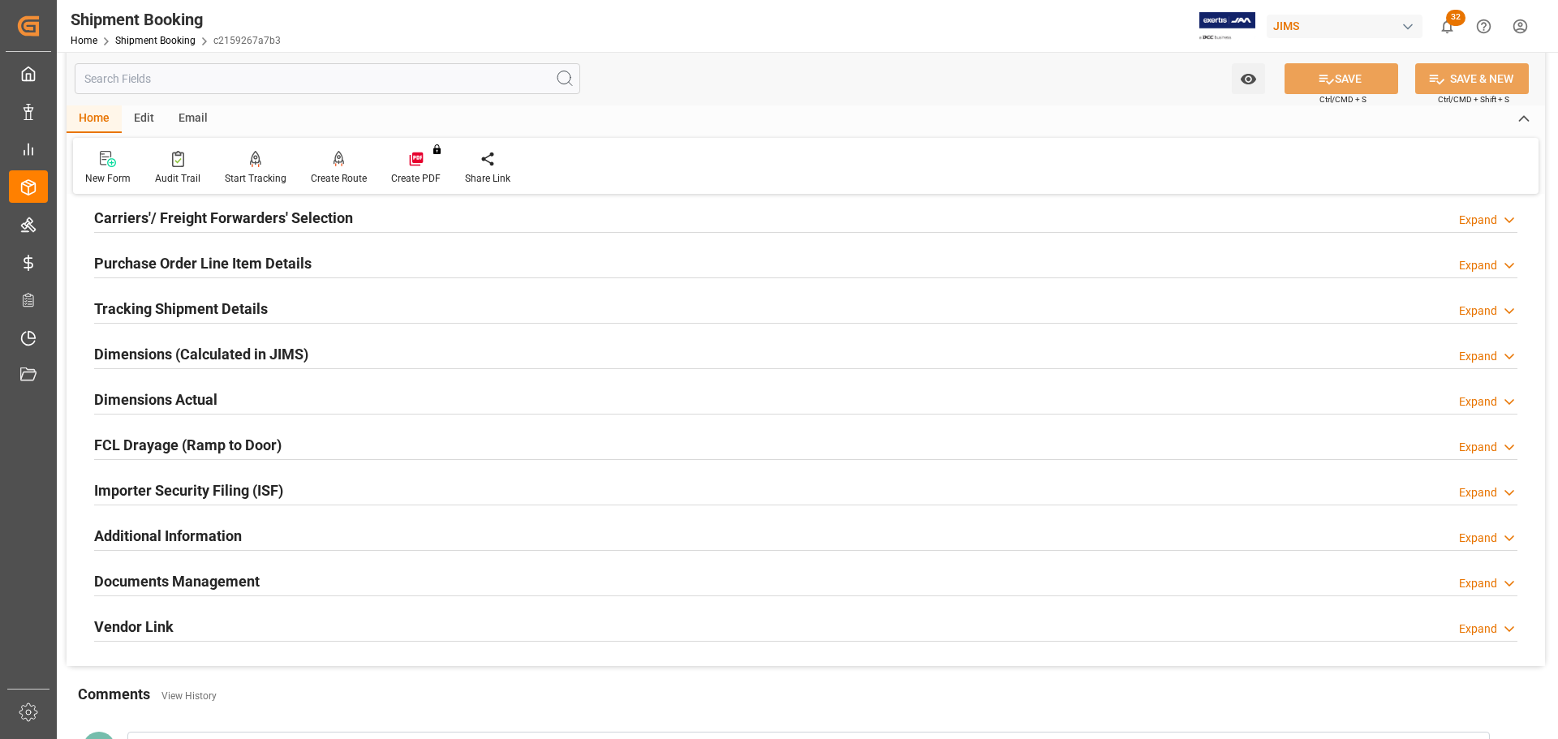
scroll to position [243, 0]
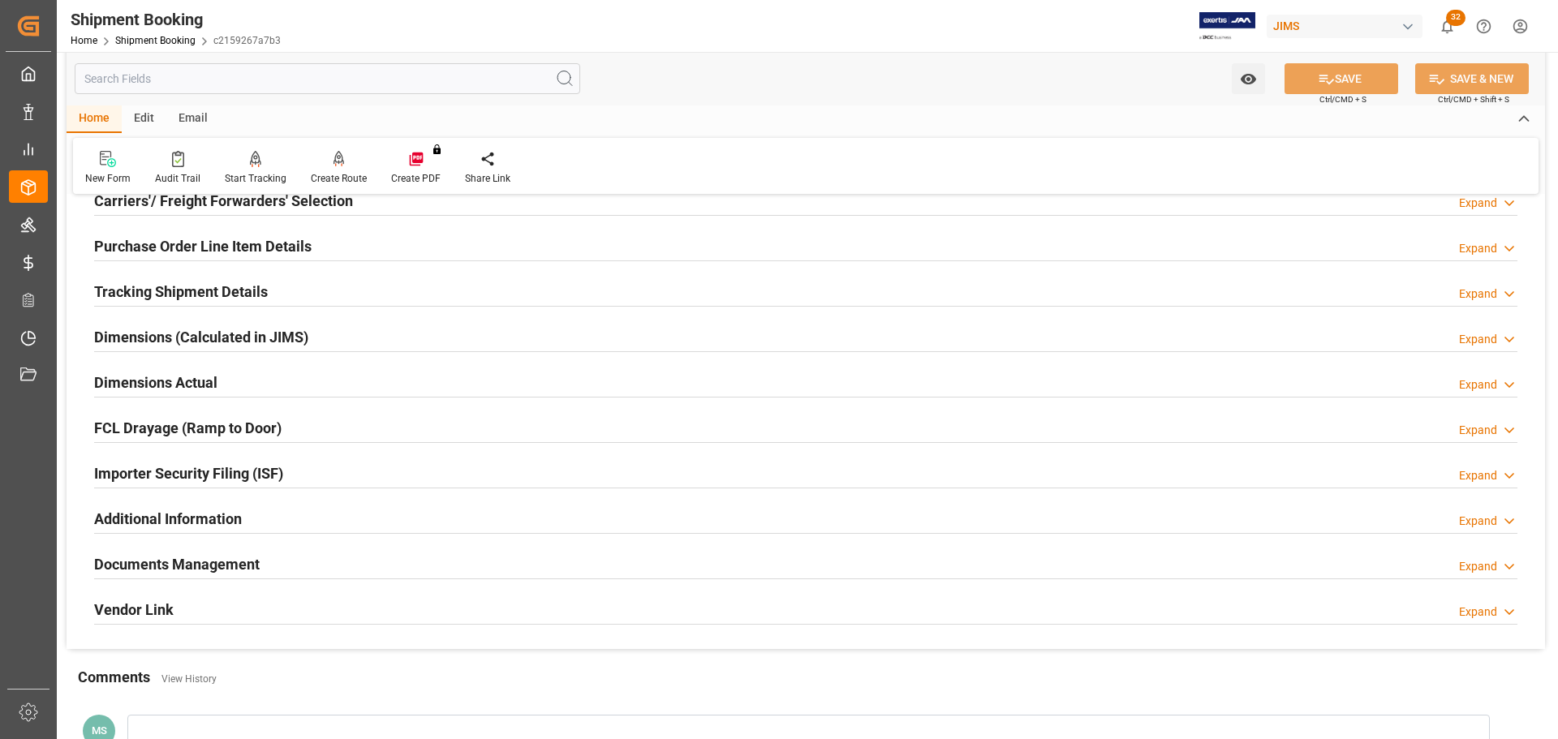
click at [203, 382] on h2 "Dimensions Actual" at bounding box center [155, 383] width 123 height 22
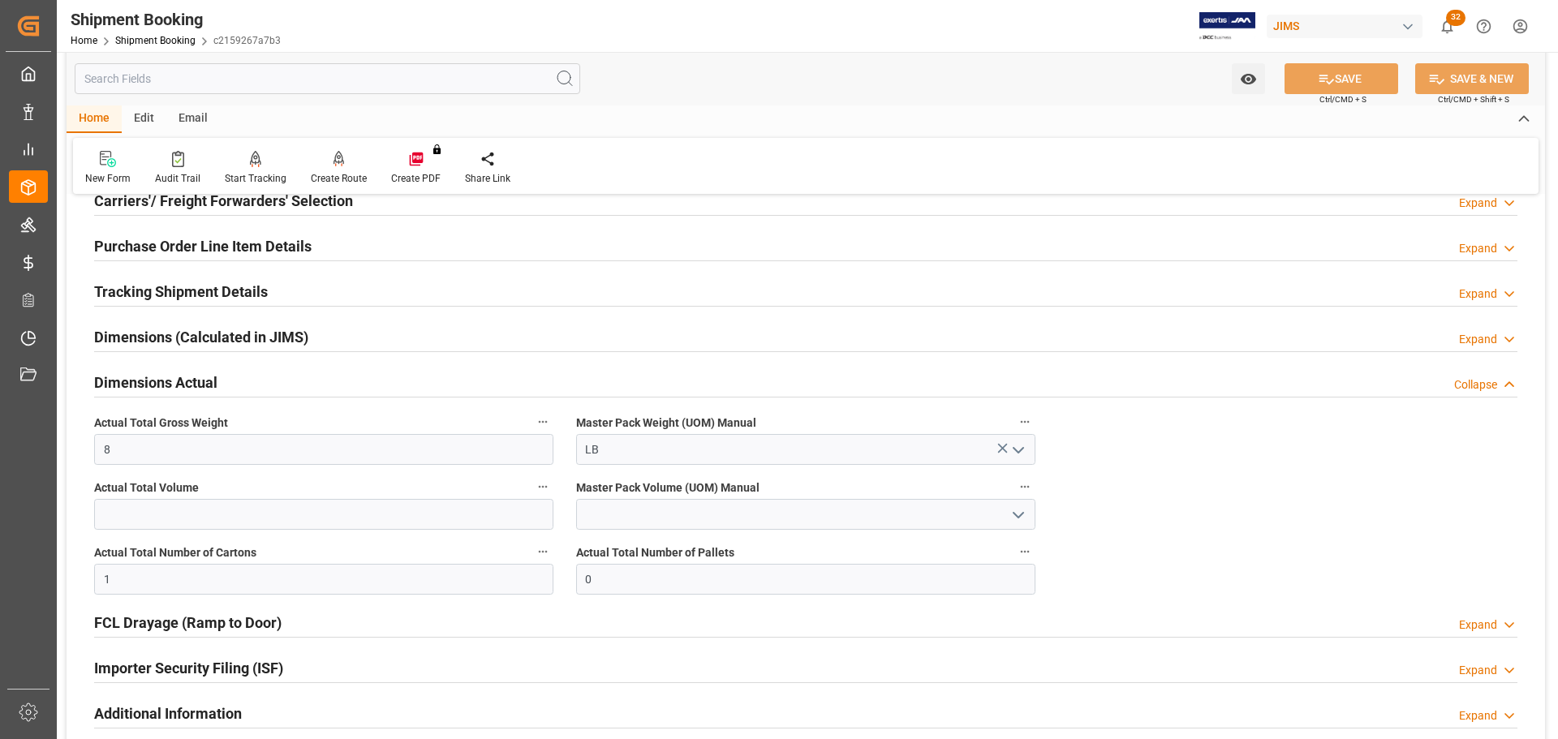
click at [250, 381] on div "Dimensions Actual Collapse" at bounding box center [805, 381] width 1423 height 31
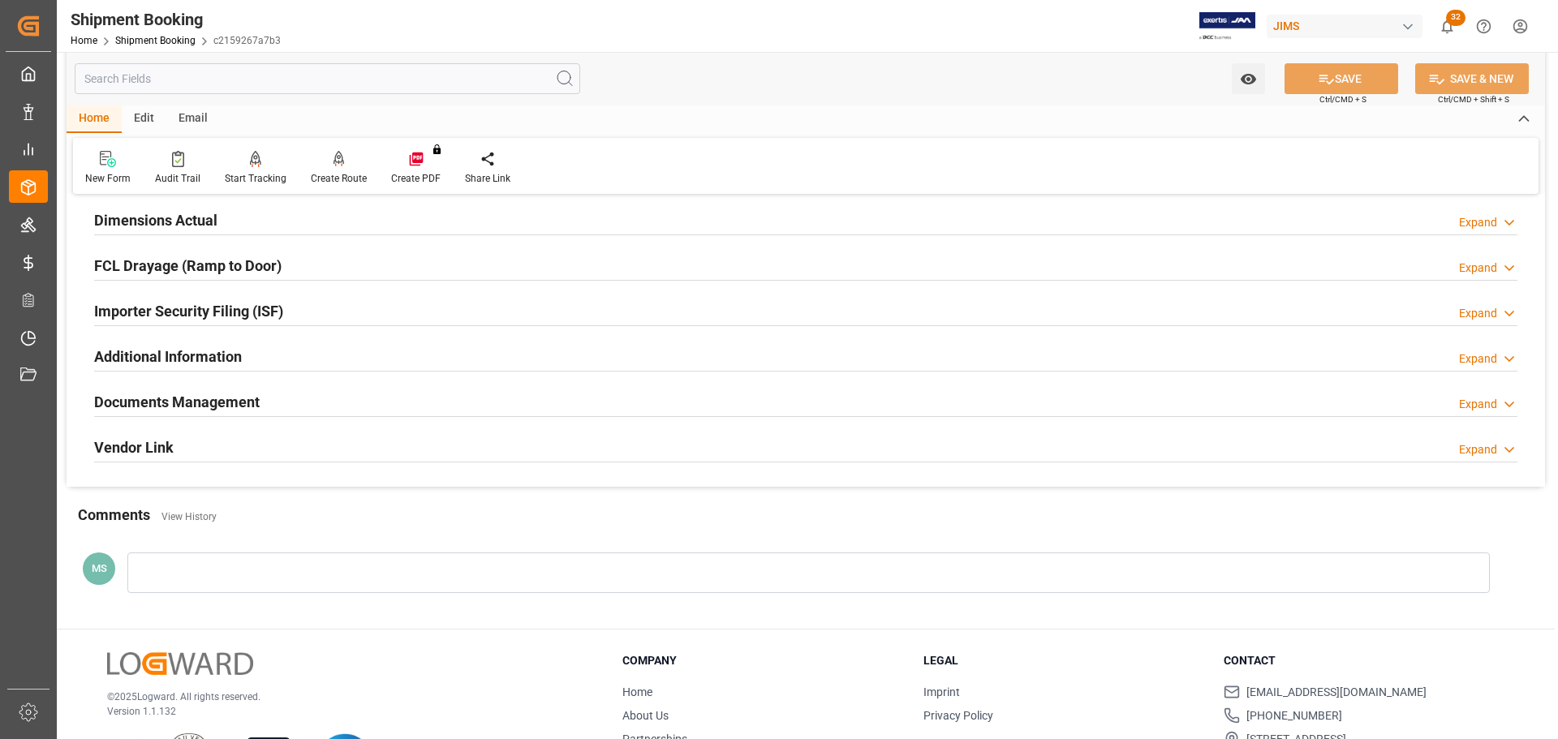
click at [260, 402] on div "Documents Management Expand" at bounding box center [805, 400] width 1423 height 31
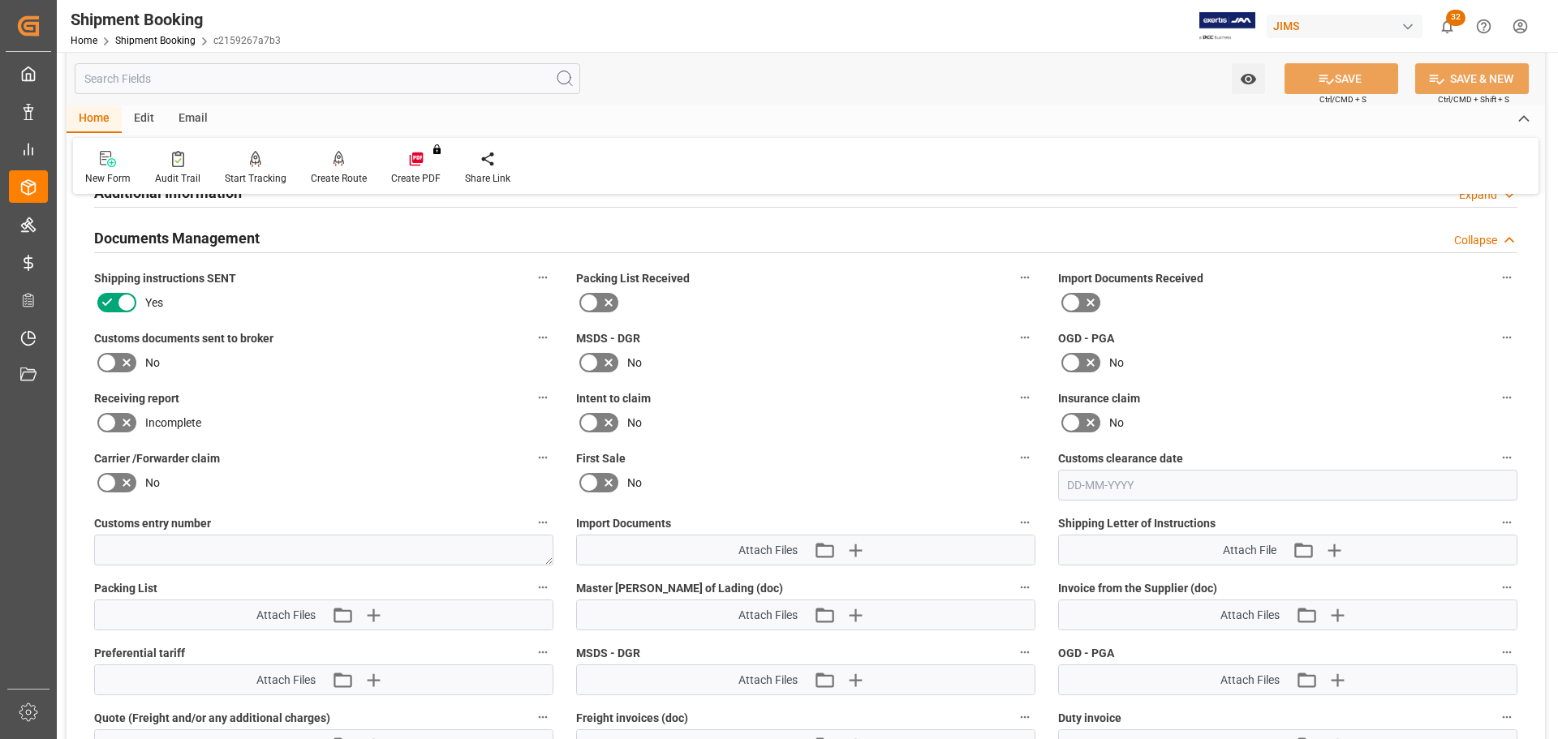
scroll to position [568, 0]
click at [121, 367] on icon at bounding box center [126, 364] width 19 height 19
click at [0, 0] on input "checkbox" at bounding box center [0, 0] width 0 height 0
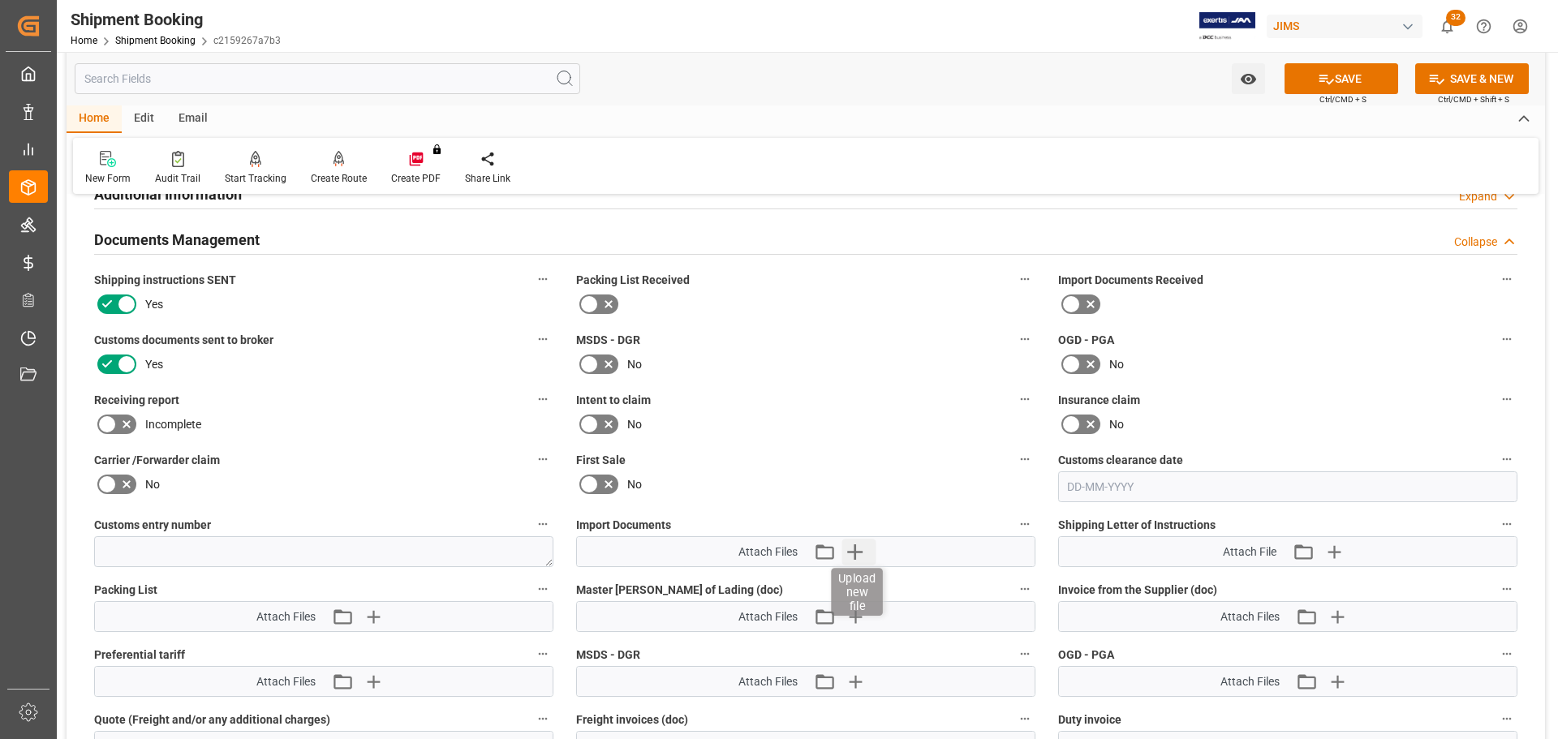
click at [863, 556] on icon "button" at bounding box center [855, 552] width 26 height 26
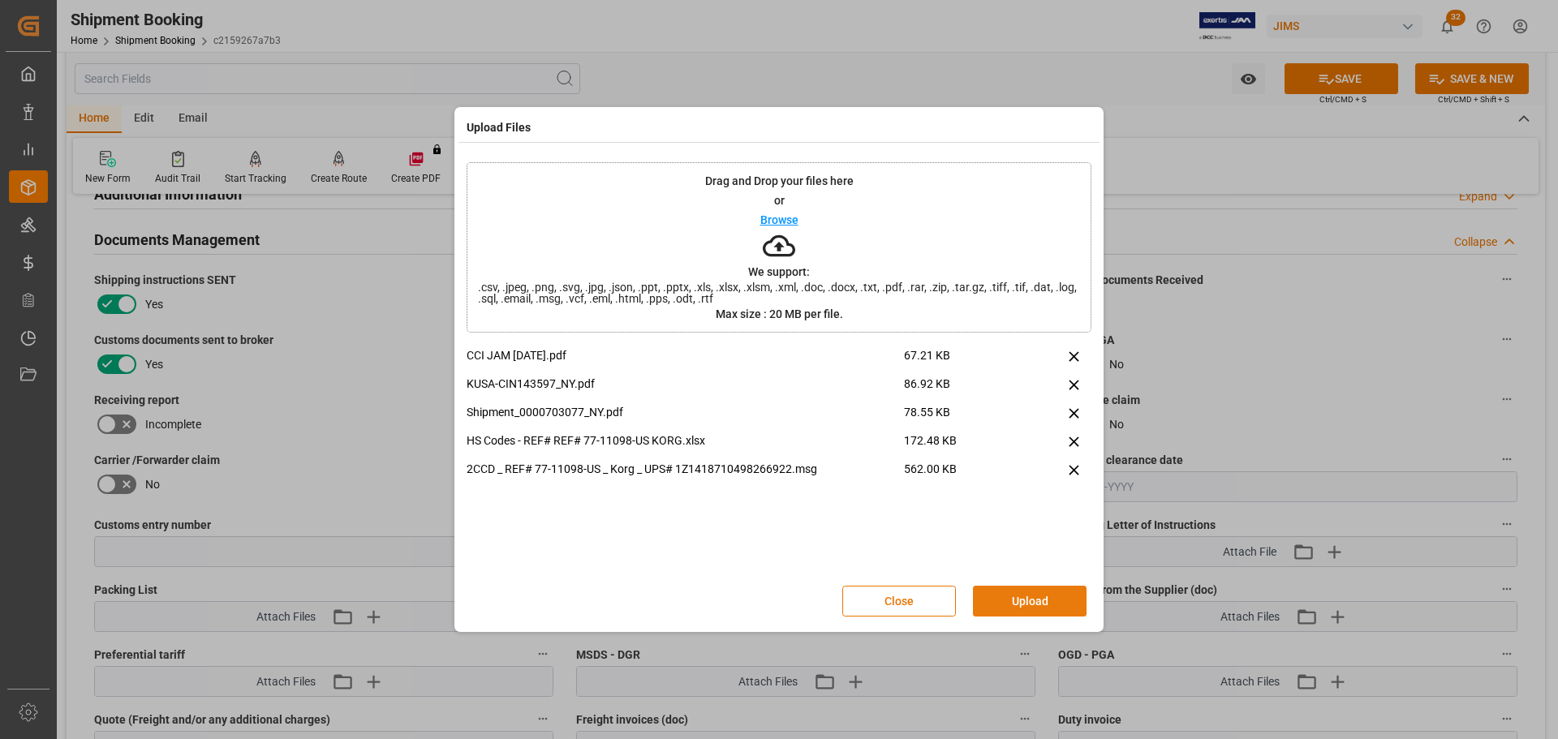
click at [1060, 600] on button "Upload" at bounding box center [1030, 601] width 114 height 31
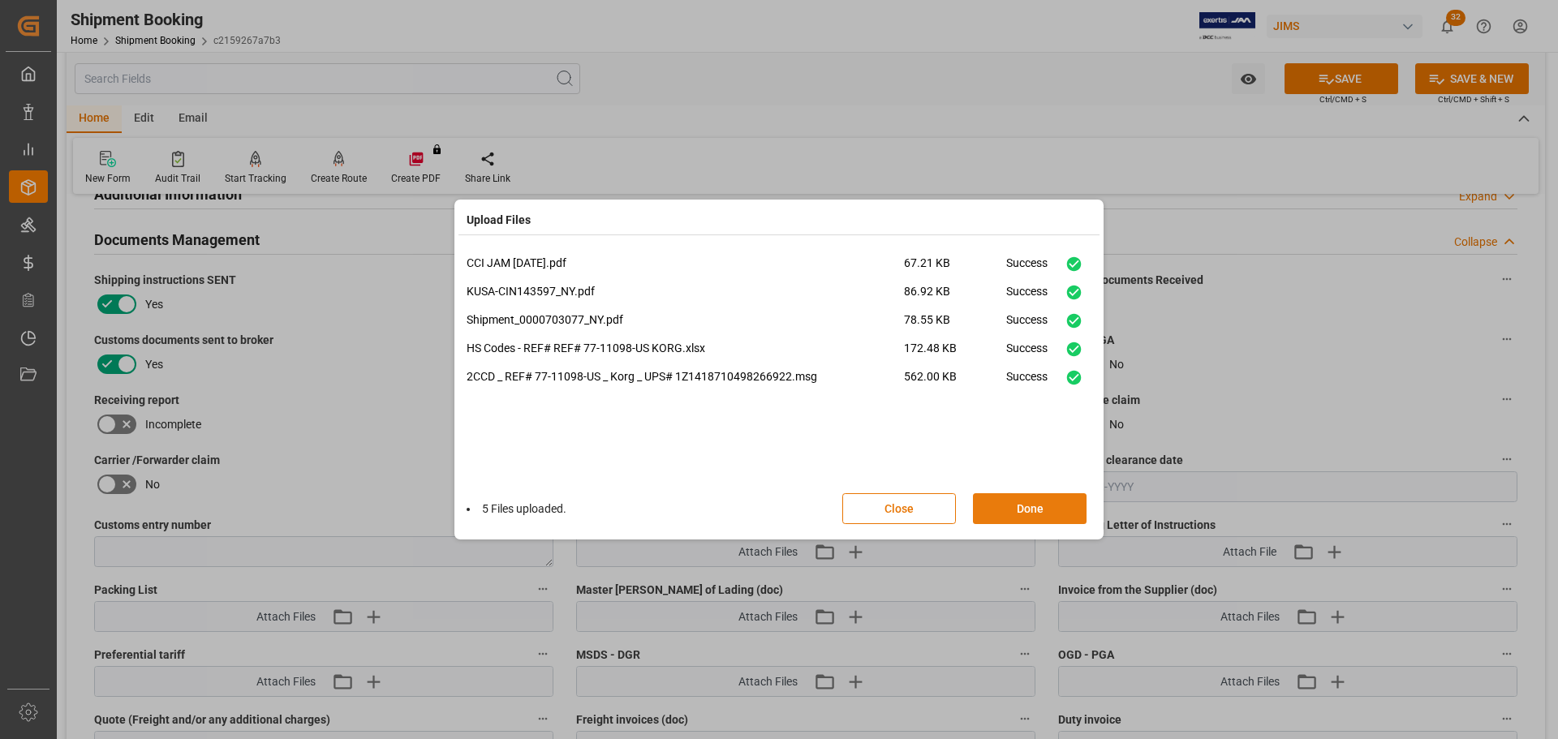
click at [1031, 508] on button "Done" at bounding box center [1030, 508] width 114 height 31
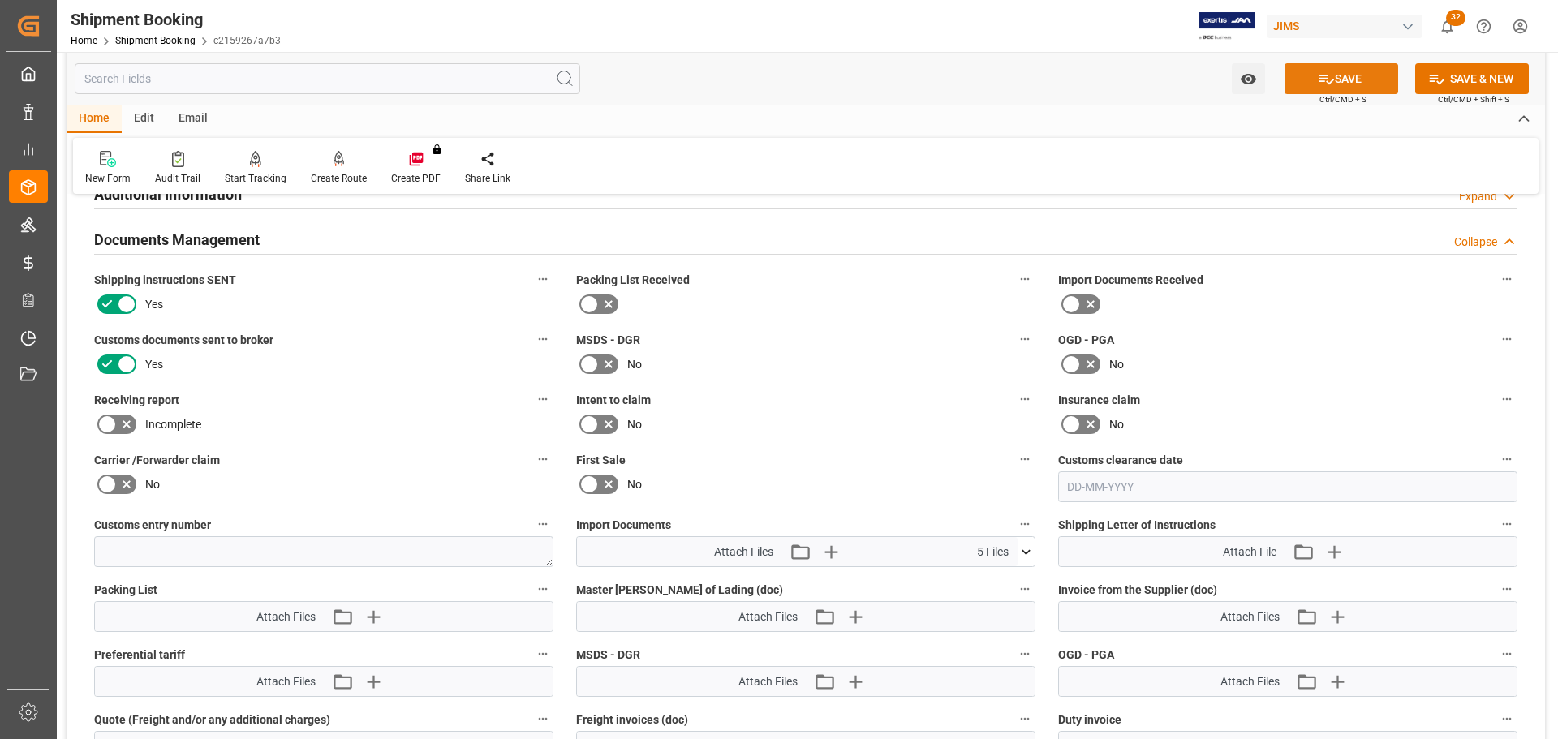
click at [1358, 71] on button "SAVE" at bounding box center [1342, 78] width 114 height 31
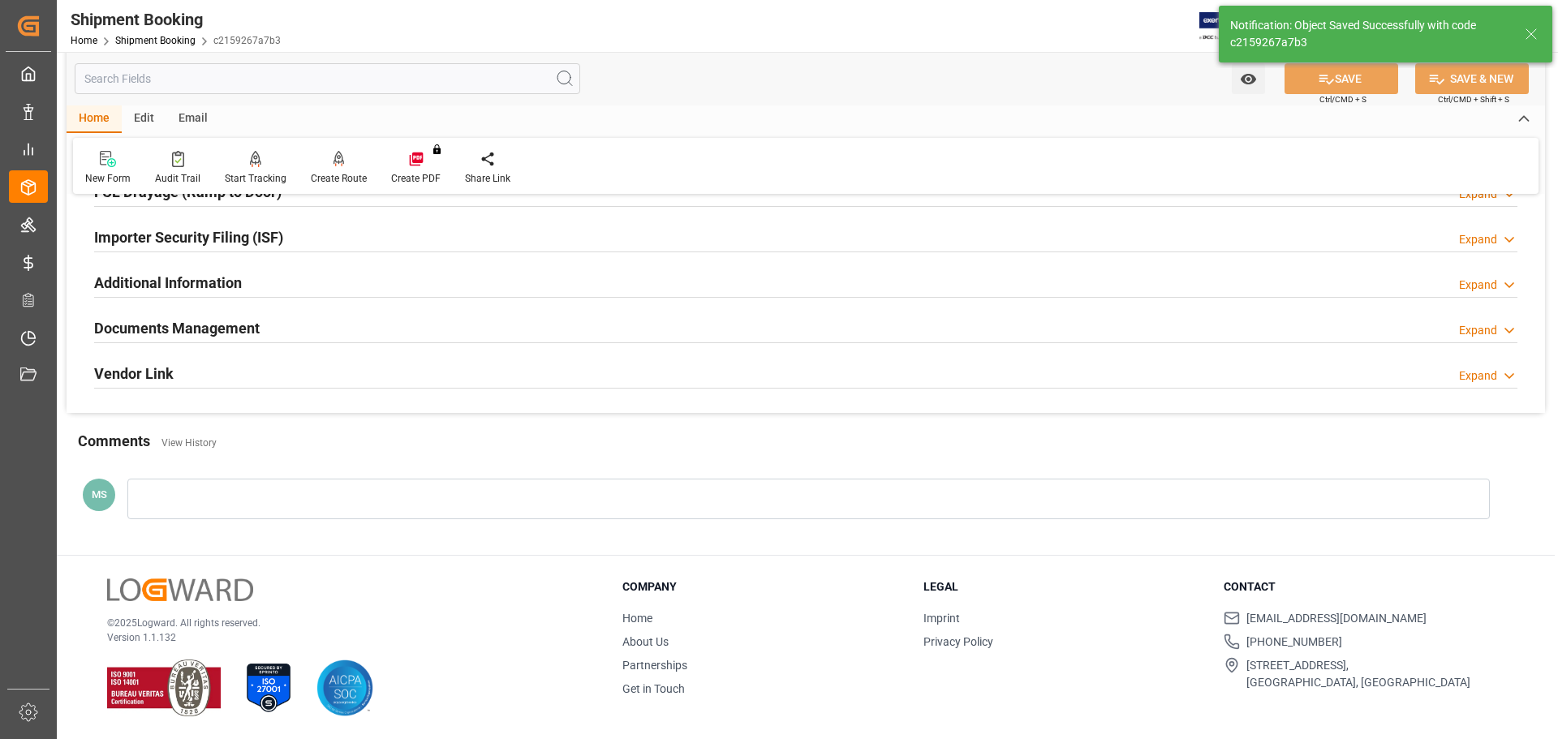
scroll to position [479, 0]
click at [265, 328] on div "Documents Management Expand" at bounding box center [805, 327] width 1423 height 31
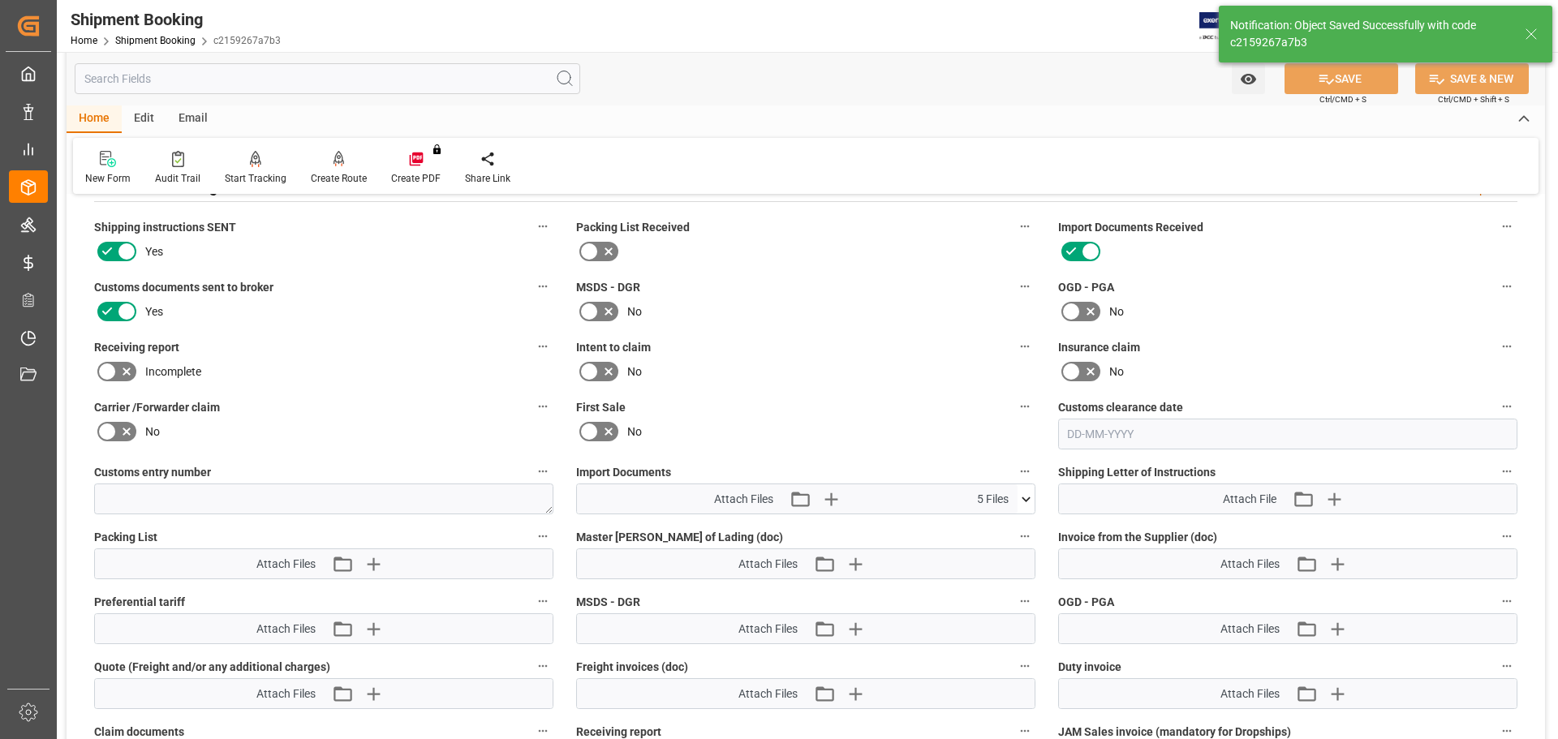
scroll to position [730, 0]
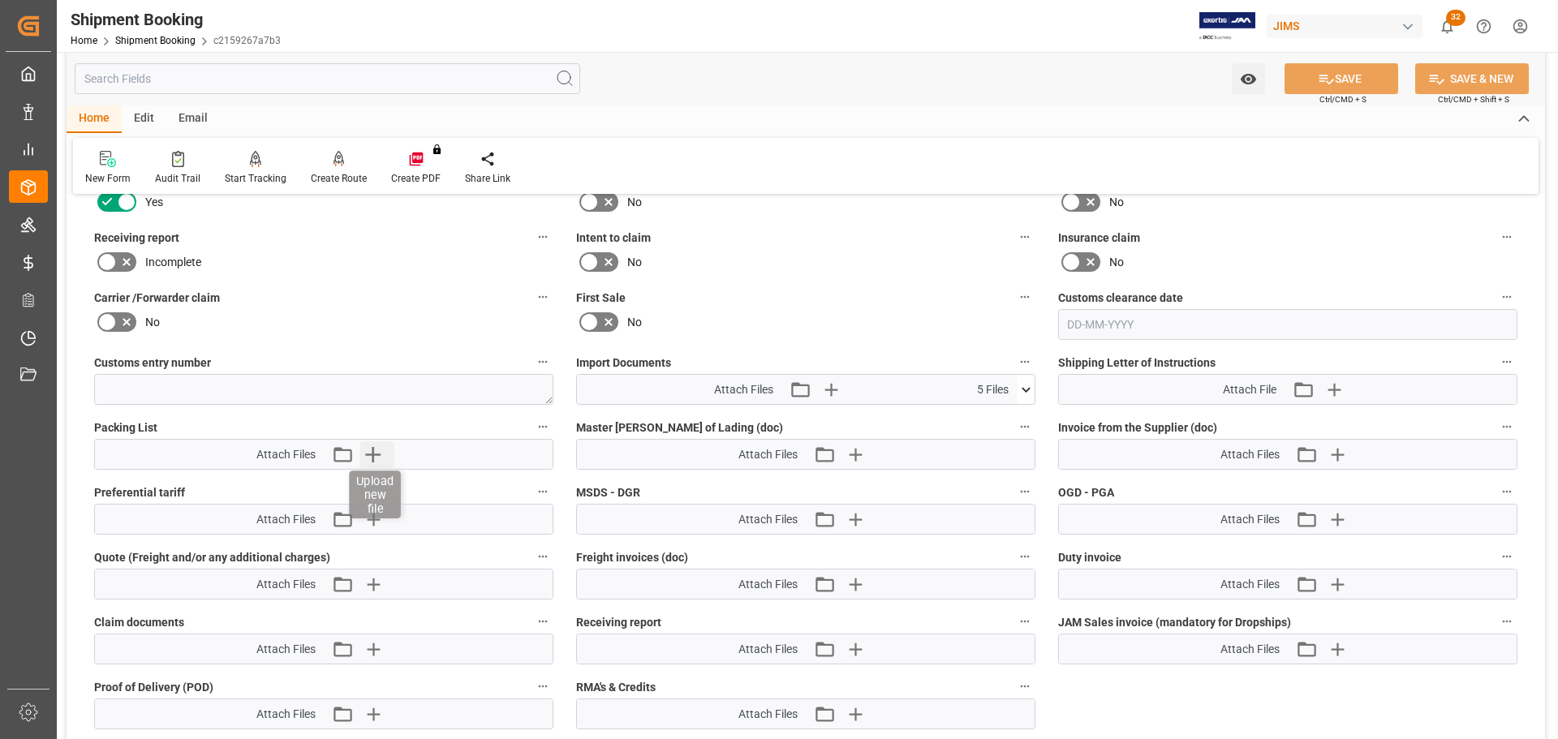
click at [379, 457] on icon "button" at bounding box center [373, 454] width 26 height 26
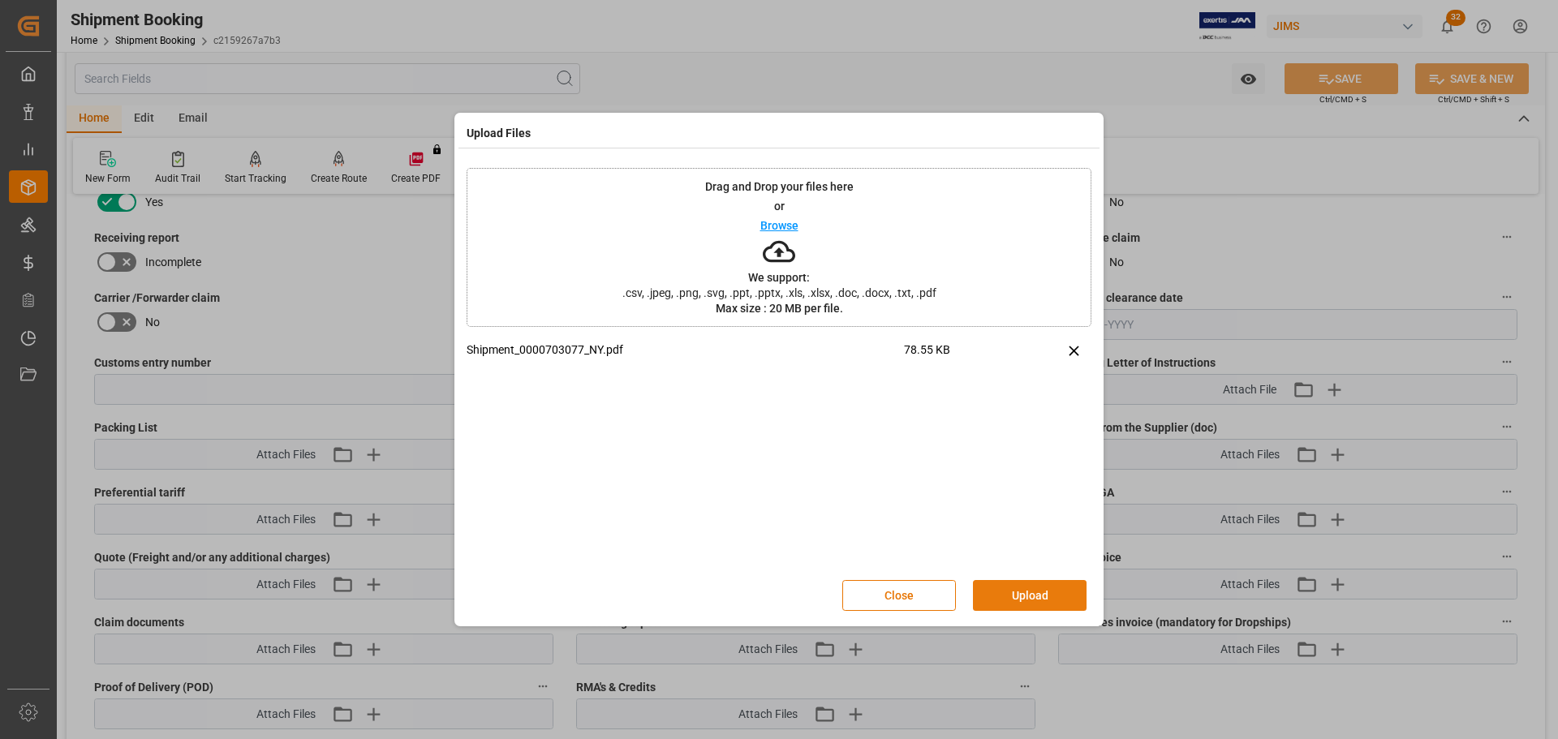
click at [992, 587] on button "Upload" at bounding box center [1030, 595] width 114 height 31
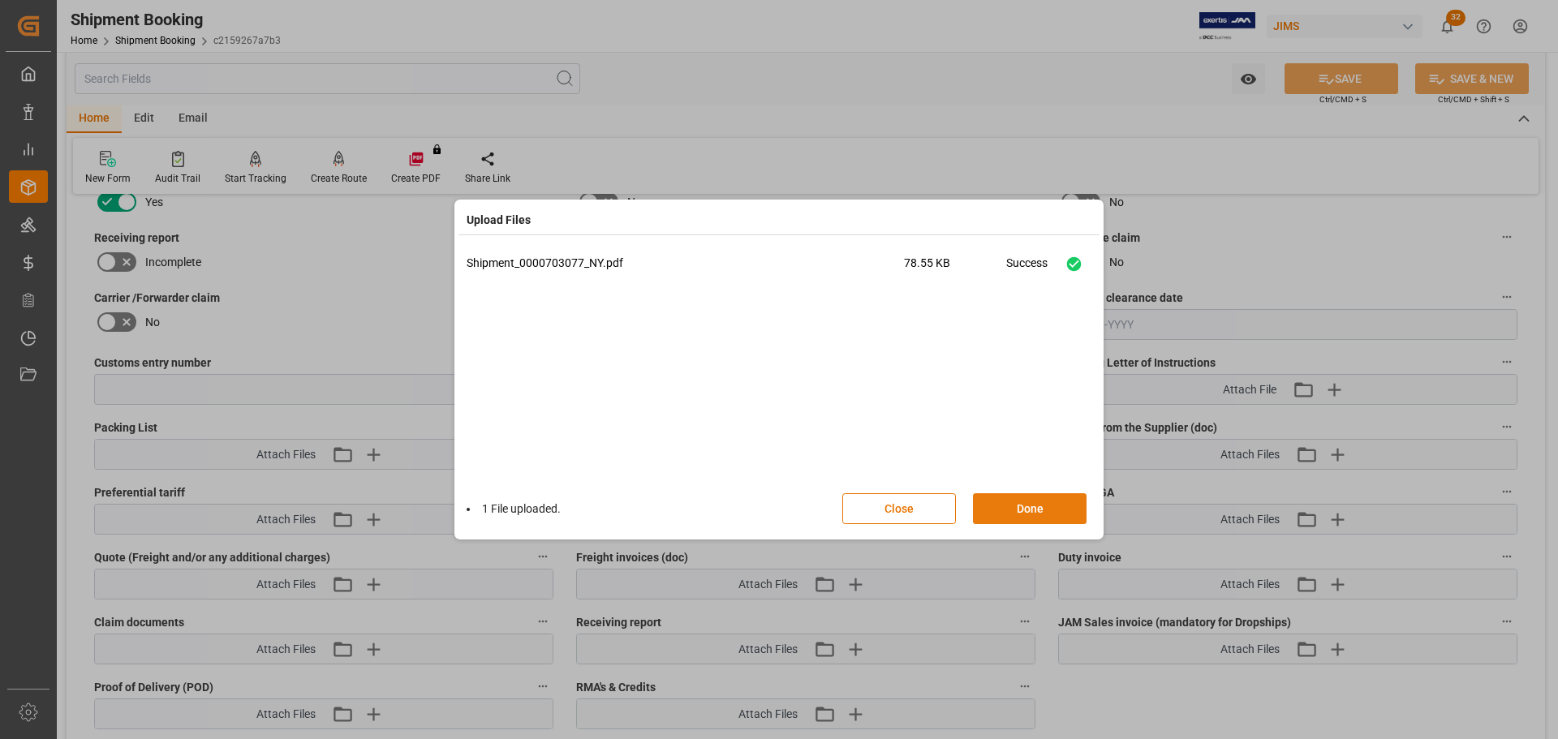
click at [1015, 498] on button "Done" at bounding box center [1030, 508] width 114 height 31
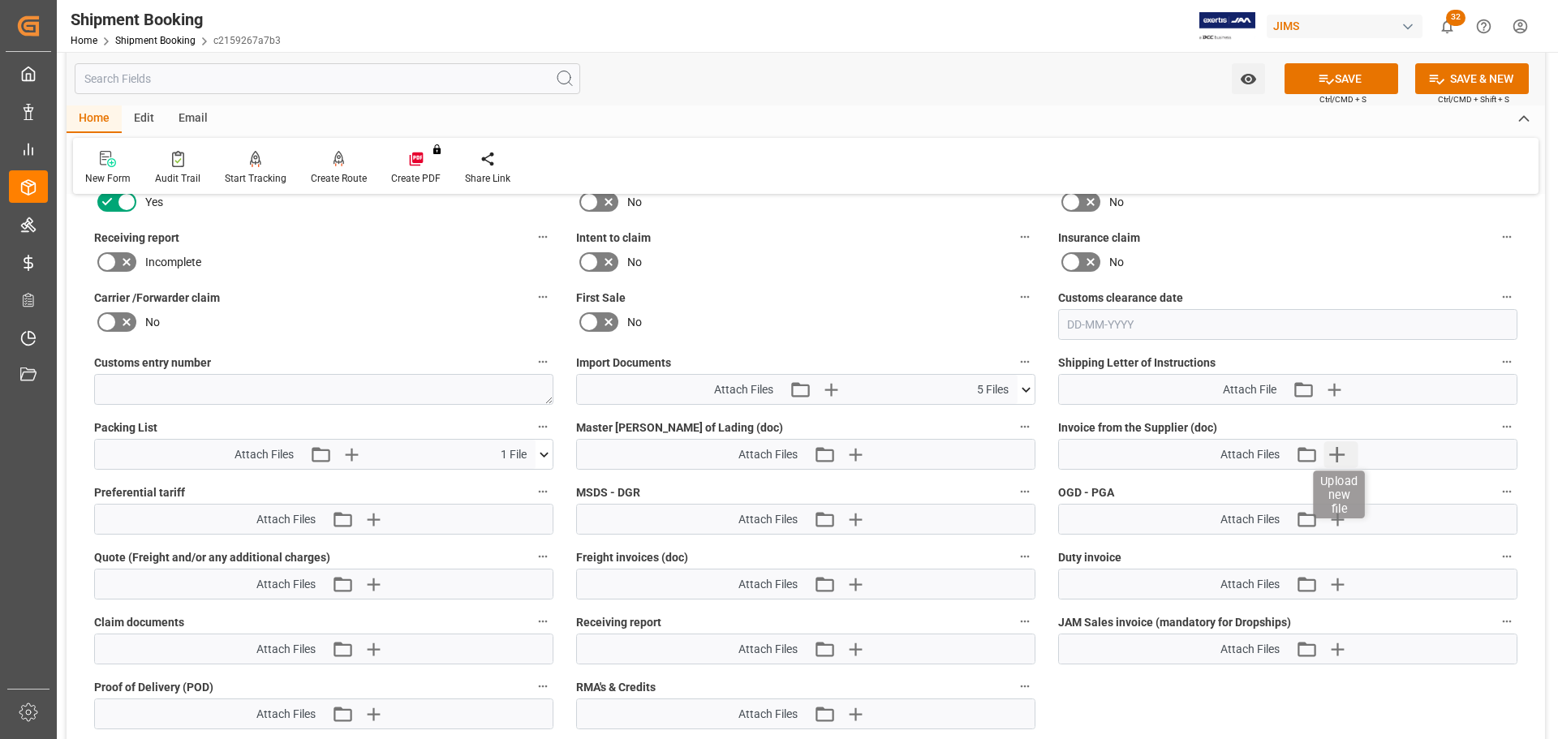
click at [1333, 449] on icon "button" at bounding box center [1337, 454] width 26 height 26
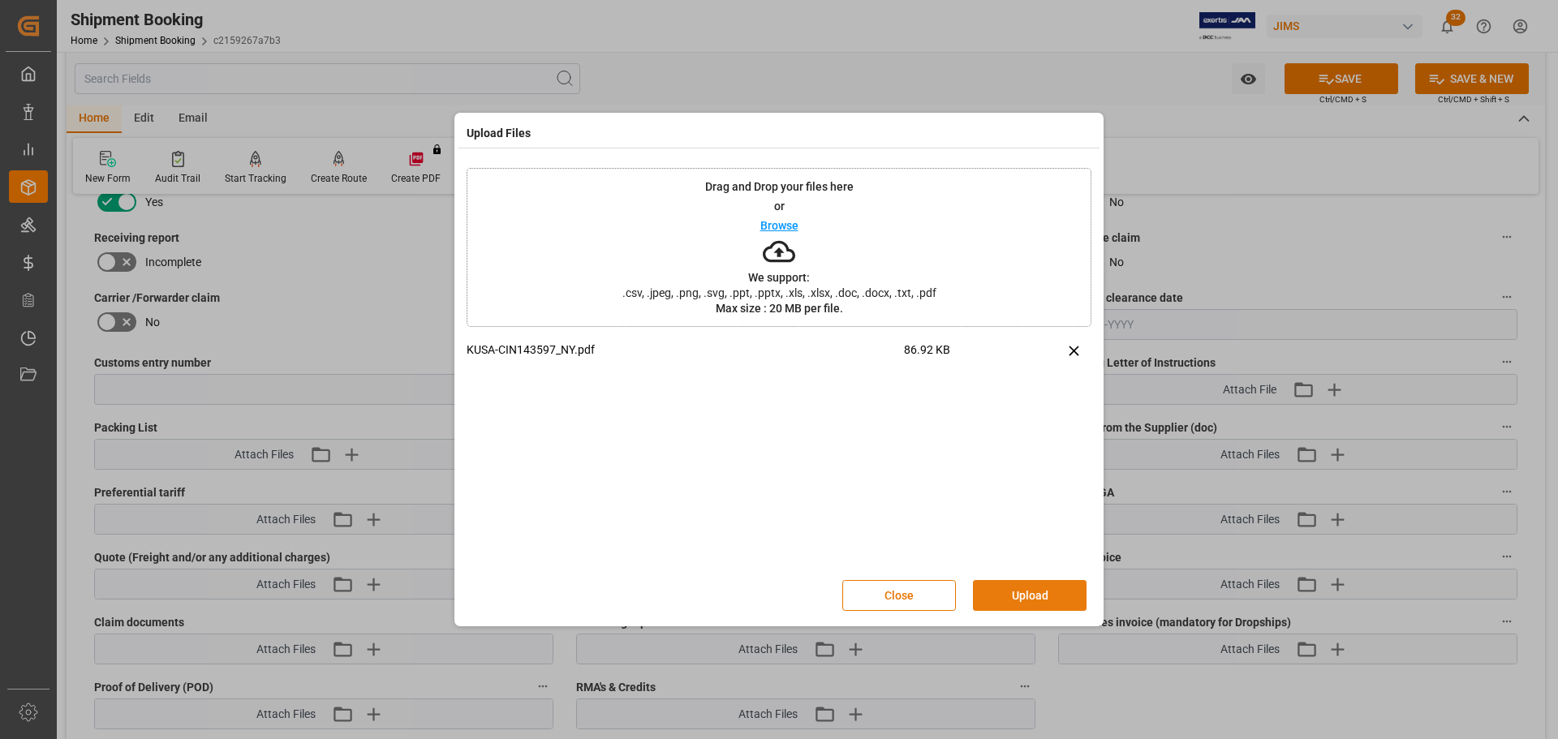
click at [1024, 592] on button "Upload" at bounding box center [1030, 595] width 114 height 31
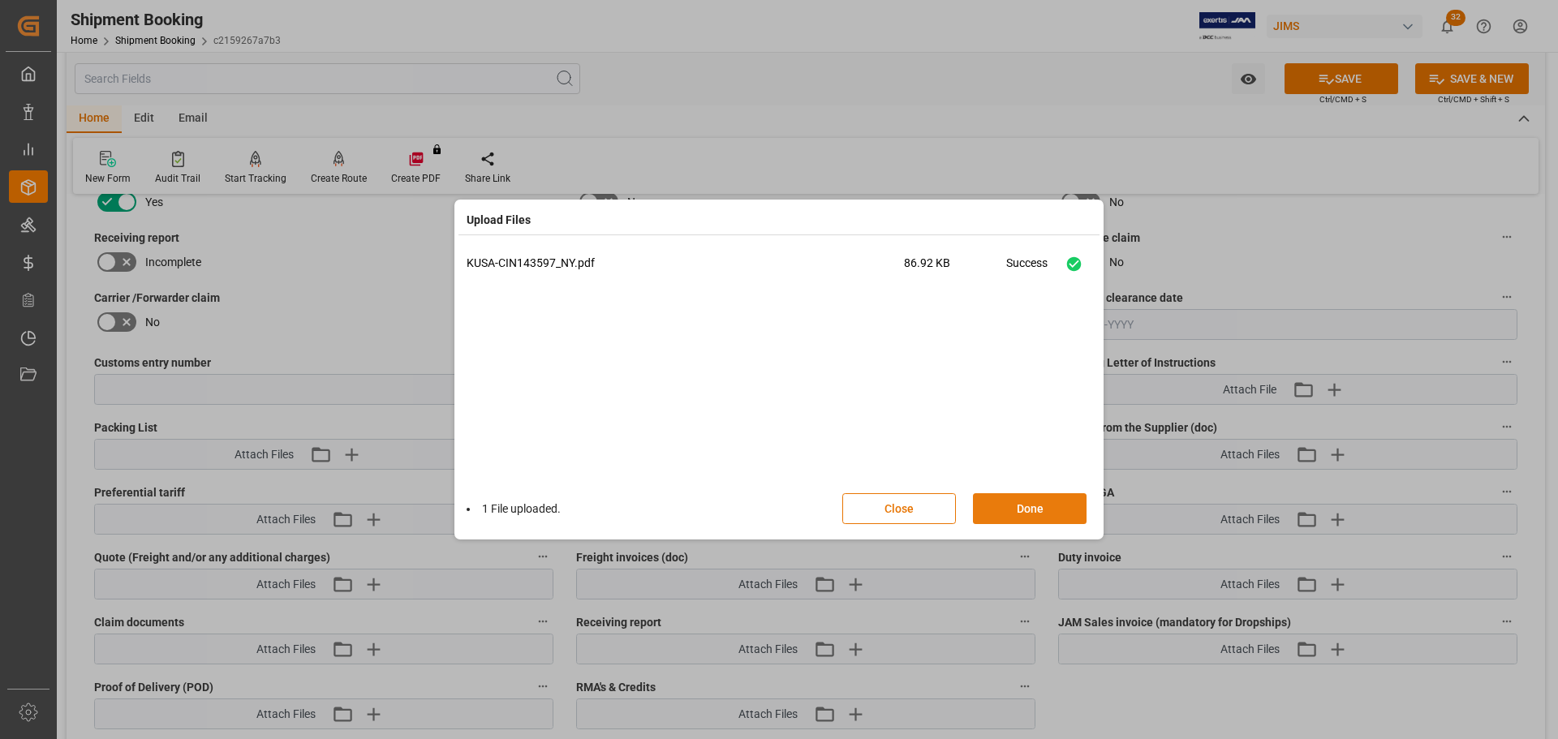
click at [1029, 504] on button "Done" at bounding box center [1030, 508] width 114 height 31
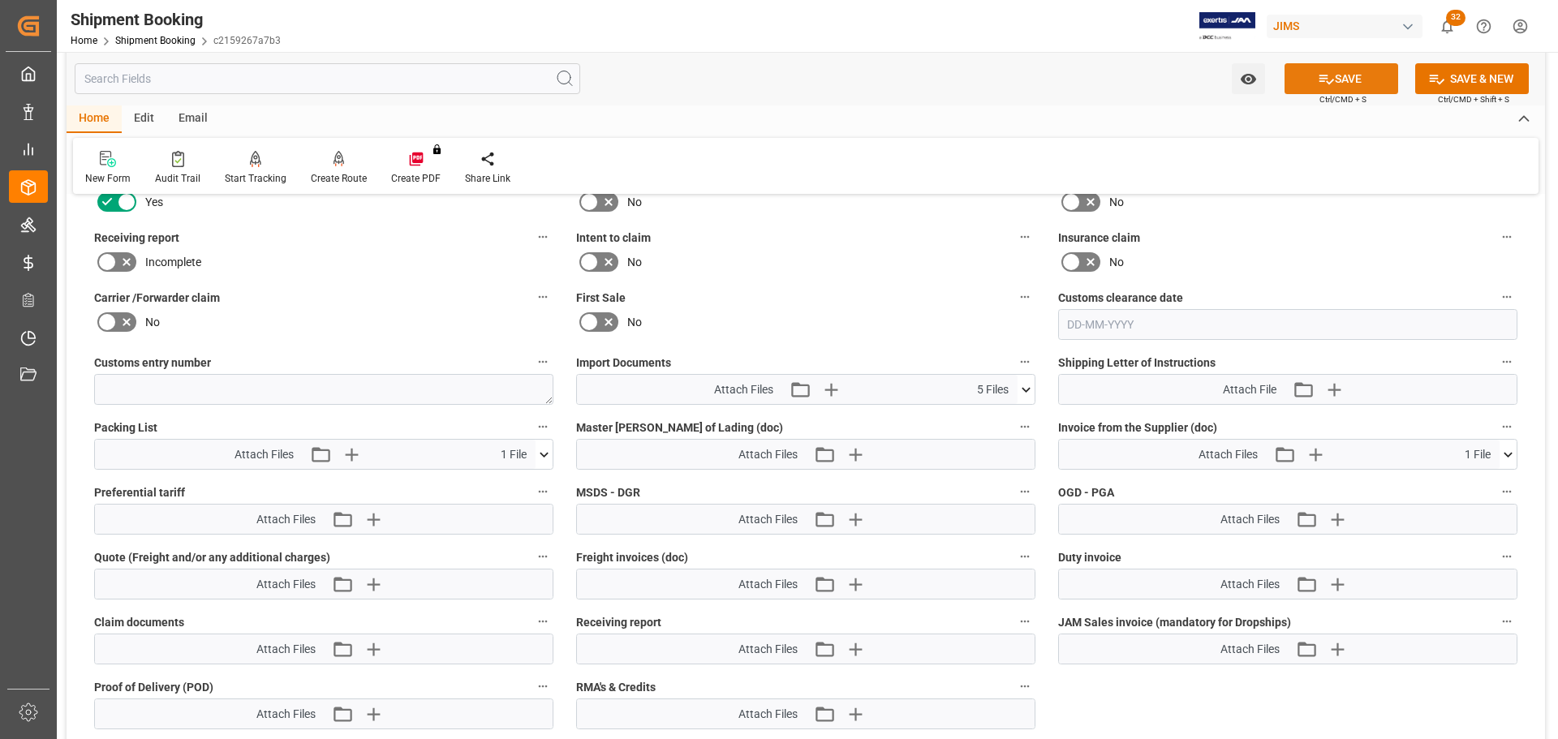
click at [1357, 76] on button "SAVE" at bounding box center [1342, 78] width 114 height 31
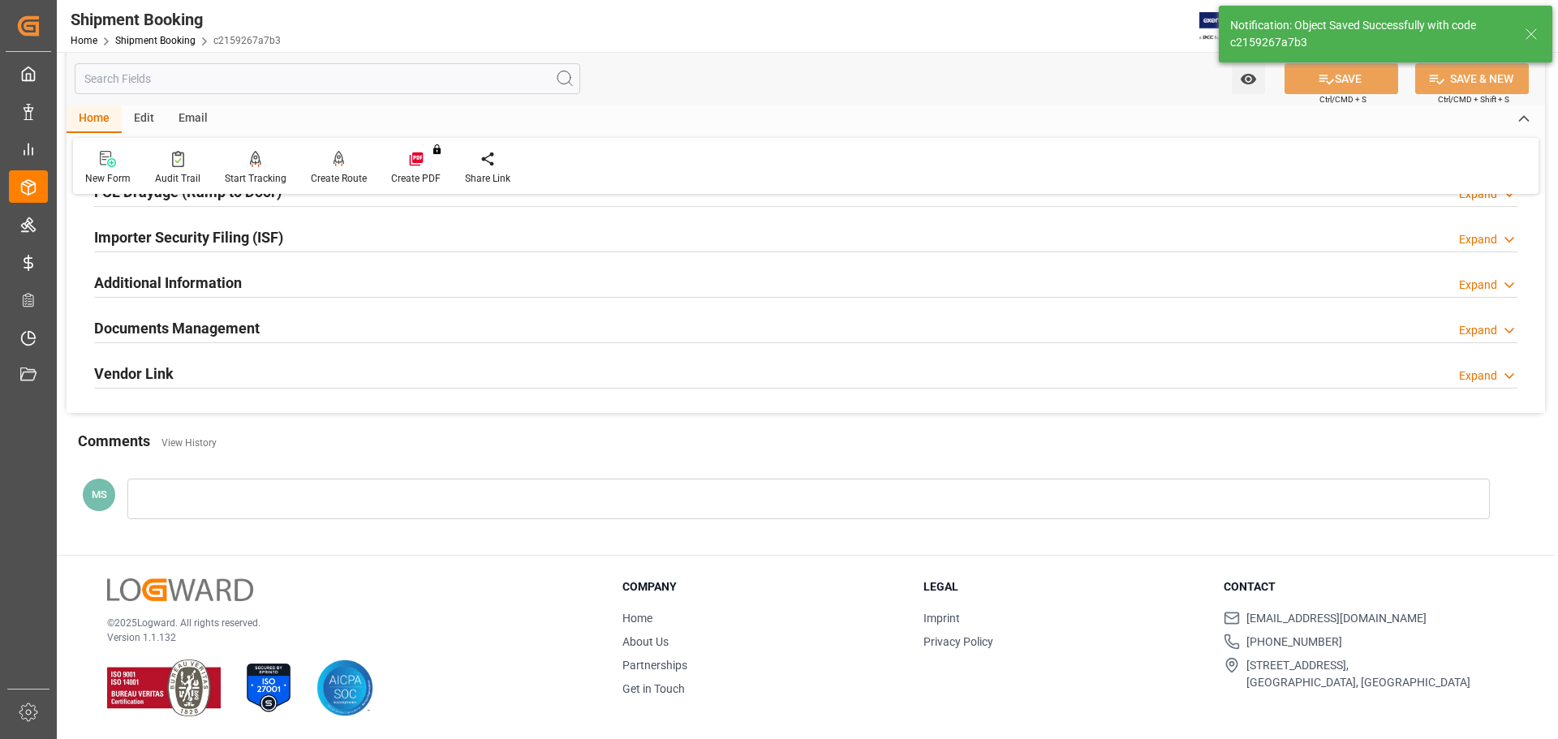
scroll to position [479, 0]
click at [422, 322] on div "Documents Management Expand" at bounding box center [805, 327] width 1423 height 31
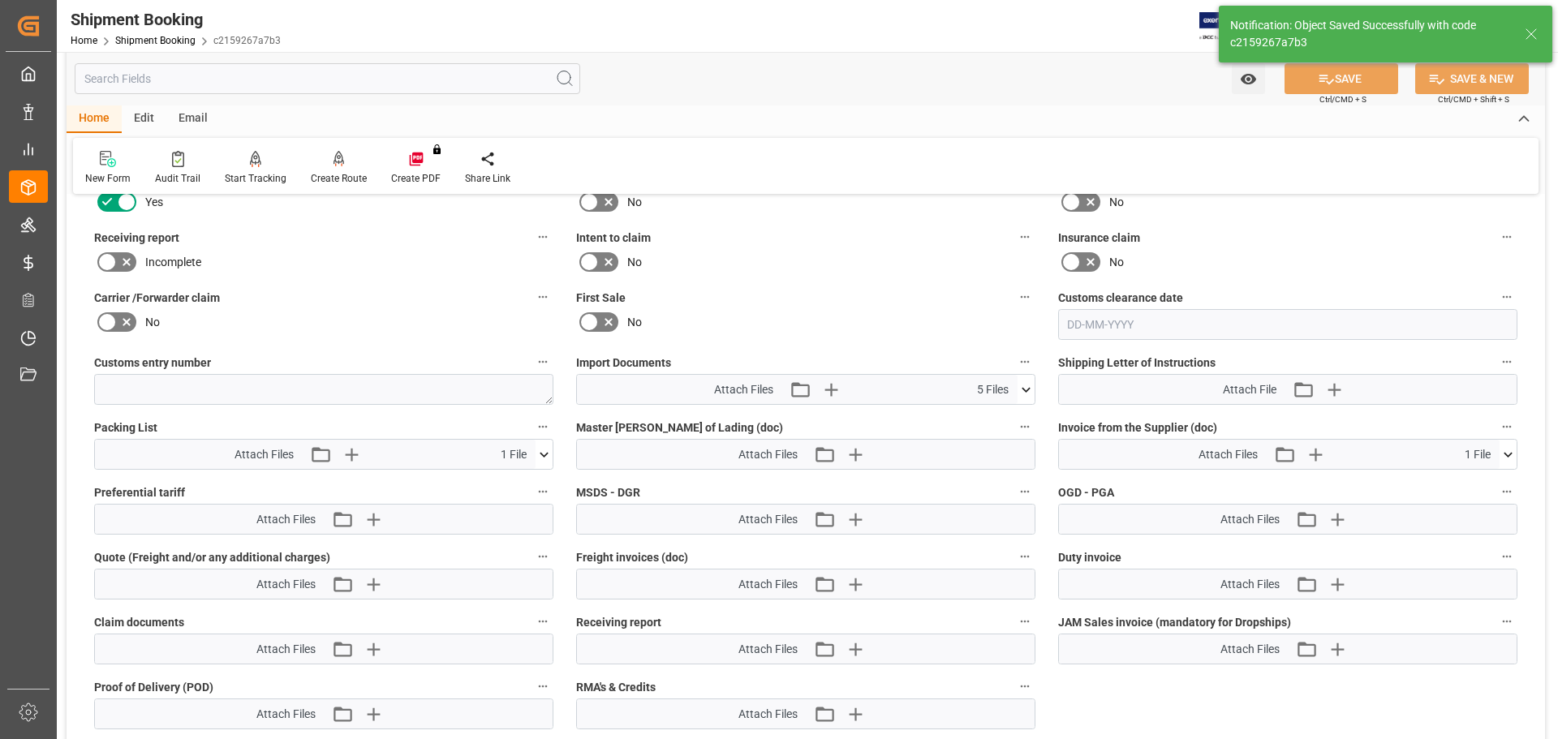
click at [1024, 389] on icon at bounding box center [1026, 389] width 9 height 5
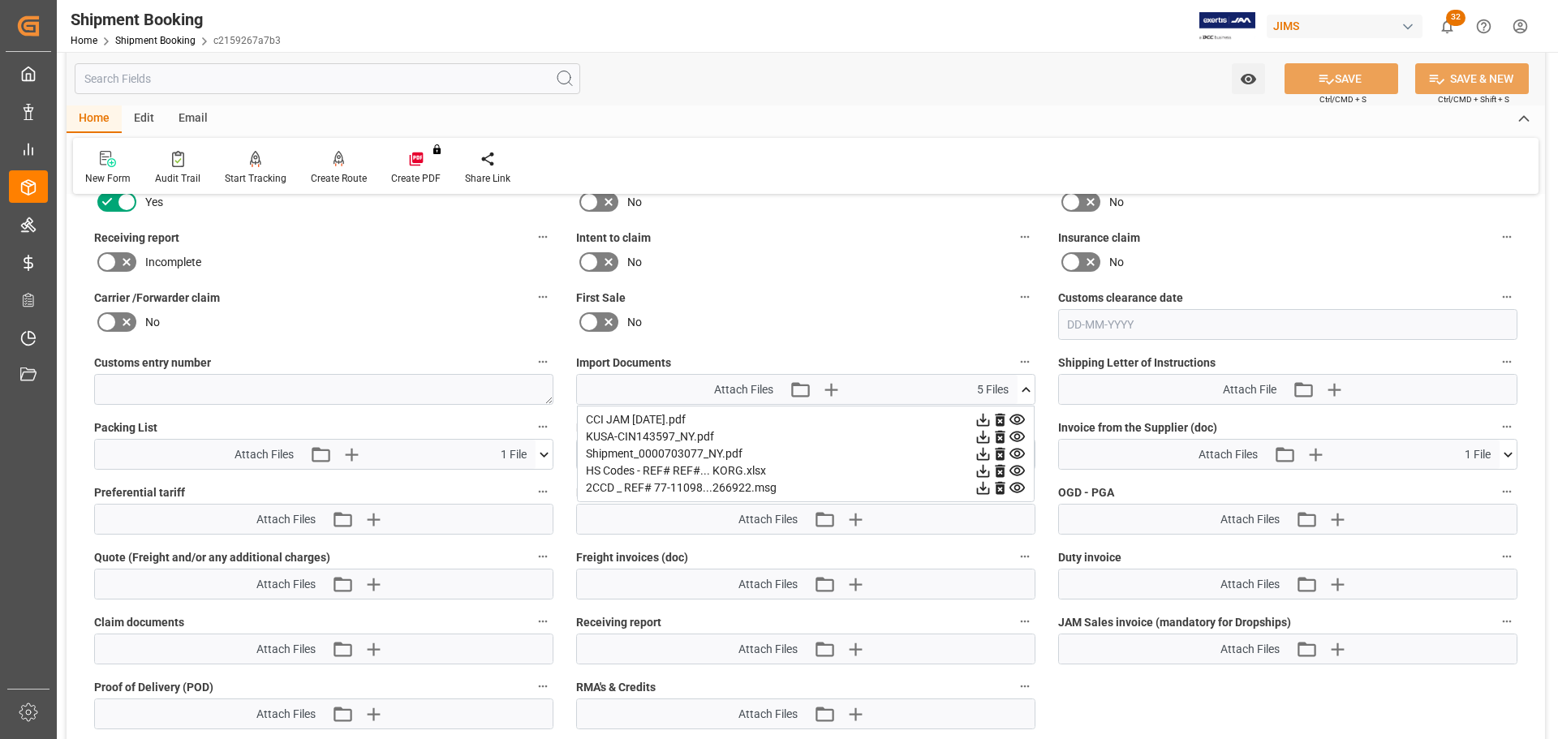
click at [1024, 389] on icon at bounding box center [1026, 389] width 9 height 5
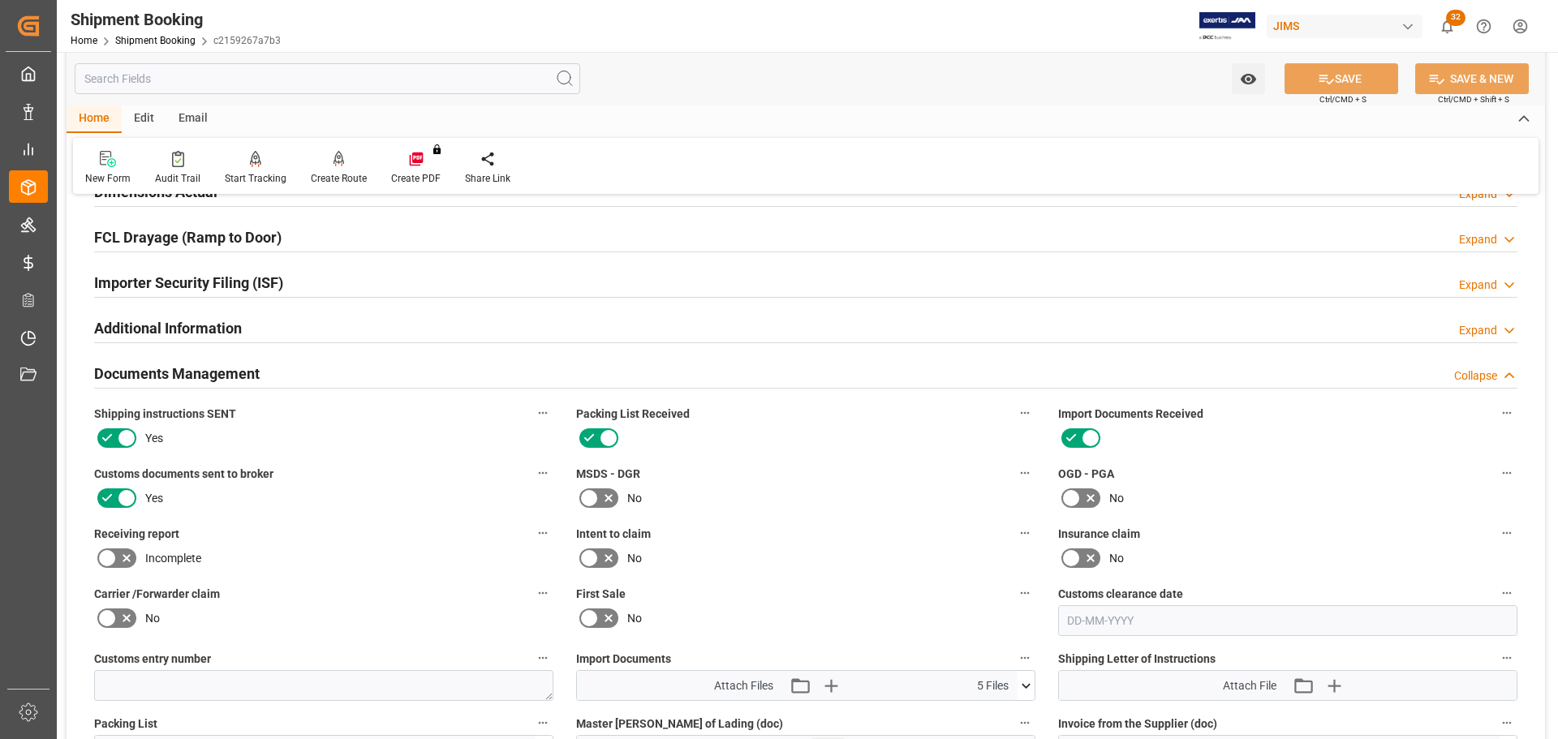
scroll to position [406, 0]
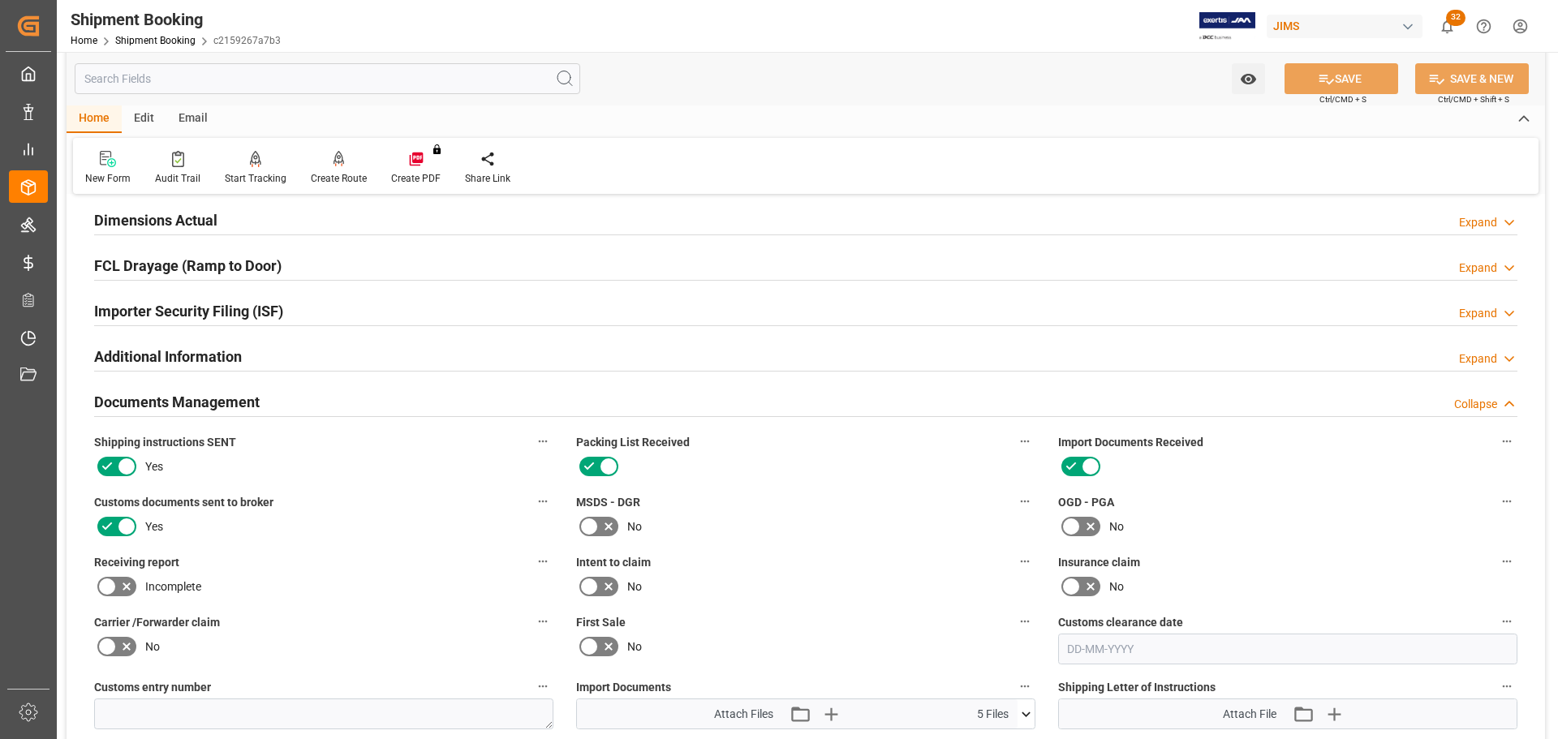
click at [395, 398] on div "Documents Management Collapse" at bounding box center [805, 400] width 1423 height 31
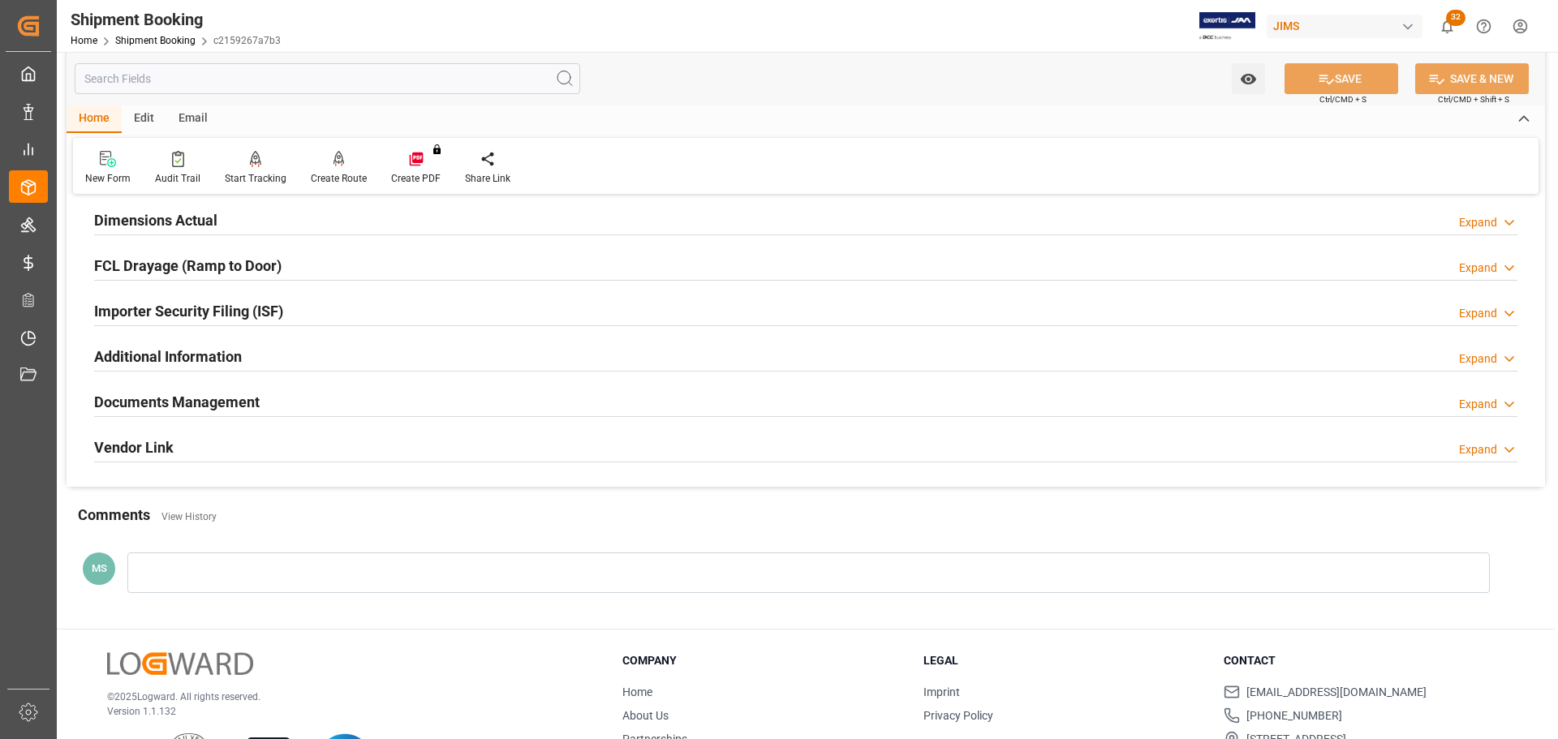
click at [395, 398] on div "Documents Management Expand" at bounding box center [805, 400] width 1423 height 31
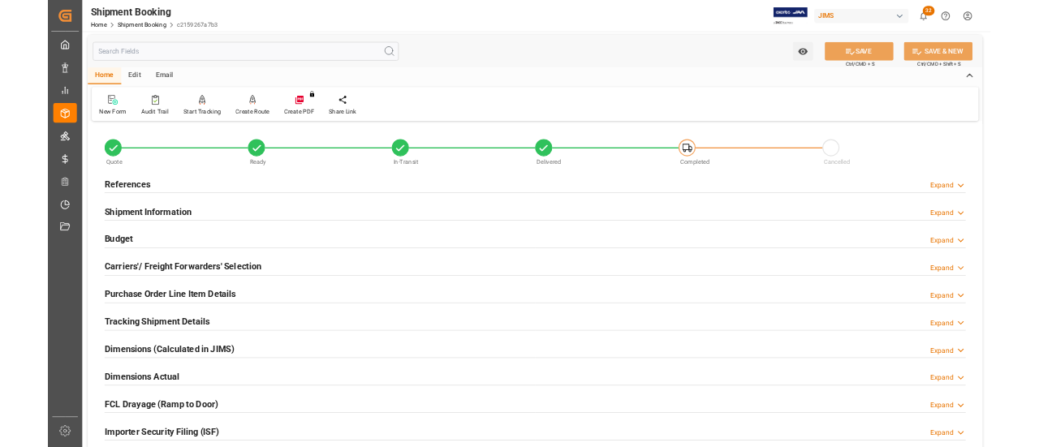
scroll to position [0, 0]
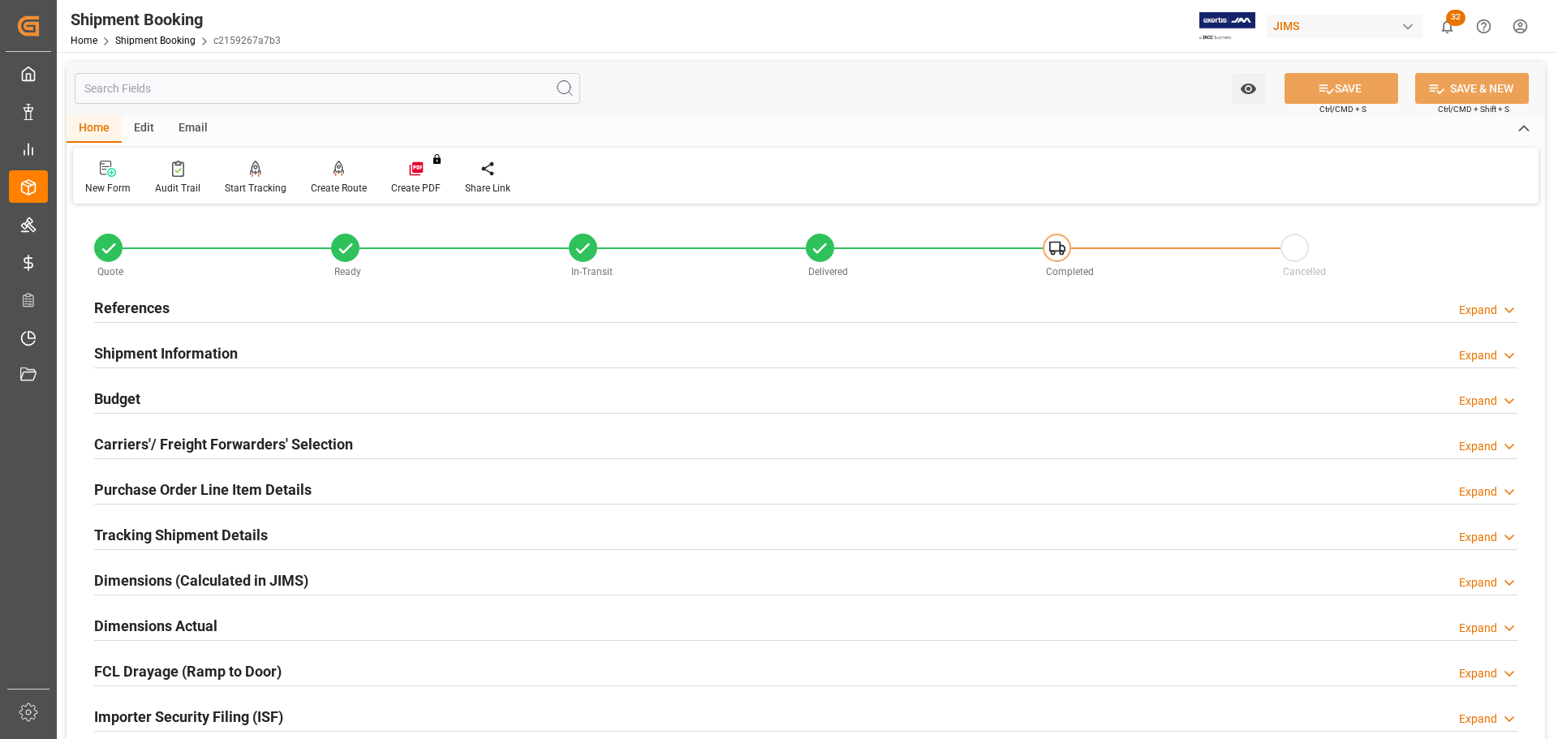
click at [152, 307] on h2 "References" at bounding box center [131, 308] width 75 height 22
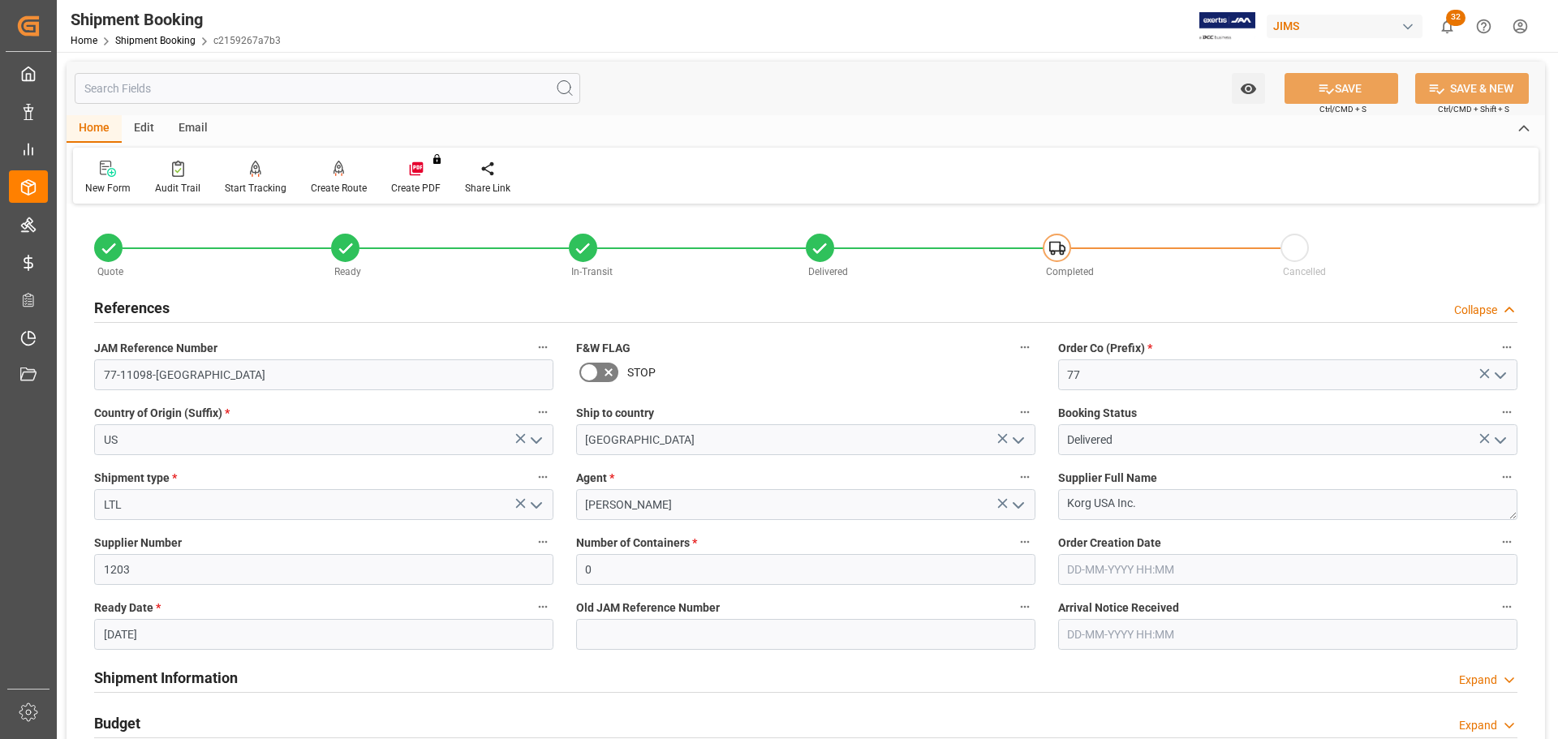
click at [164, 304] on h2 "References" at bounding box center [131, 308] width 75 height 22
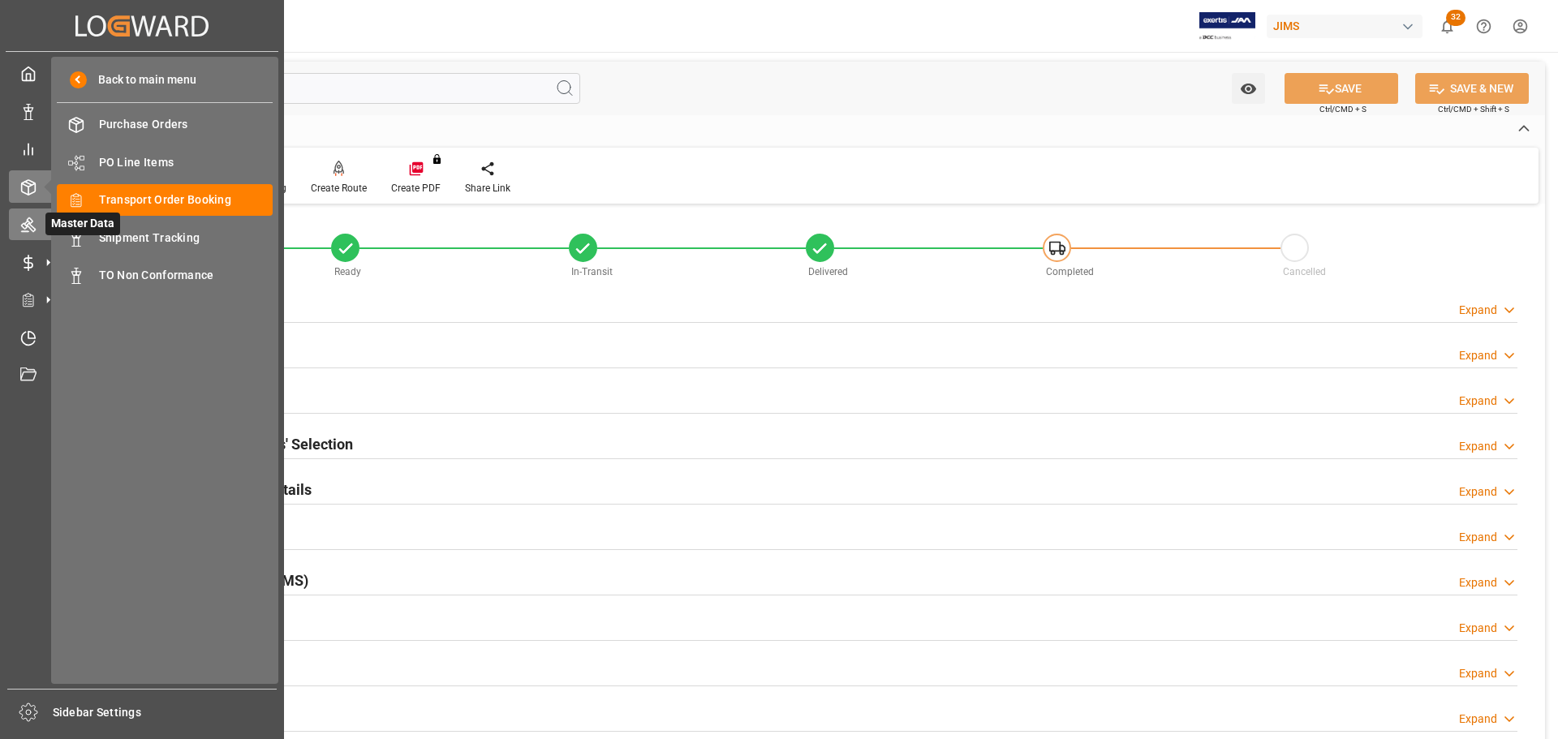
click at [40, 209] on div "Master Data Master Data" at bounding box center [142, 225] width 266 height 32
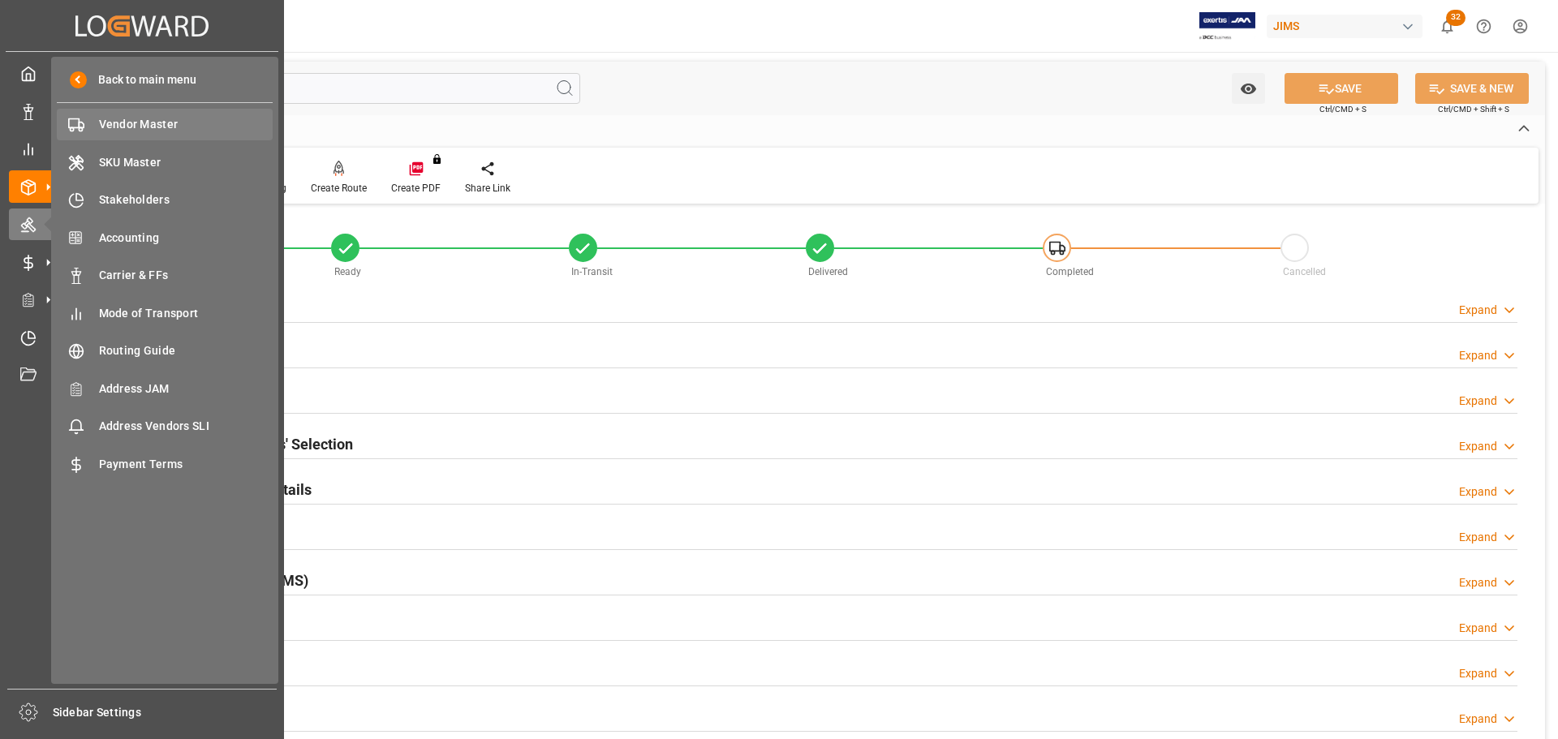
click at [117, 122] on span "Vendor Master" at bounding box center [186, 124] width 174 height 17
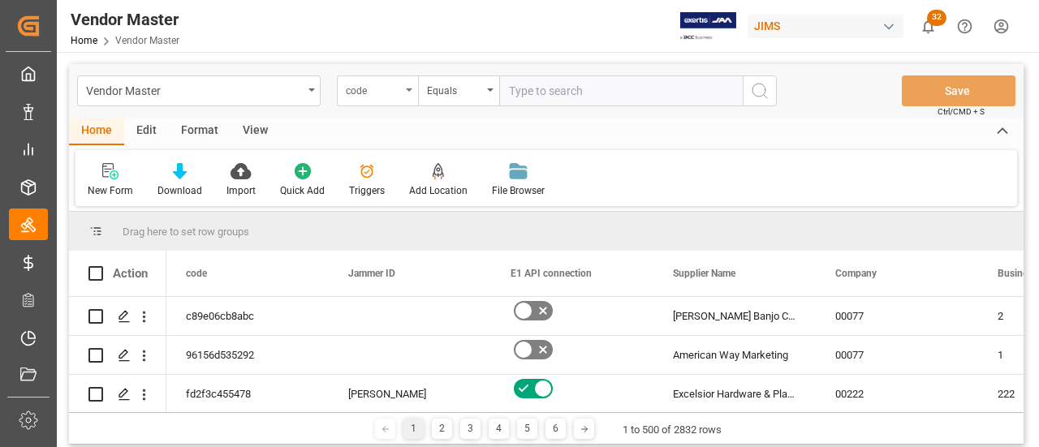
click at [386, 95] on div "code" at bounding box center [373, 89] width 55 height 19
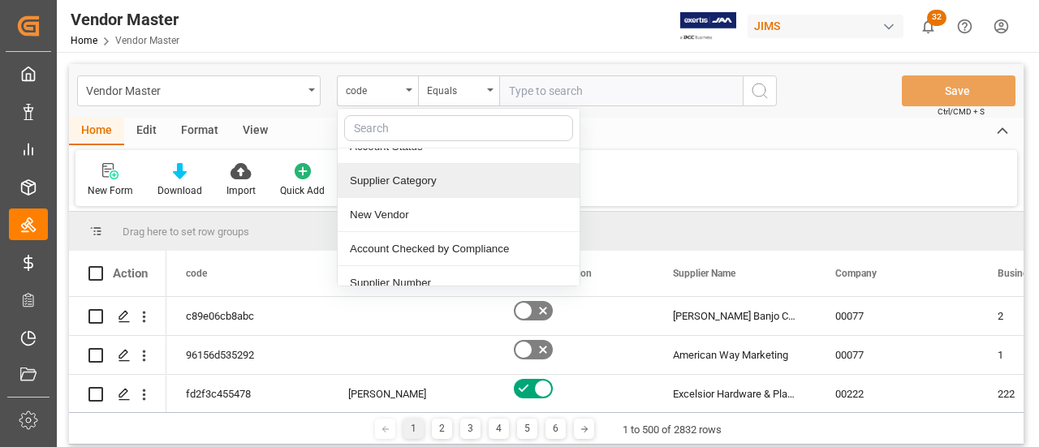
scroll to position [243, 0]
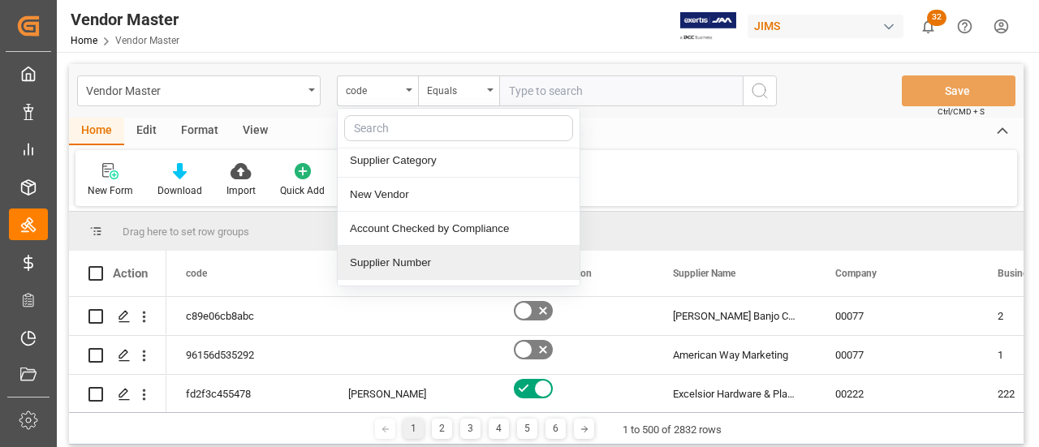
click at [424, 267] on div "Supplier Number" at bounding box center [459, 263] width 242 height 34
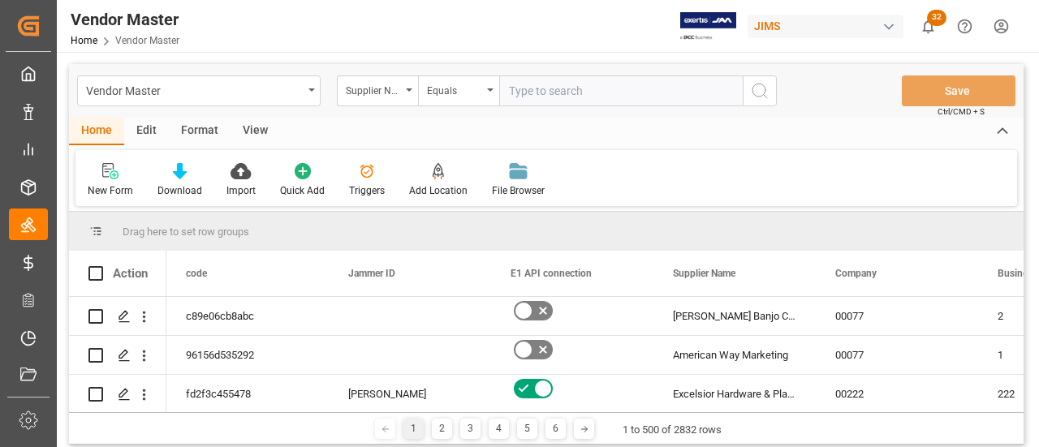
click at [550, 81] on input "text" at bounding box center [620, 90] width 243 height 31
type input "765657"
click at [763, 97] on icon "search button" at bounding box center [759, 90] width 19 height 19
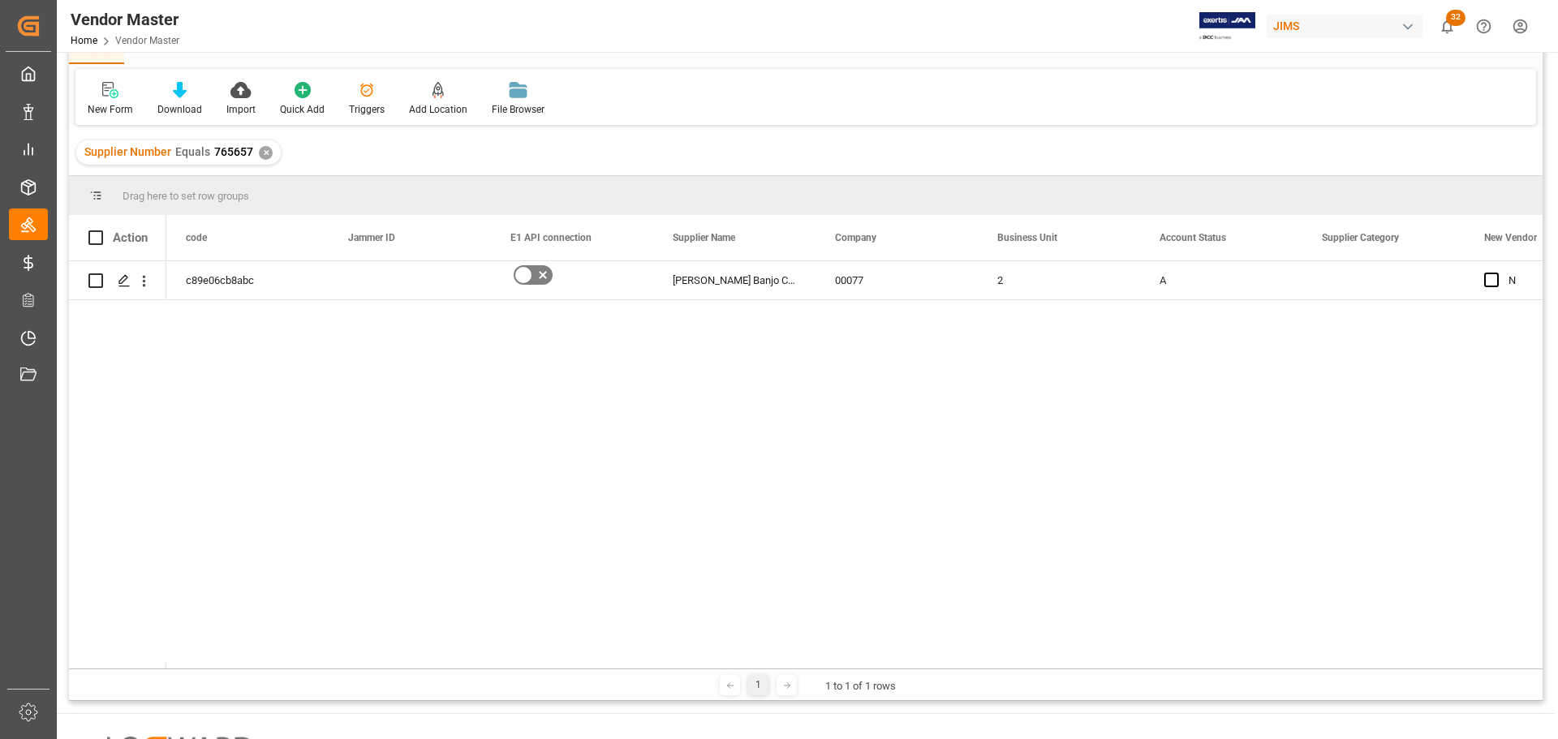
scroll to position [81, 0]
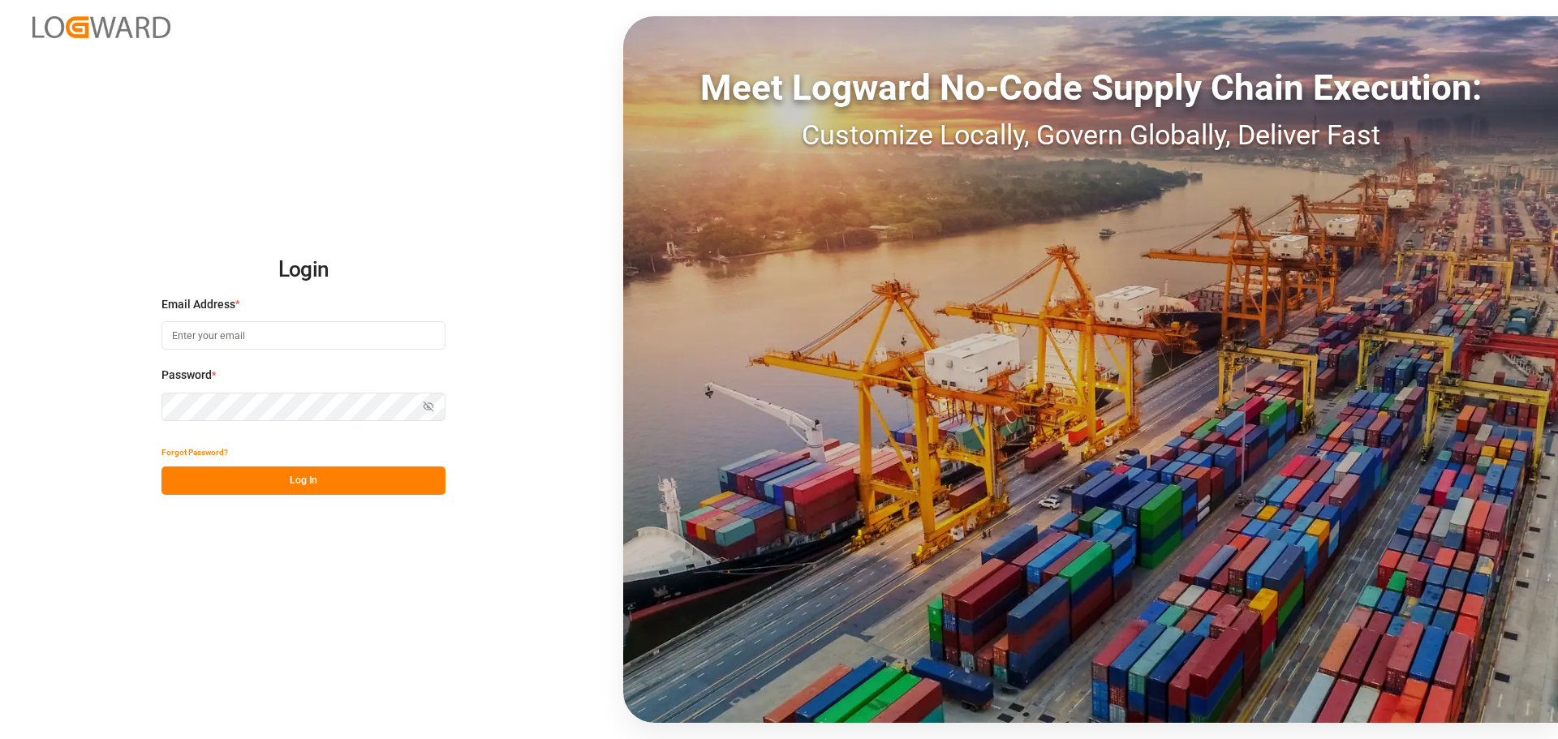
type input "[EMAIL_ADDRESS][PERSON_NAME][DOMAIN_NAME]"
click at [428, 406] on div "Show password" at bounding box center [303, 407] width 284 height 28
click at [428, 406] on icon "button" at bounding box center [429, 407] width 10 height 10
click at [428, 406] on circle "button" at bounding box center [428, 407] width 3 height 3
